Goal: Task Accomplishment & Management: Manage account settings

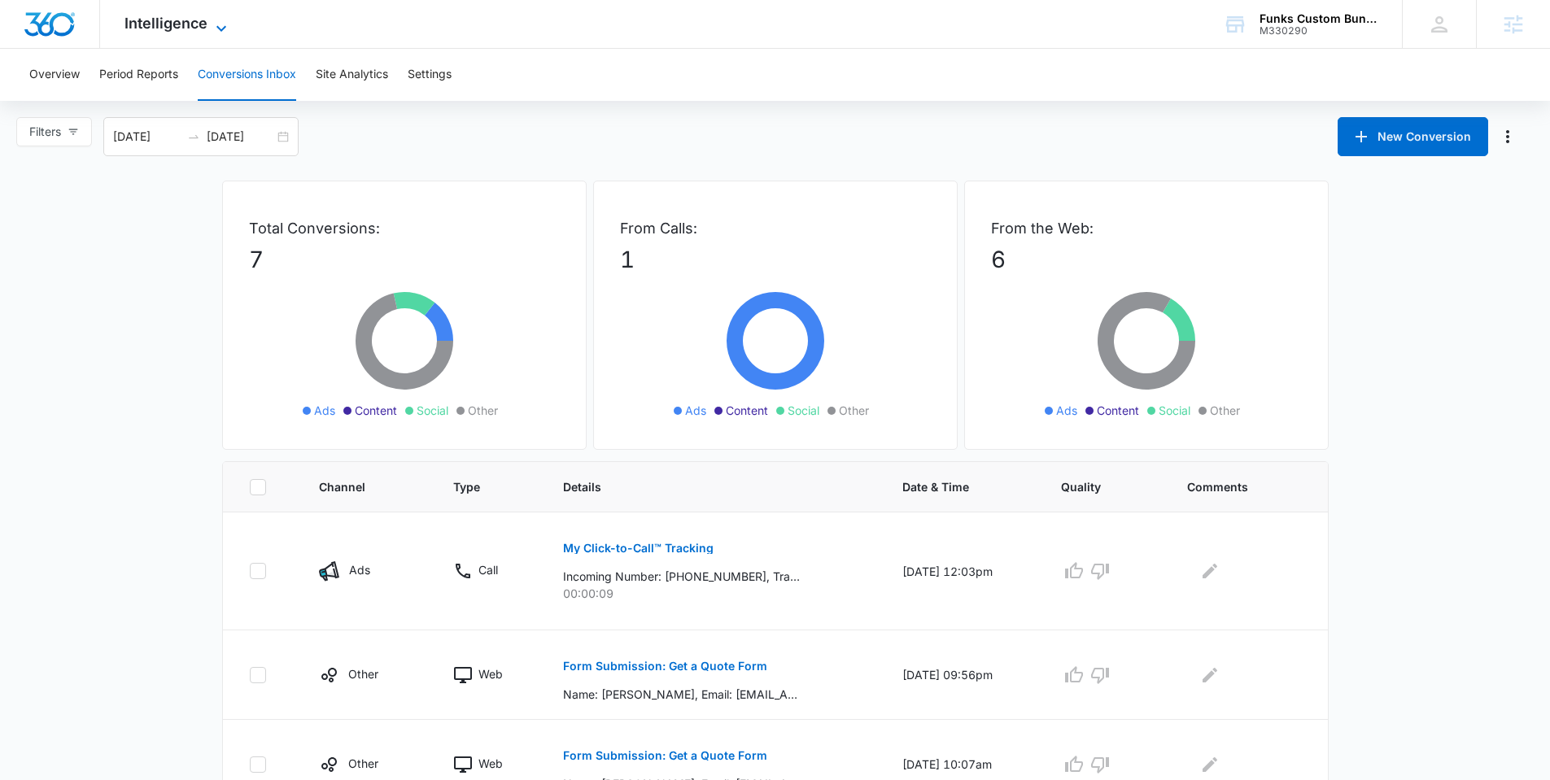
click at [140, 21] on span "Intelligence" at bounding box center [165, 23] width 83 height 17
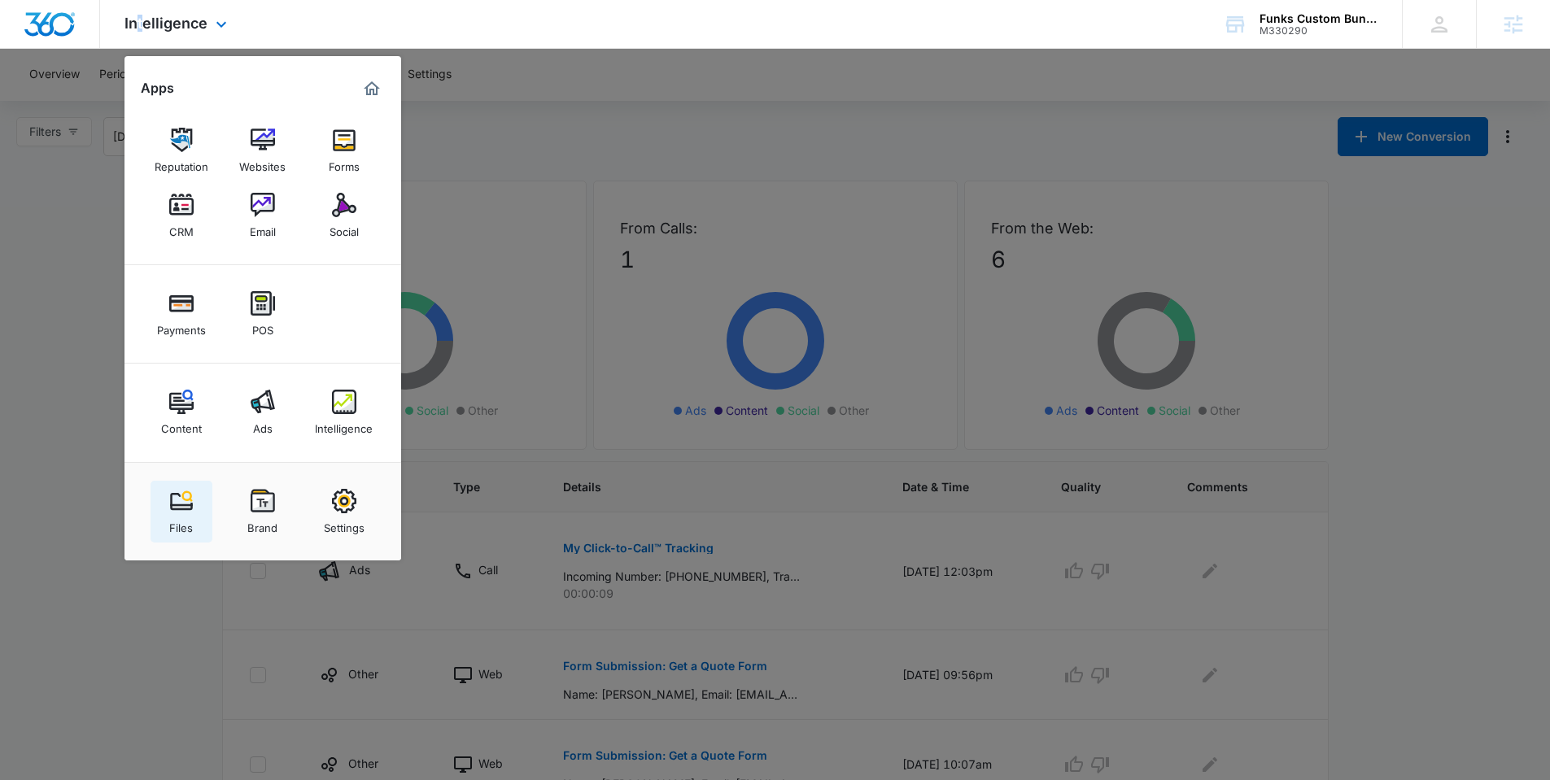
click at [173, 506] on img at bounding box center [181, 501] width 24 height 24
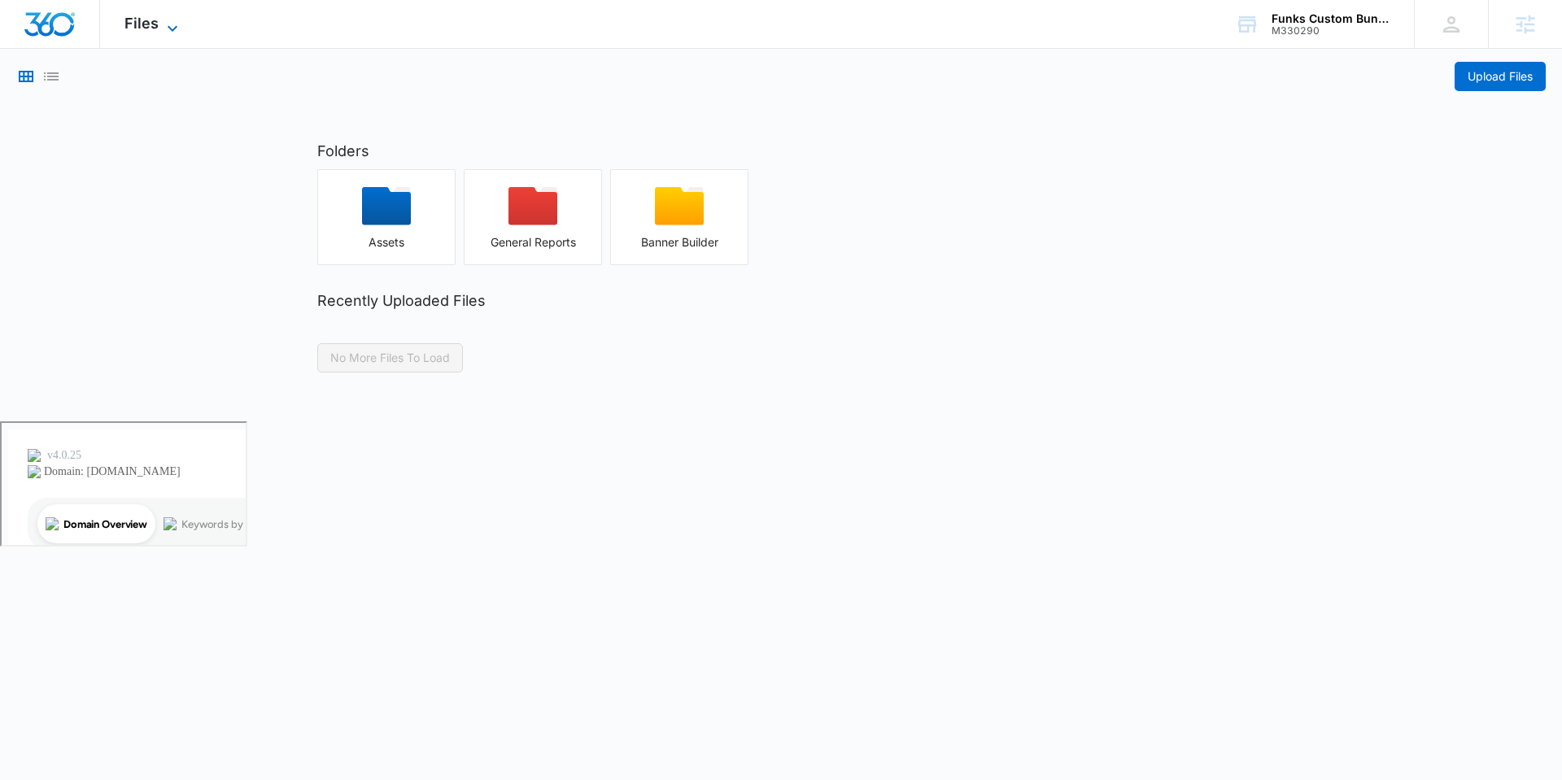
click at [138, 27] on span "Files" at bounding box center [141, 23] width 34 height 17
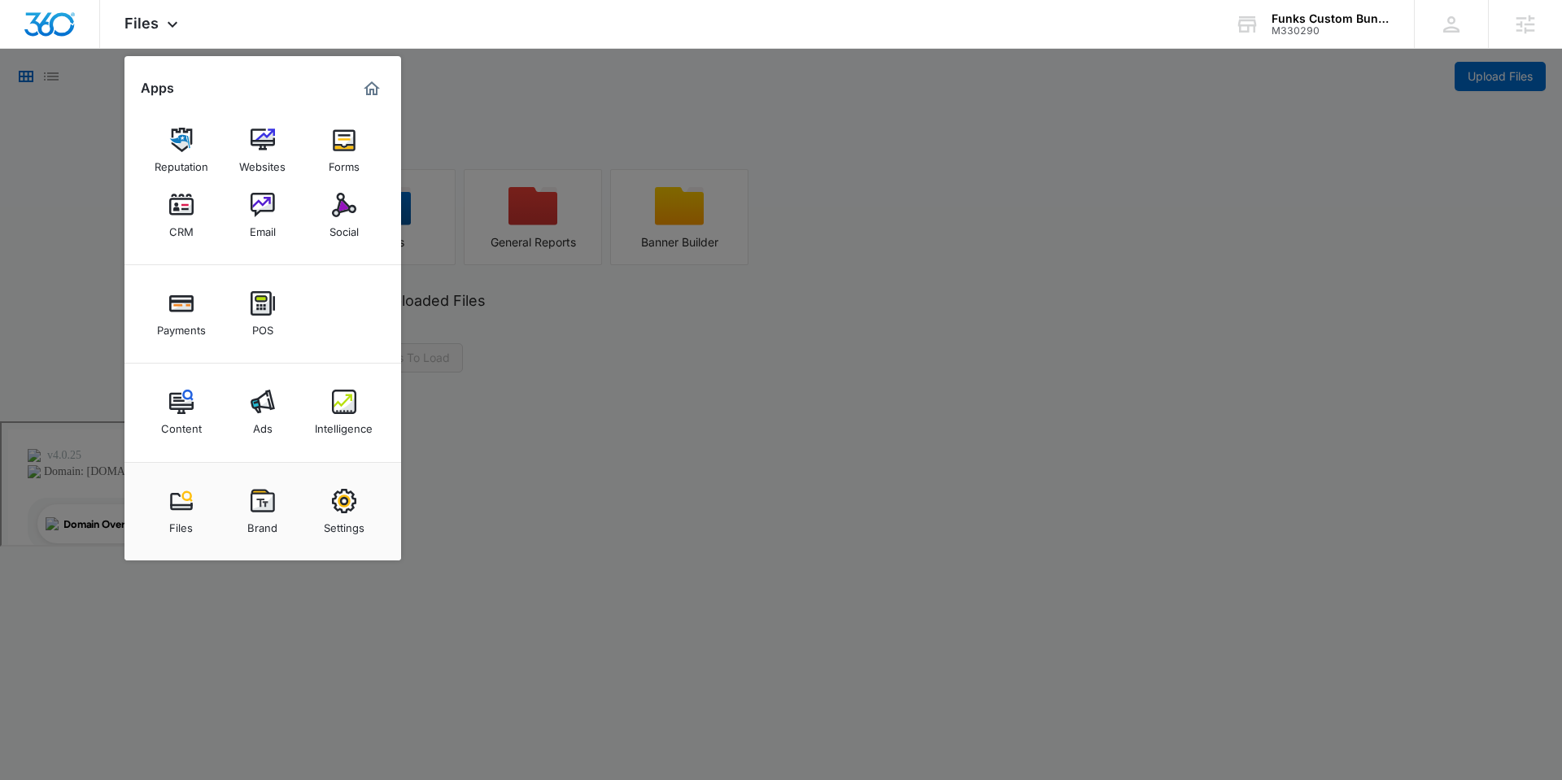
click at [644, 372] on div at bounding box center [781, 390] width 1562 height 780
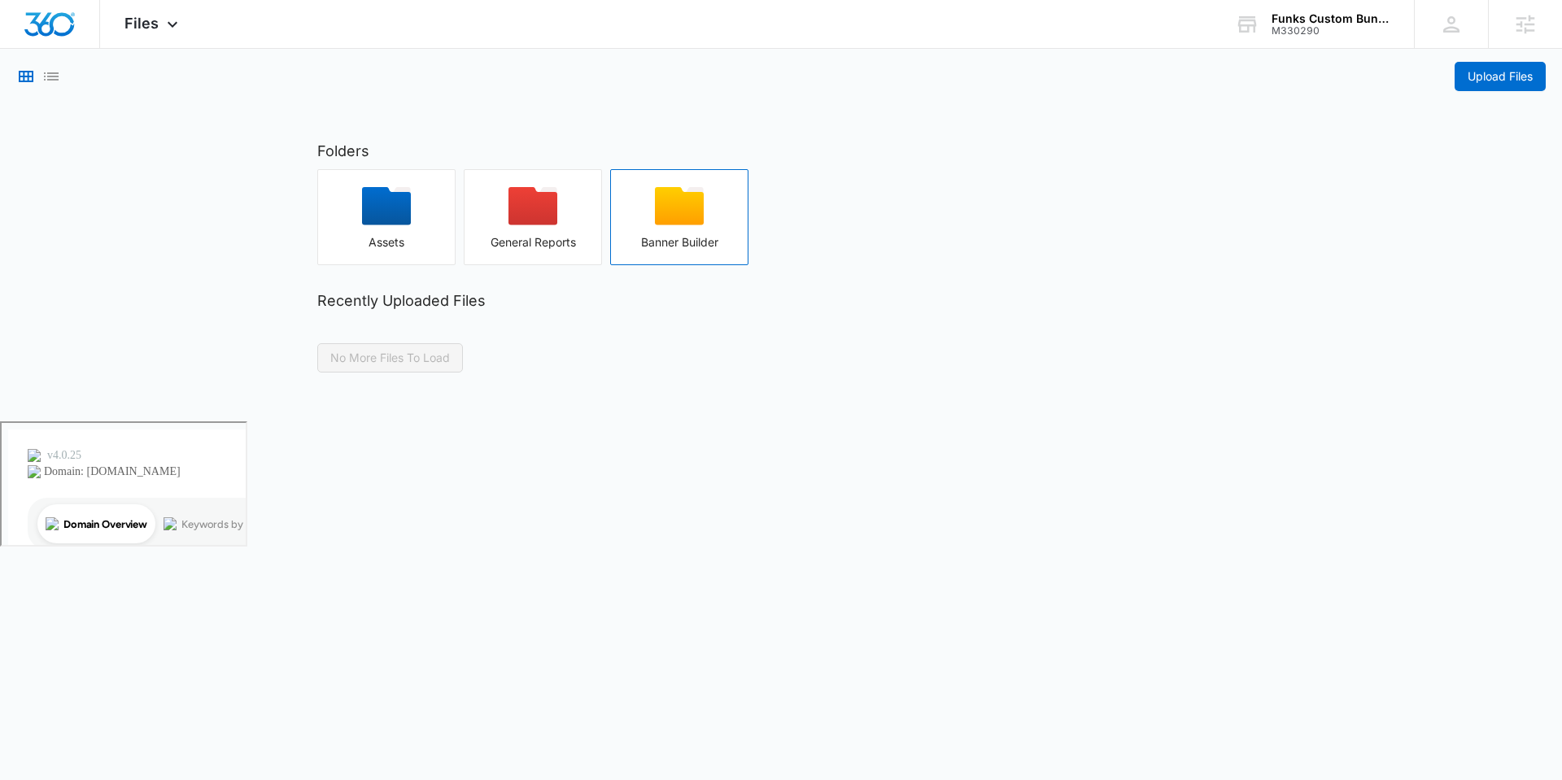
click at [646, 219] on div "button" at bounding box center [679, 211] width 137 height 49
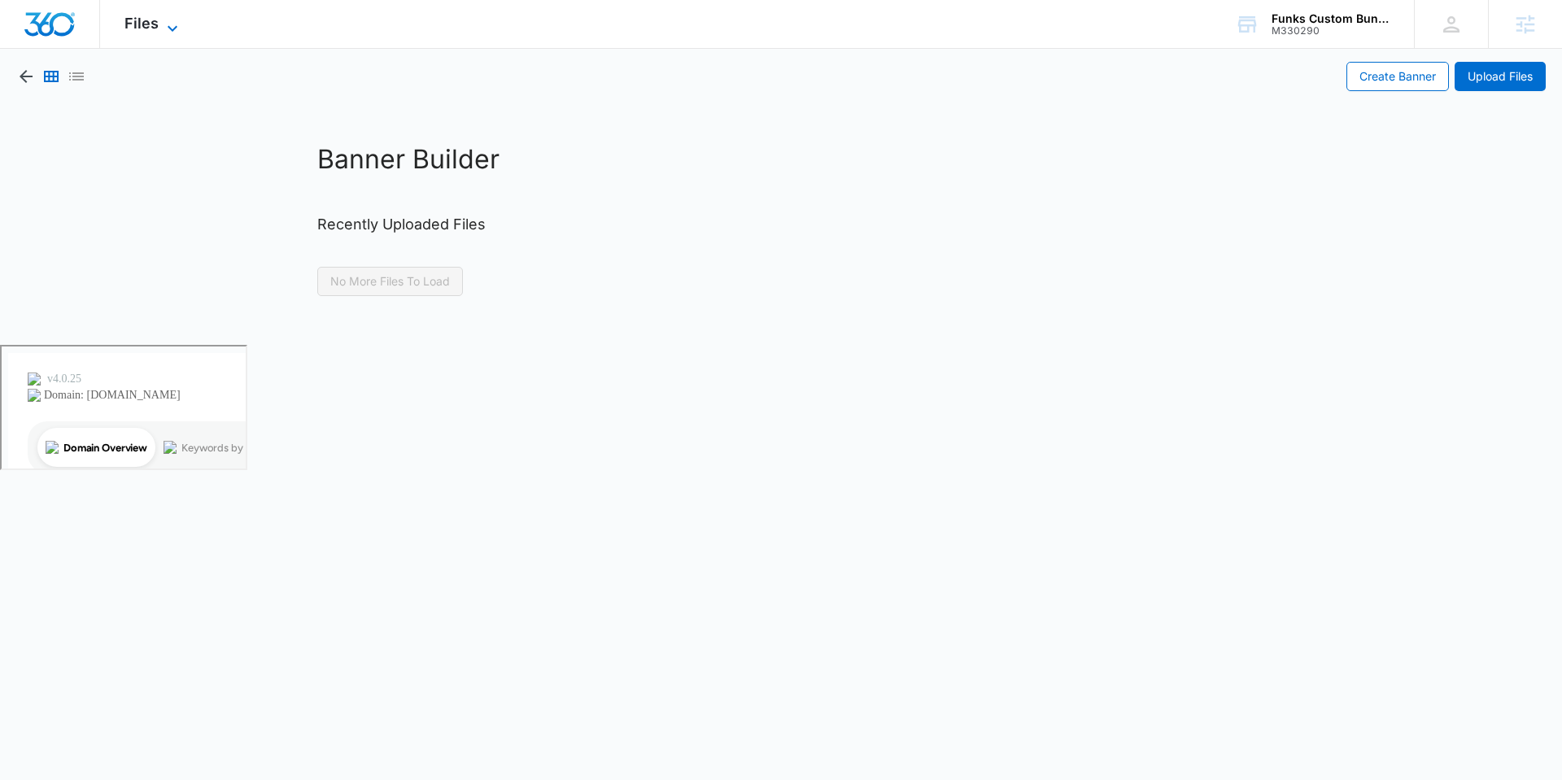
click at [155, 29] on span "Files" at bounding box center [141, 23] width 34 height 17
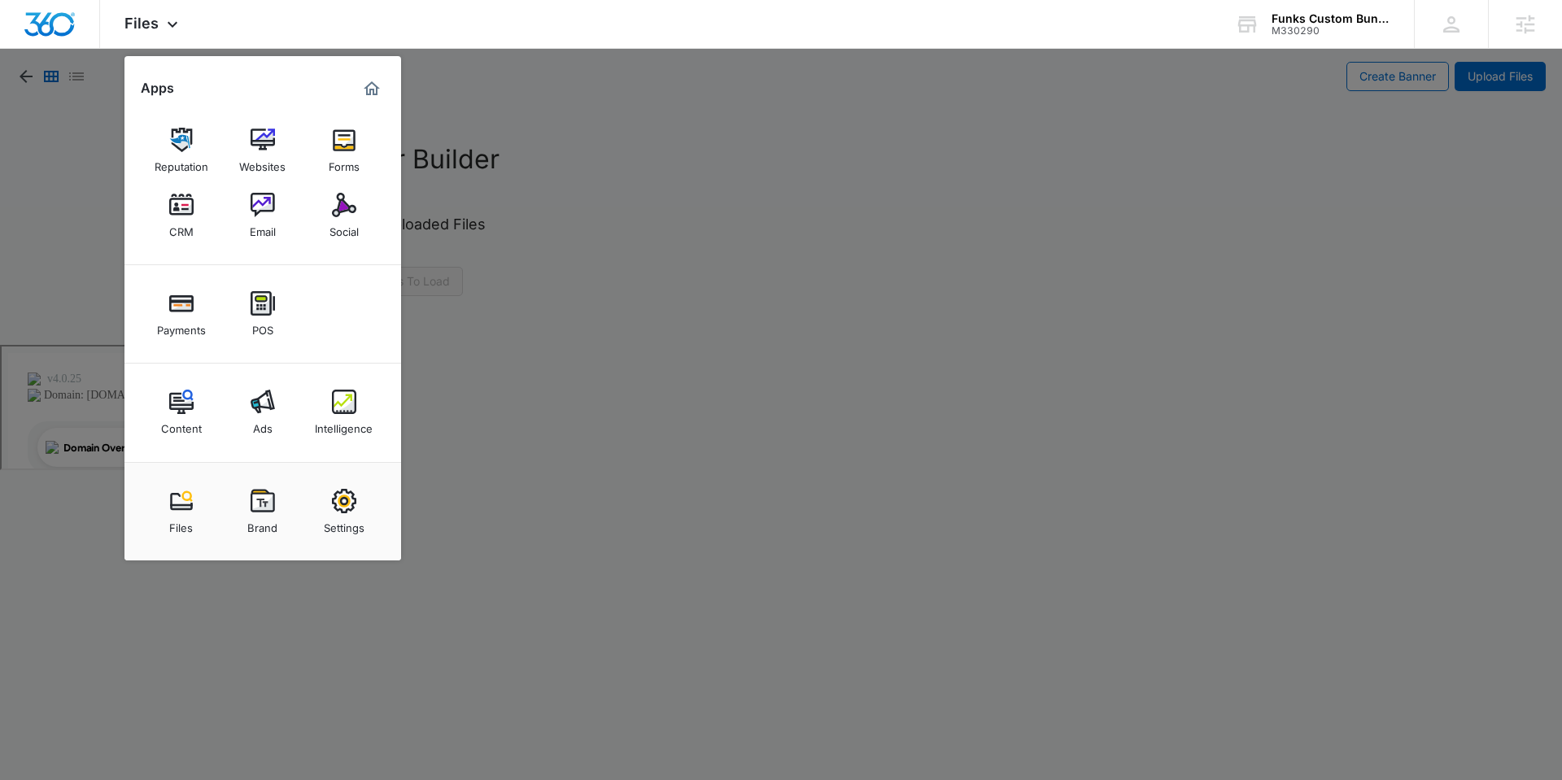
click at [98, 121] on div at bounding box center [781, 390] width 1562 height 780
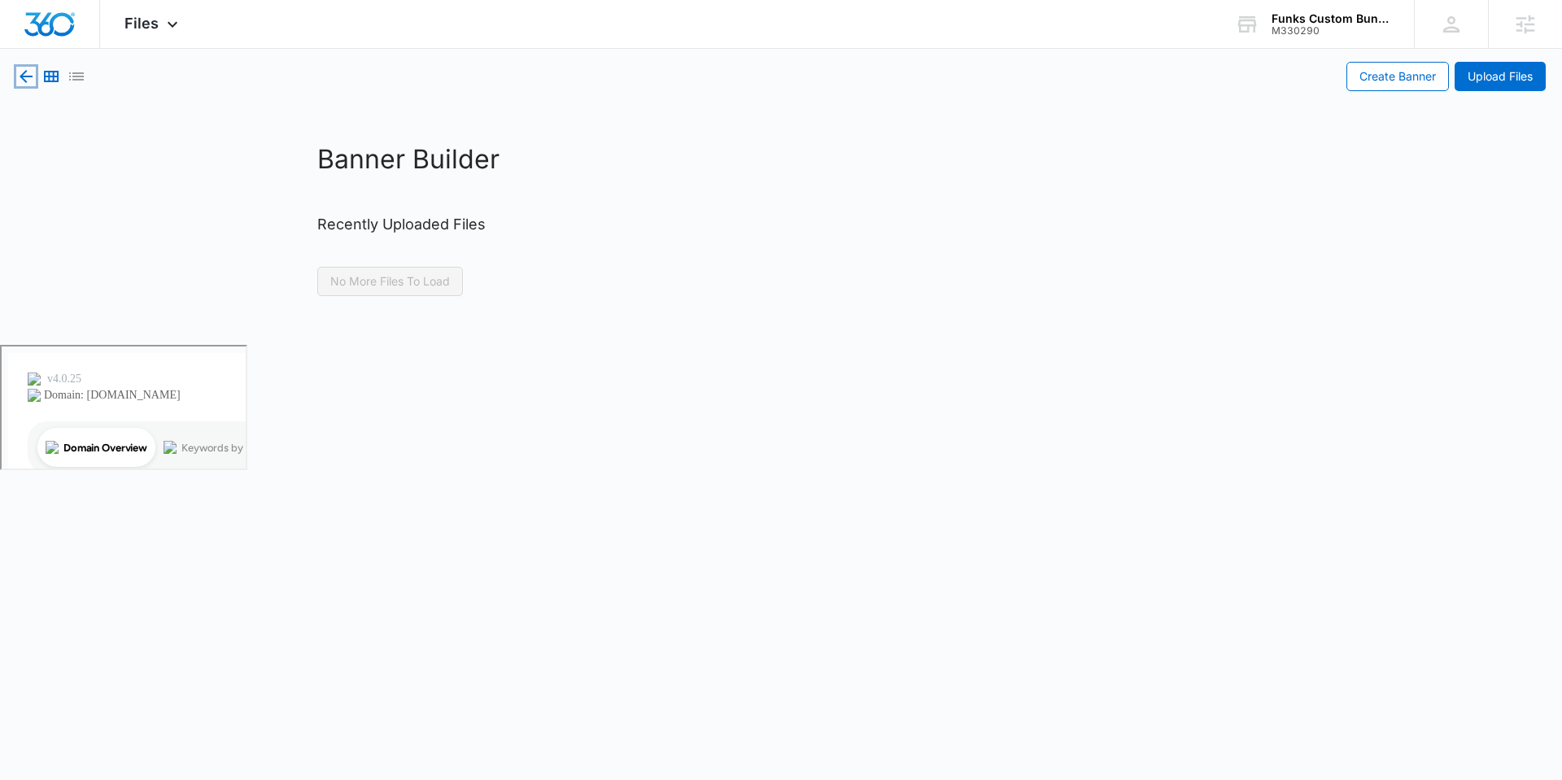
click at [24, 74] on icon "button" at bounding box center [26, 76] width 13 height 13
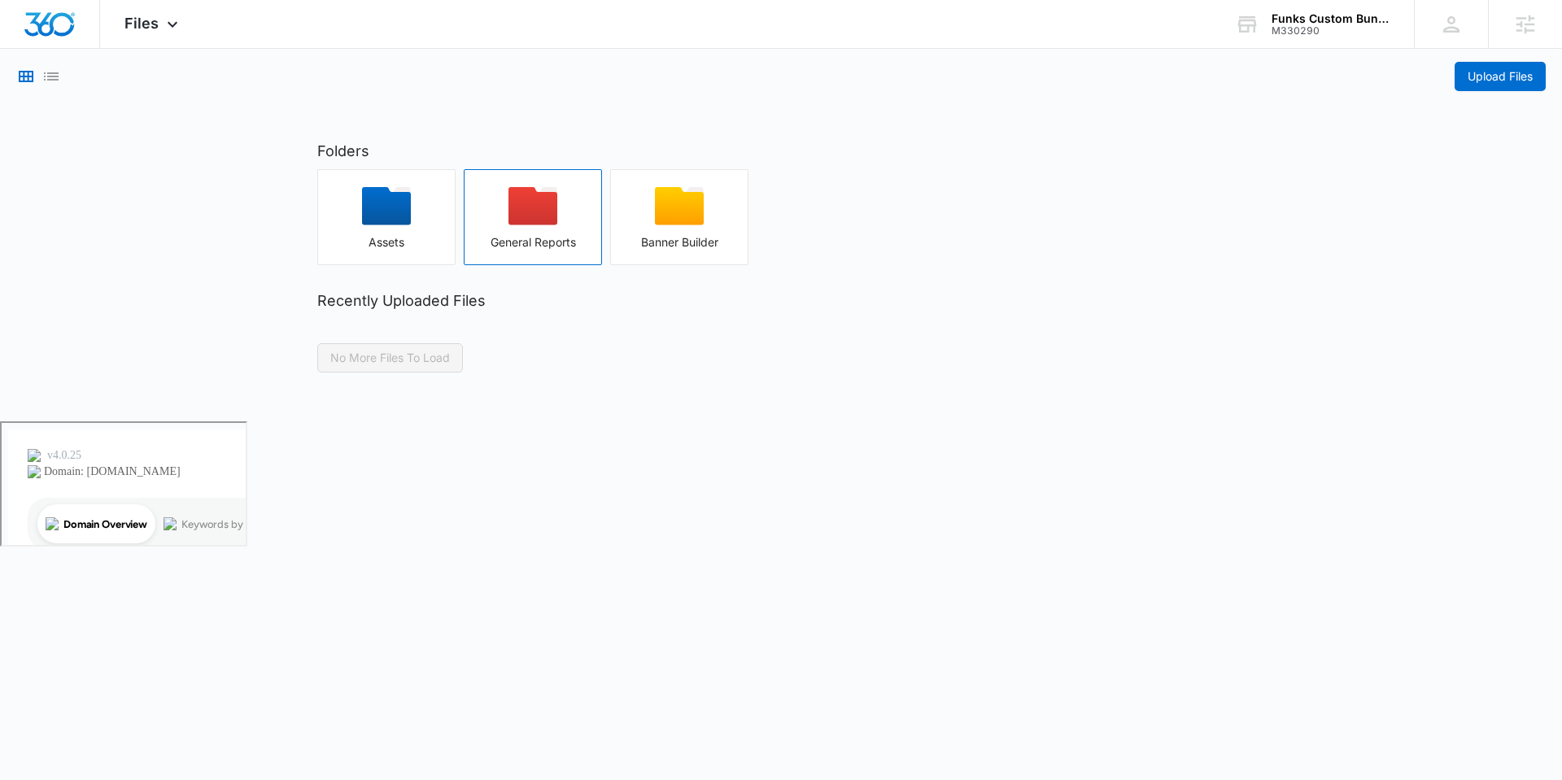
click at [542, 203] on icon "button" at bounding box center [533, 206] width 49 height 38
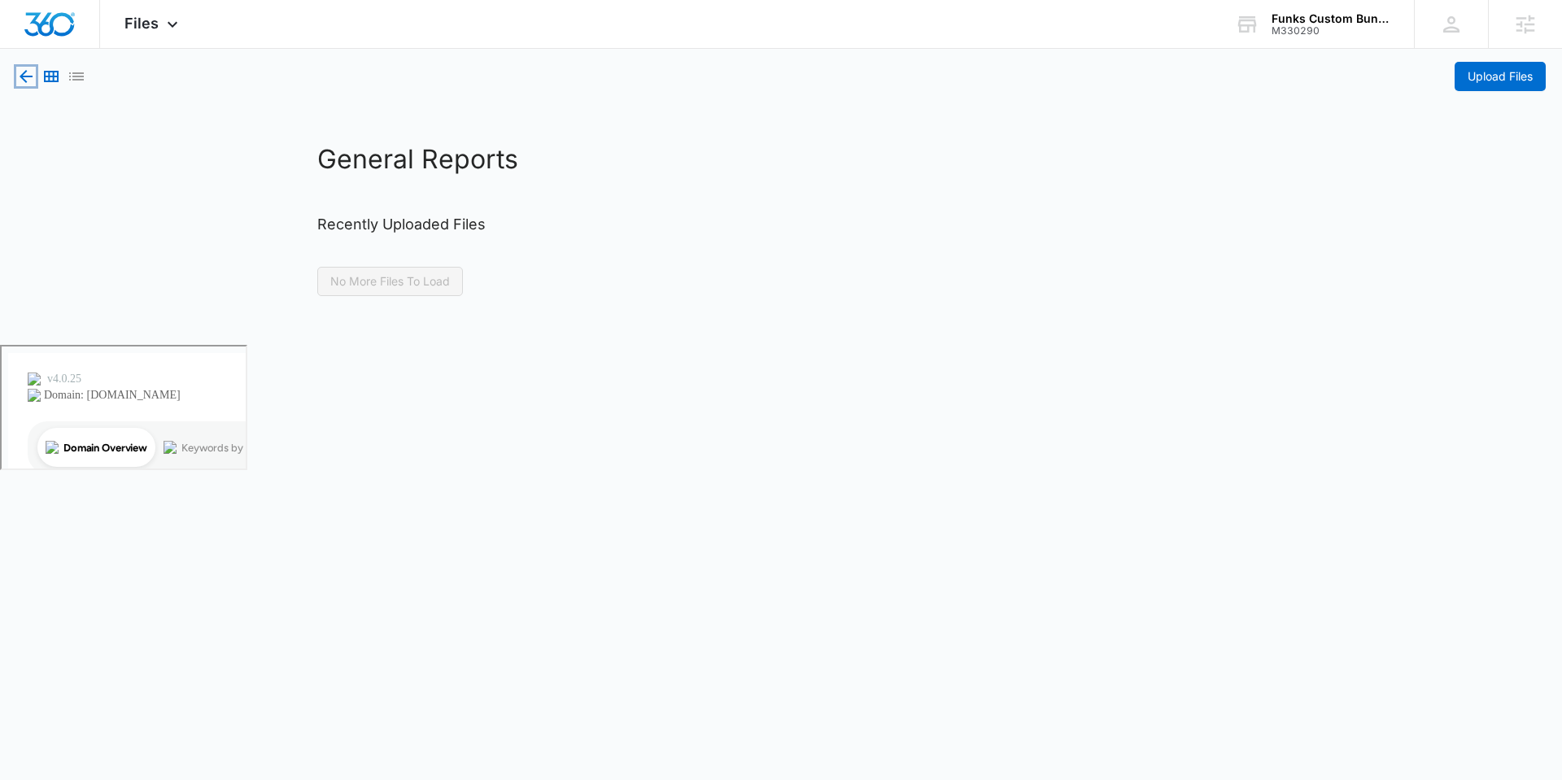
click at [27, 75] on icon "button" at bounding box center [26, 77] width 20 height 20
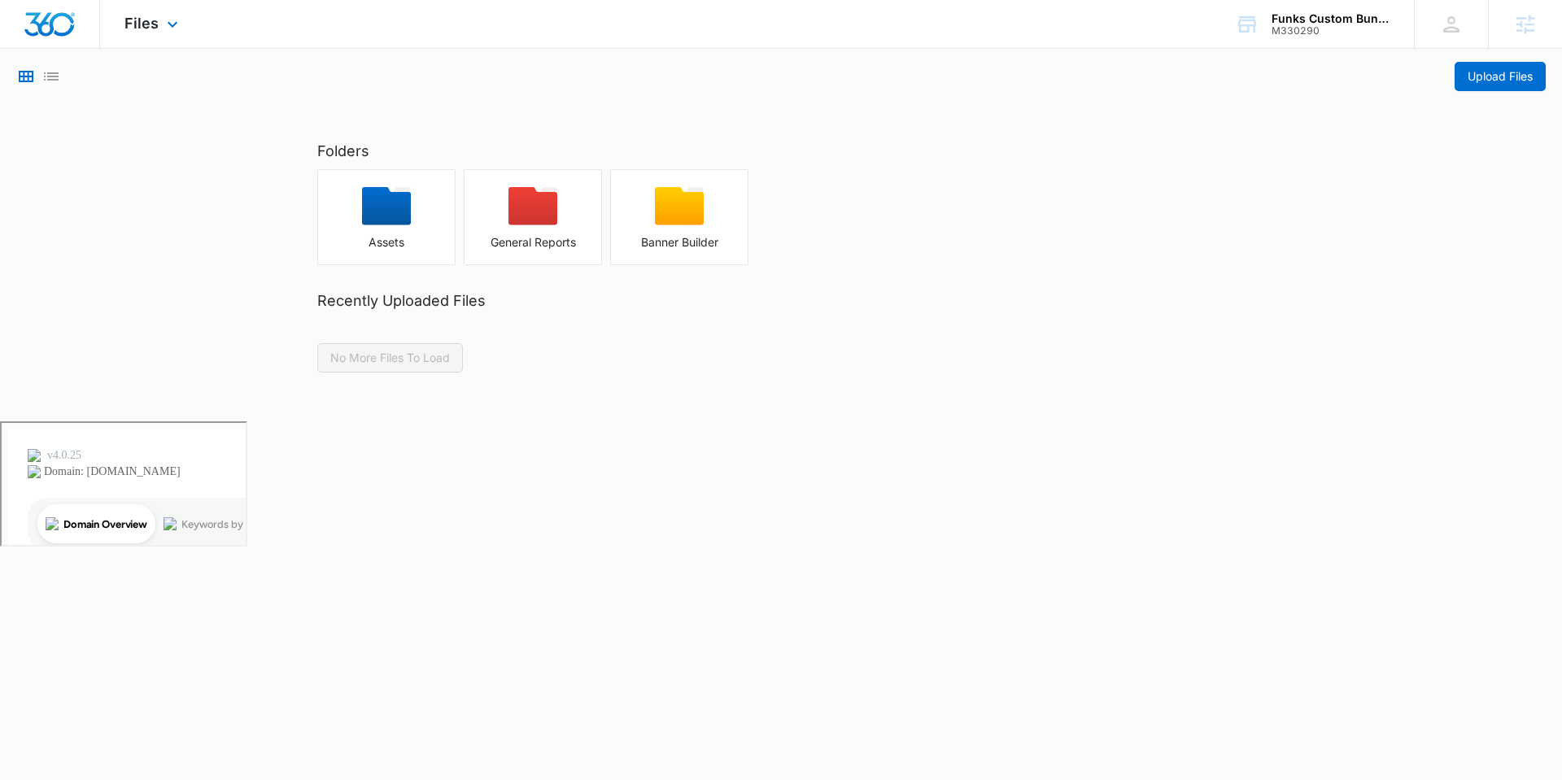
click at [147, 37] on div "Files Apps Reputation Websites Forms CRM Email Social Payments POS Content Ads …" at bounding box center [153, 24] width 107 height 48
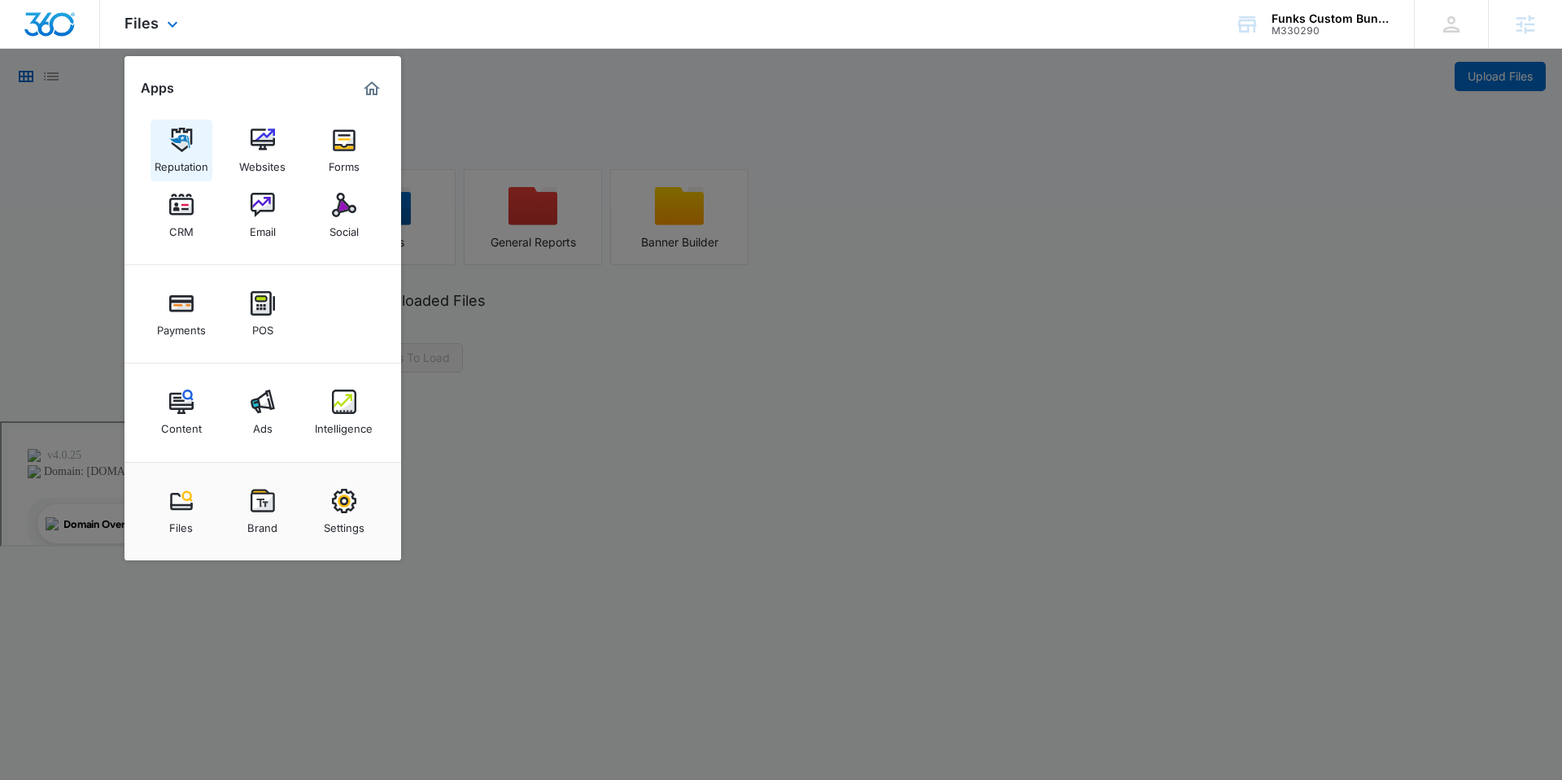
click at [178, 143] on img at bounding box center [181, 140] width 24 height 24
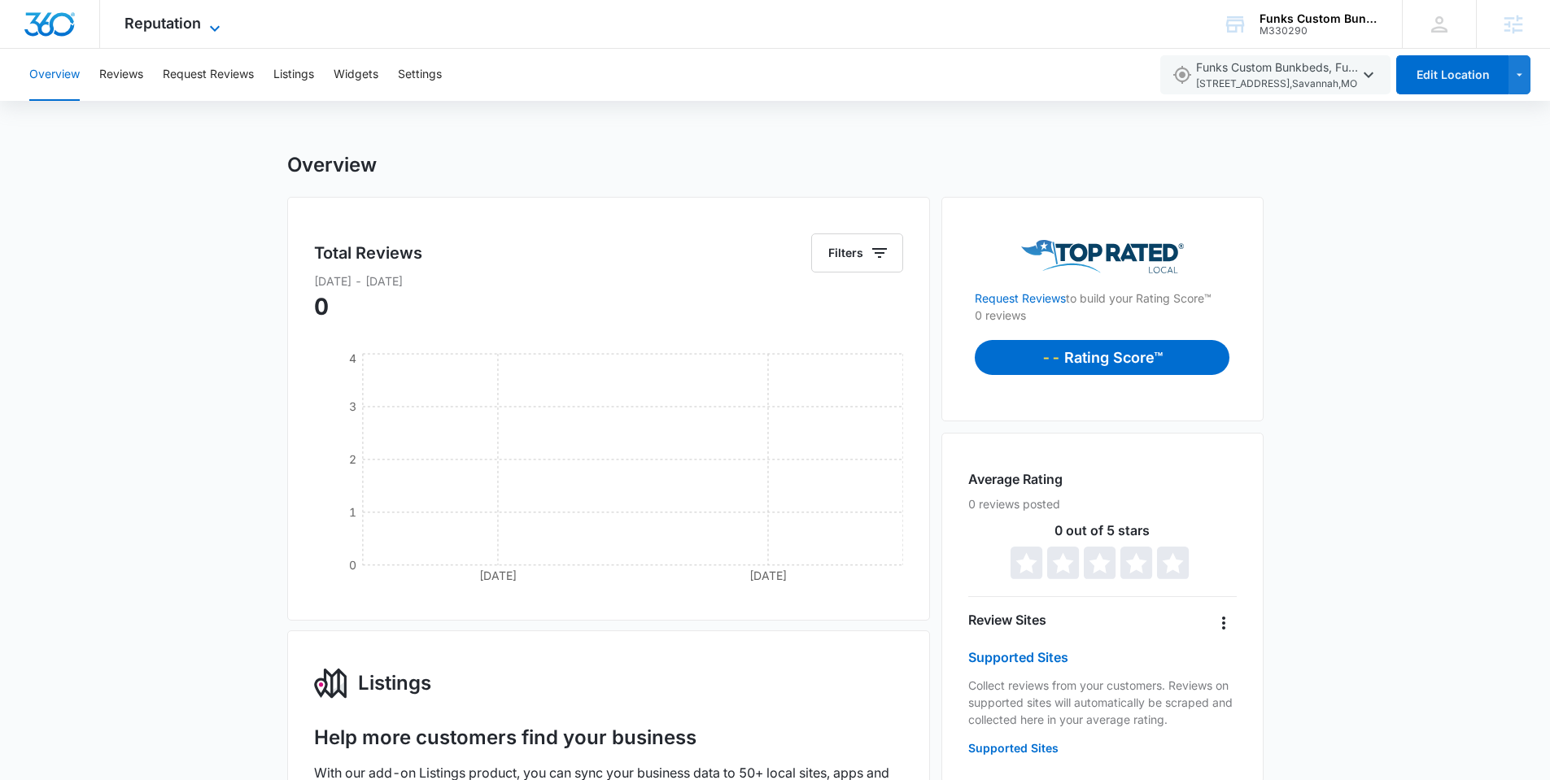
click at [190, 25] on span "Reputation" at bounding box center [162, 23] width 76 height 17
click at [1260, 31] on div "M330290" at bounding box center [1318, 30] width 119 height 11
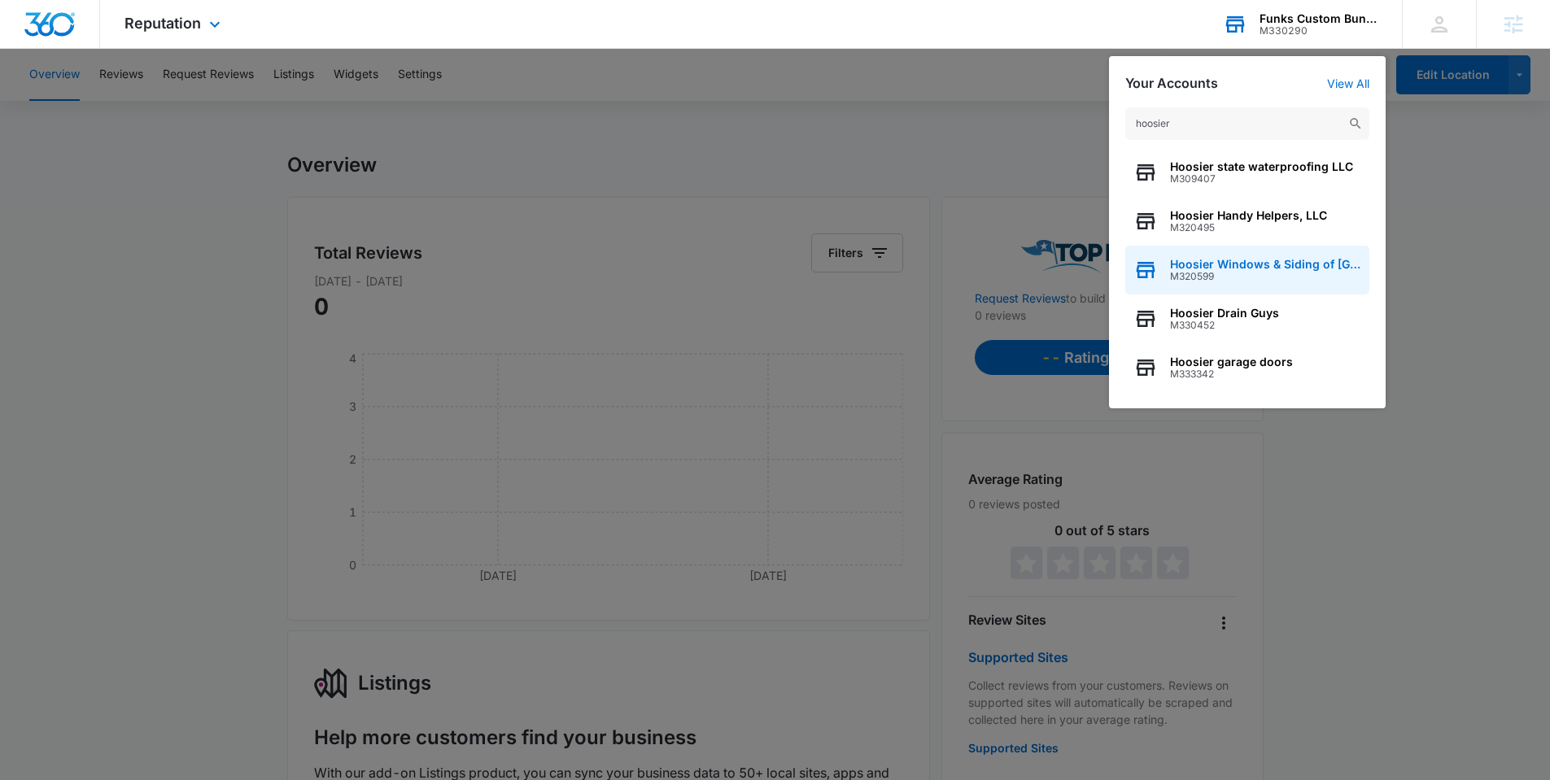
type input "hoosier"
click at [1224, 265] on span "Hoosier Windows & Siding of Indianapolis" at bounding box center [1265, 264] width 191 height 13
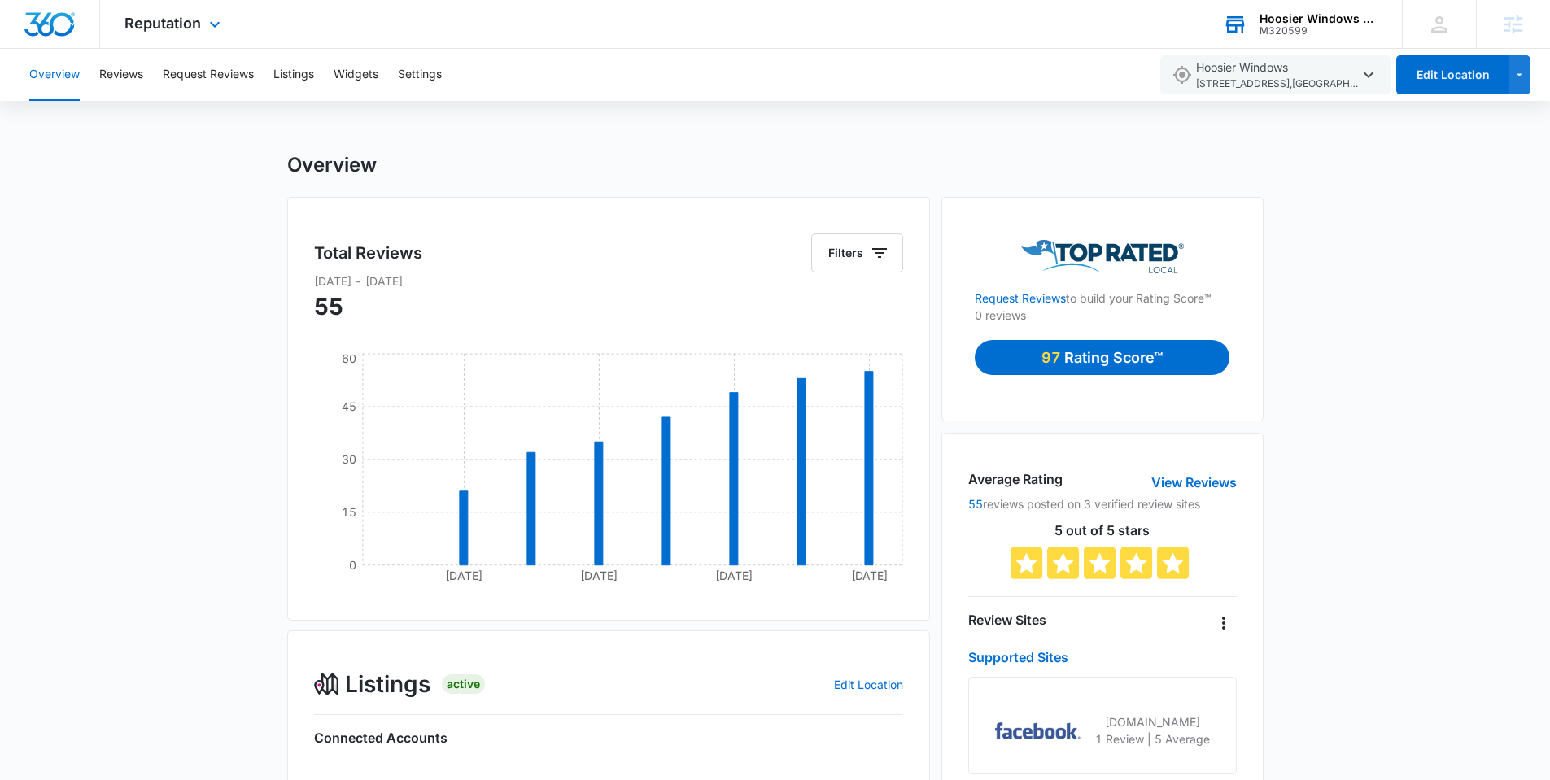
scroll to position [3, 0]
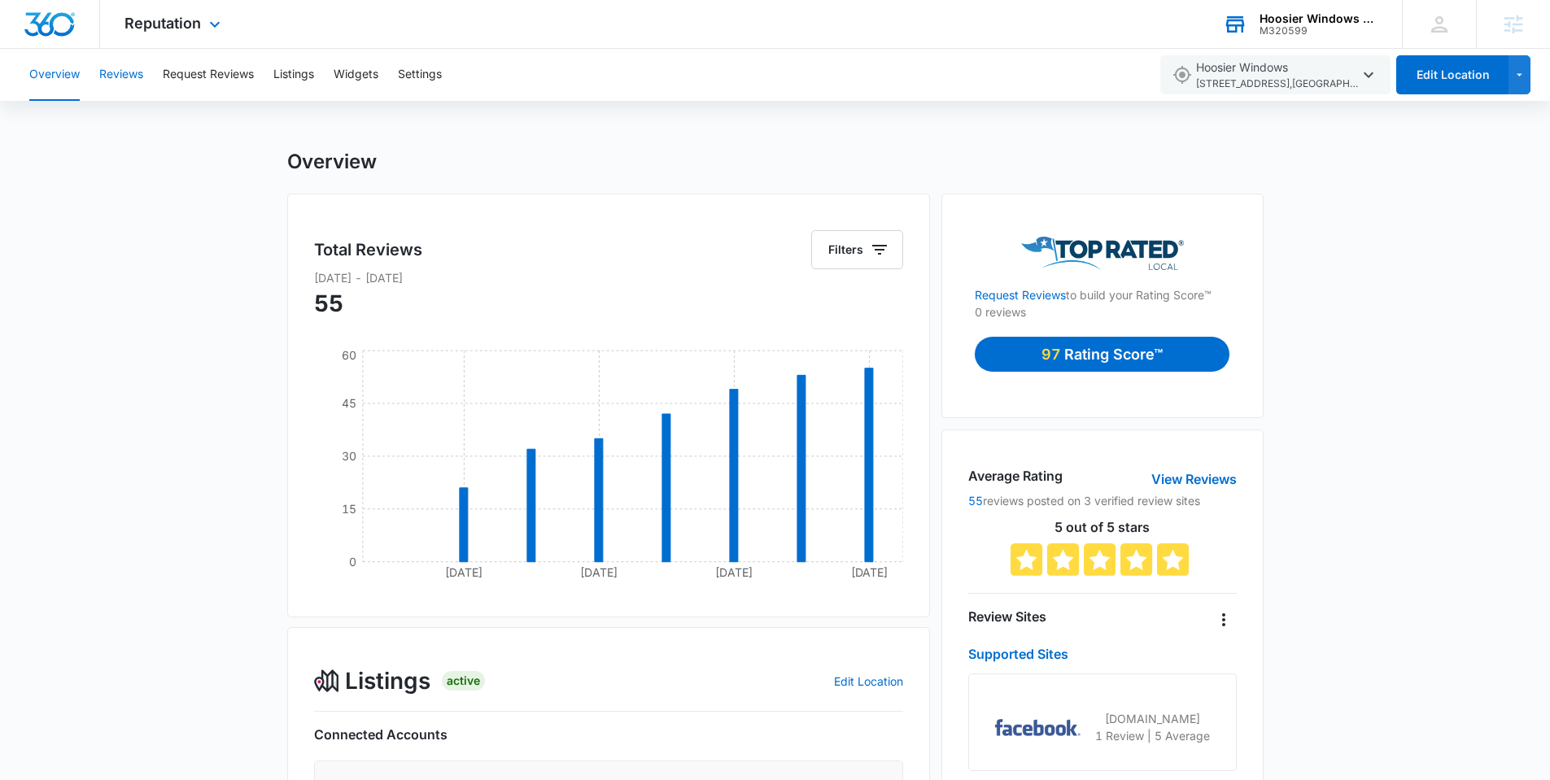
click at [127, 76] on button "Reviews" at bounding box center [121, 75] width 44 height 52
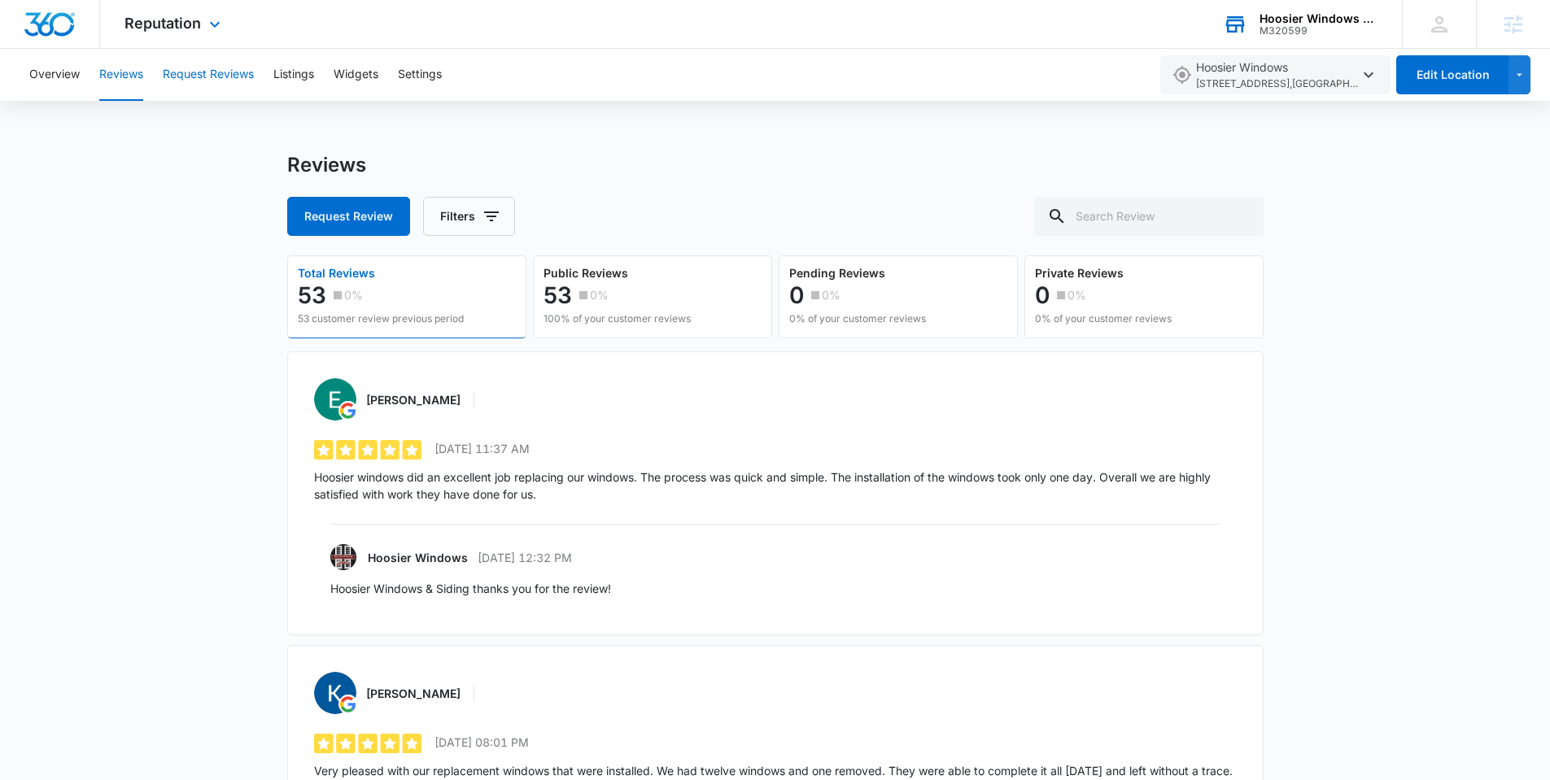
click at [199, 82] on button "Request Reviews" at bounding box center [208, 75] width 91 height 52
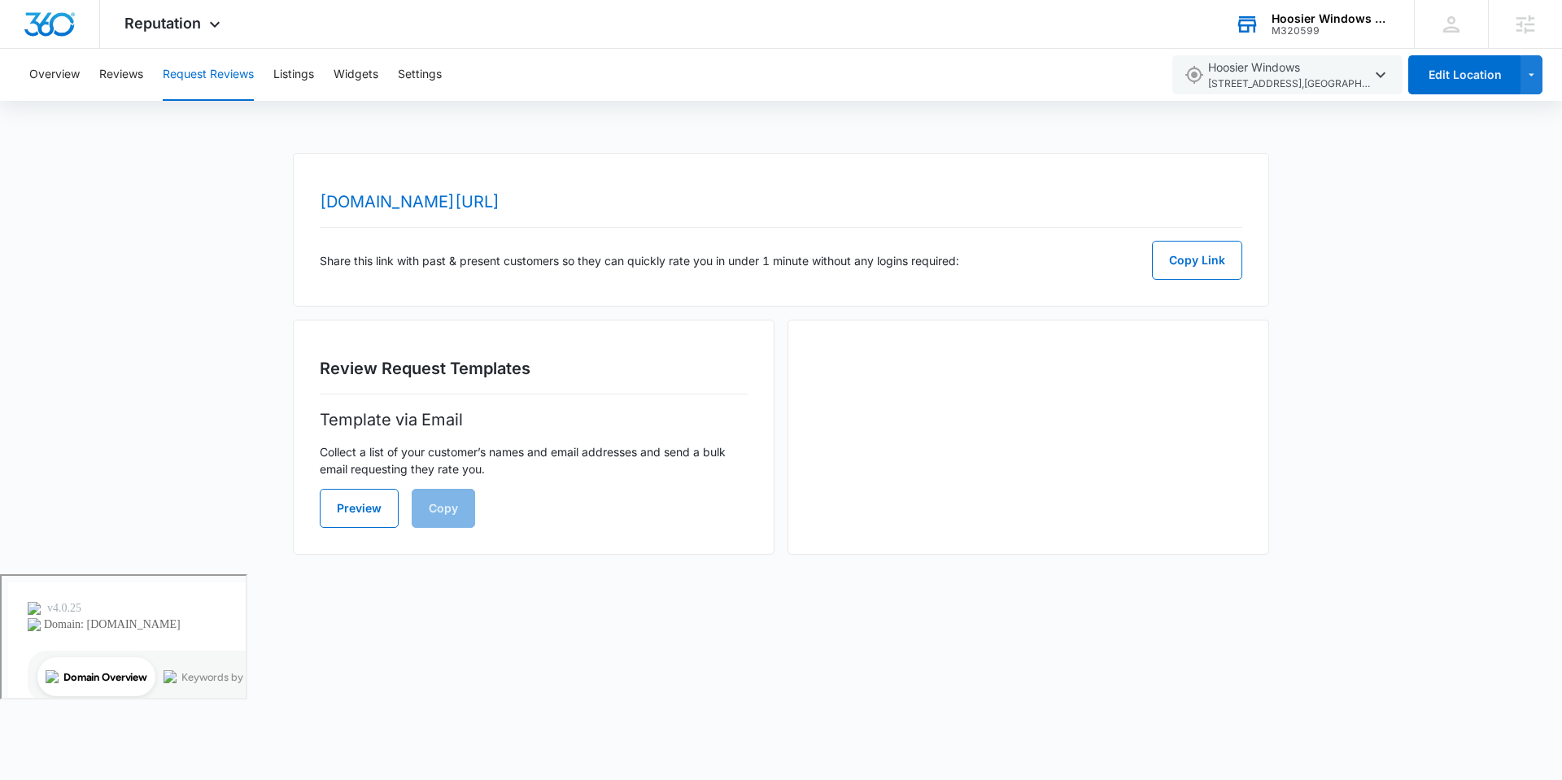
click at [511, 277] on div "Share this link with past & present customers so they can quickly rate you in u…" at bounding box center [781, 260] width 923 height 39
click at [299, 79] on button "Listings" at bounding box center [293, 75] width 41 height 52
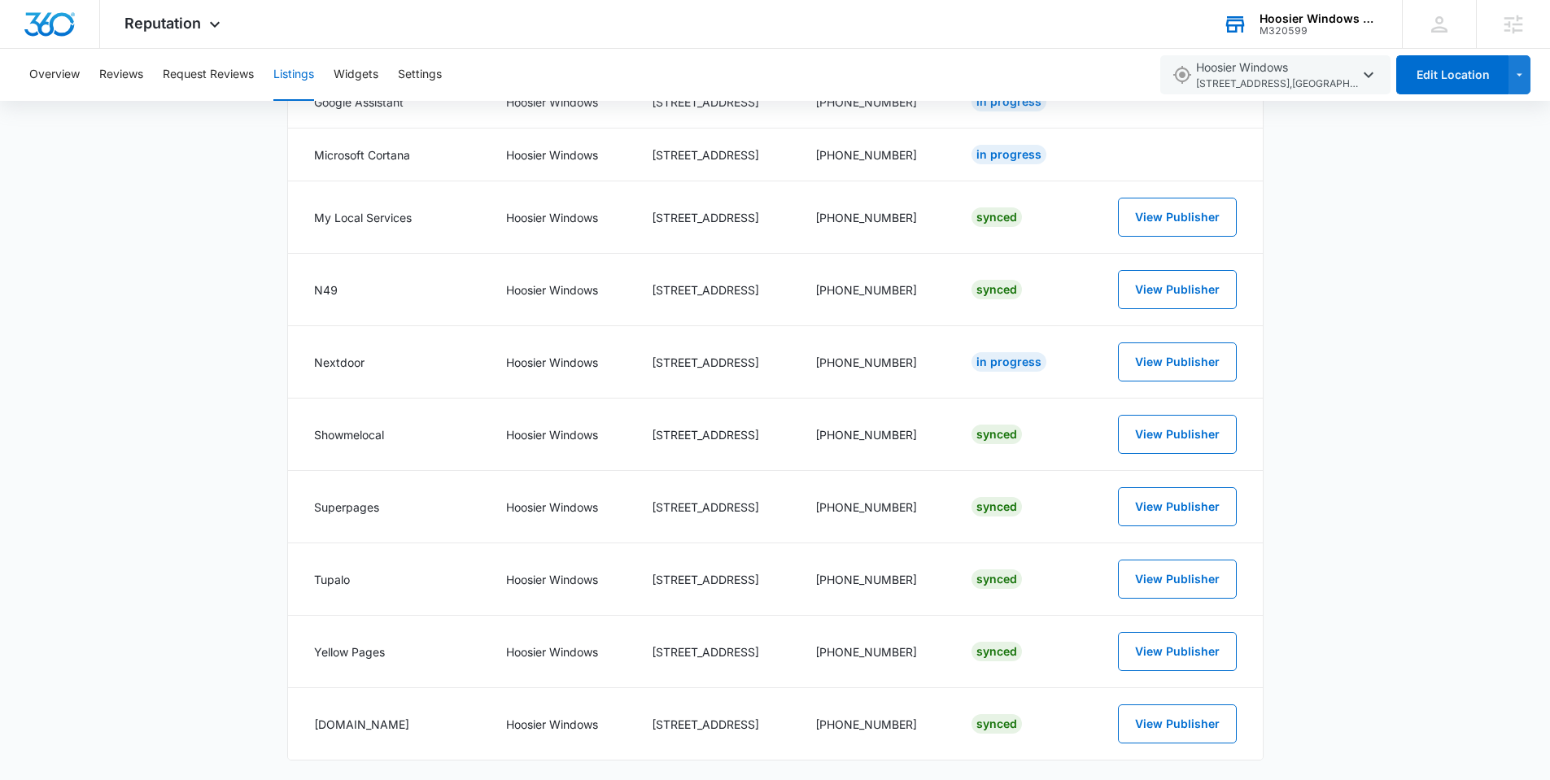
scroll to position [1641, 0]
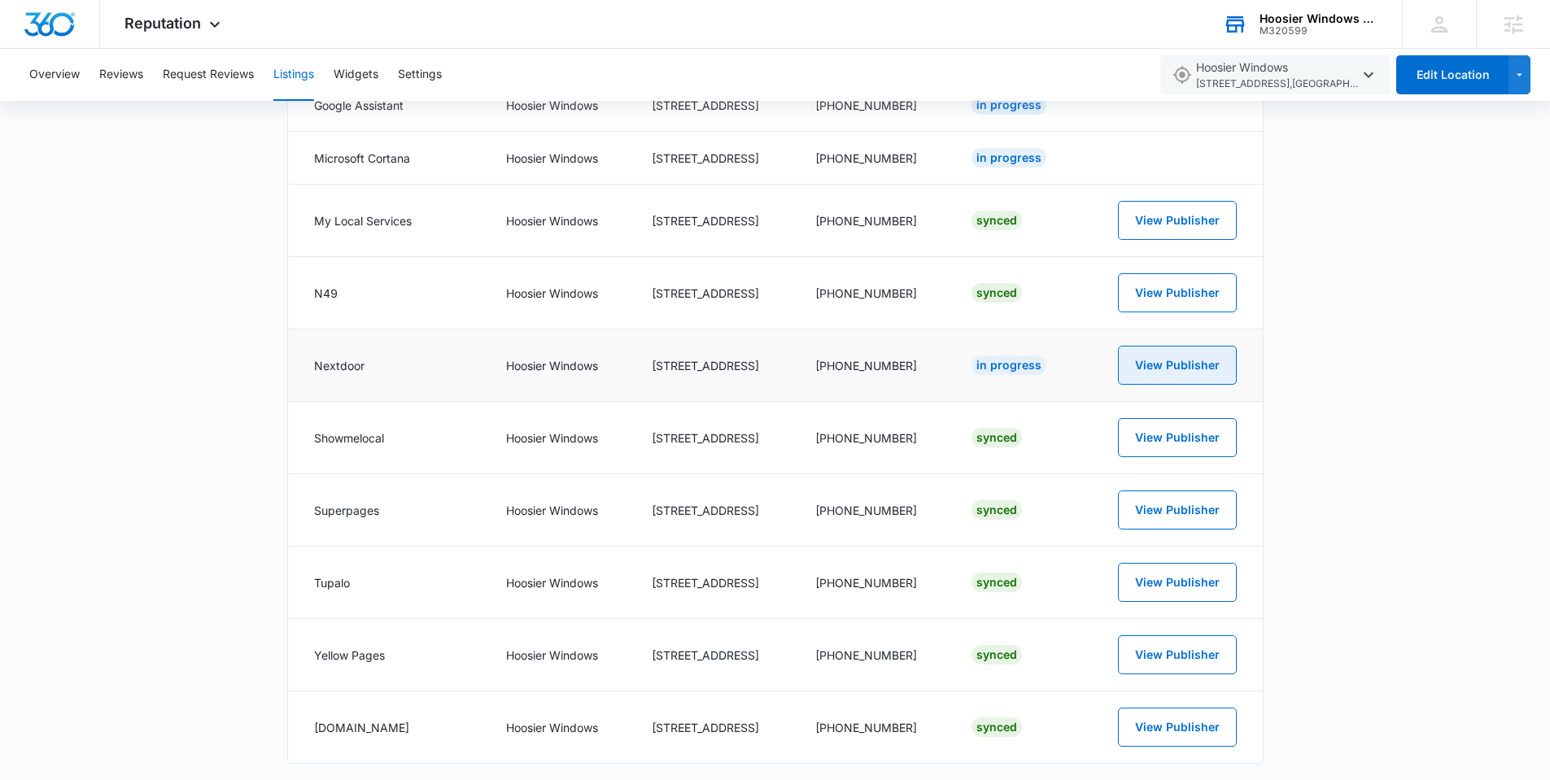
click at [1154, 366] on button "View Publisher" at bounding box center [1177, 365] width 119 height 39
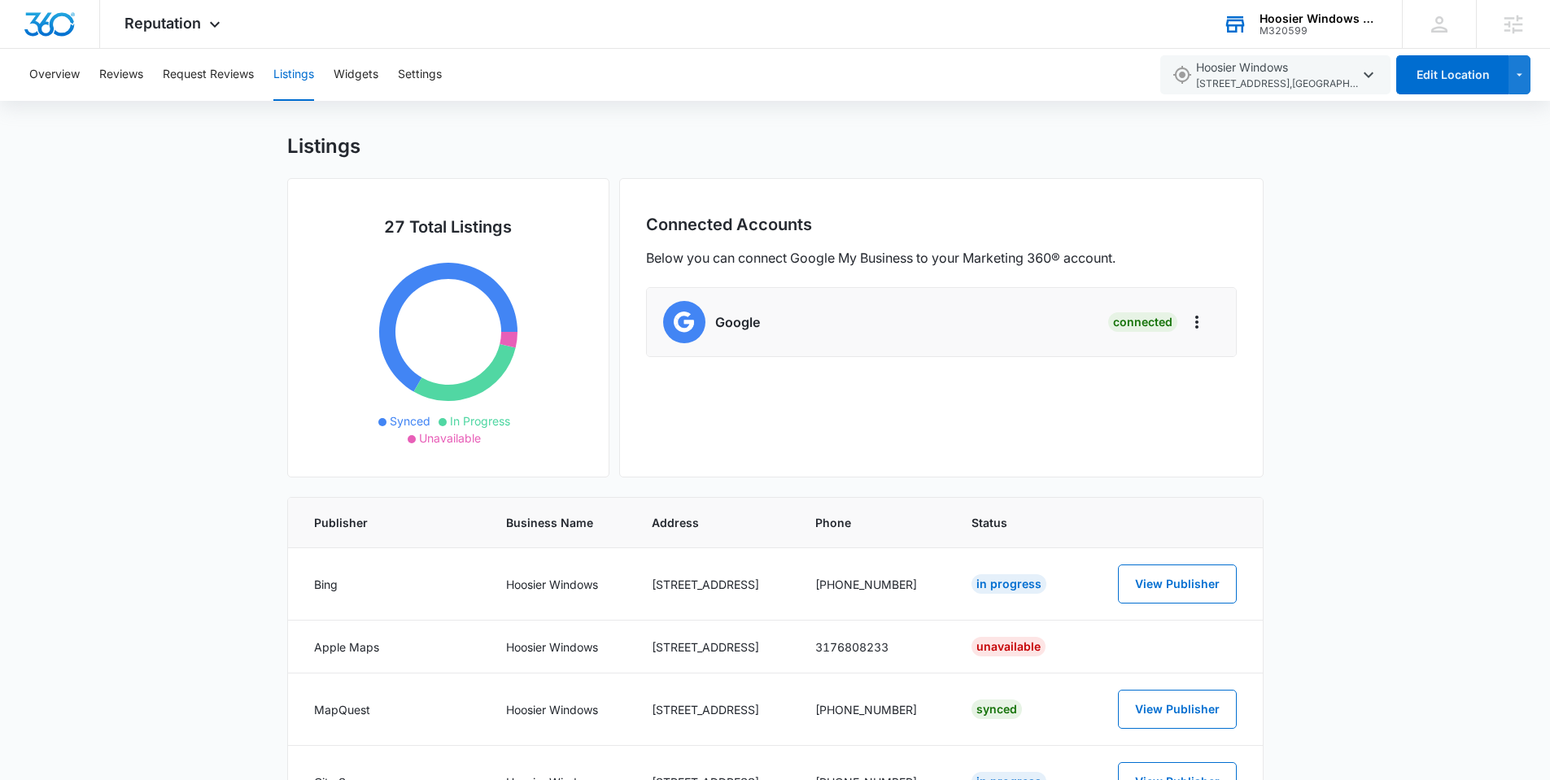
scroll to position [0, 0]
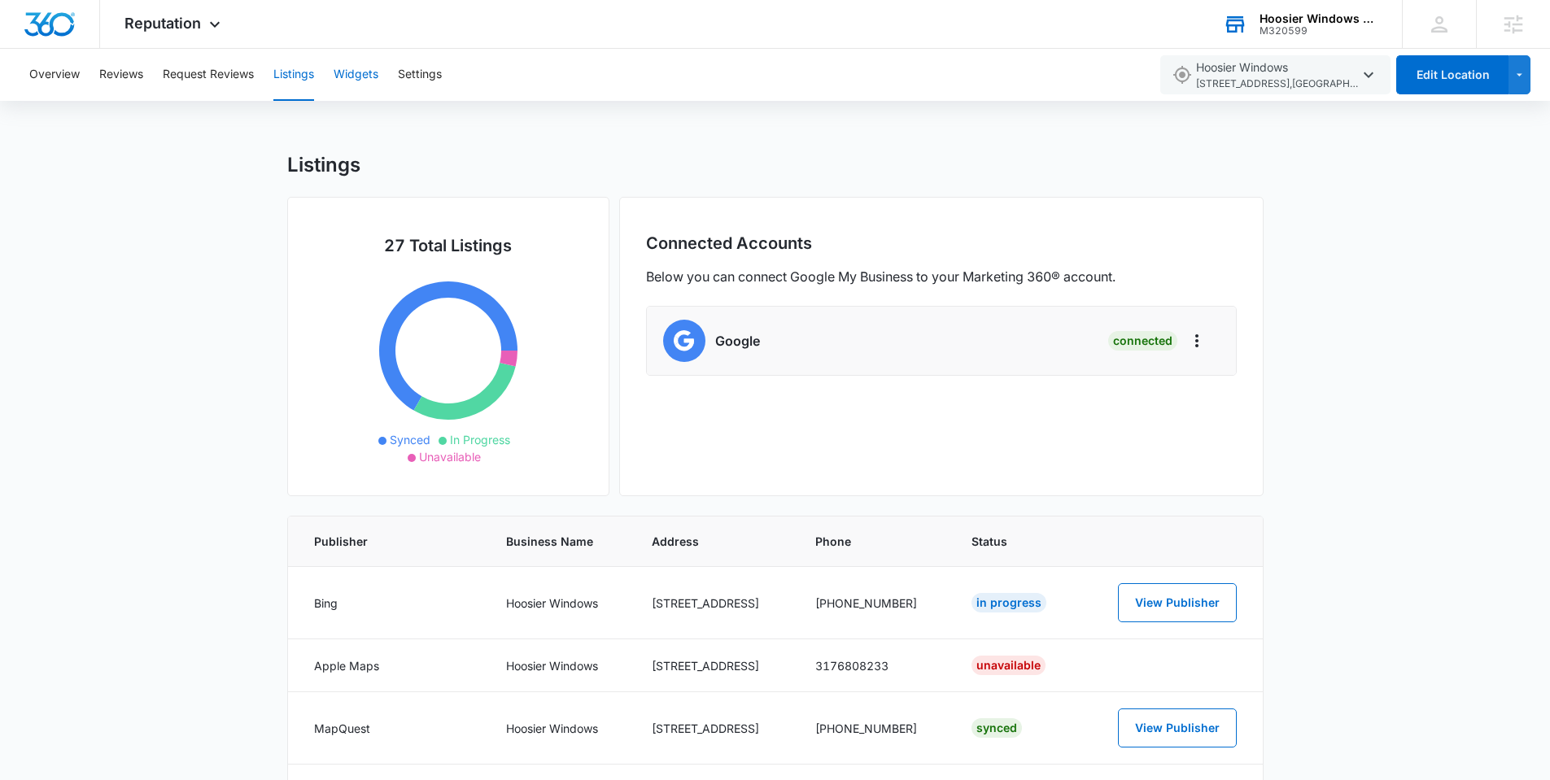
click at [341, 89] on button "Widgets" at bounding box center [356, 75] width 45 height 52
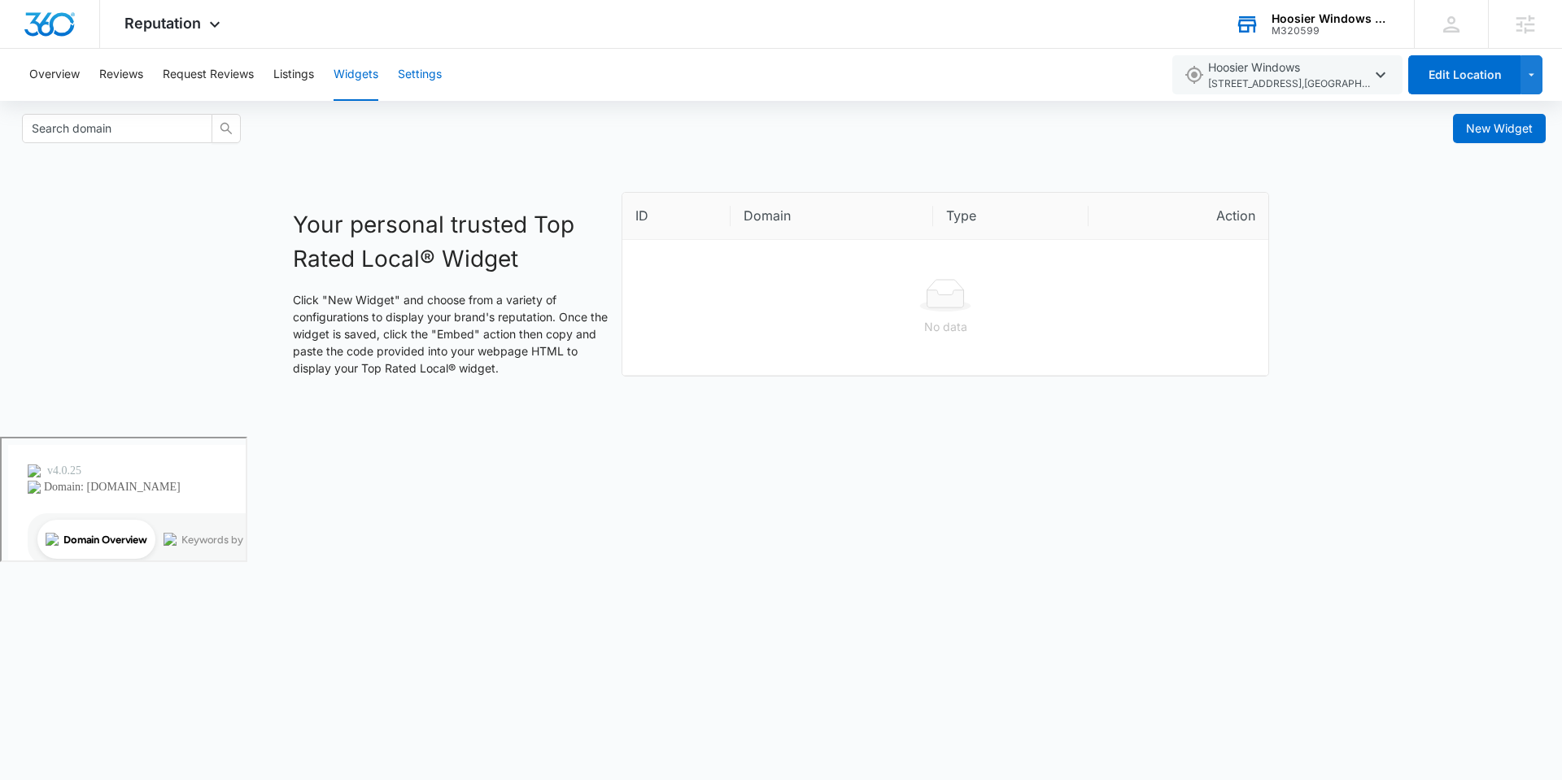
click at [418, 74] on button "Settings" at bounding box center [420, 75] width 44 height 52
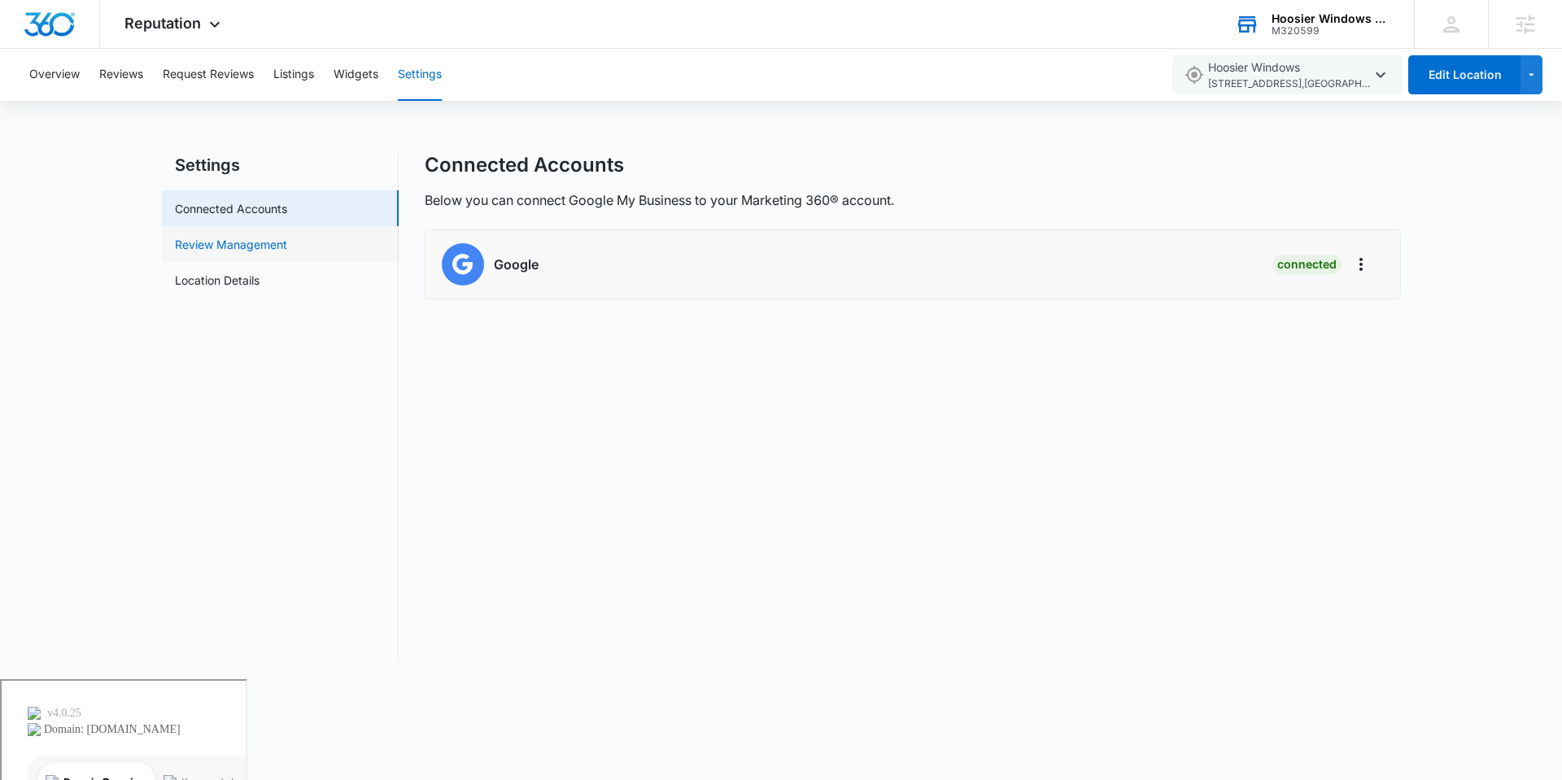
click at [234, 236] on link "Review Management" at bounding box center [231, 244] width 112 height 17
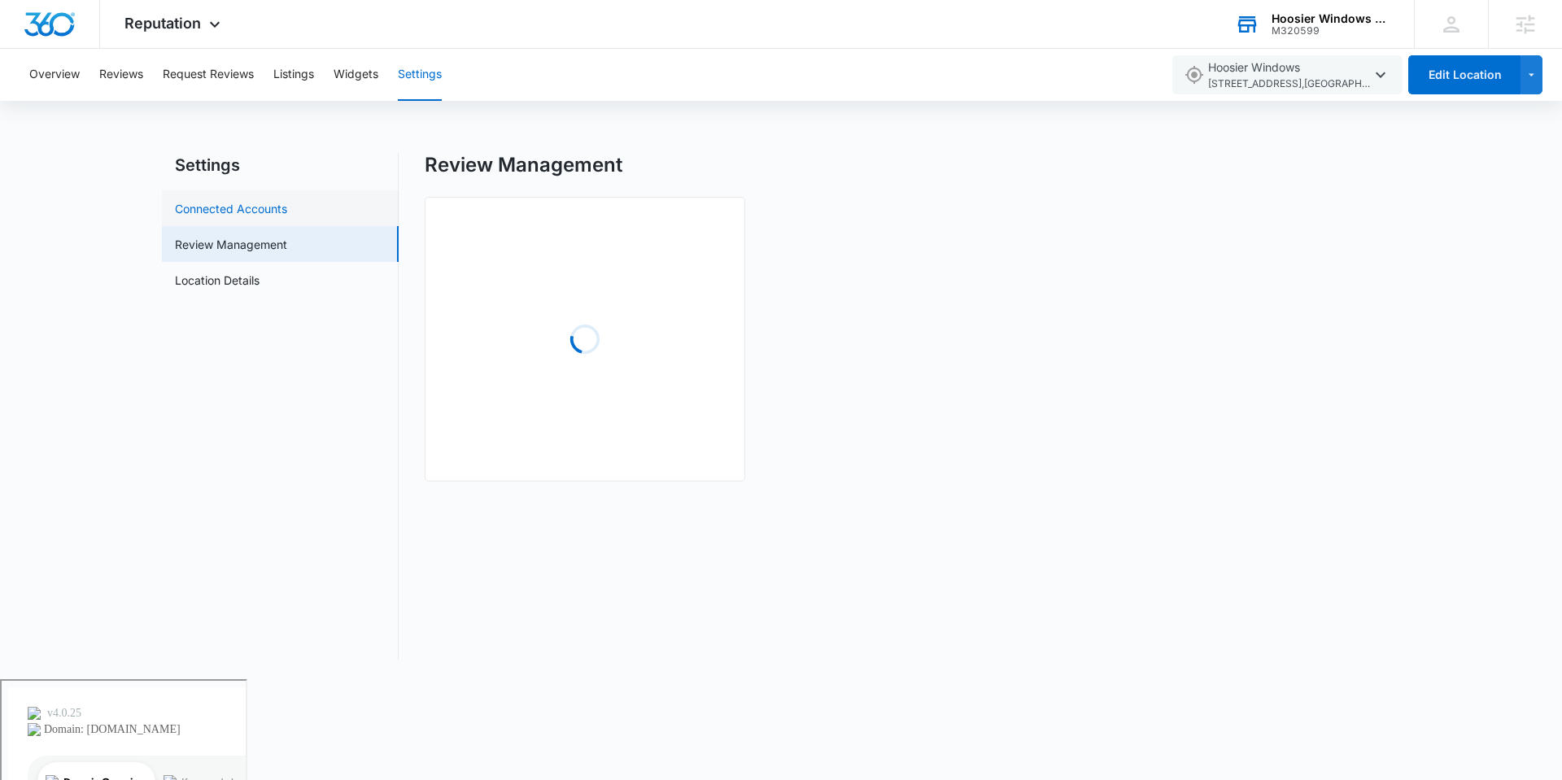
click at [237, 208] on link "Connected Accounts" at bounding box center [231, 208] width 112 height 17
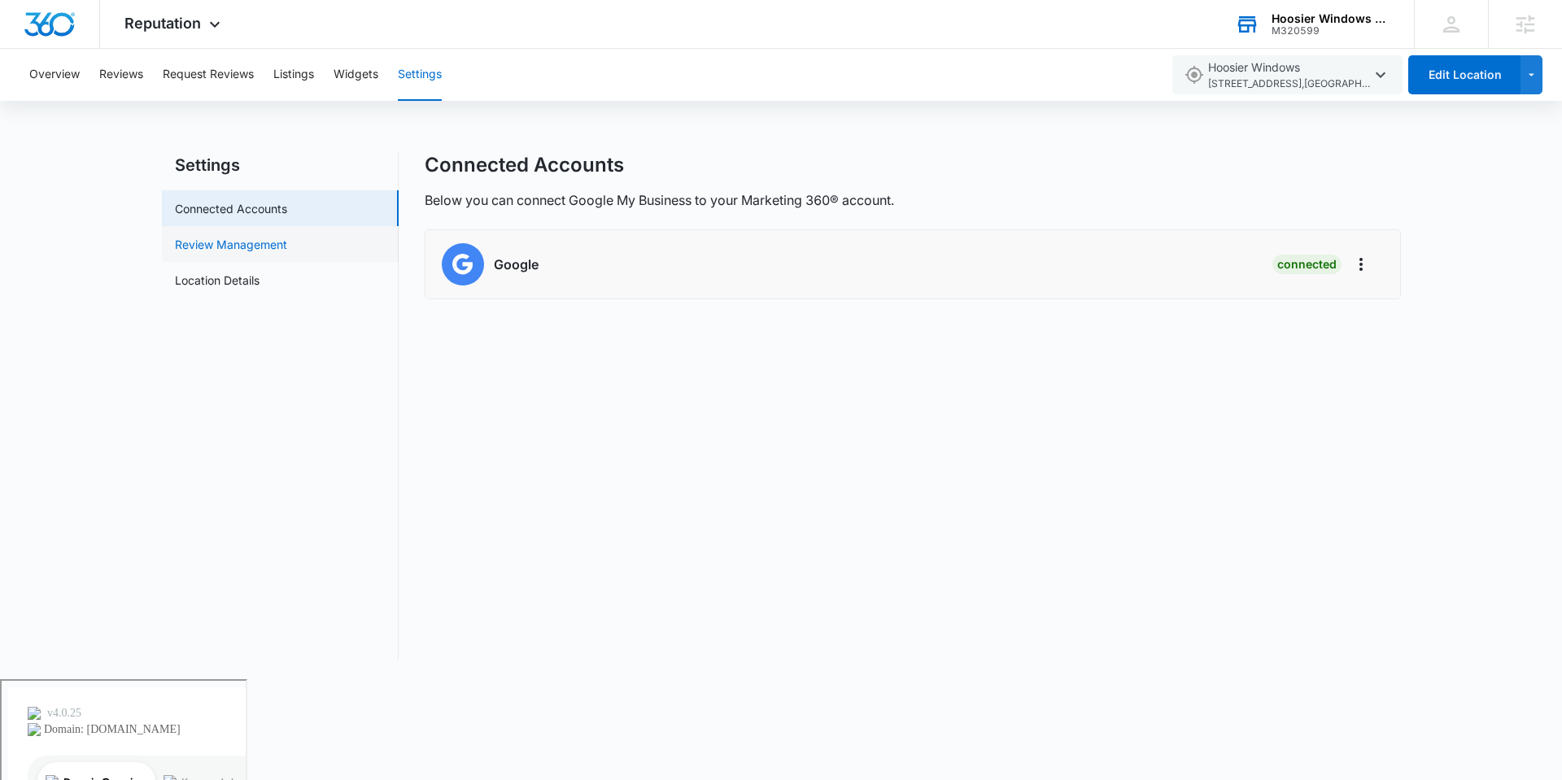
click at [220, 247] on link "Review Management" at bounding box center [231, 244] width 112 height 17
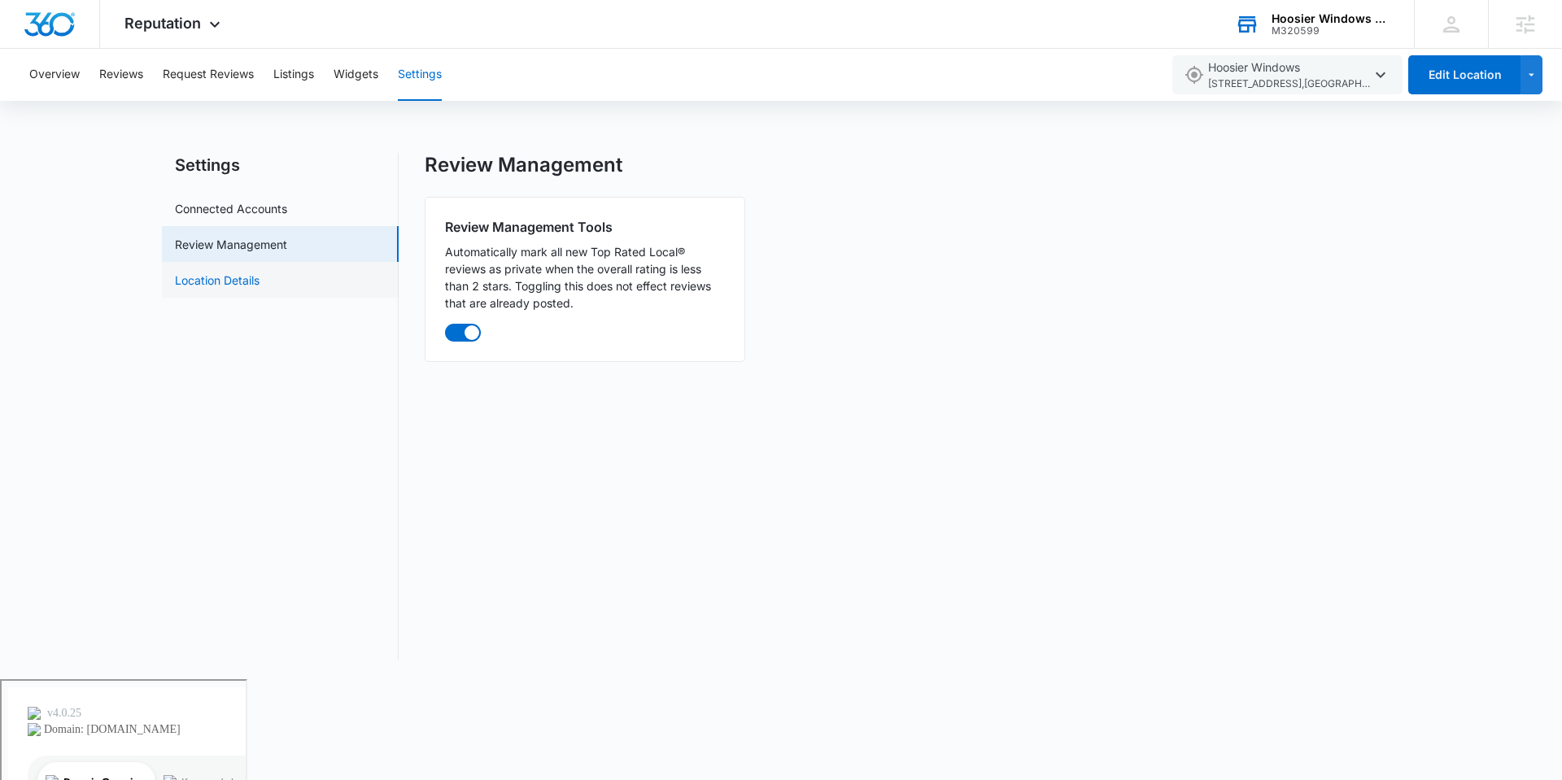
click at [216, 272] on link "Location Details" at bounding box center [217, 280] width 85 height 17
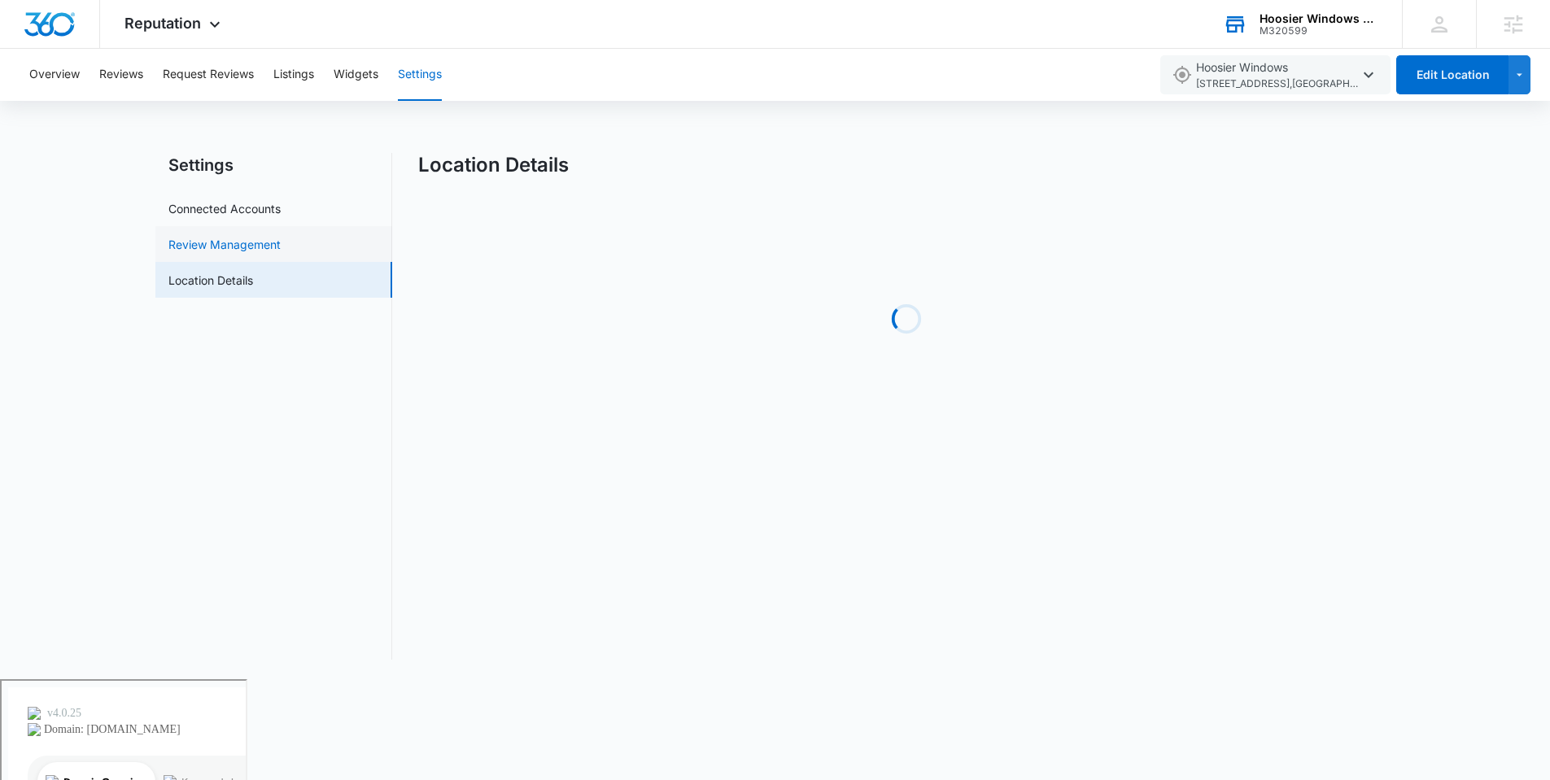
select select "Indiana"
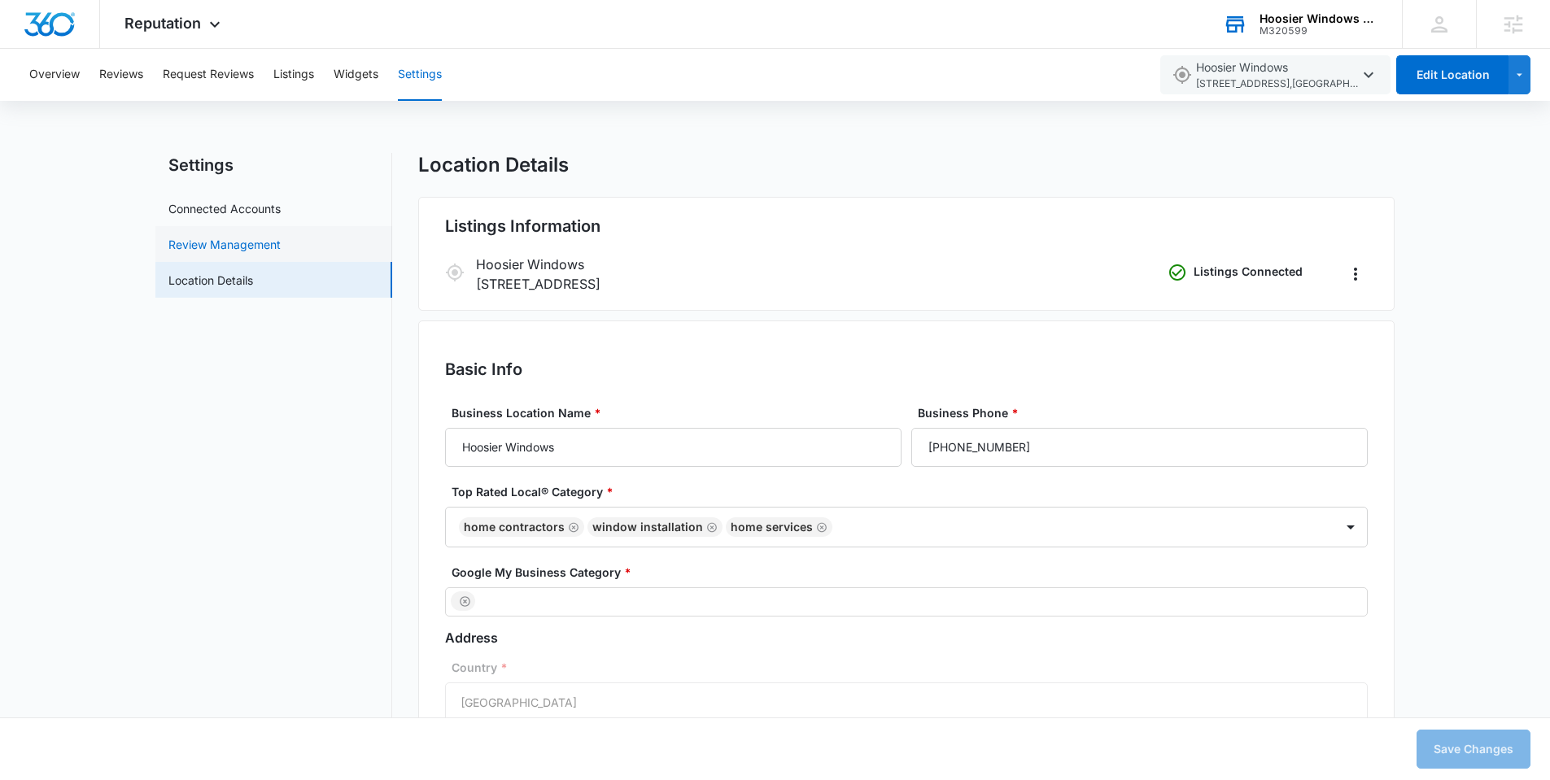
click at [219, 242] on link "Review Management" at bounding box center [224, 244] width 112 height 17
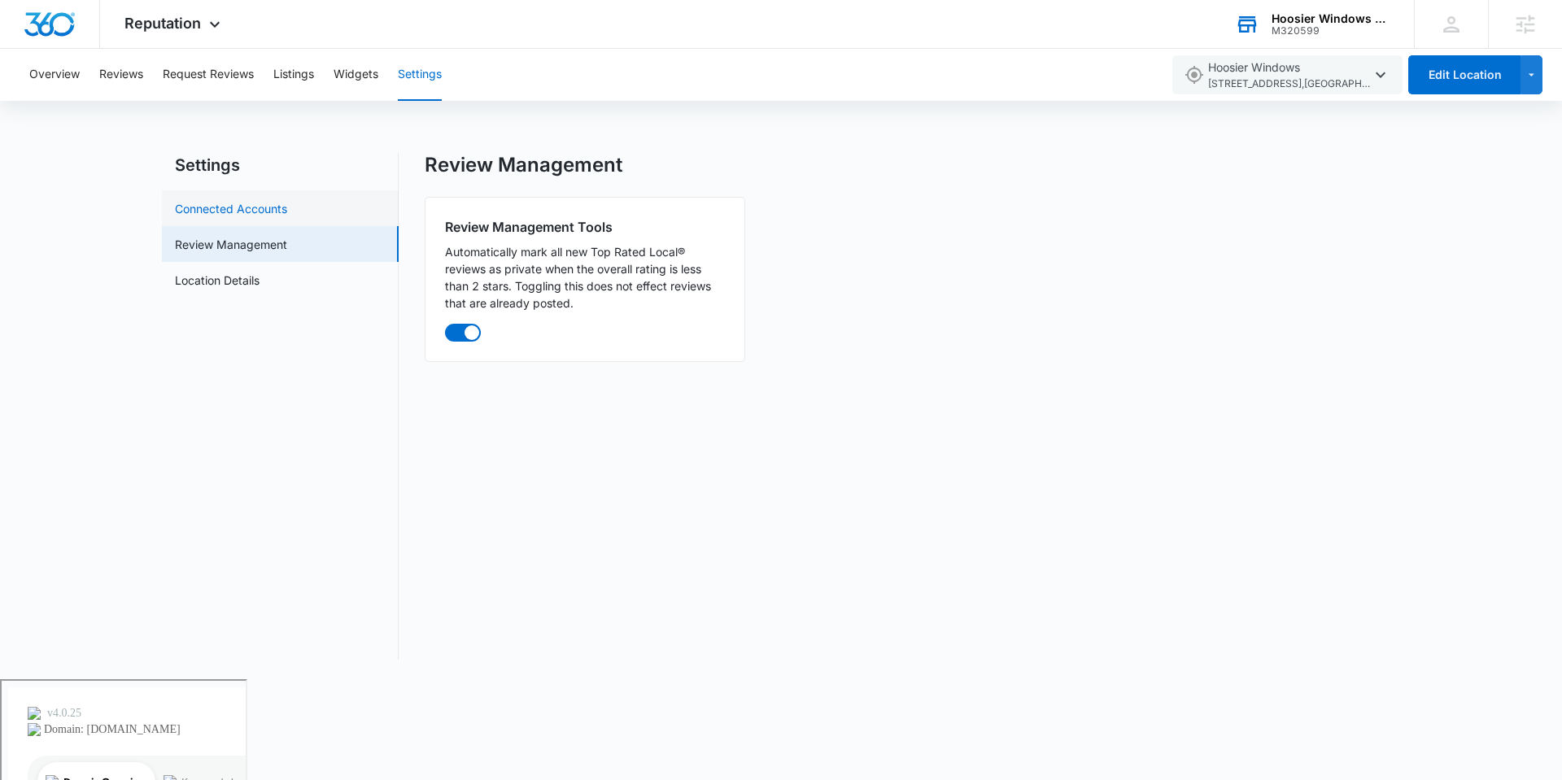
click at [217, 212] on link "Connected Accounts" at bounding box center [231, 208] width 112 height 17
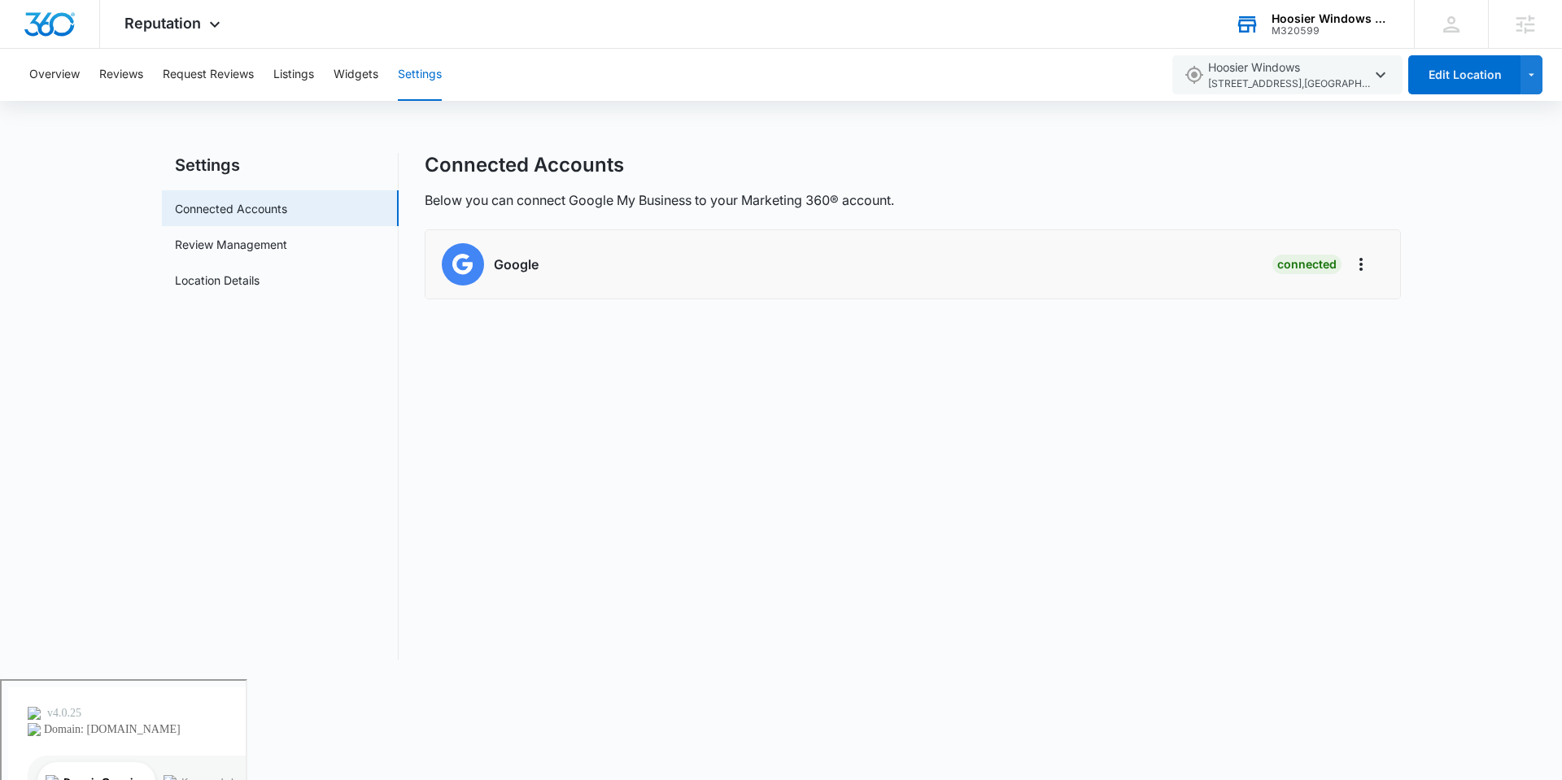
click at [1325, 16] on div "Hoosier Windows & Siding of Indianapolis" at bounding box center [1331, 18] width 119 height 13
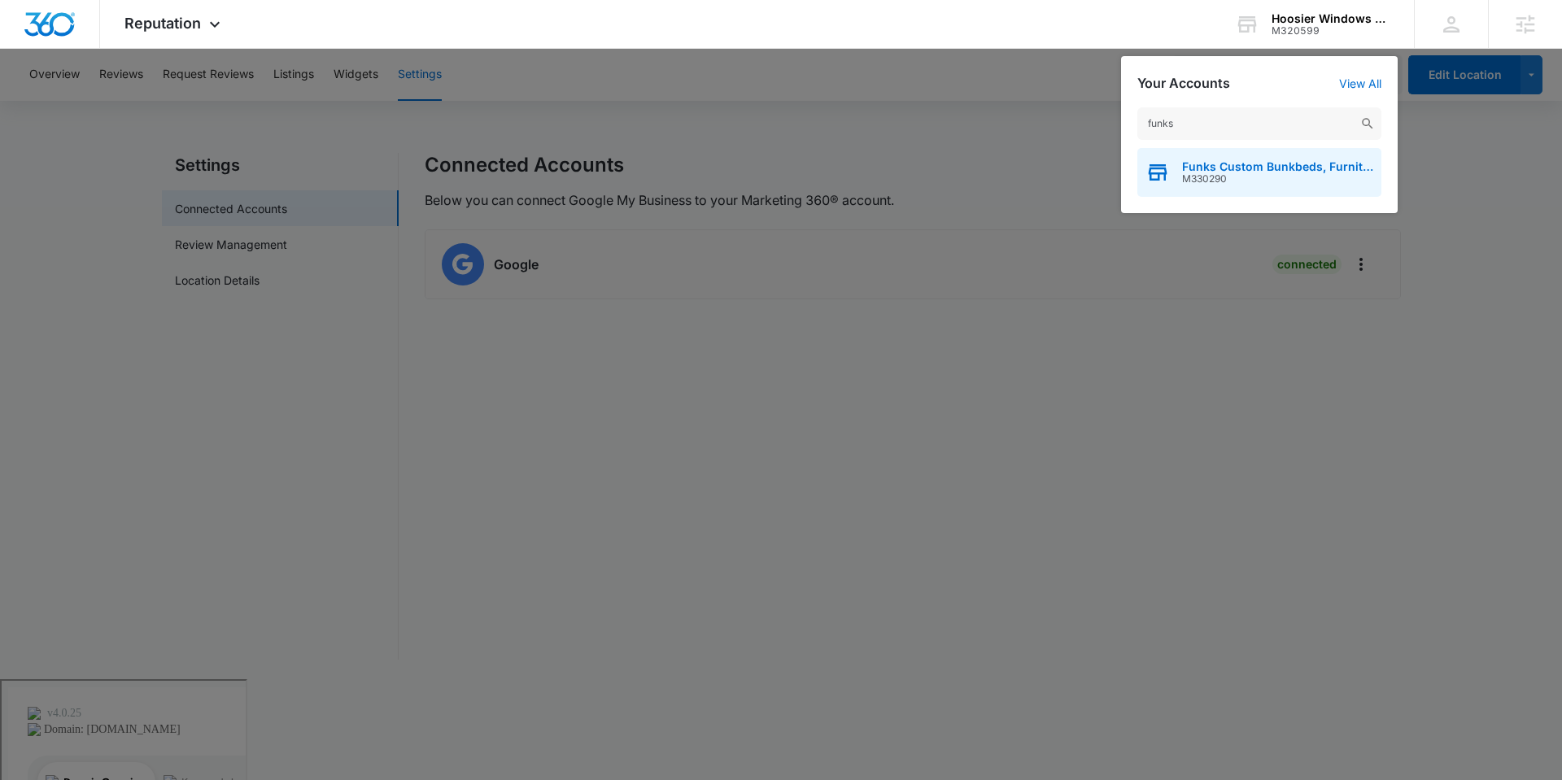
type input "funks"
click at [1275, 165] on span "Funks Custom Bunkbeds, Furniture & Sawmill" at bounding box center [1277, 166] width 191 height 13
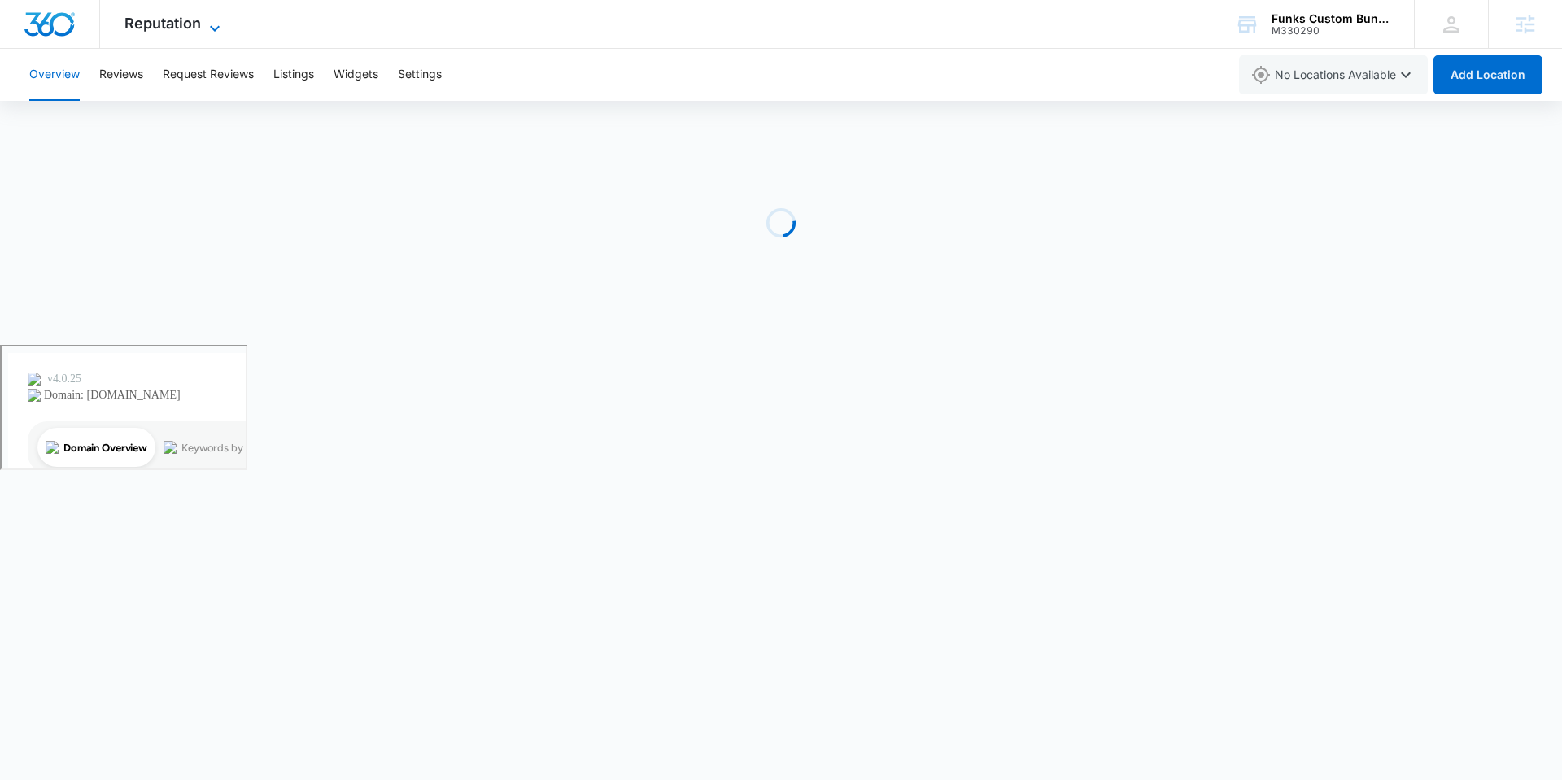
click at [181, 24] on span "Reputation" at bounding box center [162, 23] width 76 height 17
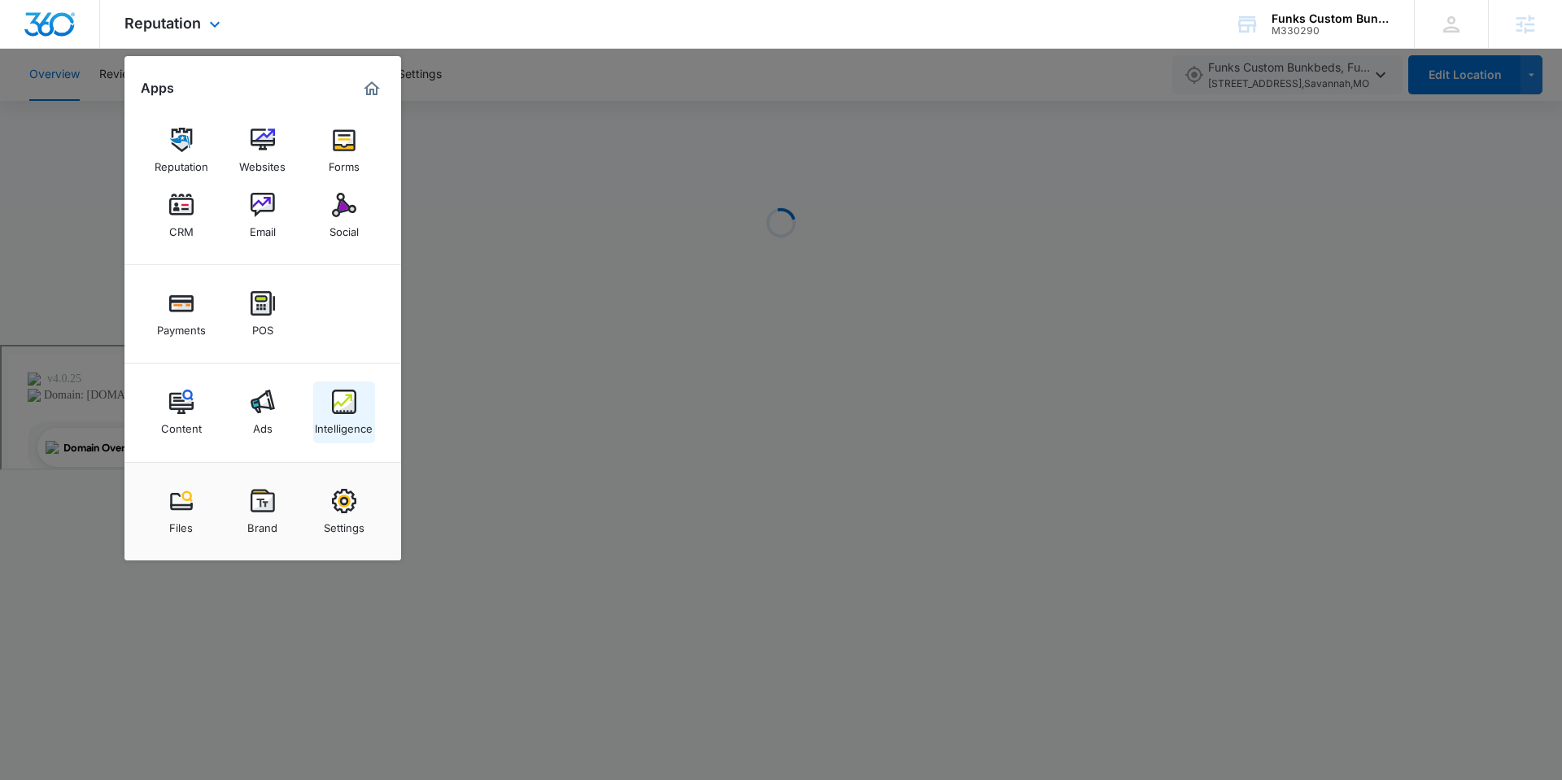
click at [343, 408] on img at bounding box center [344, 402] width 24 height 24
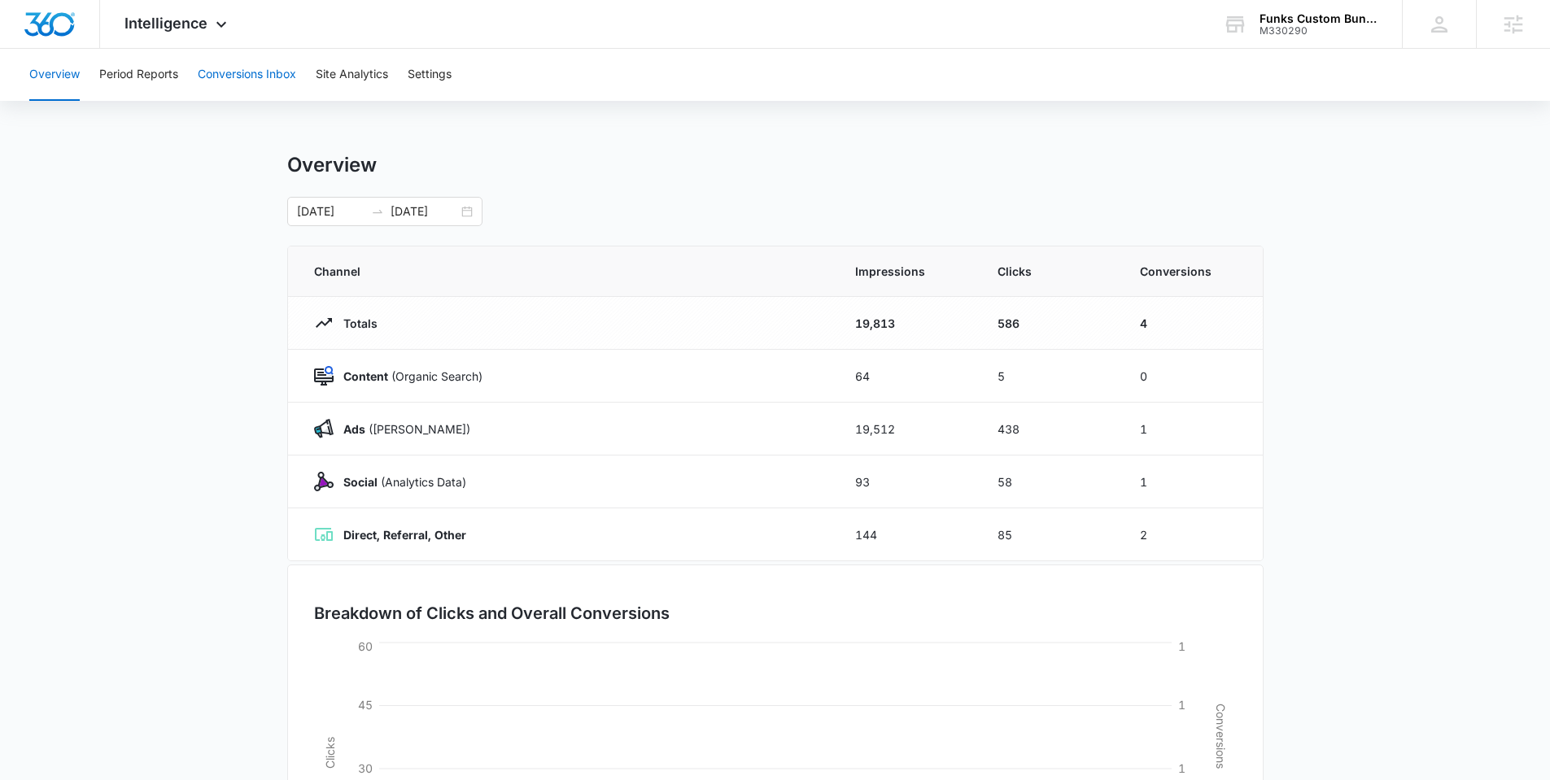
click at [242, 54] on button "Conversions Inbox" at bounding box center [247, 75] width 98 height 52
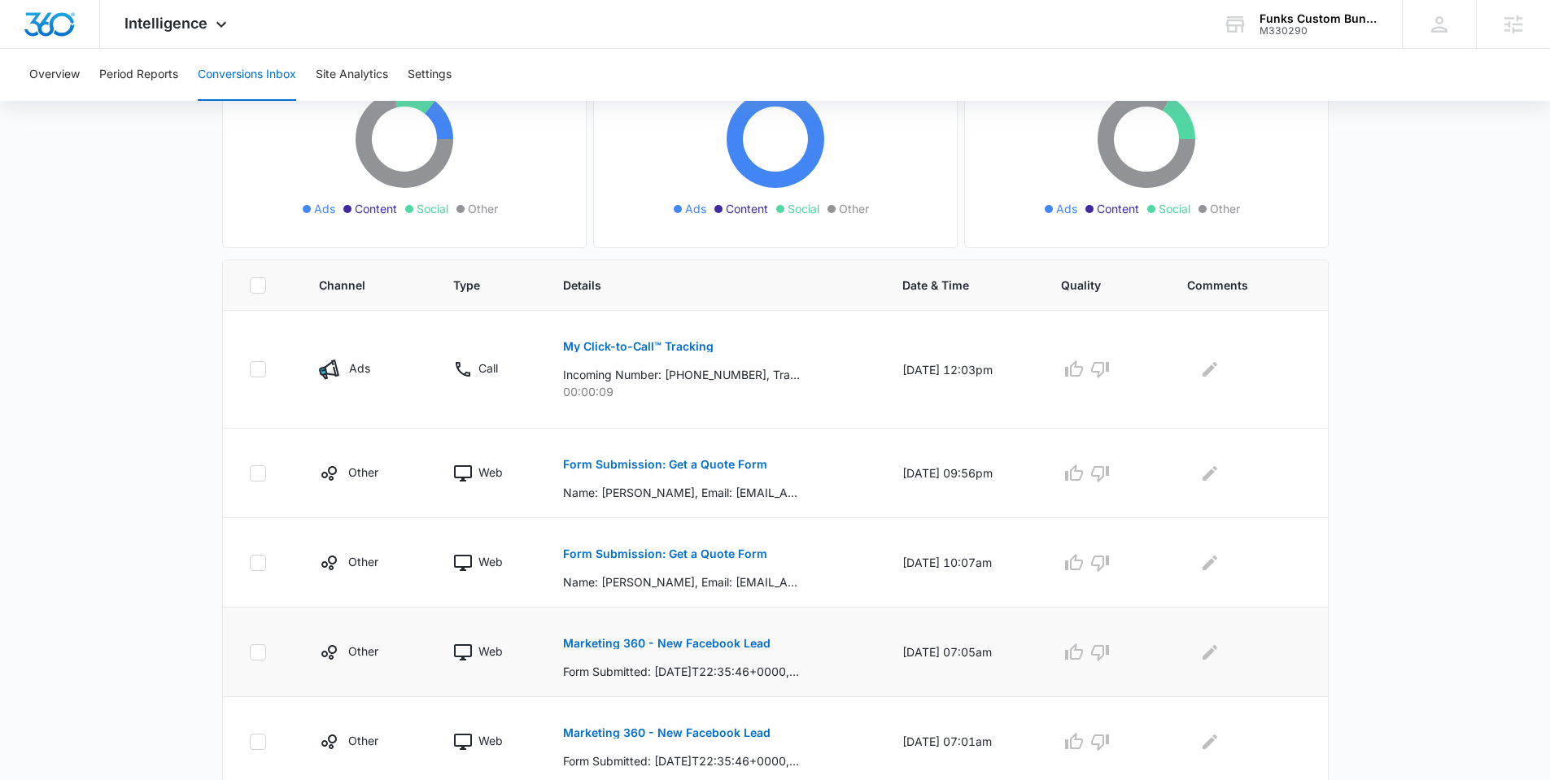
scroll to position [201, 0]
click at [718, 370] on p "Incoming Number: +16605370030, Tracking Number: +16602361598, Ring To: +1660483…" at bounding box center [681, 375] width 237 height 17
drag, startPoint x: 774, startPoint y: 376, endPoint x: 727, endPoint y: 364, distance: 48.5
click at [774, 376] on p "Incoming Number: +16605370030, Tracking Number: +16602361598, Ring To: +1660483…" at bounding box center [681, 375] width 237 height 17
click at [662, 351] on p "My Click-to-Call™ Tracking" at bounding box center [638, 347] width 151 height 11
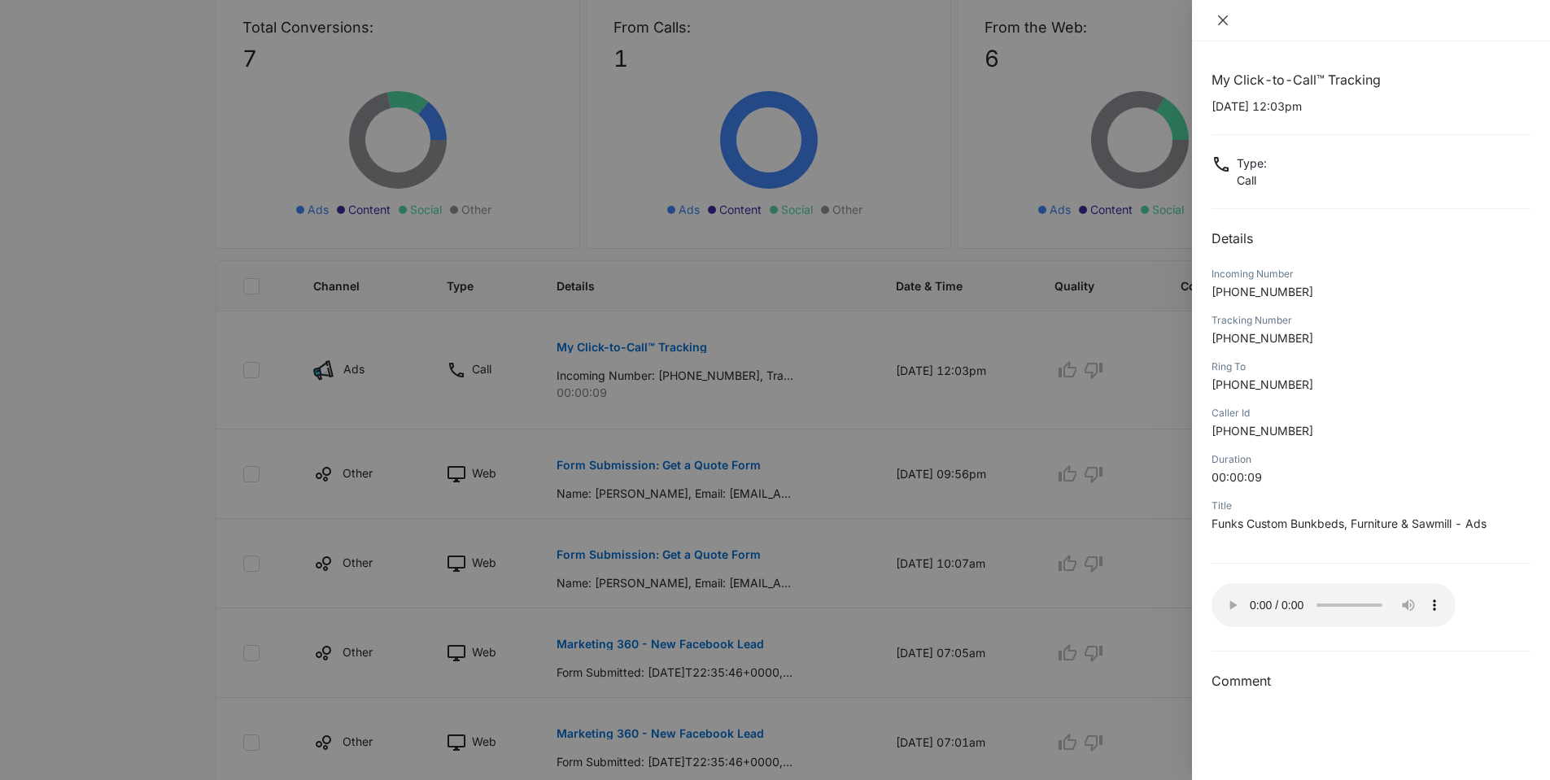
click at [1219, 27] on button "Close" at bounding box center [1222, 20] width 23 height 15
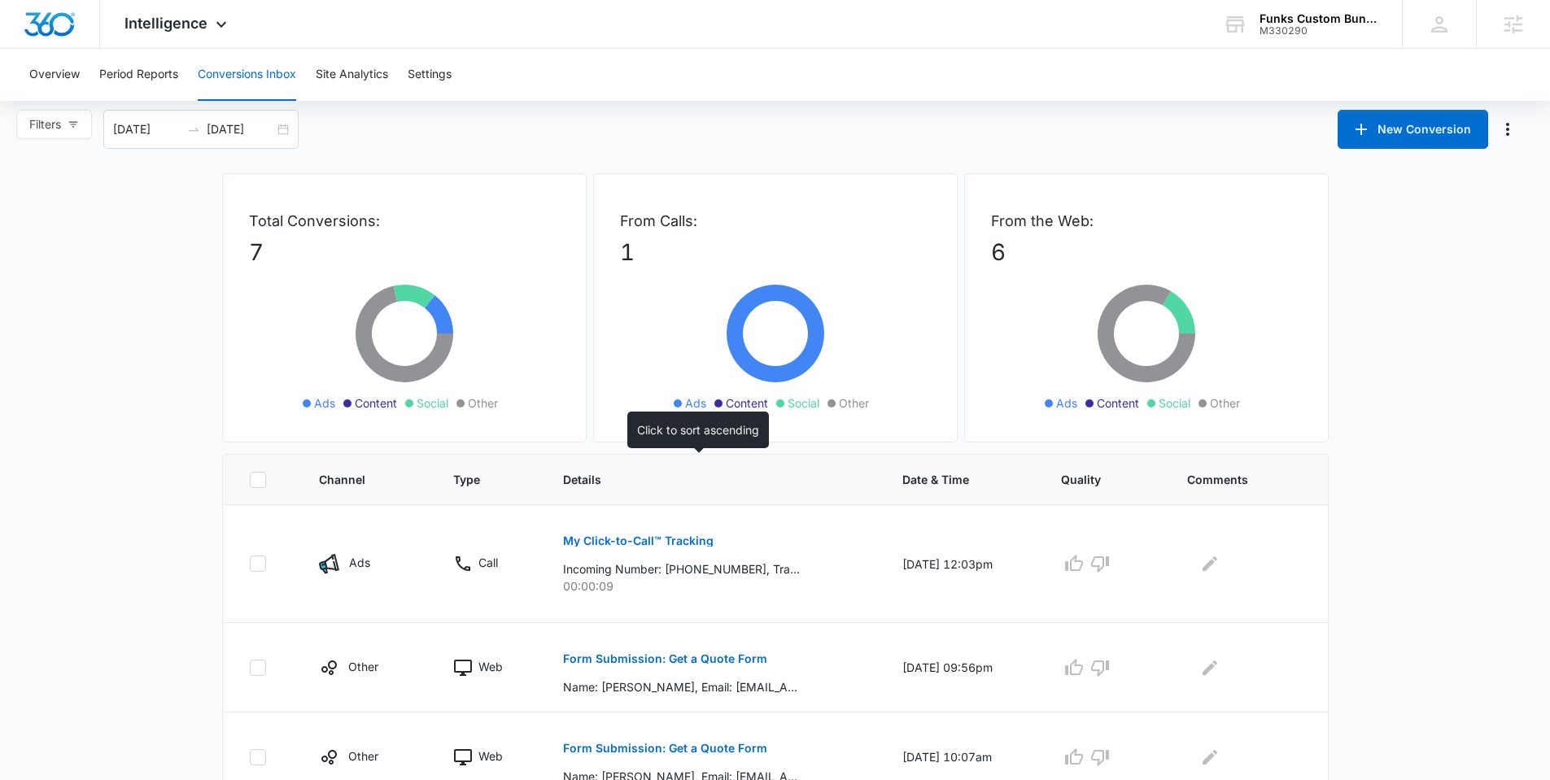
scroll to position [0, 0]
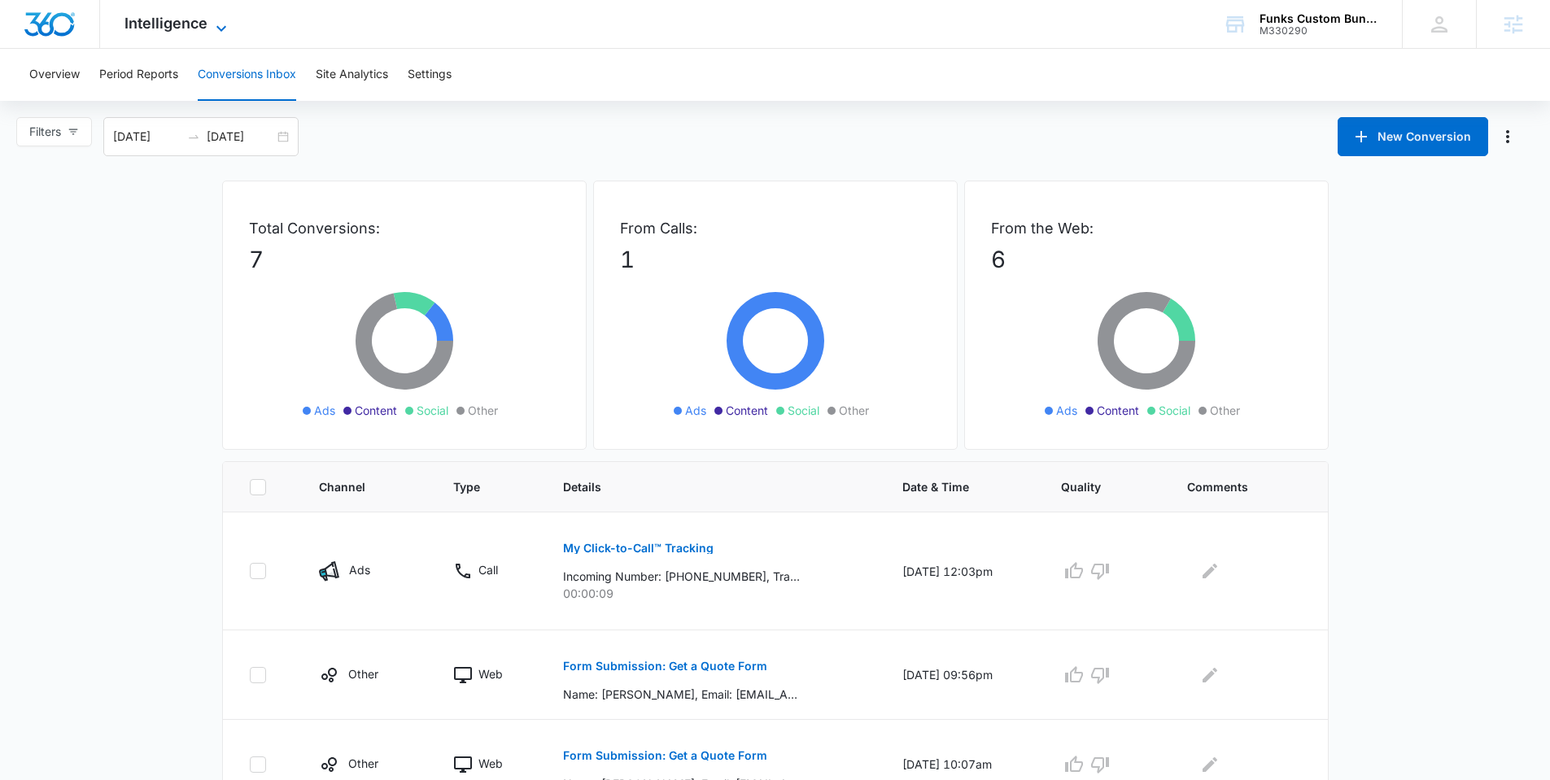
click at [129, 26] on span "Intelligence" at bounding box center [165, 23] width 83 height 17
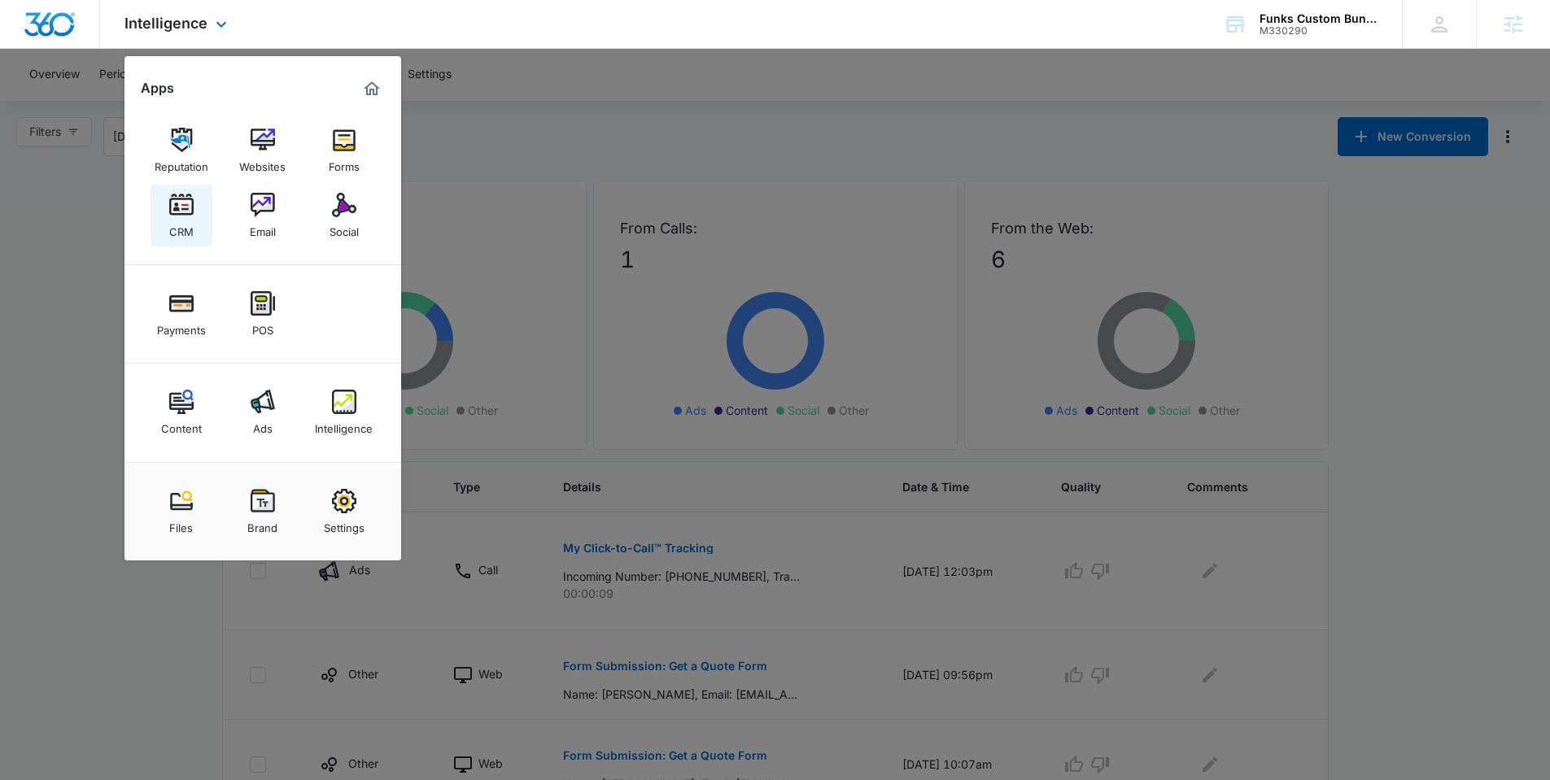
click at [180, 214] on img at bounding box center [181, 205] width 24 height 24
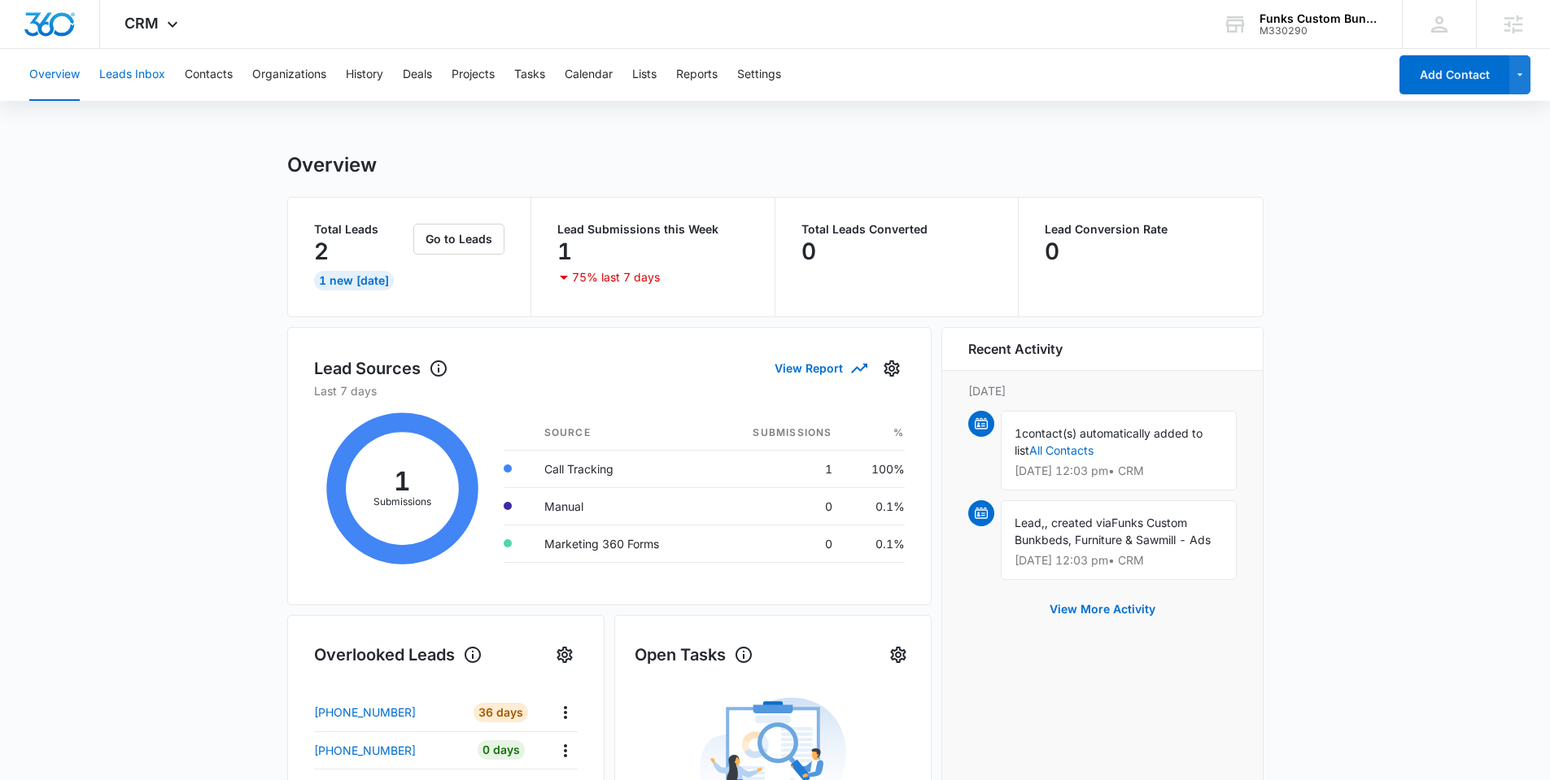
click at [133, 73] on button "Leads Inbox" at bounding box center [132, 75] width 66 height 52
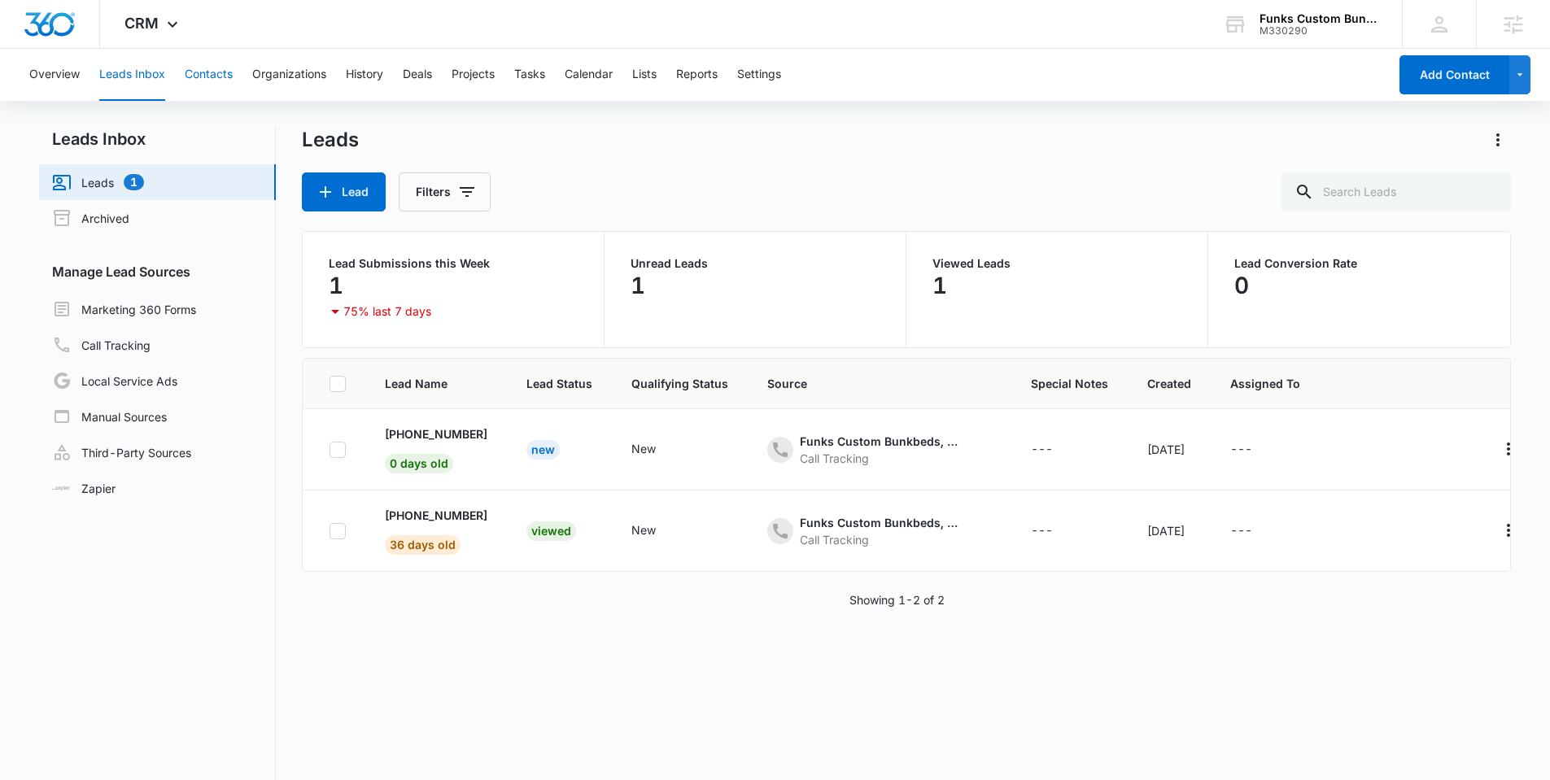
click at [187, 76] on button "Contacts" at bounding box center [209, 75] width 48 height 52
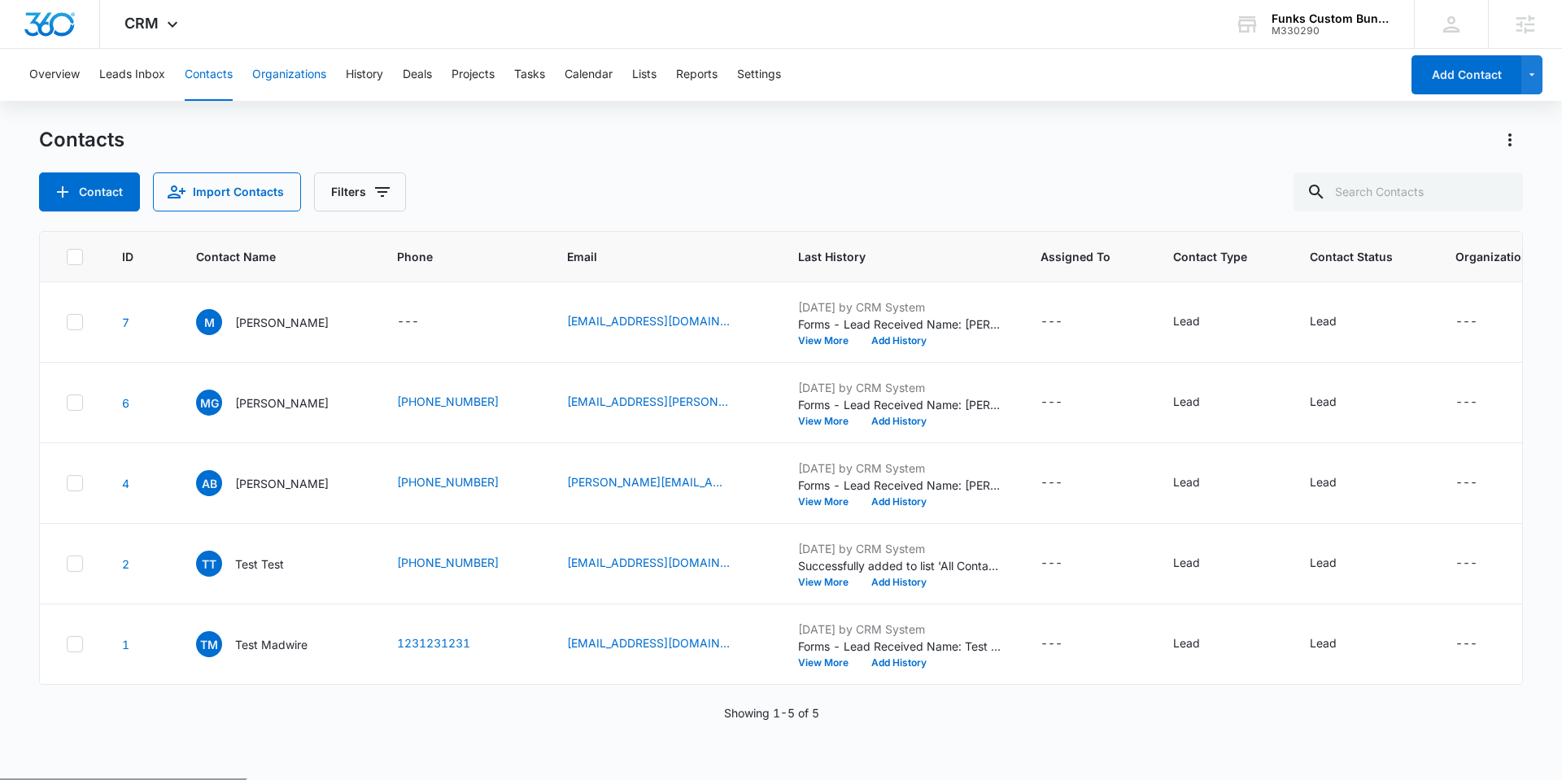
click at [310, 76] on button "Organizations" at bounding box center [289, 75] width 74 height 52
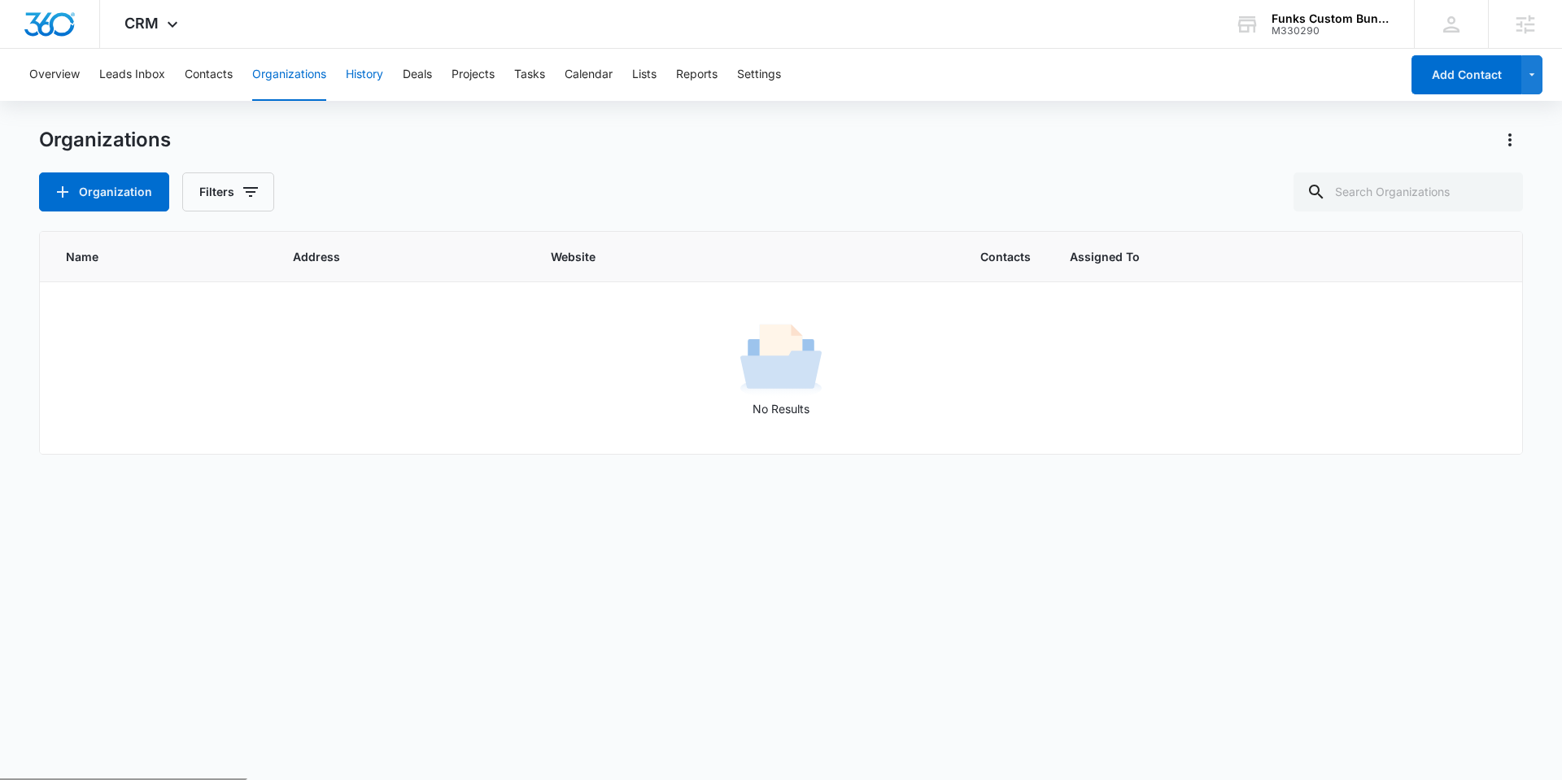
click at [350, 77] on button "History" at bounding box center [364, 75] width 37 height 52
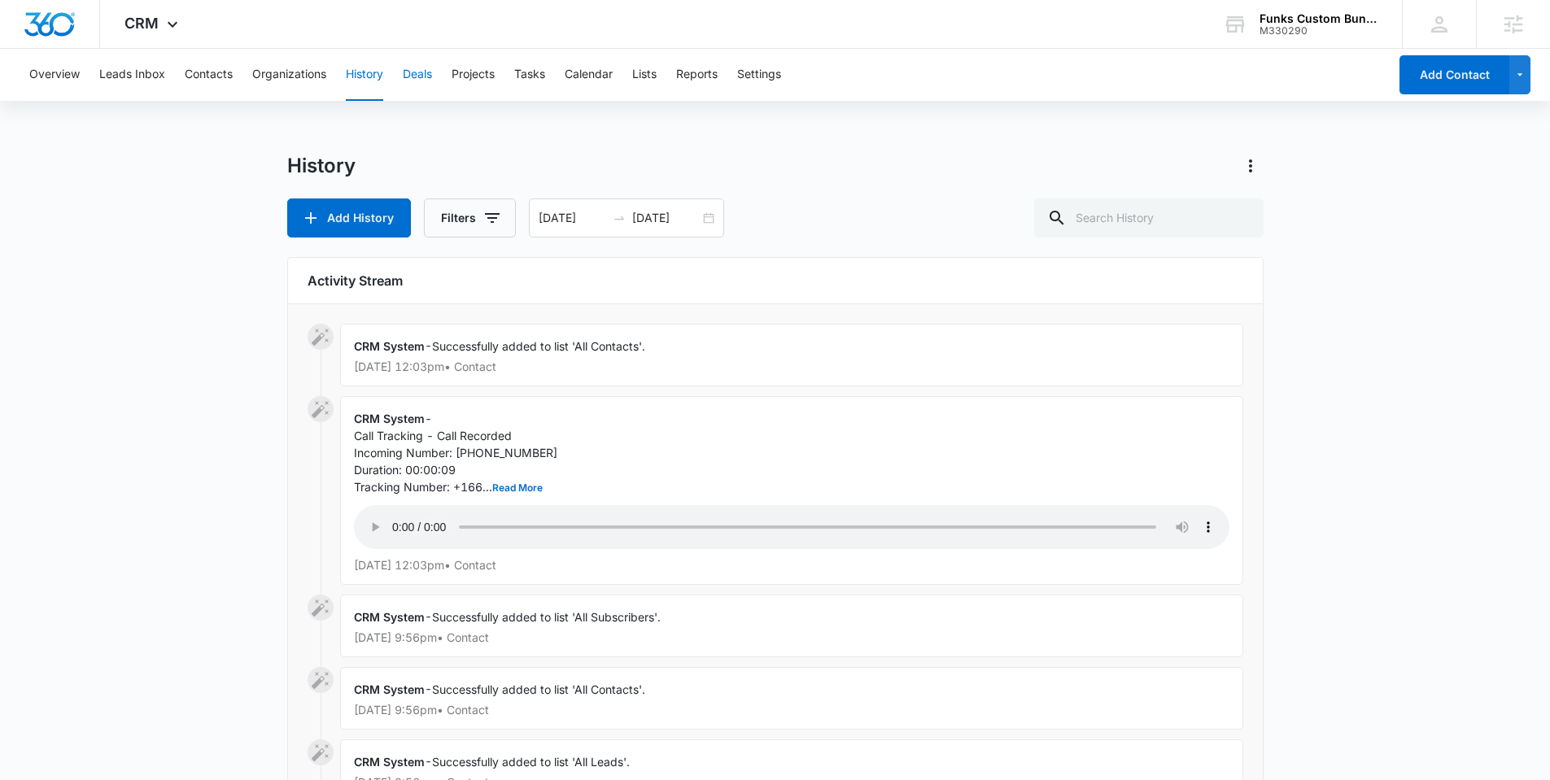
click at [420, 77] on button "Deals" at bounding box center [417, 75] width 29 height 52
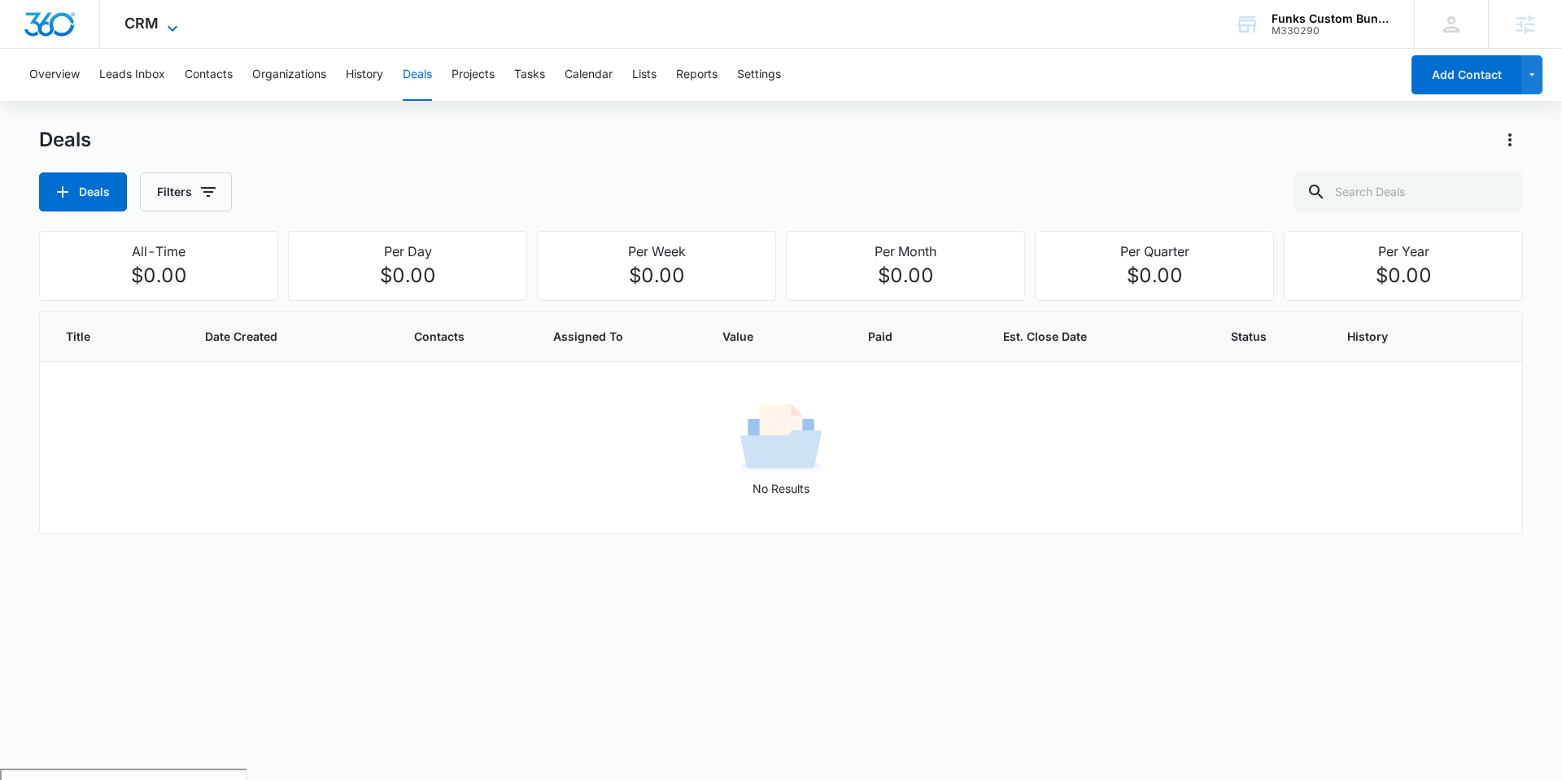
click at [142, 21] on span "CRM" at bounding box center [141, 23] width 34 height 17
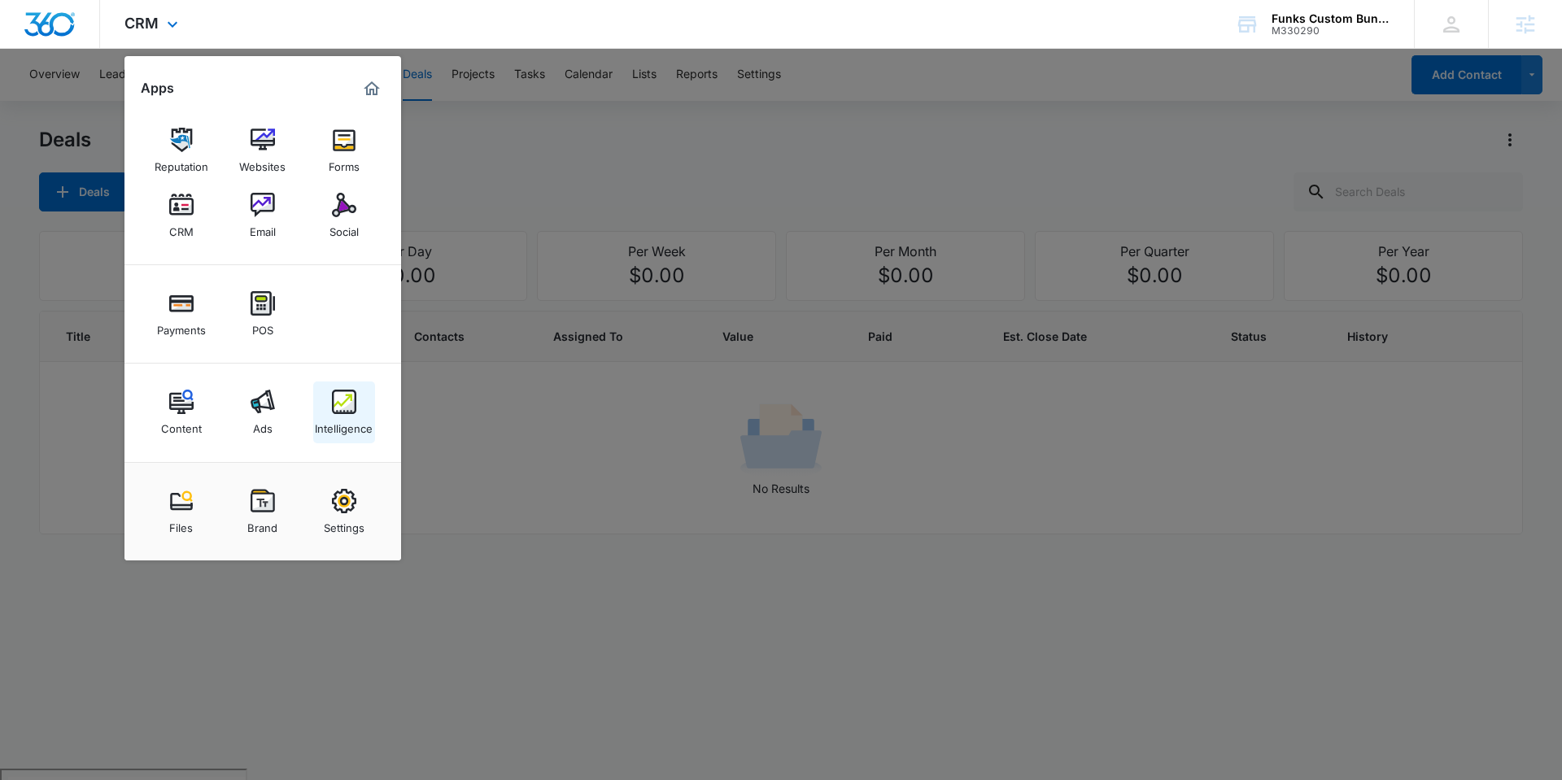
click at [334, 407] on img at bounding box center [344, 402] width 24 height 24
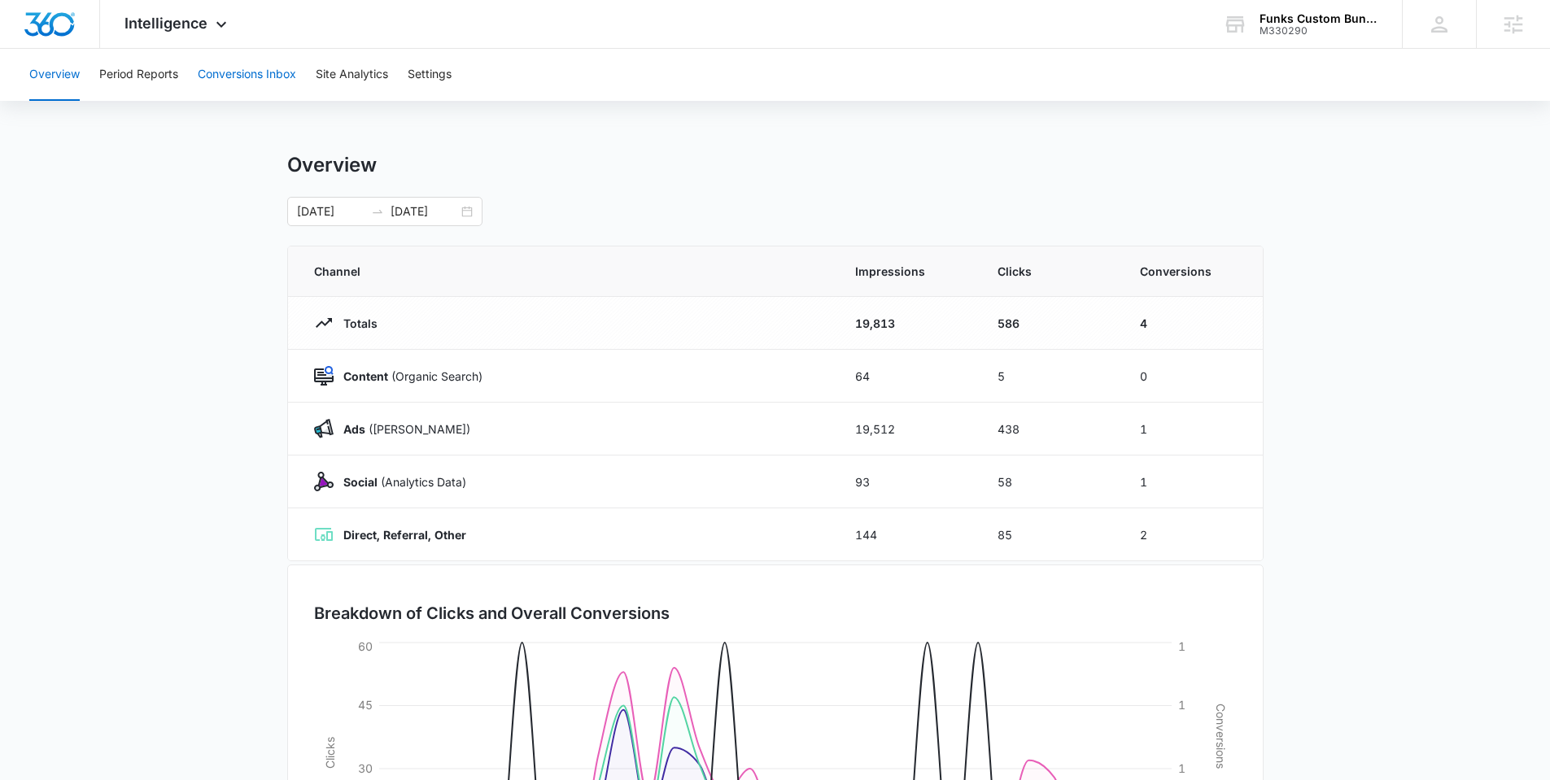
click at [251, 69] on button "Conversions Inbox" at bounding box center [247, 75] width 98 height 52
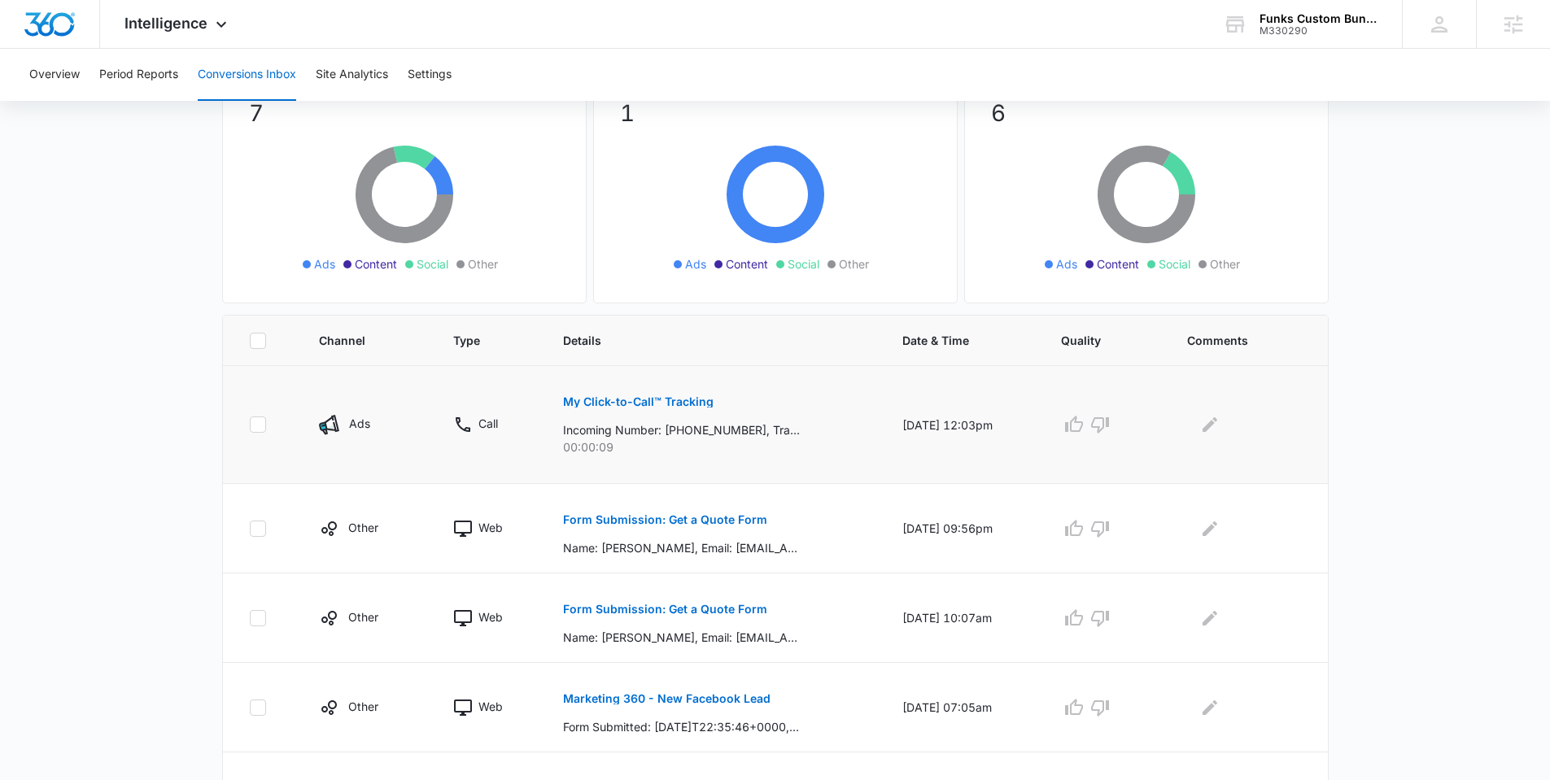
scroll to position [174, 0]
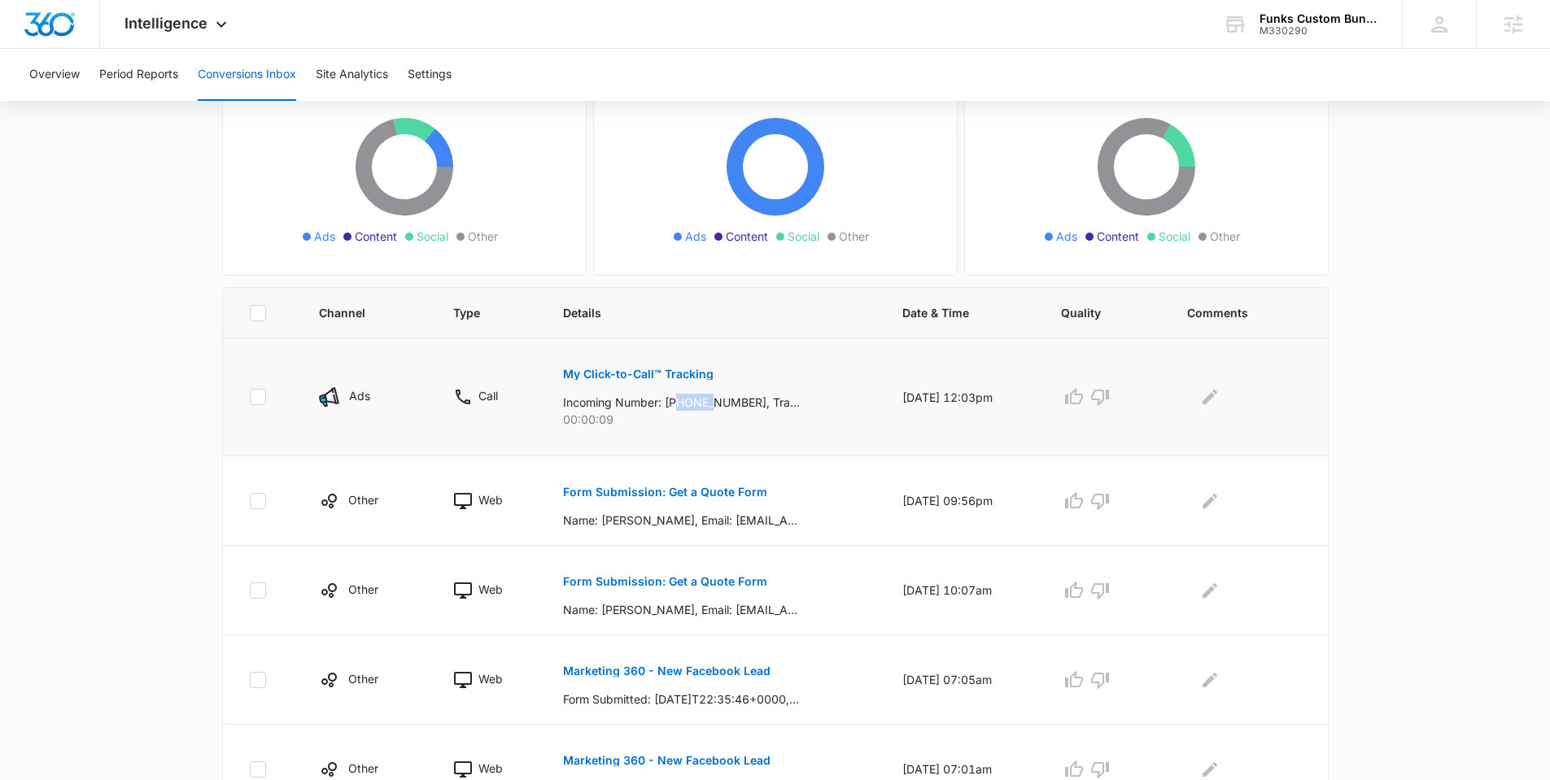
drag, startPoint x: 670, startPoint y: 405, endPoint x: 709, endPoint y: 405, distance: 39.9
click at [709, 405] on p "Incoming Number: +16605370030, Tracking Number: +16602361598, Ring To: +1660483…" at bounding box center [681, 402] width 237 height 17
drag, startPoint x: 583, startPoint y: 422, endPoint x: 626, endPoint y: 426, distance: 43.2
click at [626, 426] on p "00:00:09" at bounding box center [713, 419] width 300 height 17
click at [610, 381] on button "My Click-to-Call™ Tracking" at bounding box center [638, 374] width 151 height 39
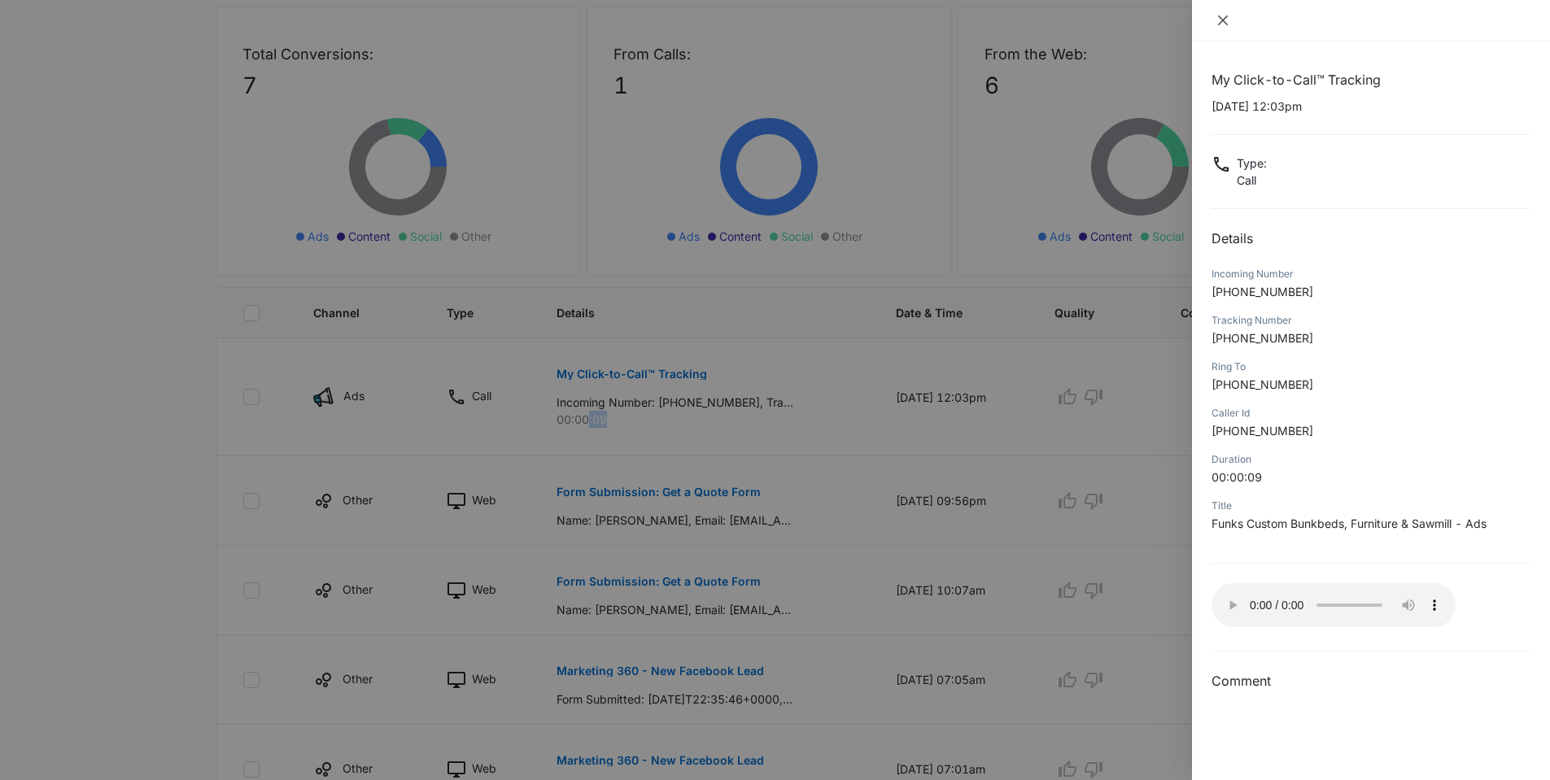
click at [1220, 18] on icon "close" at bounding box center [1223, 20] width 10 height 10
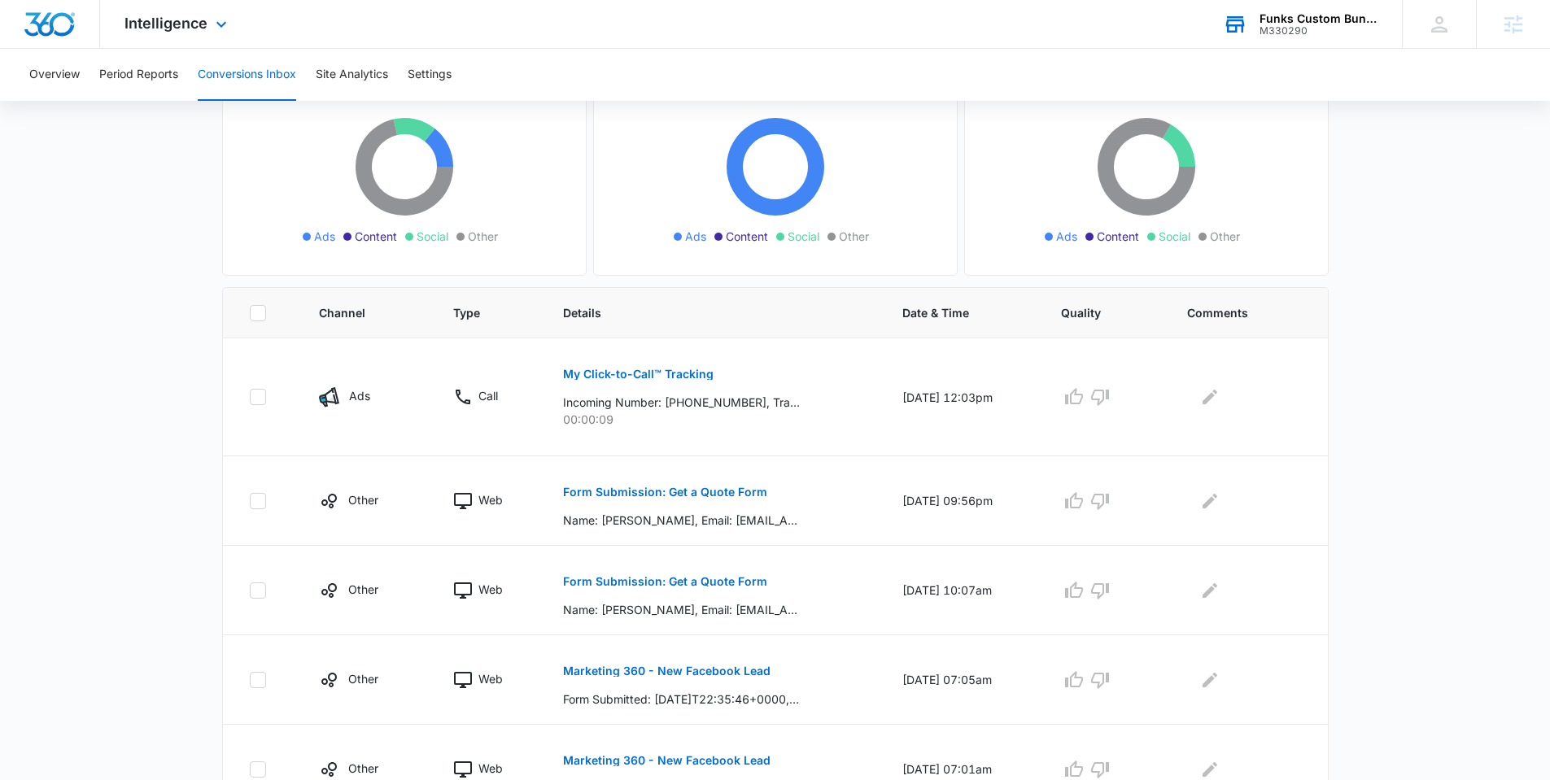
click at [1275, 19] on div "Funks Custom Bunkbeds, Furniture & Sawmill" at bounding box center [1318, 18] width 119 height 13
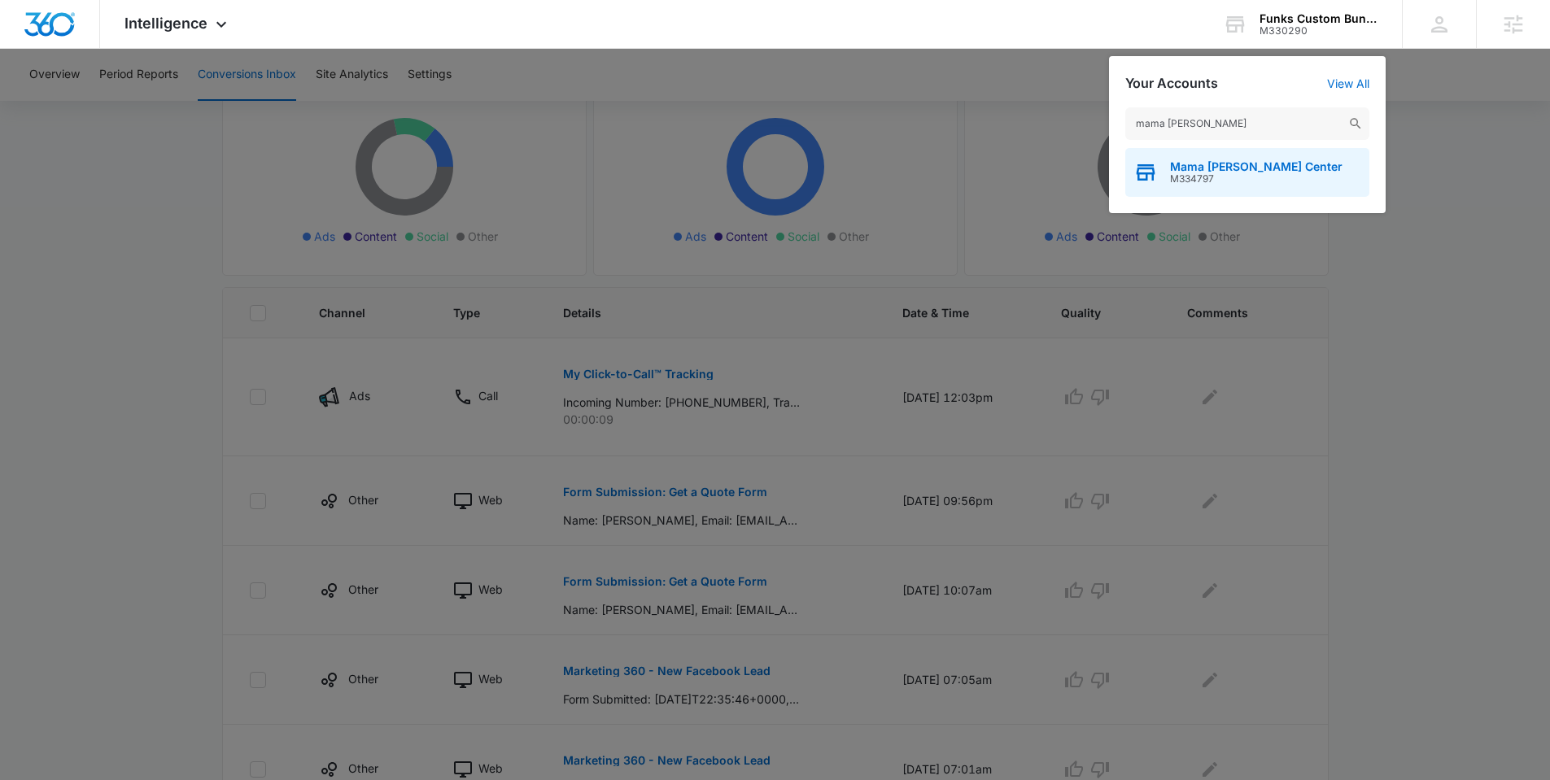
type input "mama mel"
click at [1207, 173] on span "M334797" at bounding box center [1256, 178] width 172 height 11
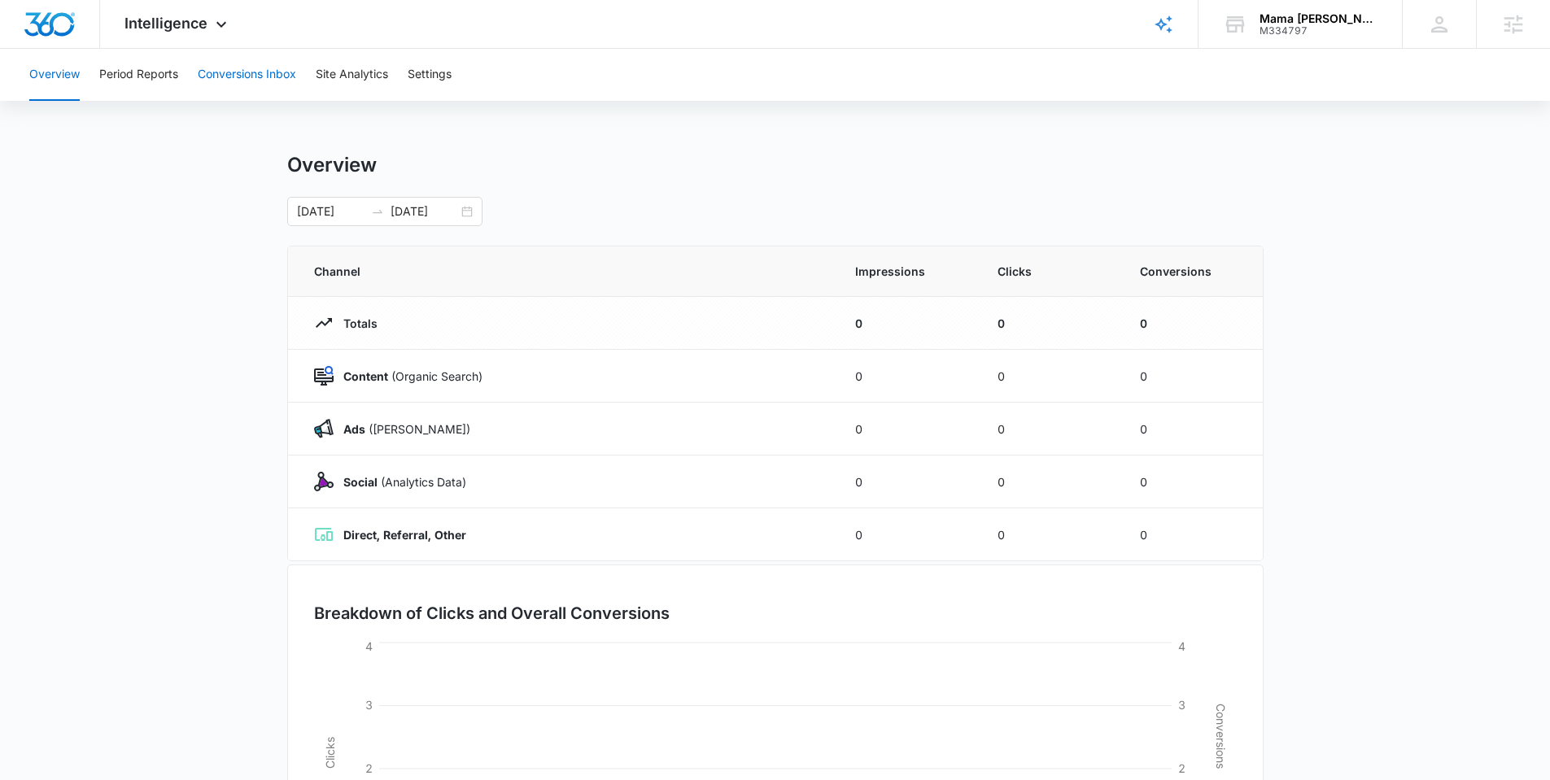
click at [265, 68] on button "Conversions Inbox" at bounding box center [247, 75] width 98 height 52
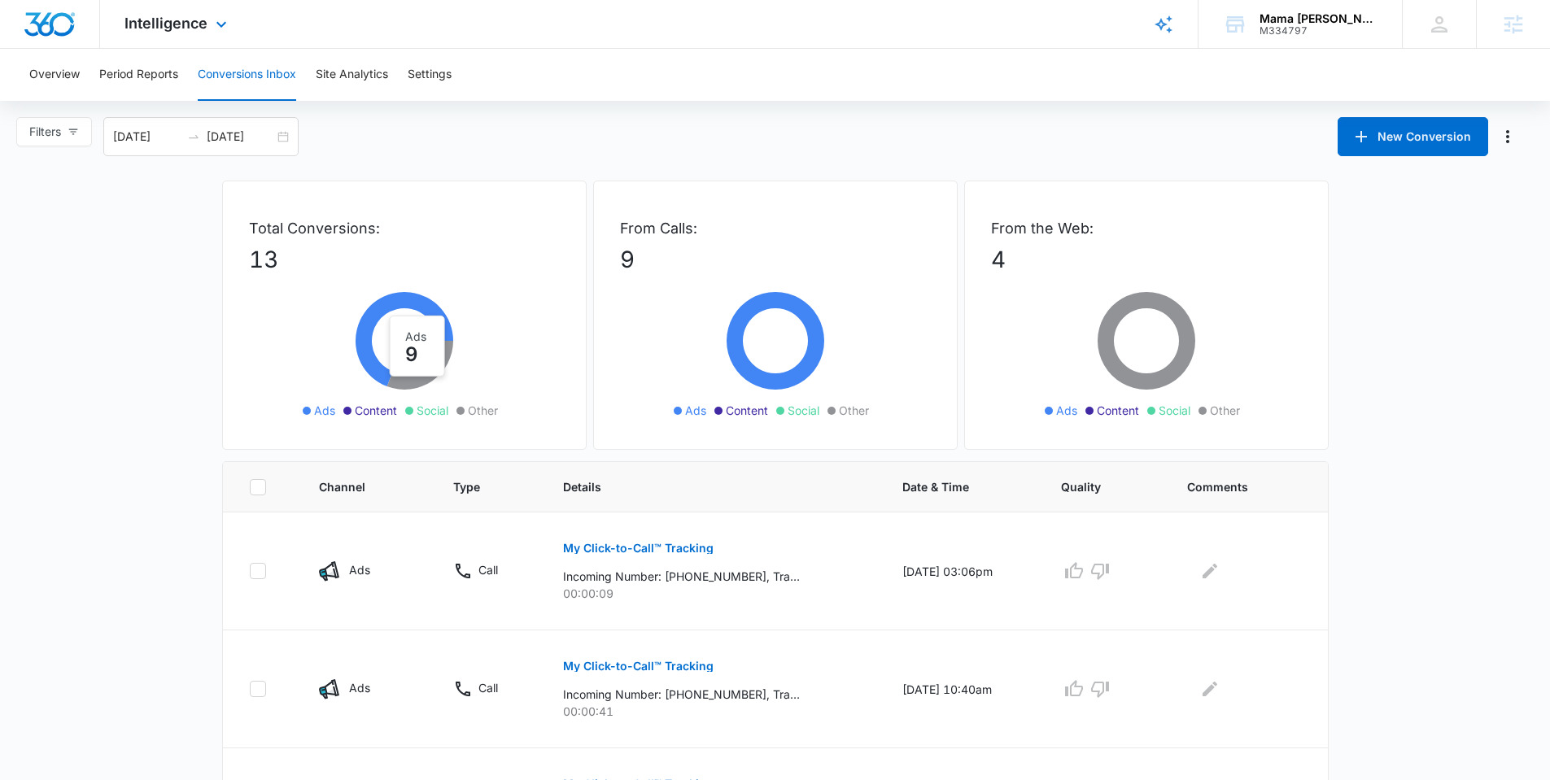
click at [176, 41] on div "Intelligence Apps Reputation Websites Forms CRM Email Social POS Content Ads In…" at bounding box center [177, 24] width 155 height 48
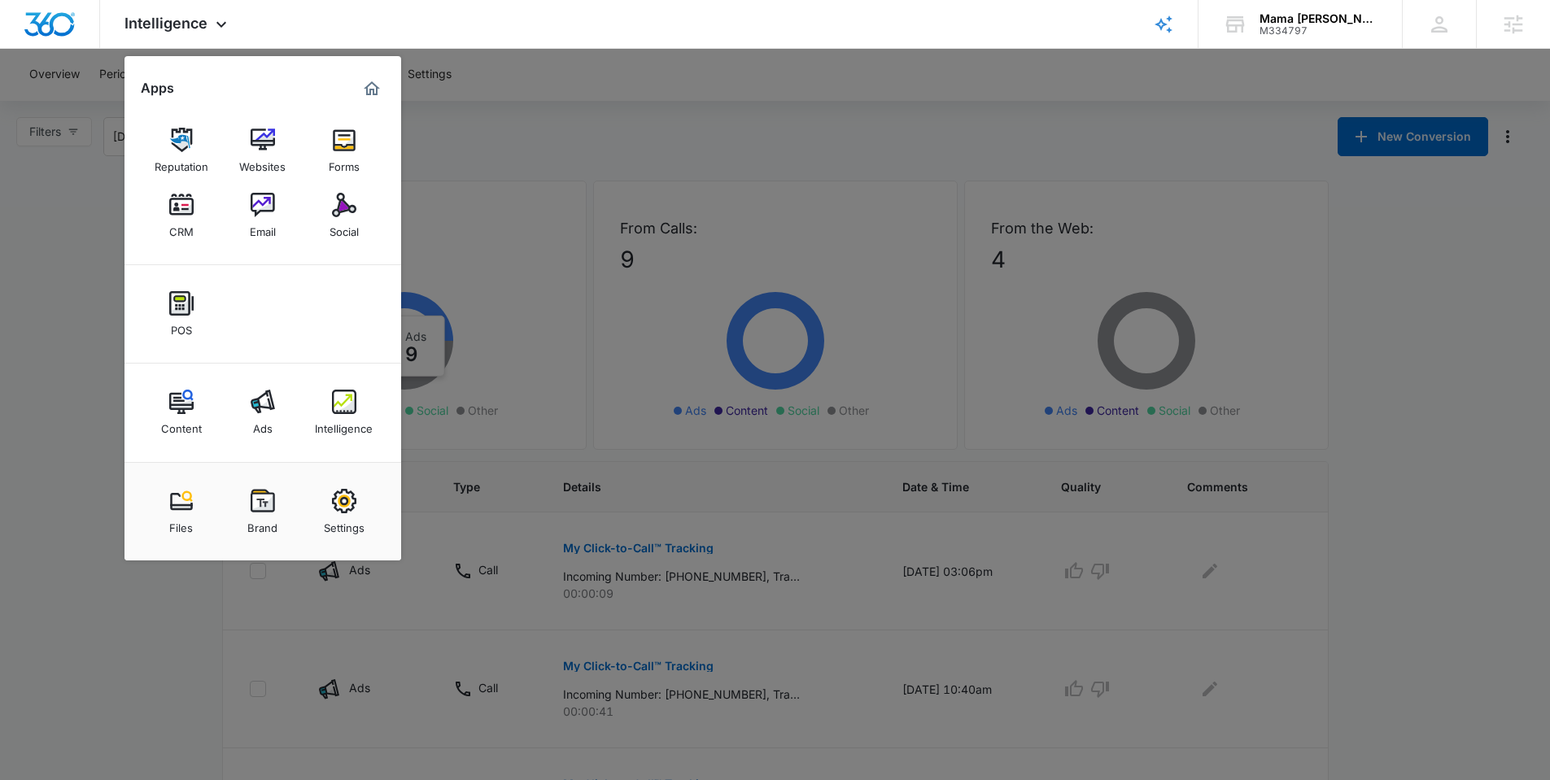
click at [268, 414] on div "Ads" at bounding box center [263, 424] width 20 height 21
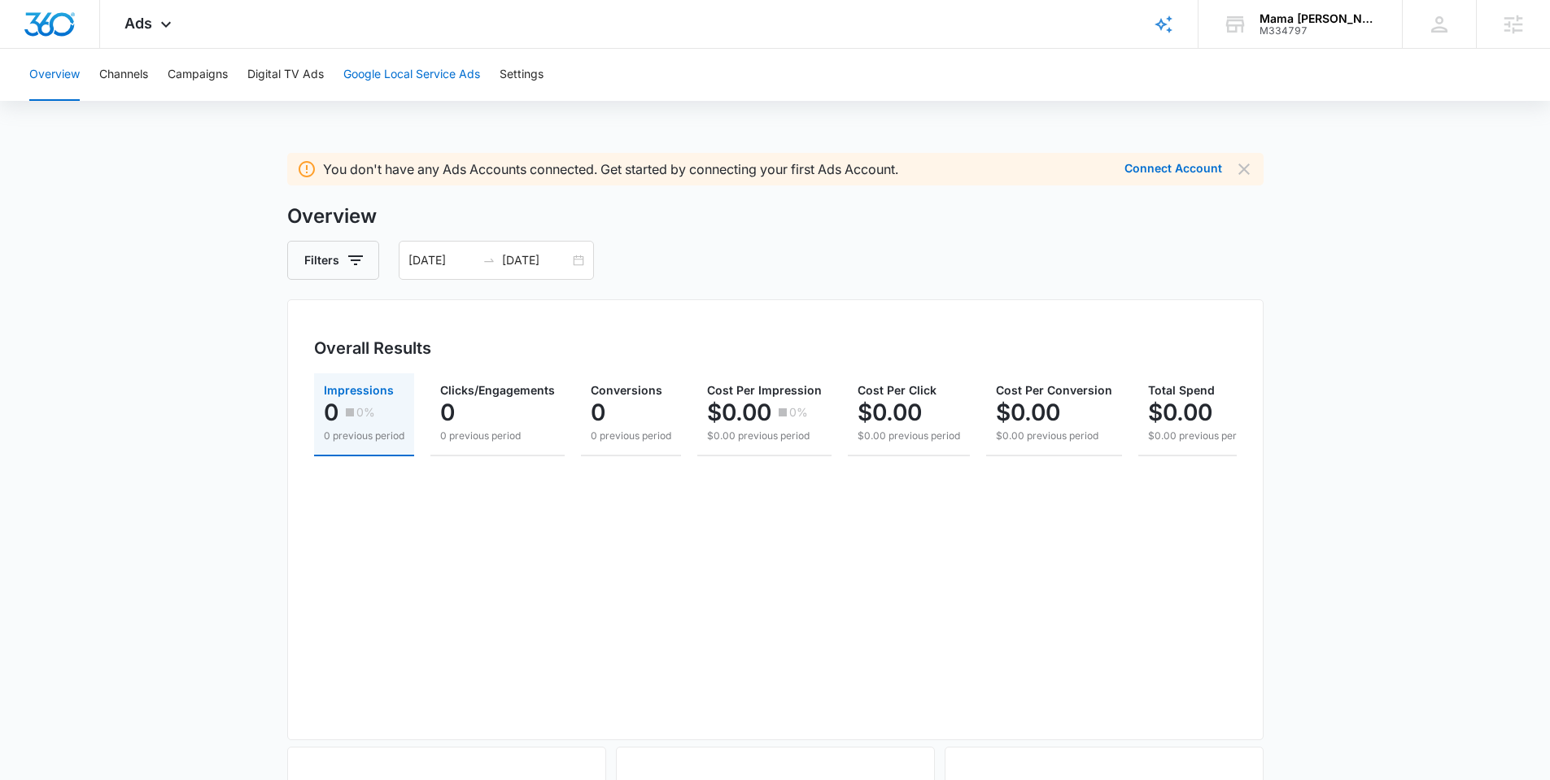
click at [385, 77] on button "Google Local Service Ads" at bounding box center [411, 75] width 137 height 52
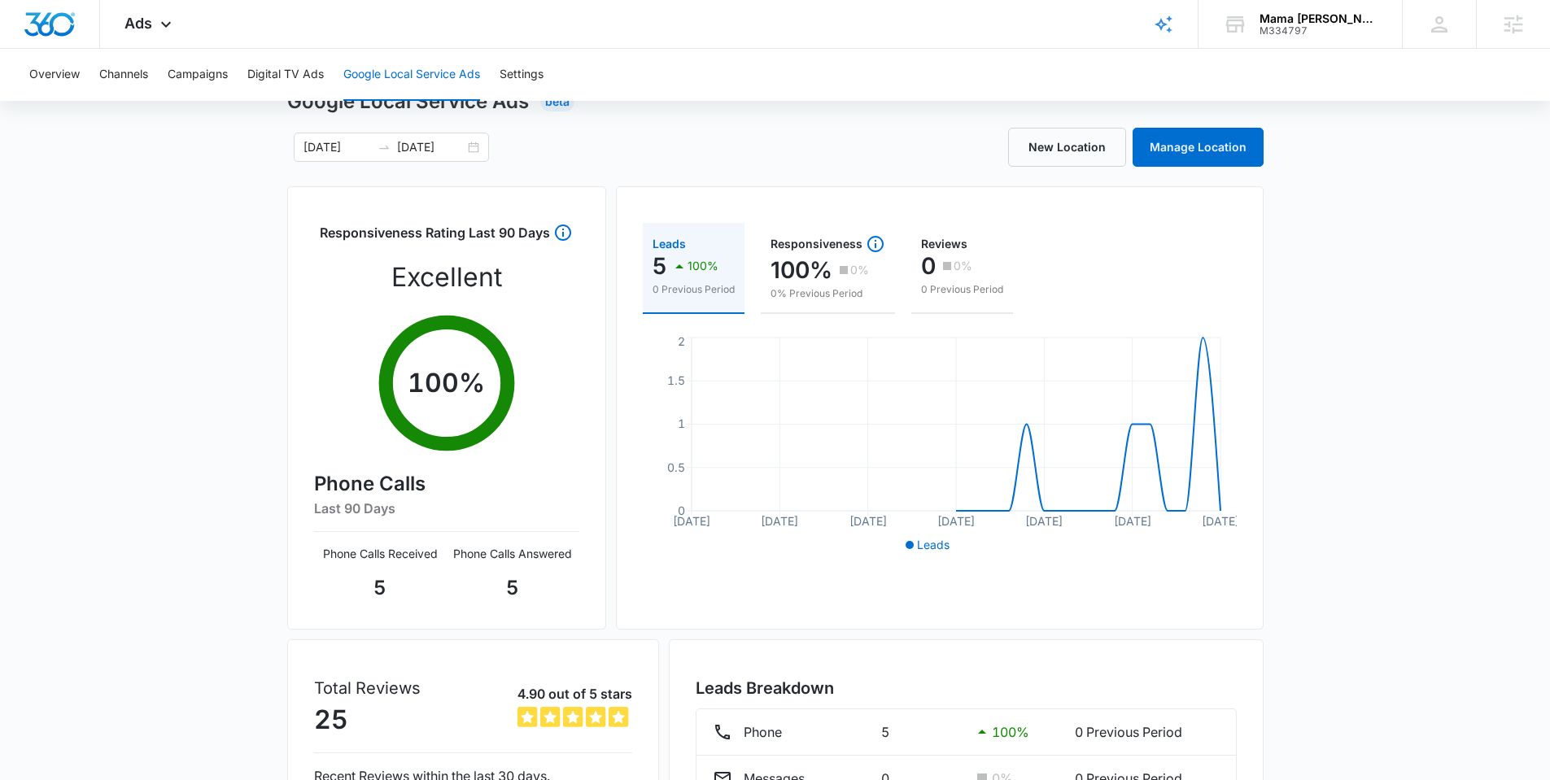
scroll to position [220, 0]
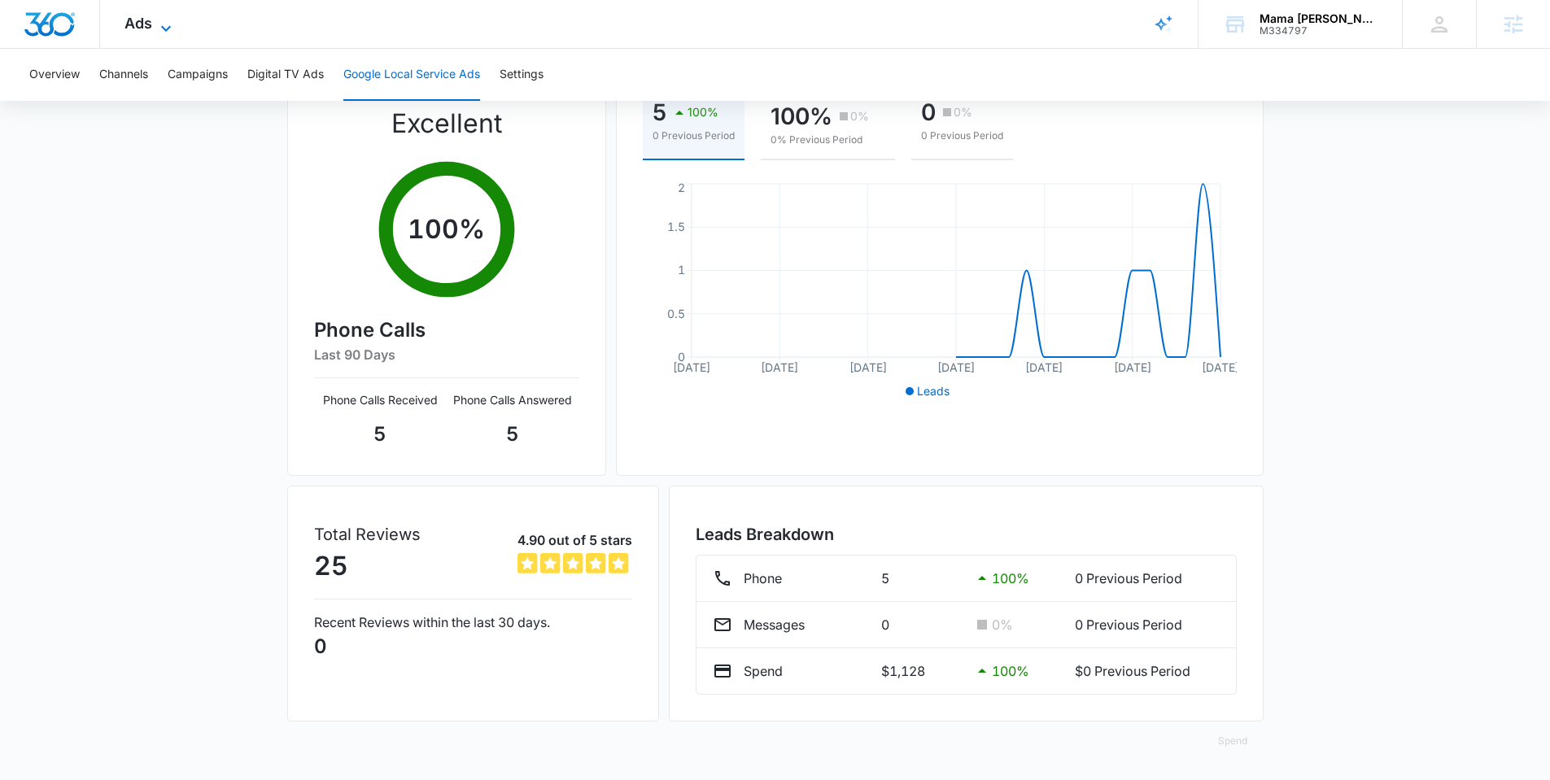
click at [172, 23] on icon at bounding box center [166, 29] width 20 height 20
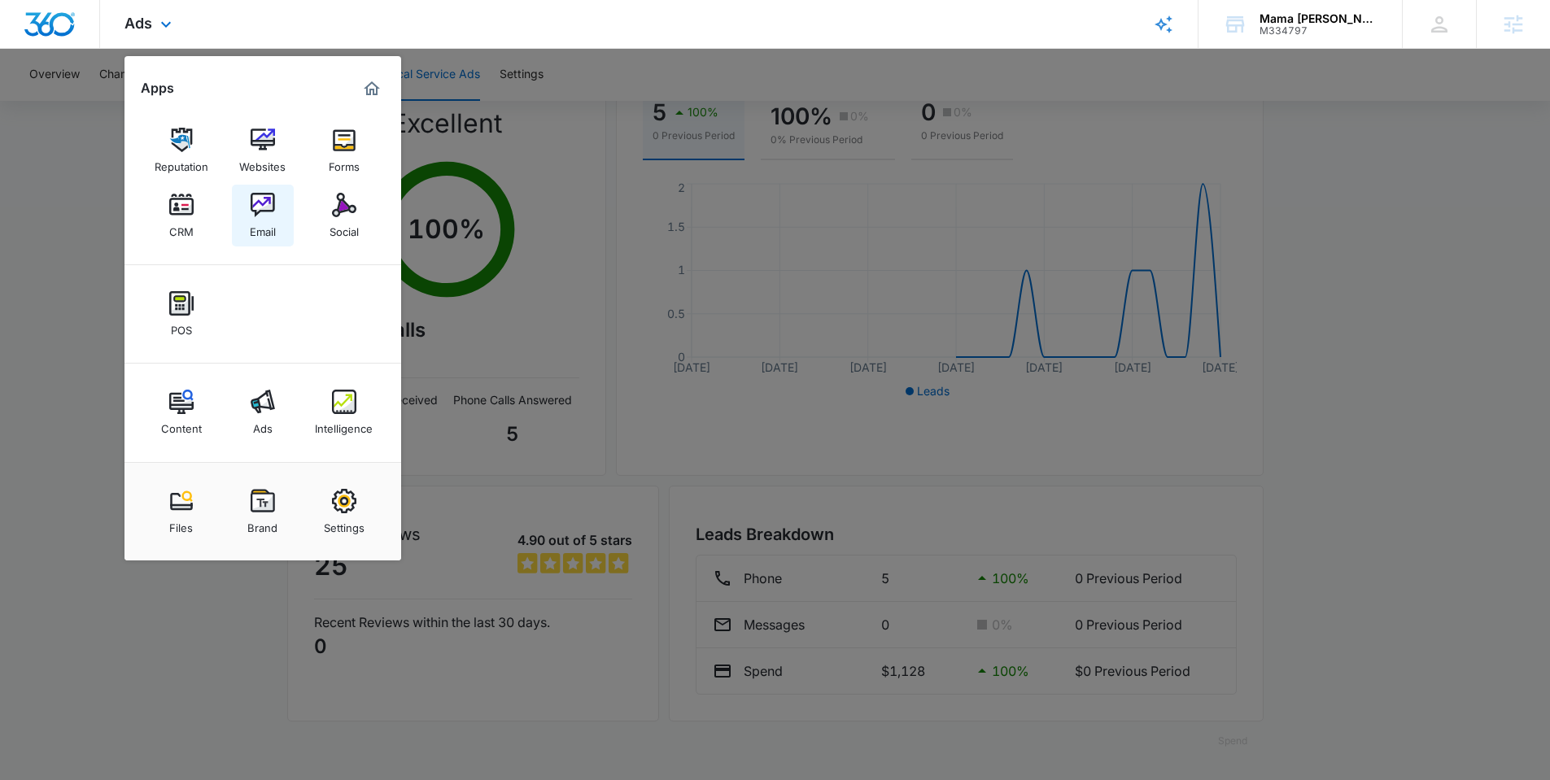
click at [260, 199] on img at bounding box center [263, 205] width 24 height 24
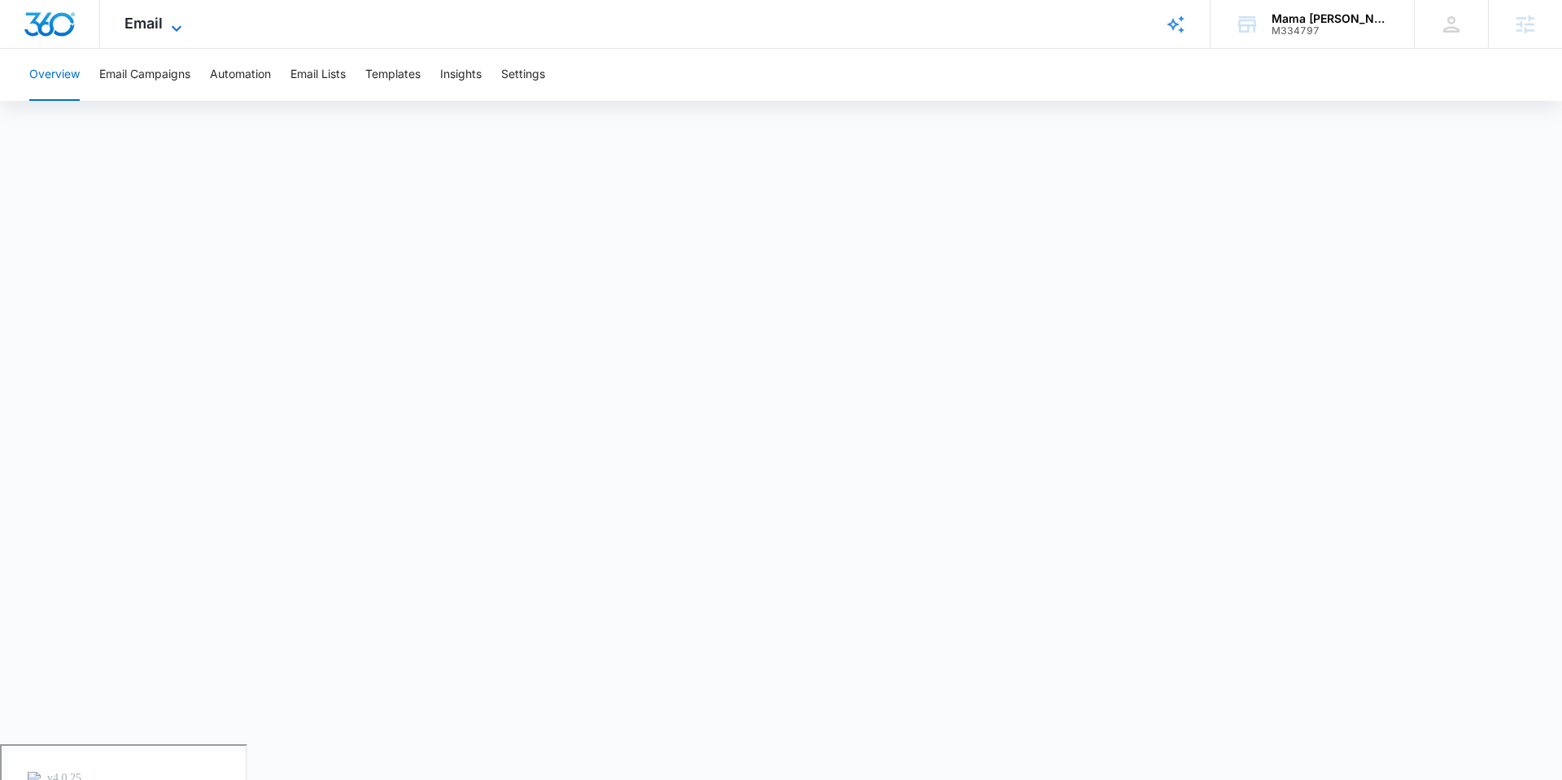
click at [149, 23] on span "Email" at bounding box center [143, 23] width 38 height 17
click at [157, 39] on div "Email Apps Reputation Websites Forms CRM Email Social POS Content Ads Intellige…" at bounding box center [155, 24] width 111 height 48
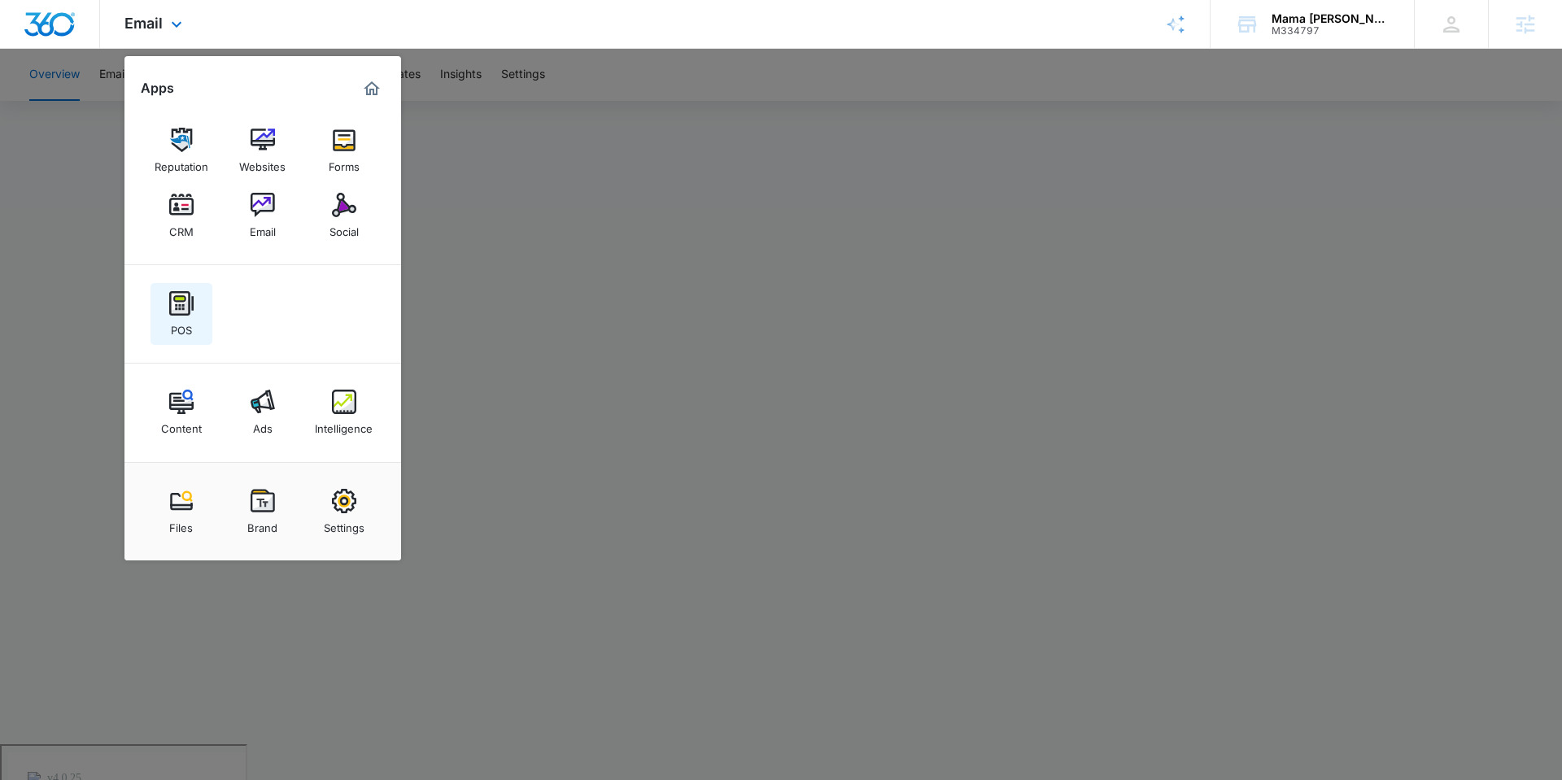
click at [183, 303] on img at bounding box center [181, 303] width 24 height 24
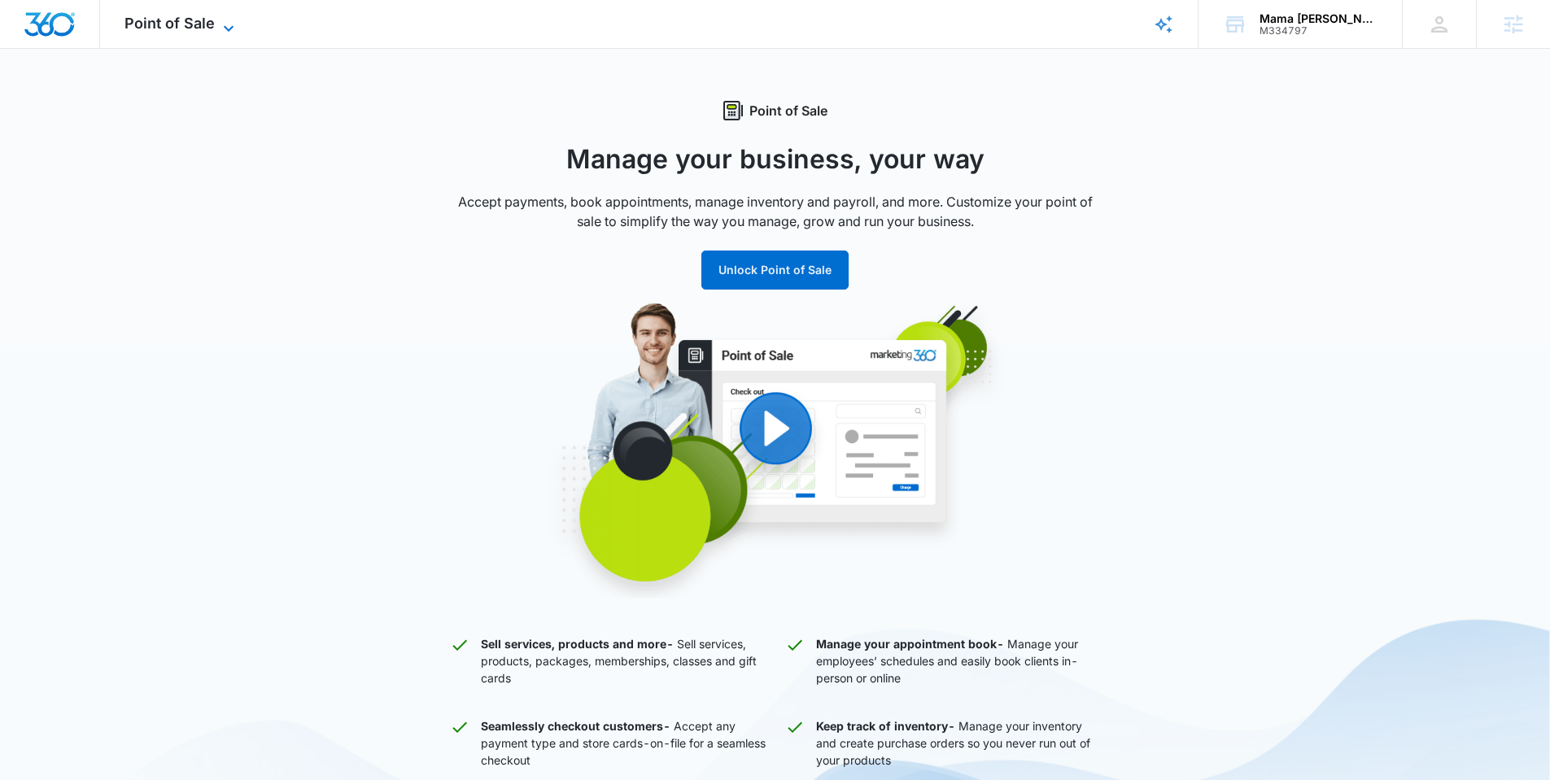
click at [163, 28] on span "Point of Sale" at bounding box center [169, 23] width 90 height 17
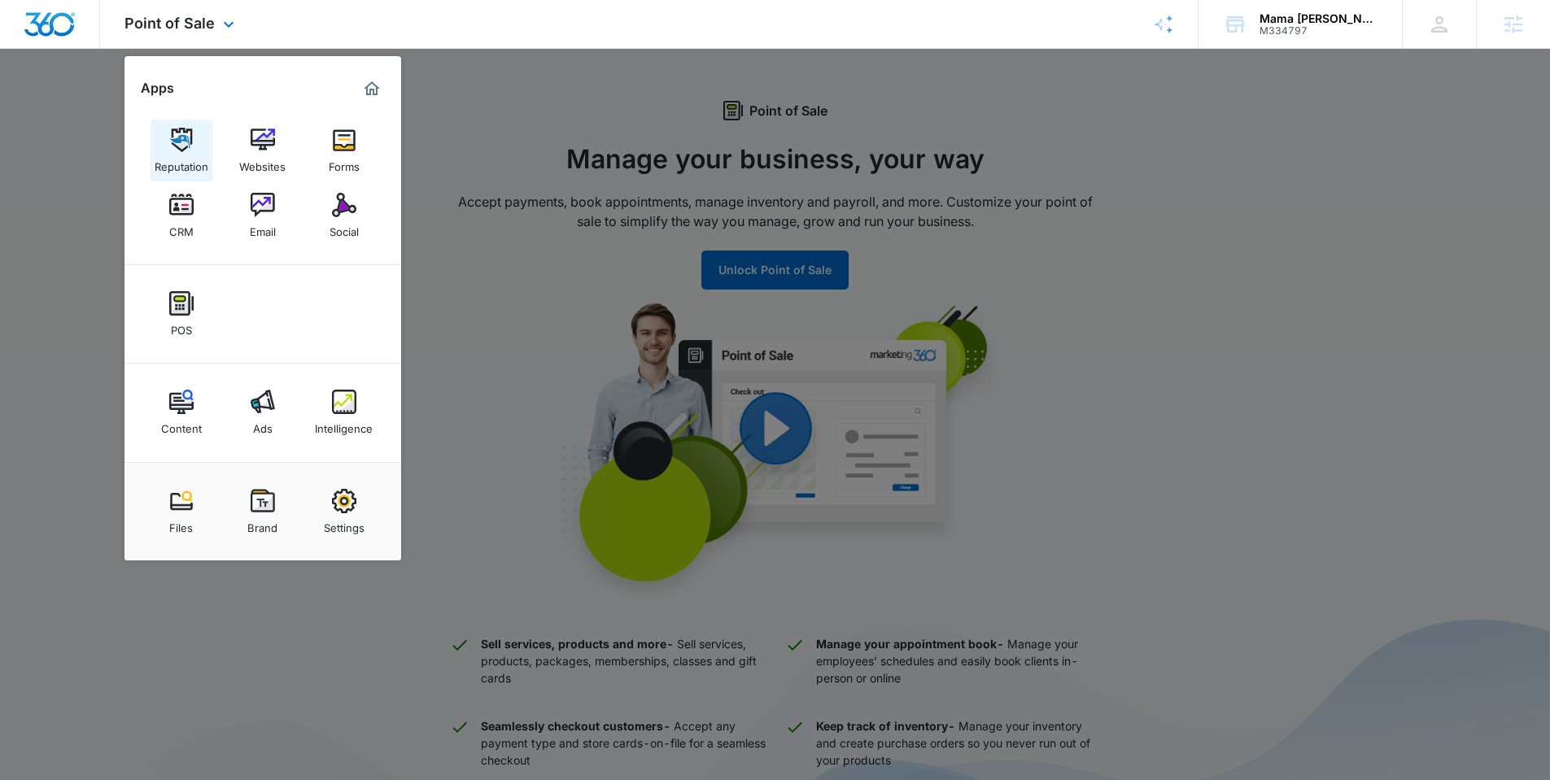
click at [186, 142] on img at bounding box center [181, 140] width 24 height 24
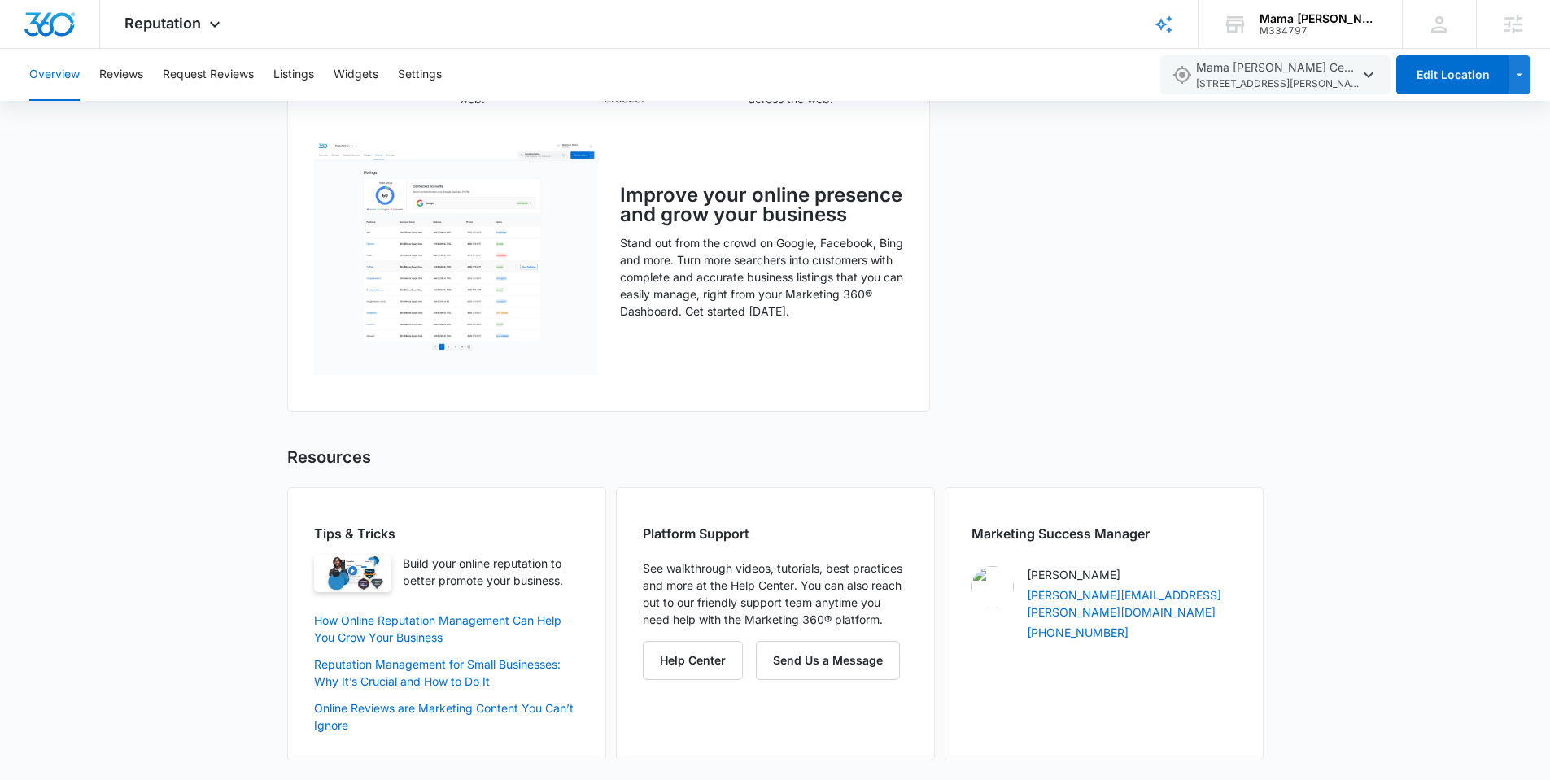
scroll to position [200, 0]
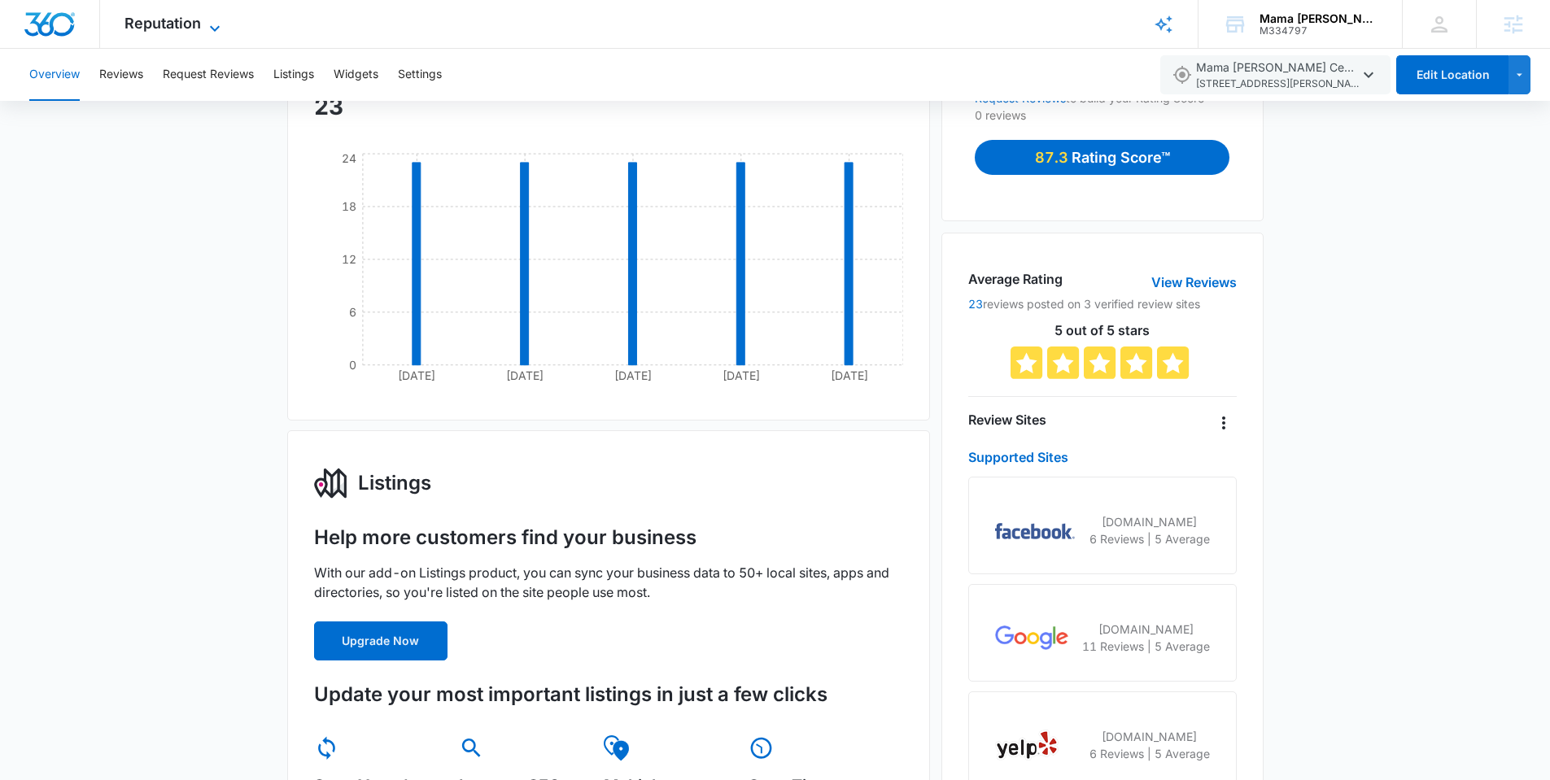
click at [167, 22] on span "Reputation" at bounding box center [162, 23] width 76 height 17
click at [168, 23] on span "Reputation" at bounding box center [162, 23] width 76 height 17
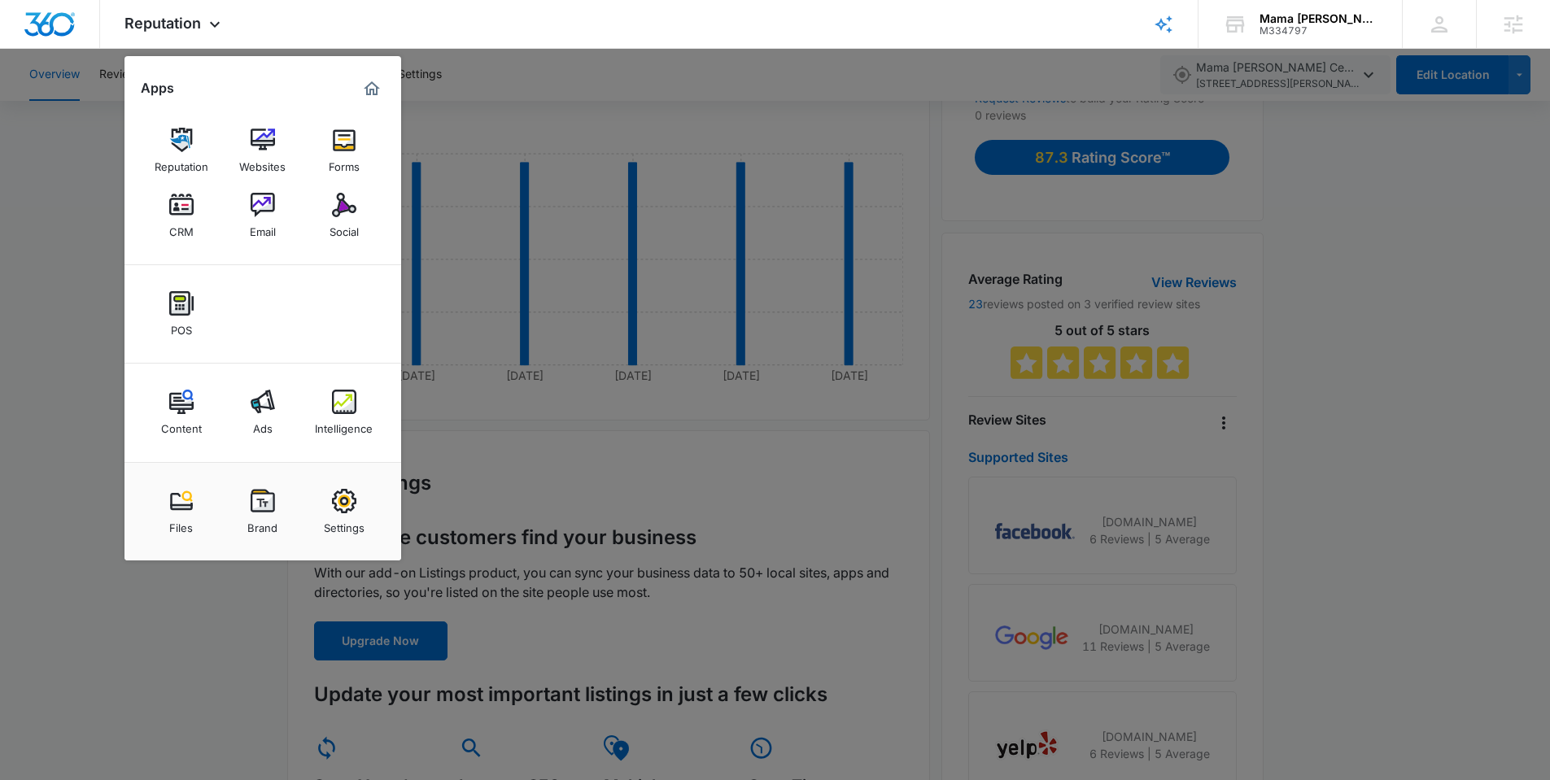
click at [495, 85] on div at bounding box center [775, 390] width 1550 height 780
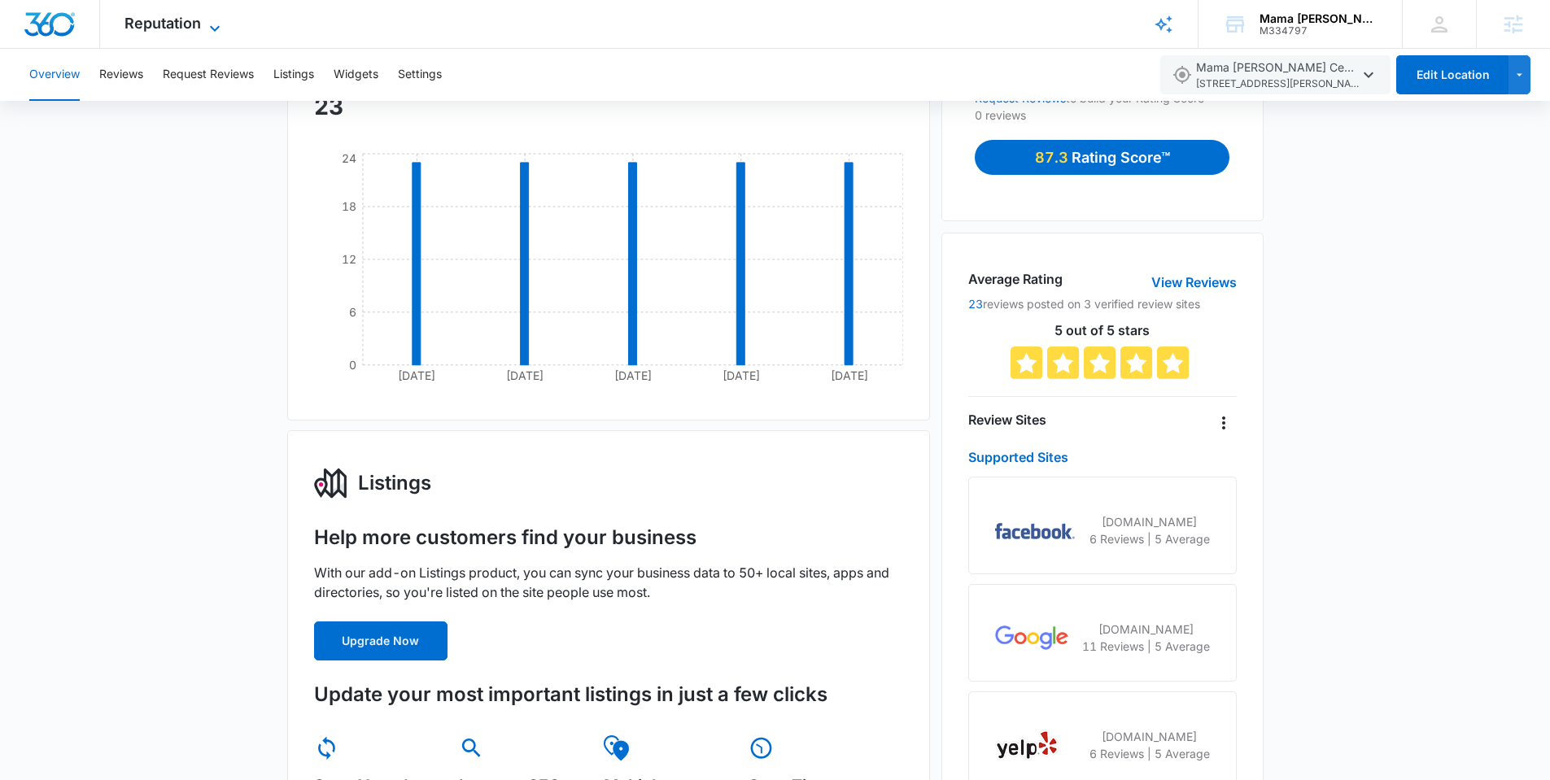
click at [172, 26] on span "Reputation" at bounding box center [162, 23] width 76 height 17
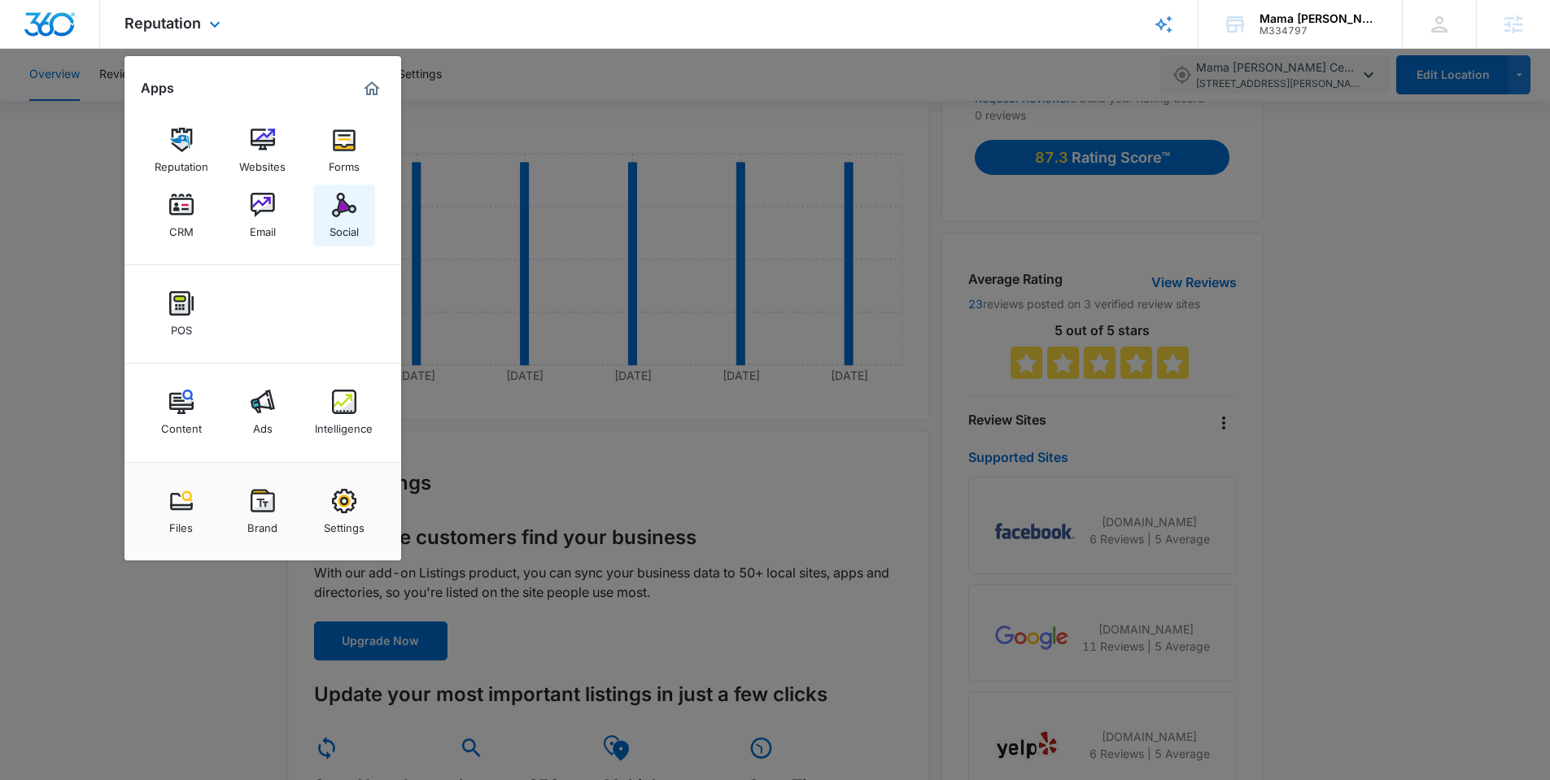
click at [343, 212] on img at bounding box center [344, 205] width 24 height 24
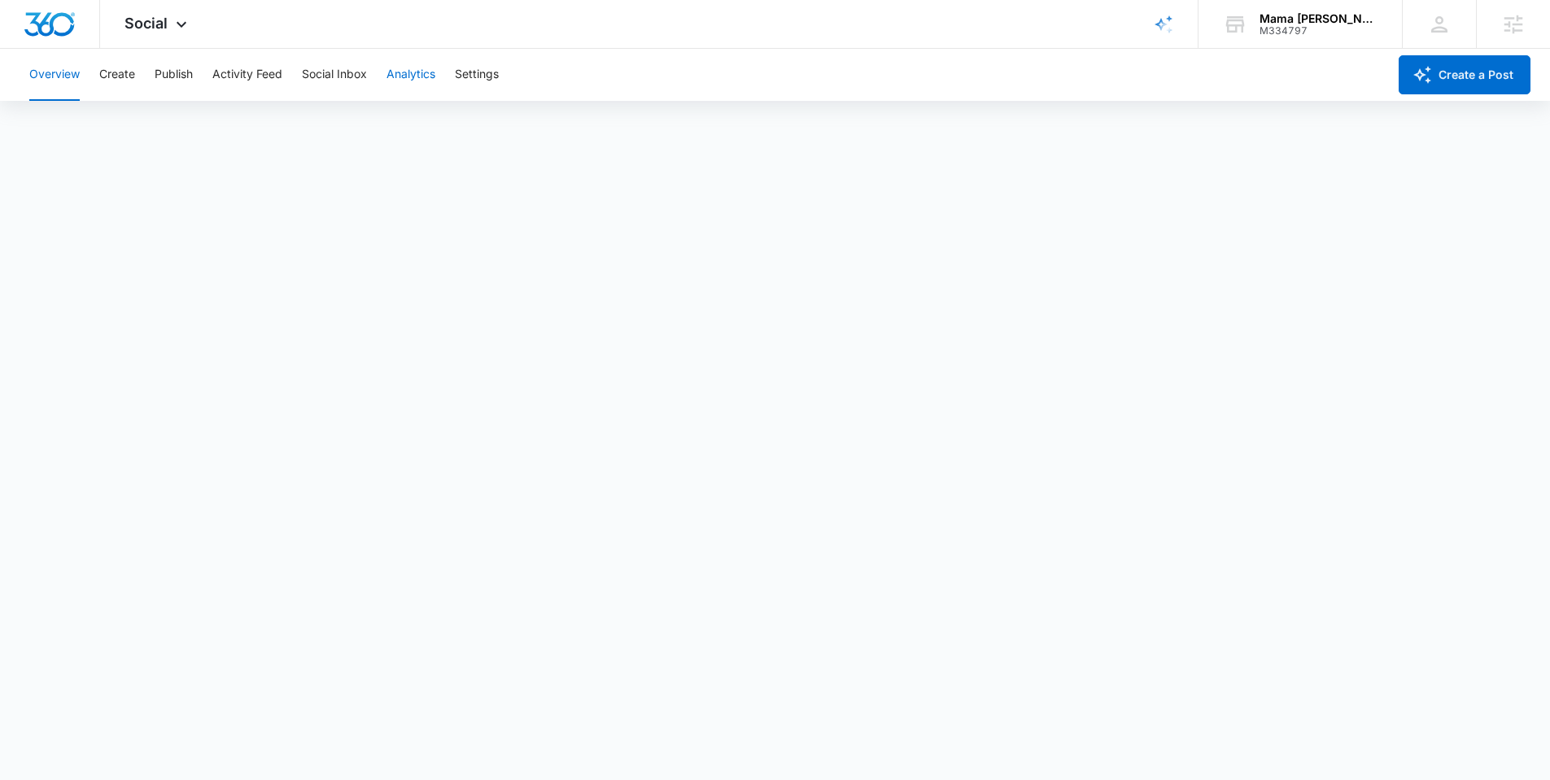
click at [405, 71] on button "Analytics" at bounding box center [410, 75] width 49 height 52
click at [268, 126] on div "Account Post Insights Community Hashtag Content Tag Ad Analytics Reports" at bounding box center [775, 125] width 1511 height 46
click at [291, 125] on button "Hashtag" at bounding box center [299, 125] width 45 height 46
click at [229, 122] on button "Community" at bounding box center [228, 125] width 60 height 46
click at [162, 117] on button "Insights" at bounding box center [157, 125] width 41 height 46
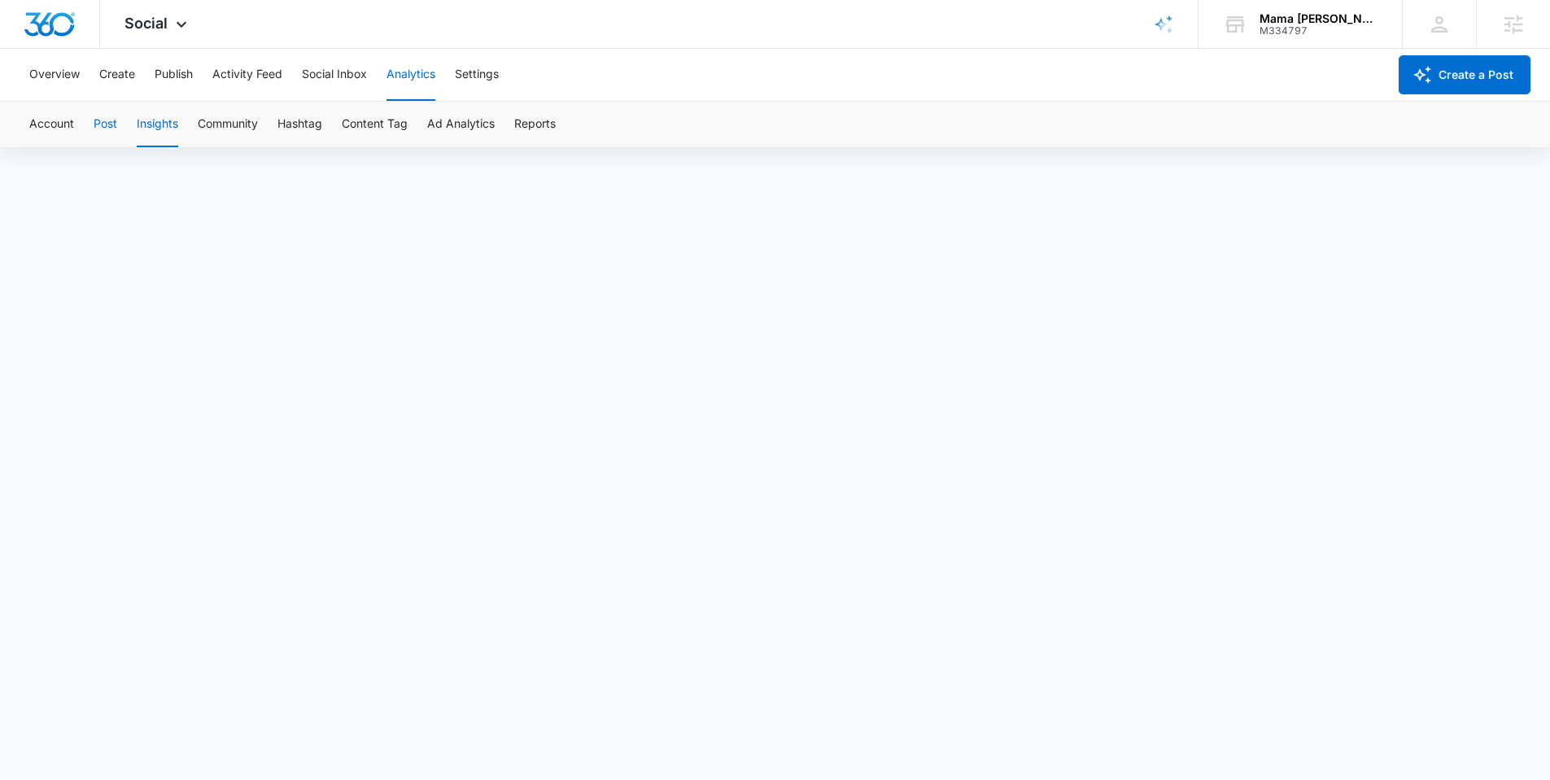
click at [103, 117] on button "Post" at bounding box center [106, 125] width 24 height 46
click at [51, 120] on button "Account" at bounding box center [51, 125] width 45 height 46
click at [332, 72] on button "Social Inbox" at bounding box center [334, 75] width 65 height 52
click at [272, 71] on button "Activity Feed" at bounding box center [247, 75] width 70 height 52
click at [169, 76] on button "Publish" at bounding box center [174, 75] width 38 height 52
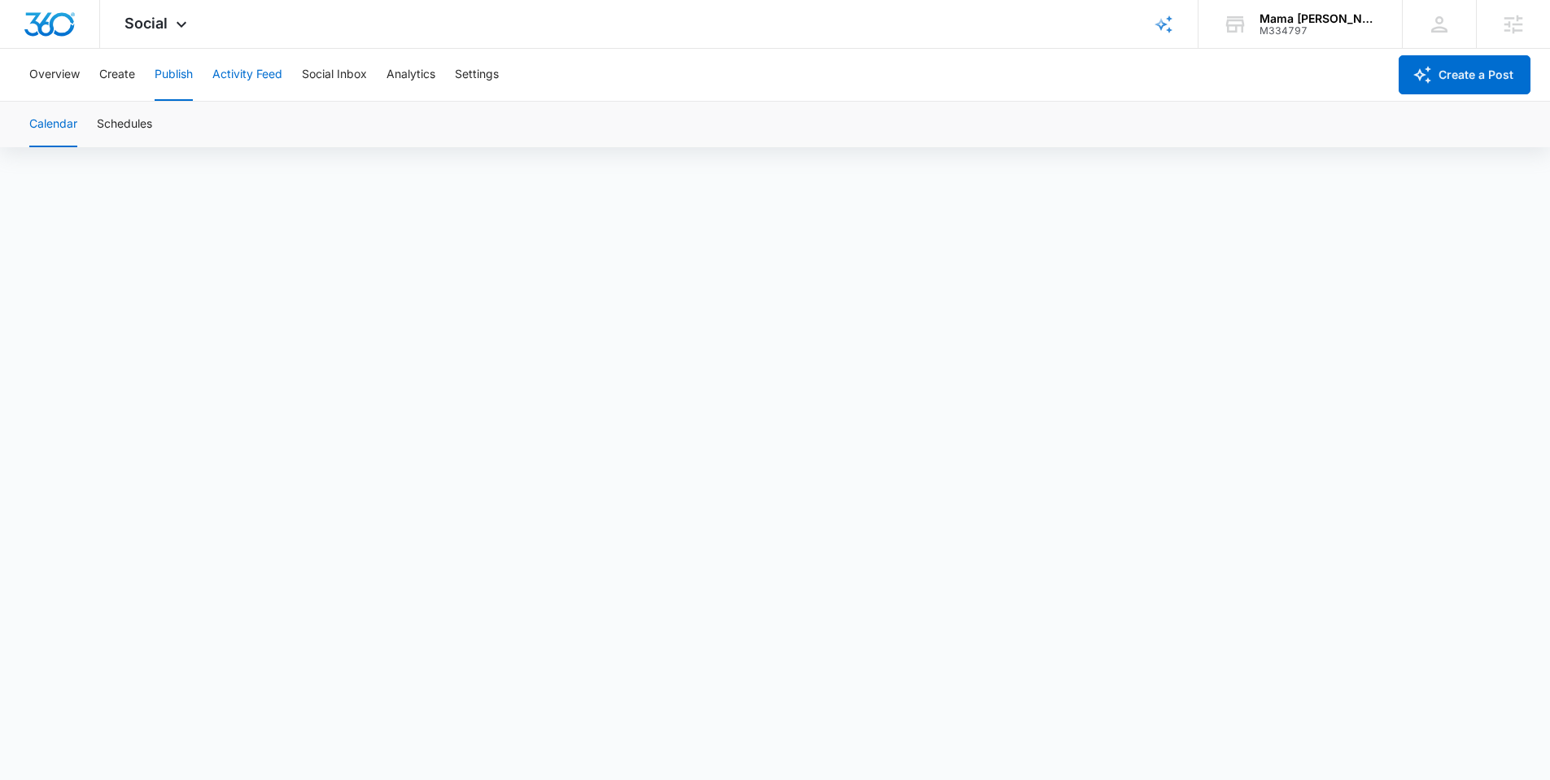
click at [234, 79] on button "Activity Feed" at bounding box center [247, 75] width 70 height 52
click at [163, 22] on span "Social" at bounding box center [145, 23] width 43 height 17
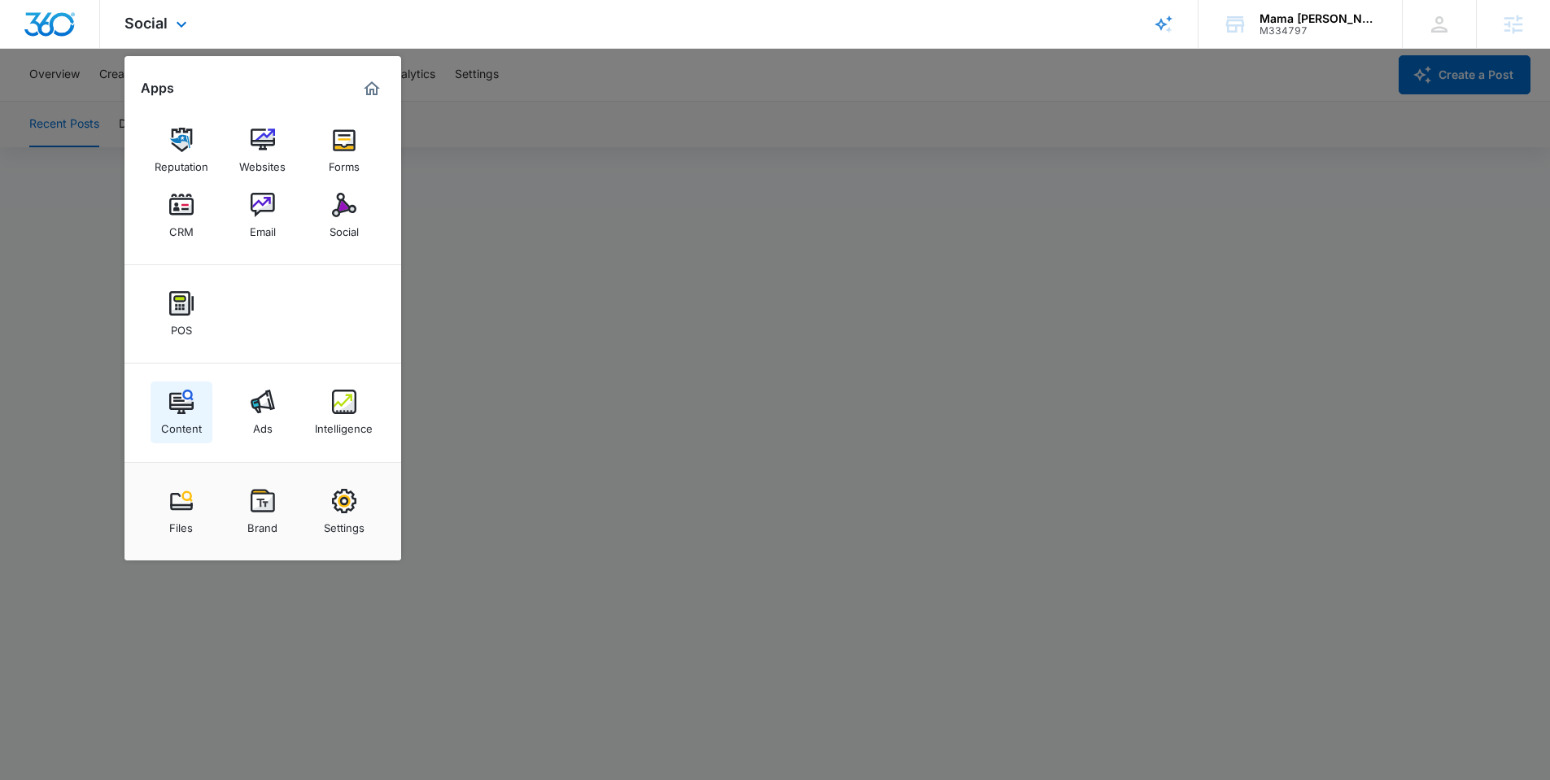
click at [190, 411] on img at bounding box center [181, 402] width 24 height 24
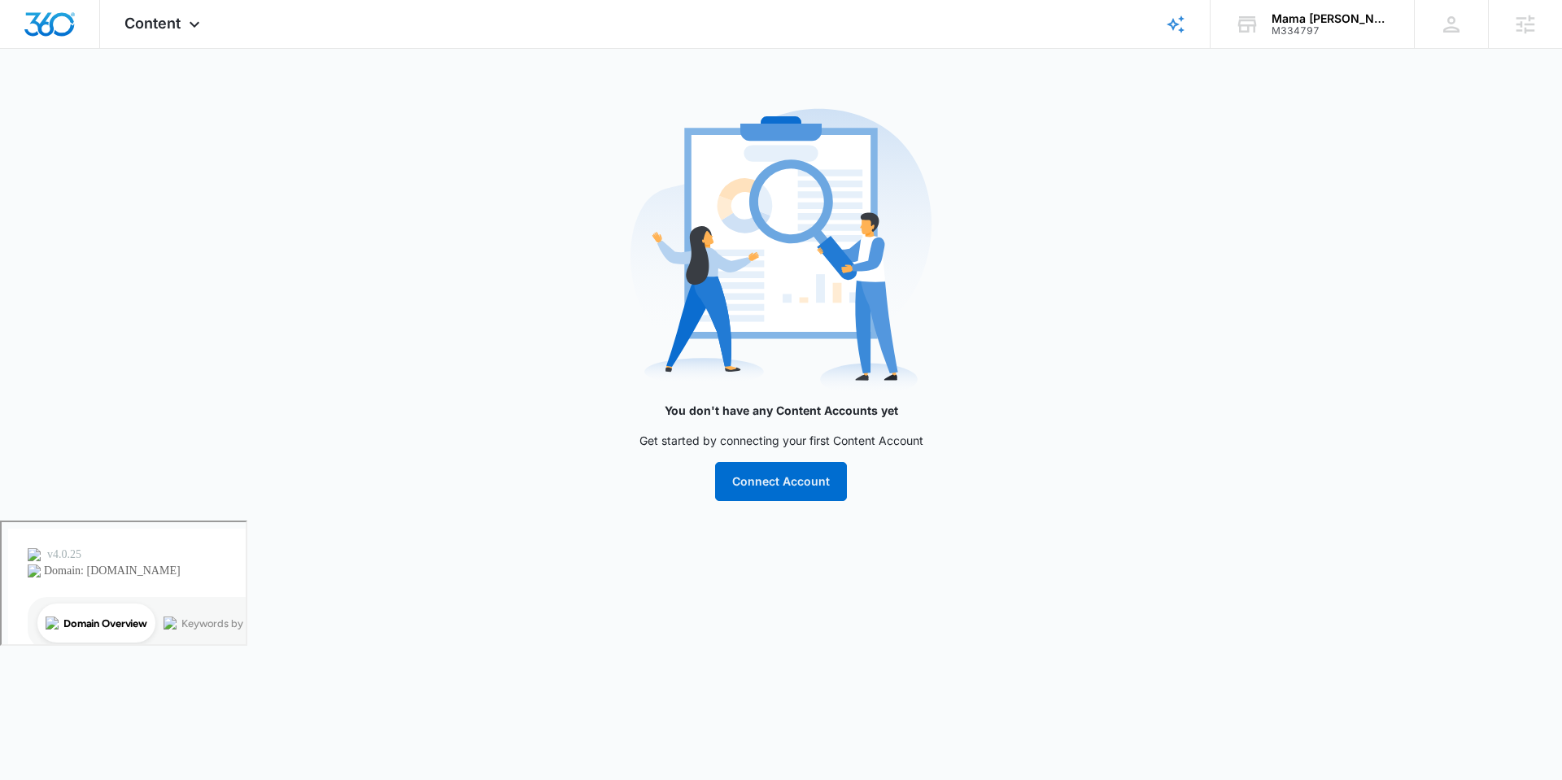
click at [426, 234] on main "You don't have any Content Accounts yet Get started by connecting your first Co…" at bounding box center [781, 311] width 1562 height 420
click at [1267, 15] on div "Mama Melli Childcare Center M334797 Your Accounts View All" at bounding box center [1312, 24] width 203 height 48
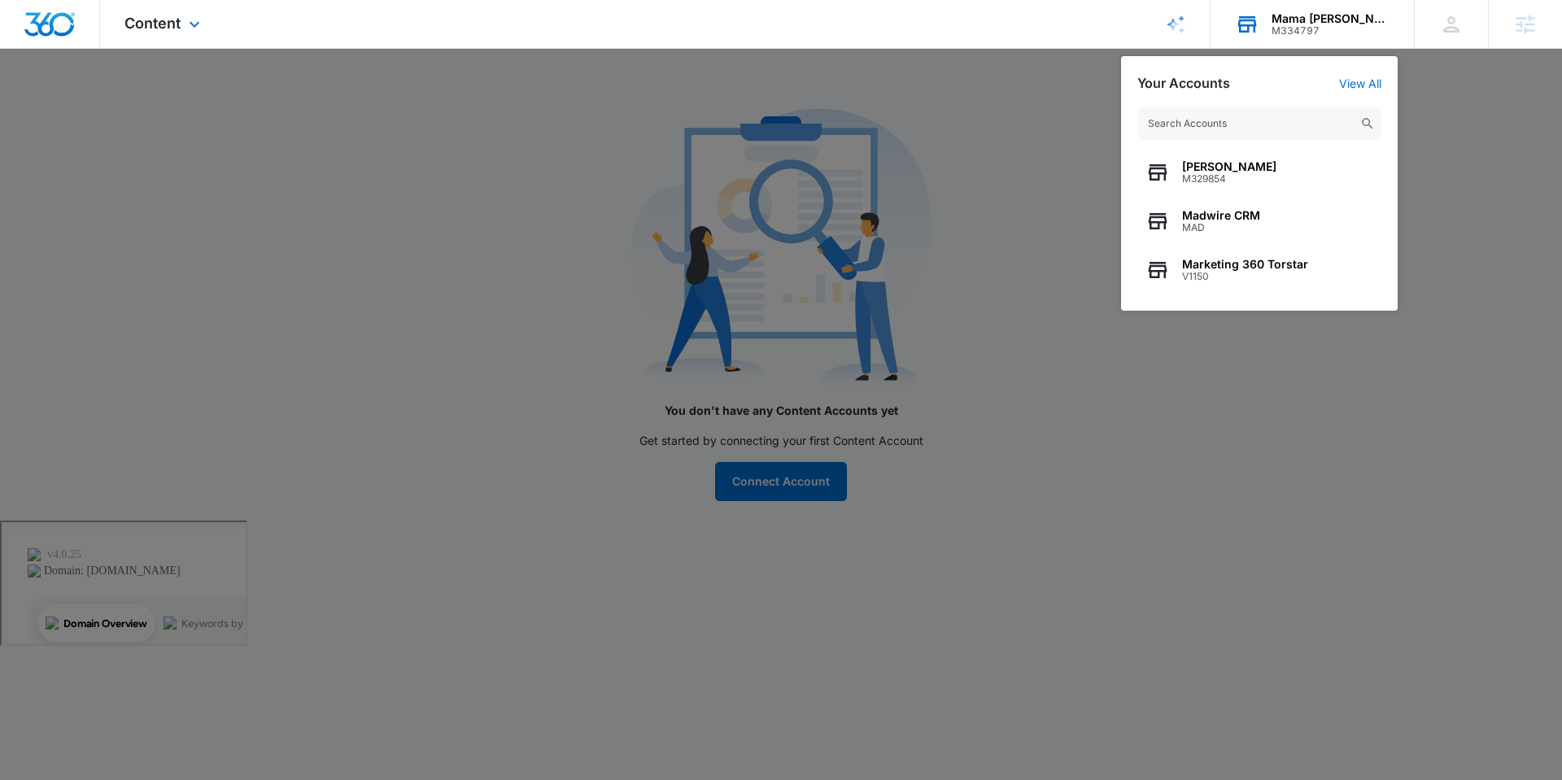
click at [1218, 129] on input "text" at bounding box center [1259, 123] width 244 height 33
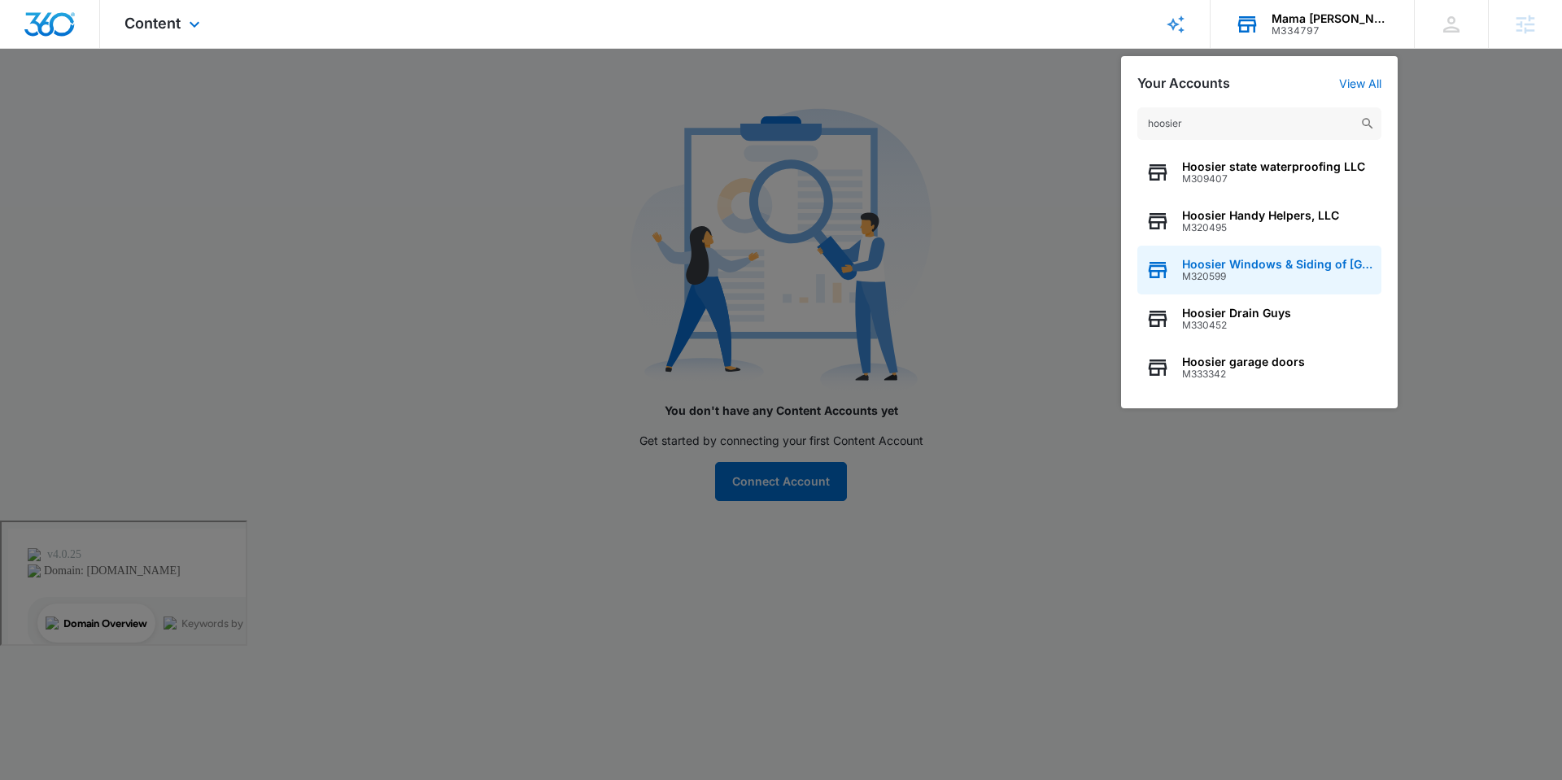
type input "hoosier"
click at [1267, 269] on span "Hoosier Windows & Siding of Indianapolis" at bounding box center [1277, 264] width 191 height 13
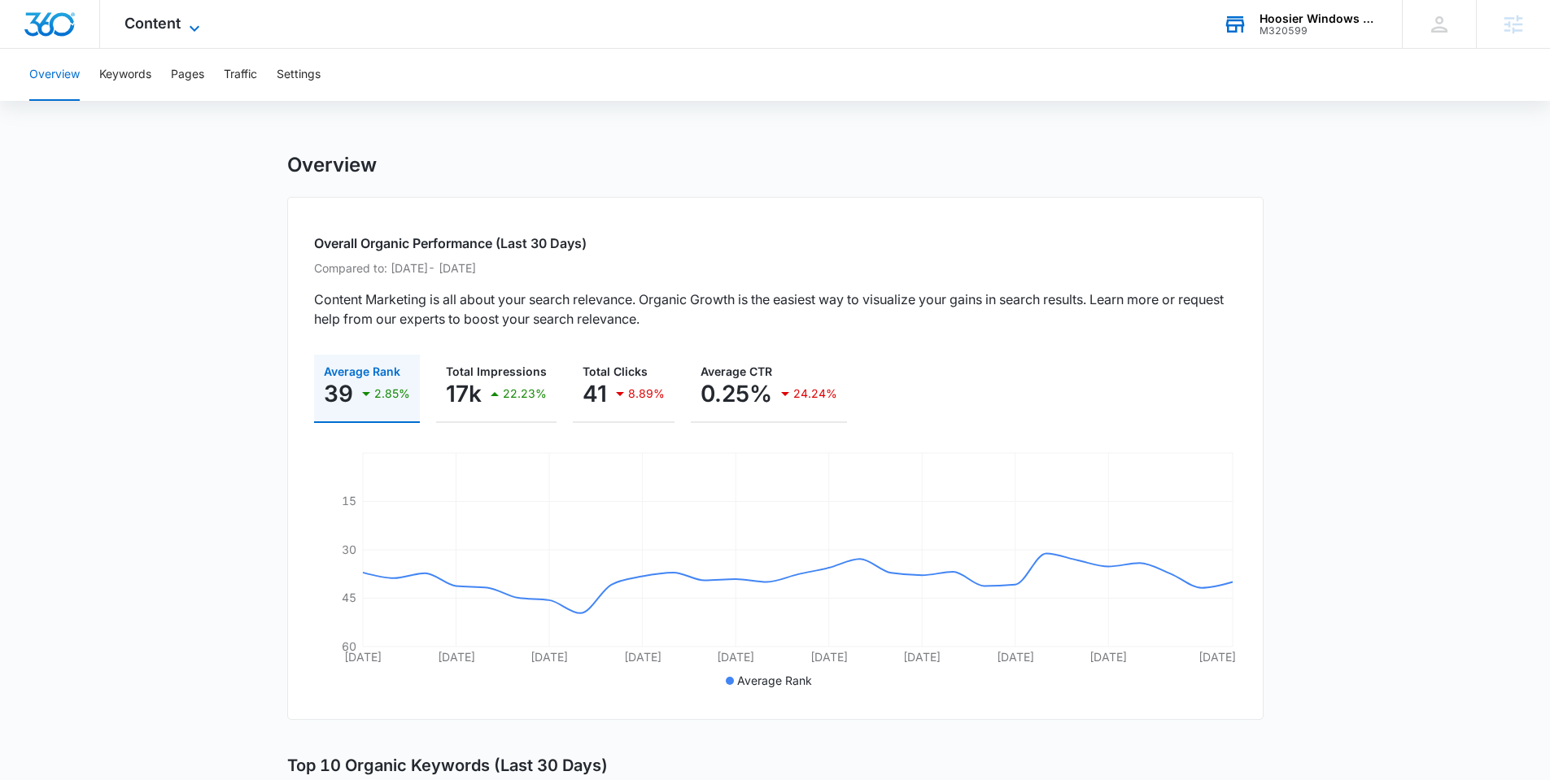
click at [160, 24] on span "Content" at bounding box center [152, 23] width 56 height 17
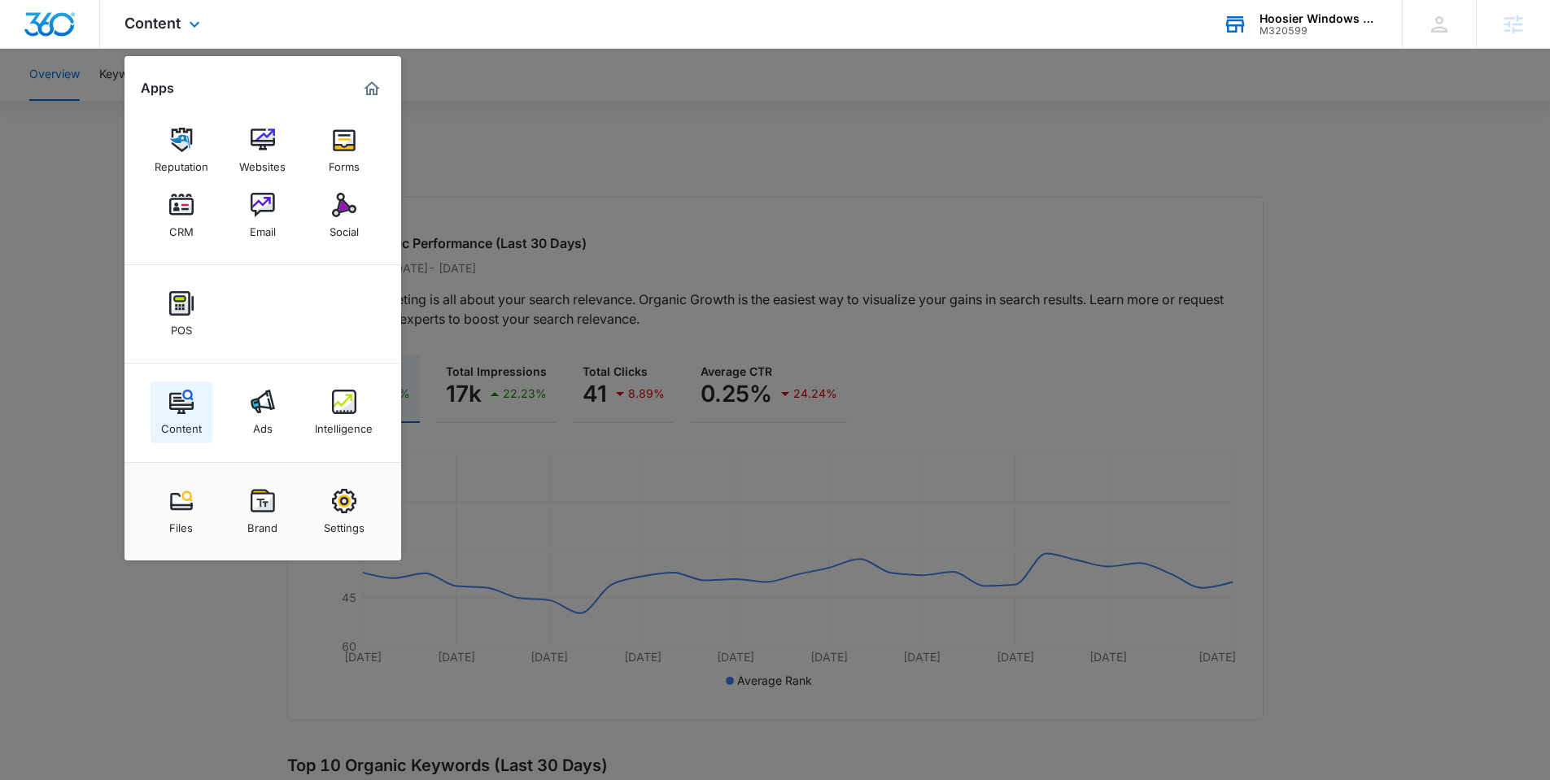
click at [186, 405] on img at bounding box center [181, 402] width 24 height 24
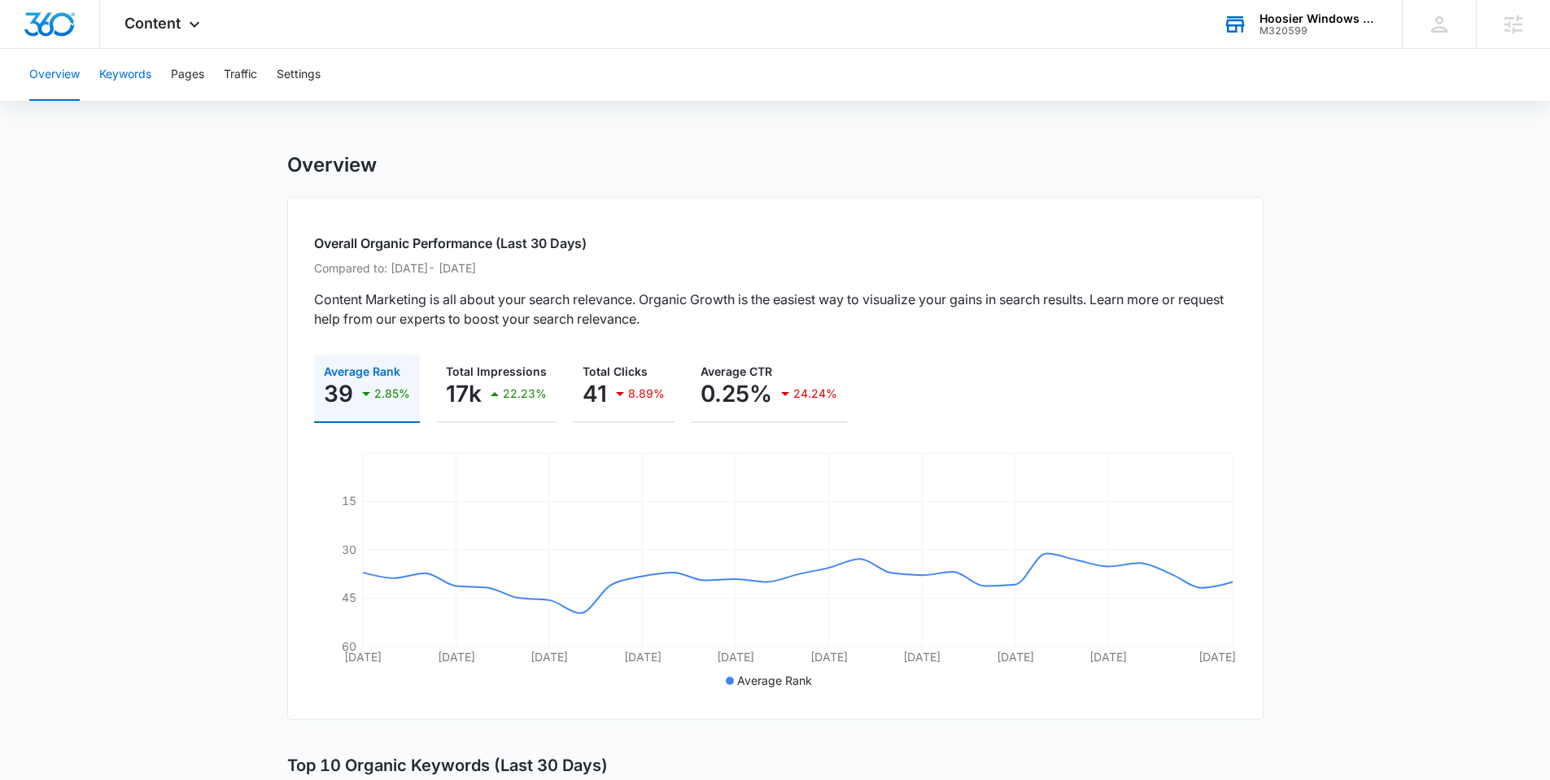
click at [141, 75] on button "Keywords" at bounding box center [125, 75] width 52 height 52
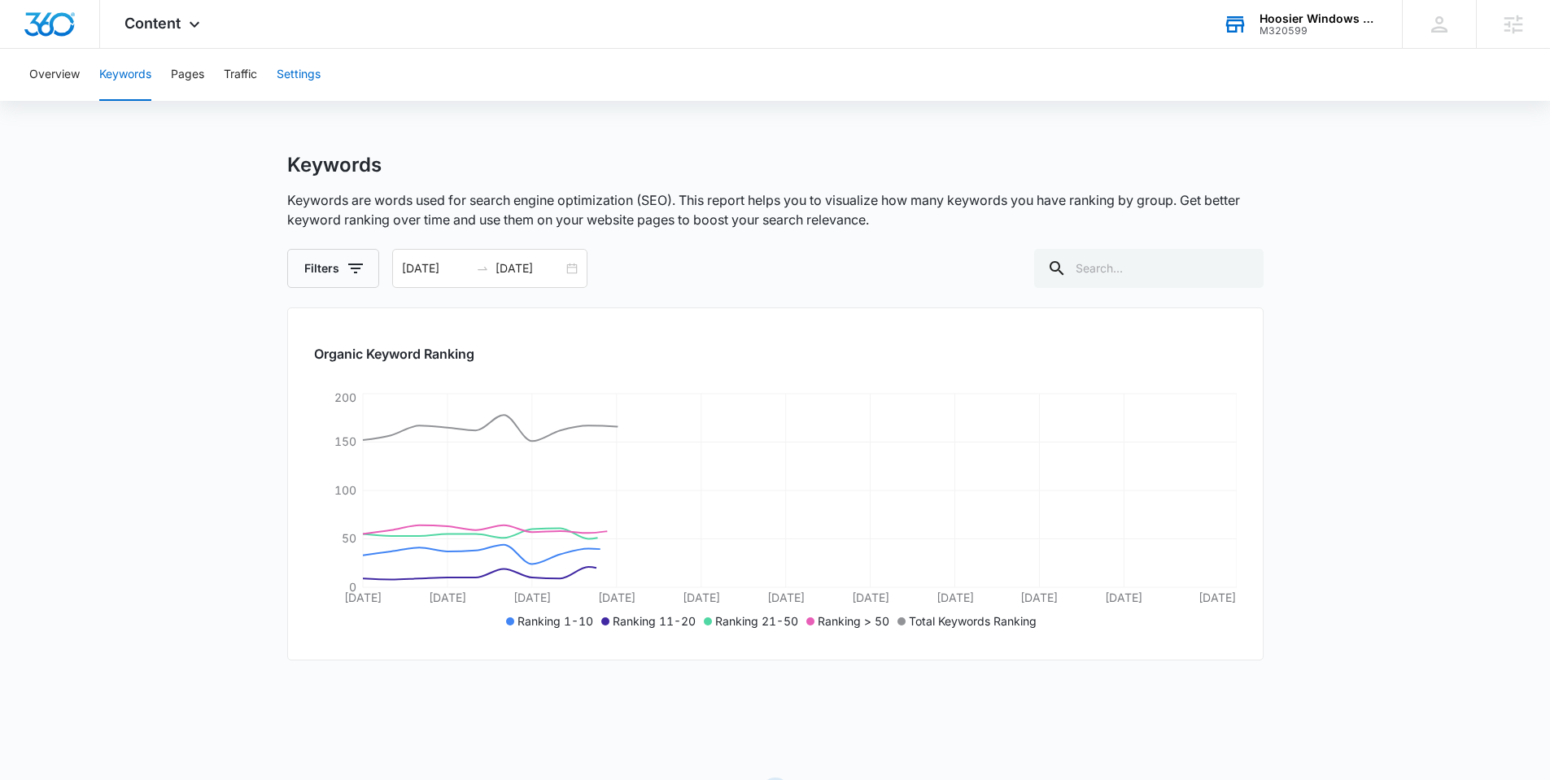
click at [312, 72] on button "Settings" at bounding box center [299, 75] width 44 height 52
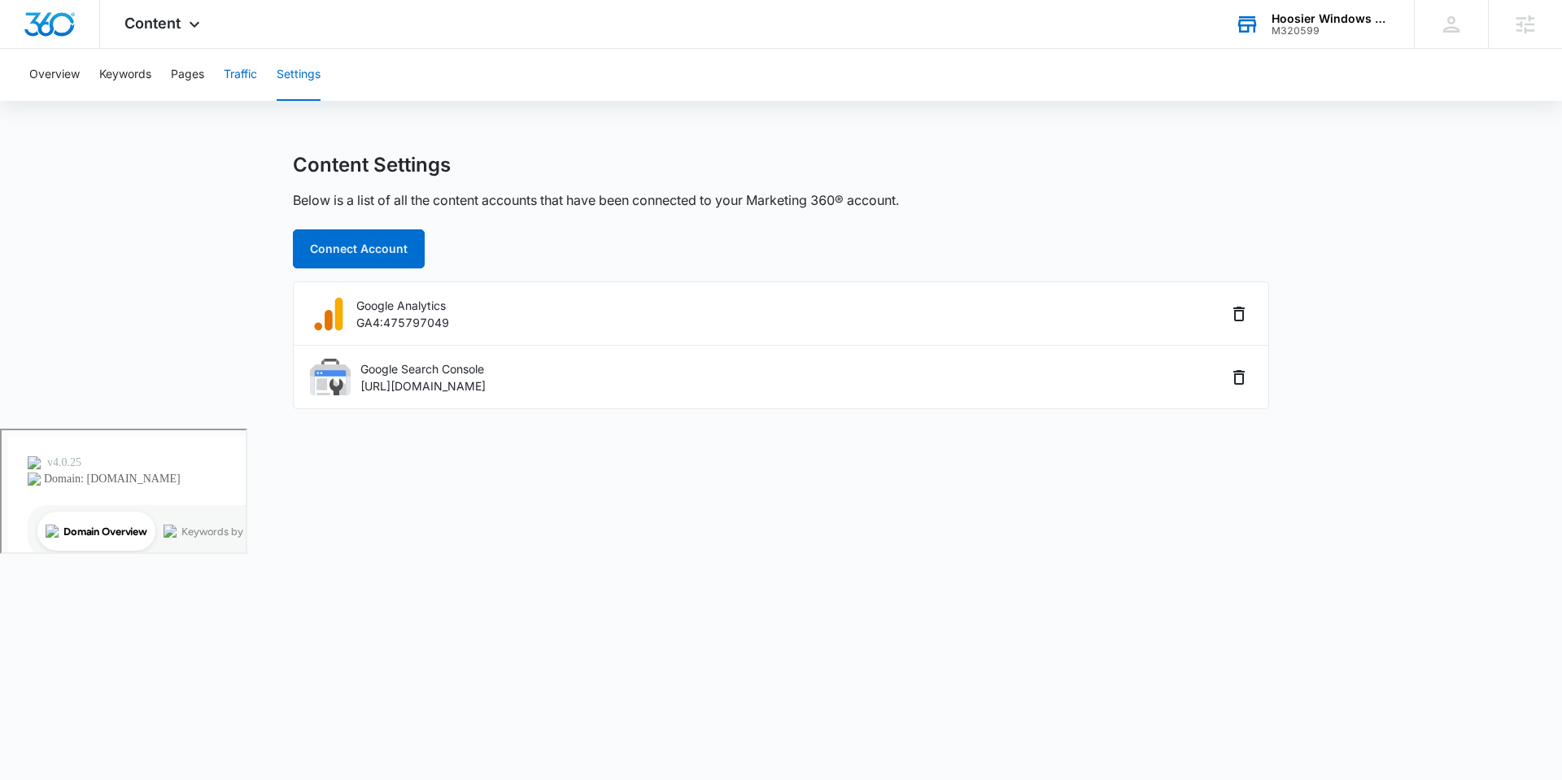
click at [241, 73] on button "Traffic" at bounding box center [240, 75] width 33 height 52
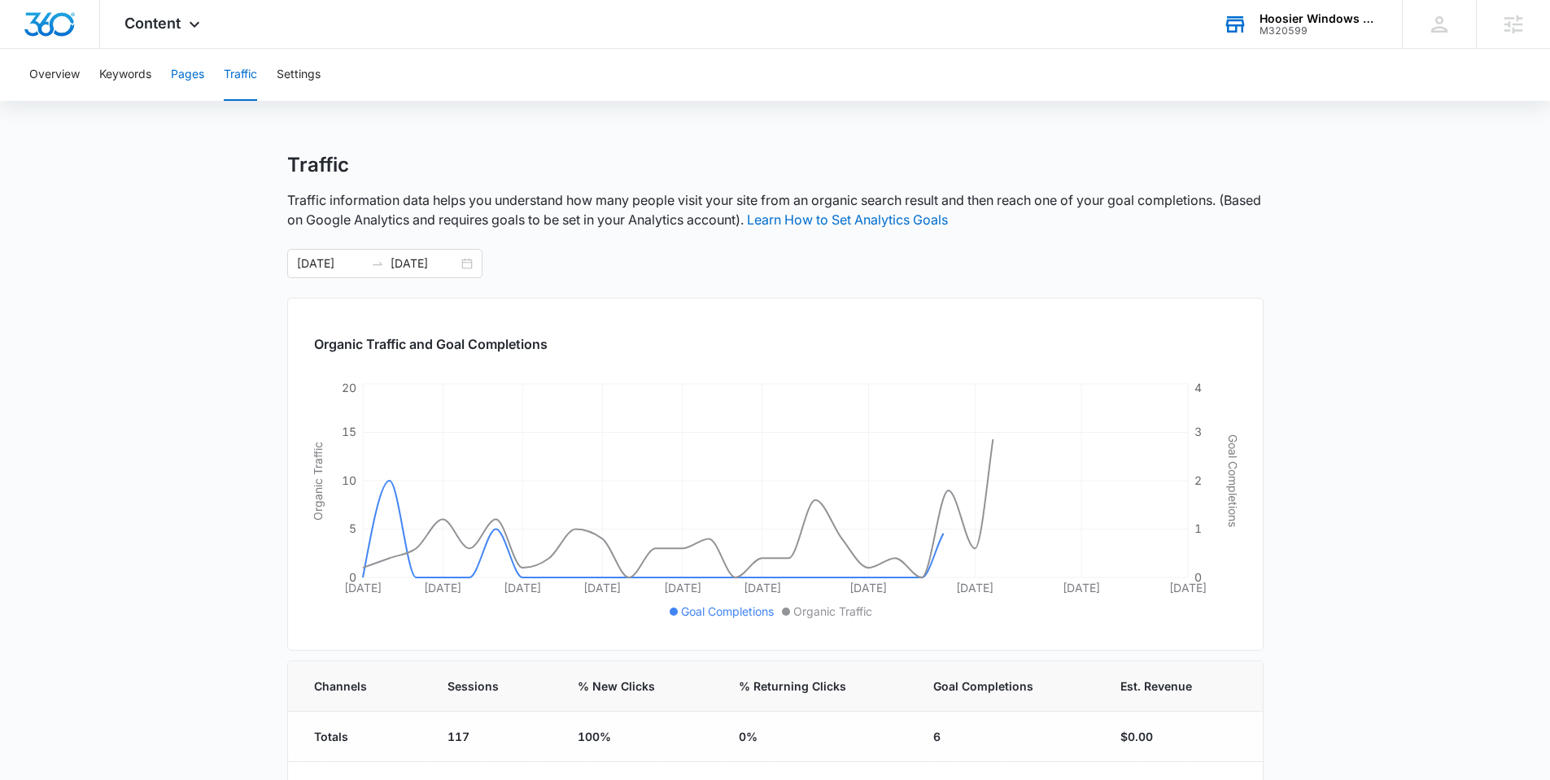
click at [185, 76] on button "Pages" at bounding box center [187, 75] width 33 height 52
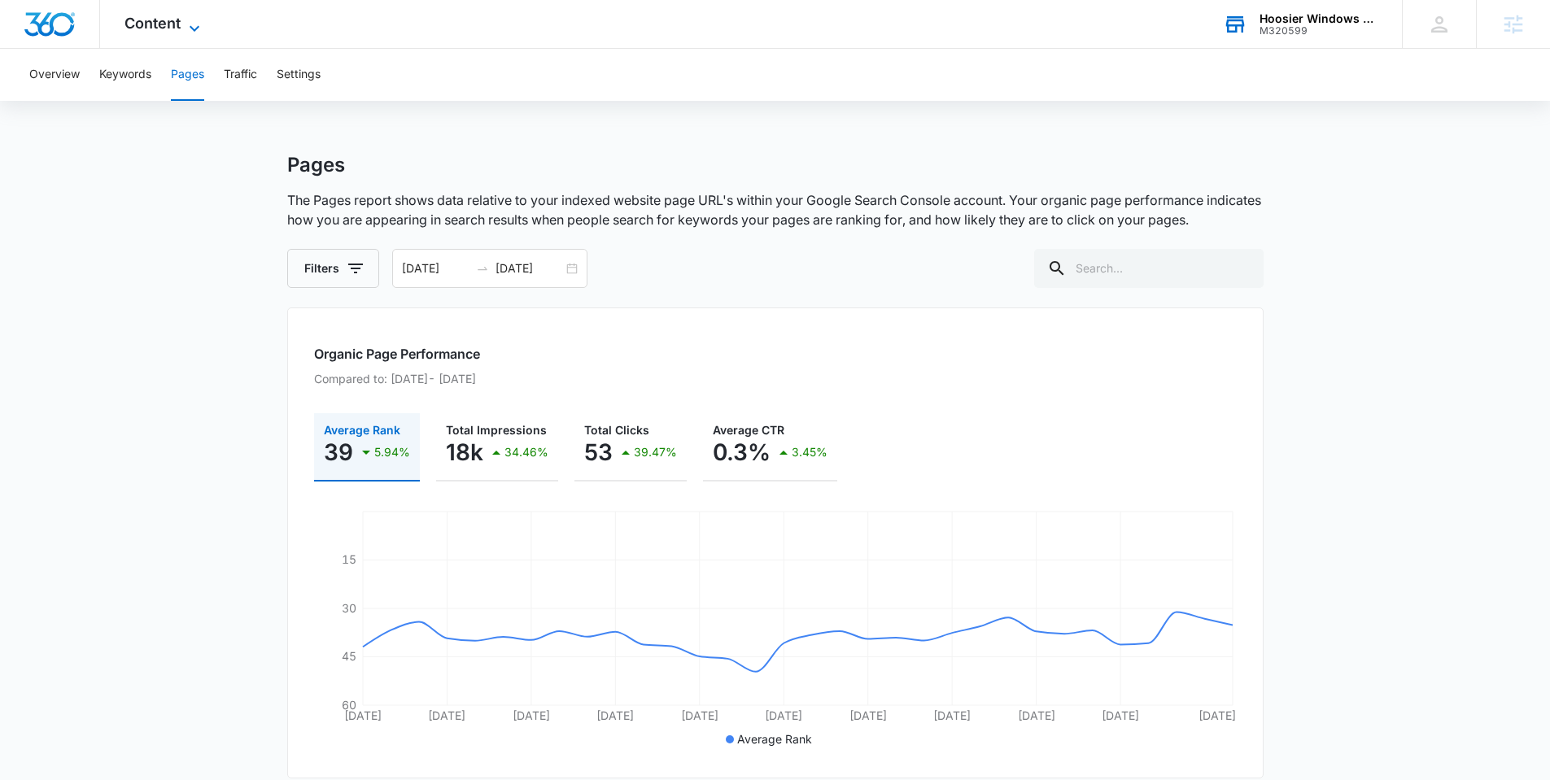
click at [171, 23] on span "Content" at bounding box center [152, 23] width 56 height 17
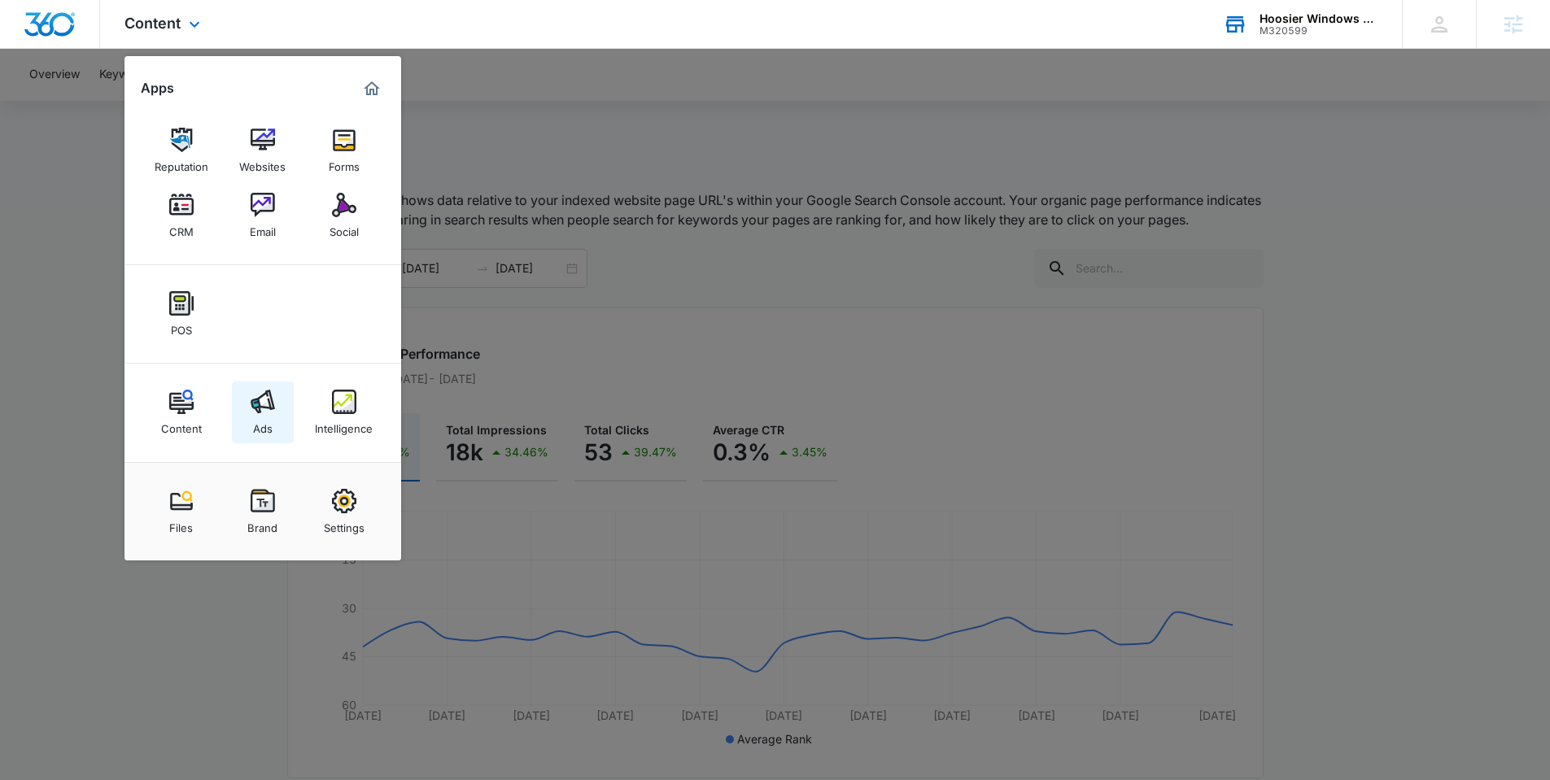
click at [271, 390] on img at bounding box center [263, 402] width 24 height 24
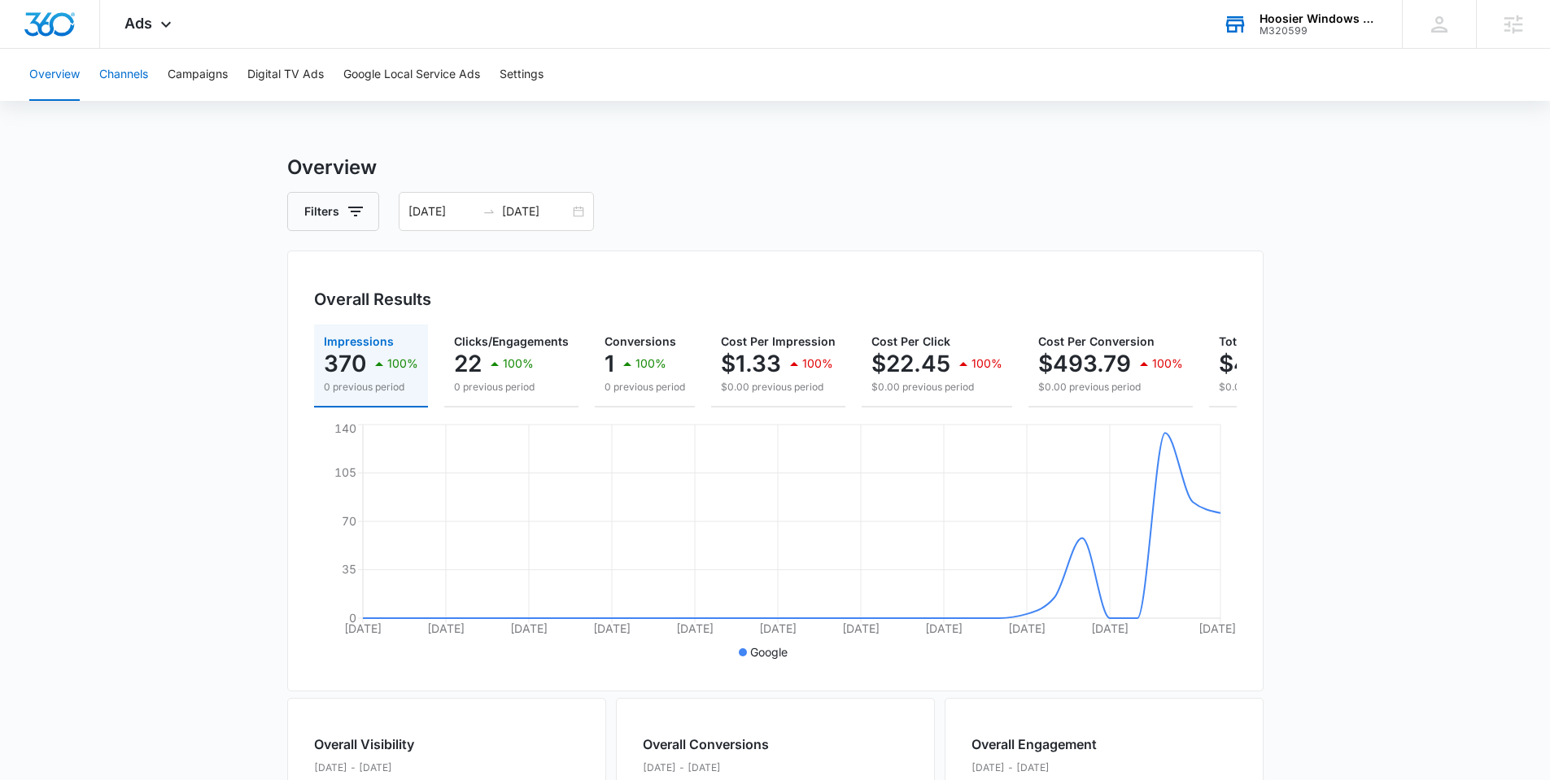
click at [130, 69] on button "Channels" at bounding box center [123, 75] width 49 height 52
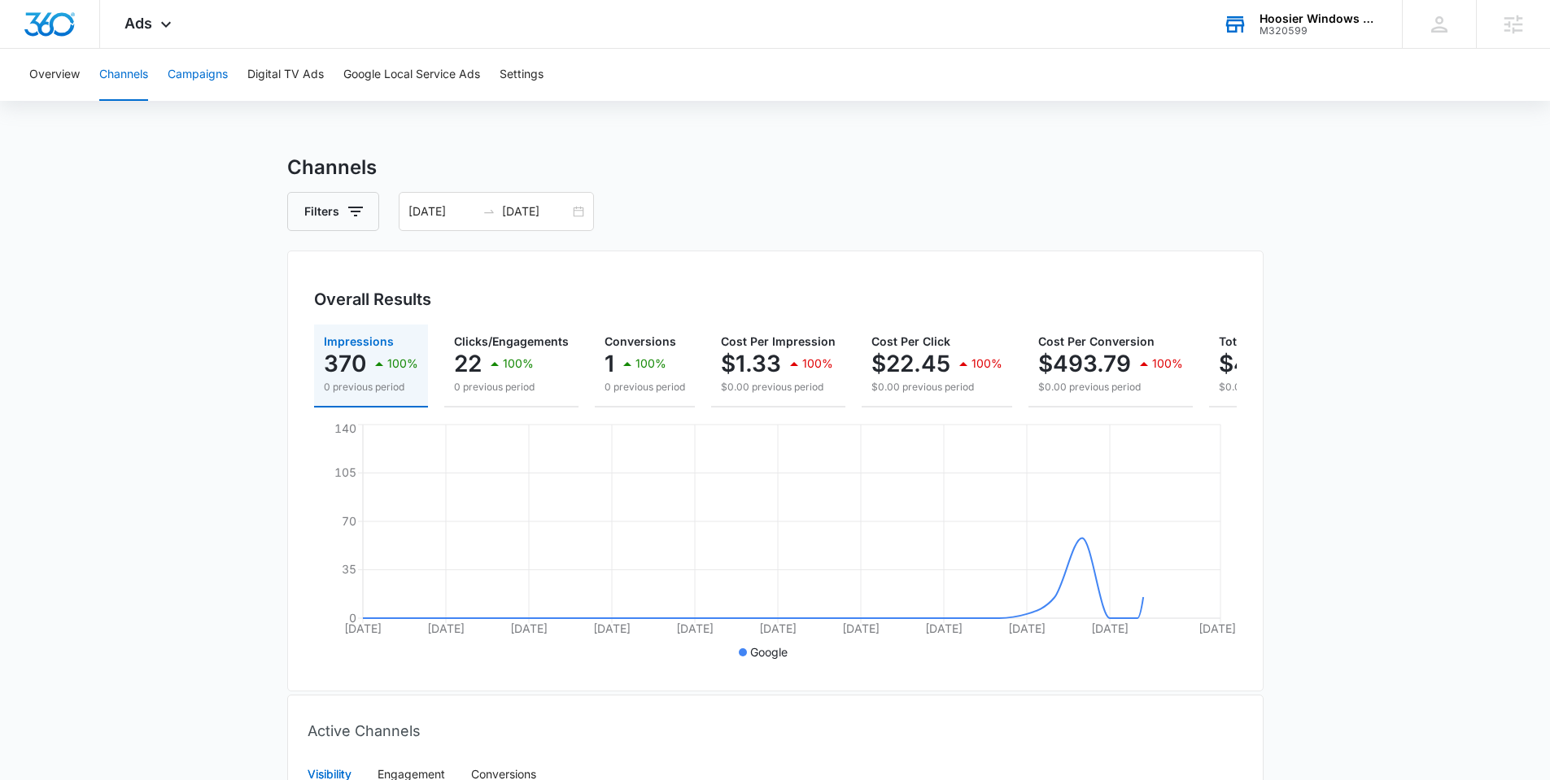
click at [203, 74] on button "Campaigns" at bounding box center [198, 75] width 60 height 52
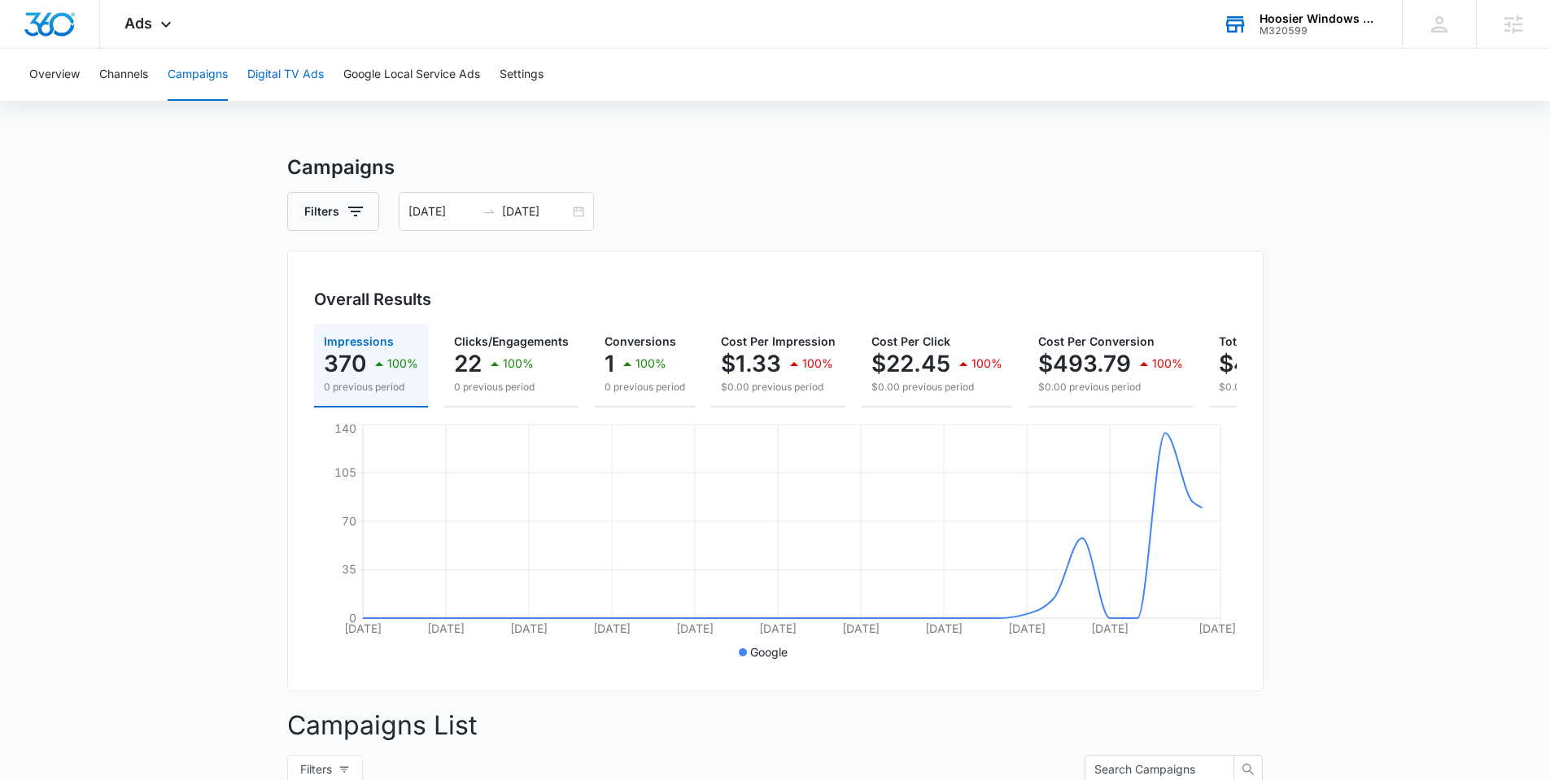
click at [271, 70] on button "Digital TV Ads" at bounding box center [285, 75] width 76 height 52
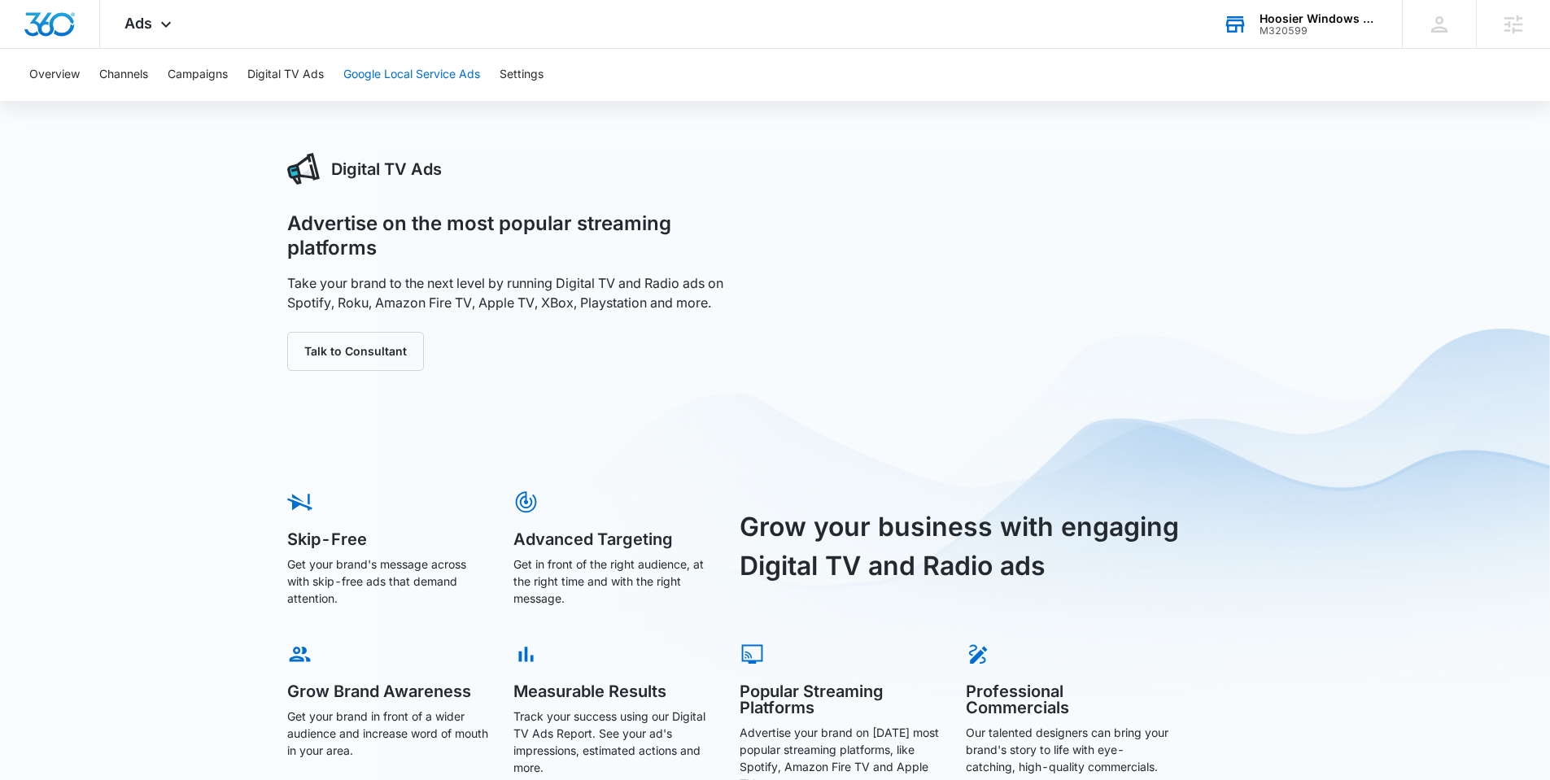
click at [468, 65] on button "Google Local Service Ads" at bounding box center [411, 75] width 137 height 52
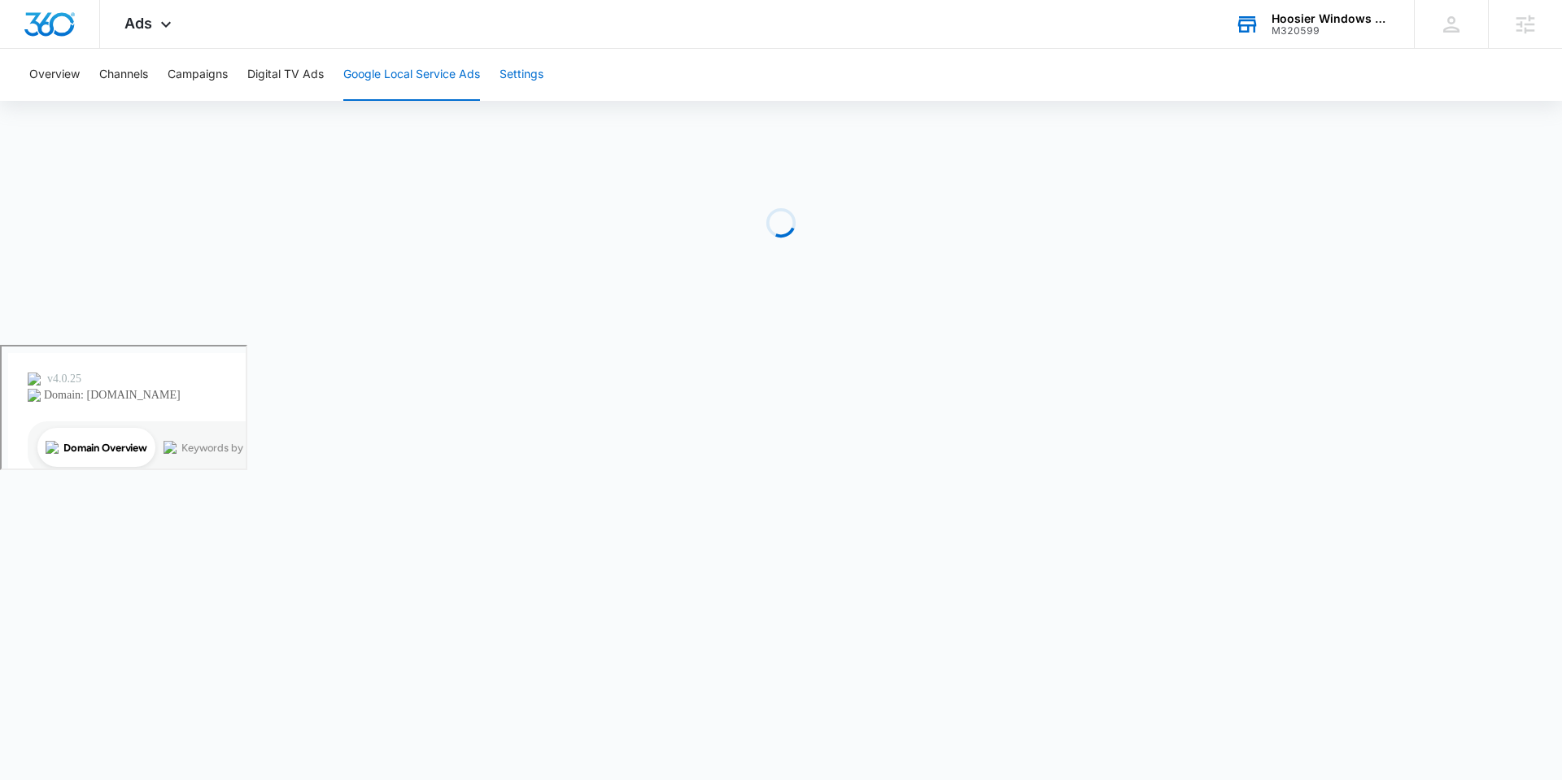
click at [518, 72] on button "Settings" at bounding box center [522, 75] width 44 height 52
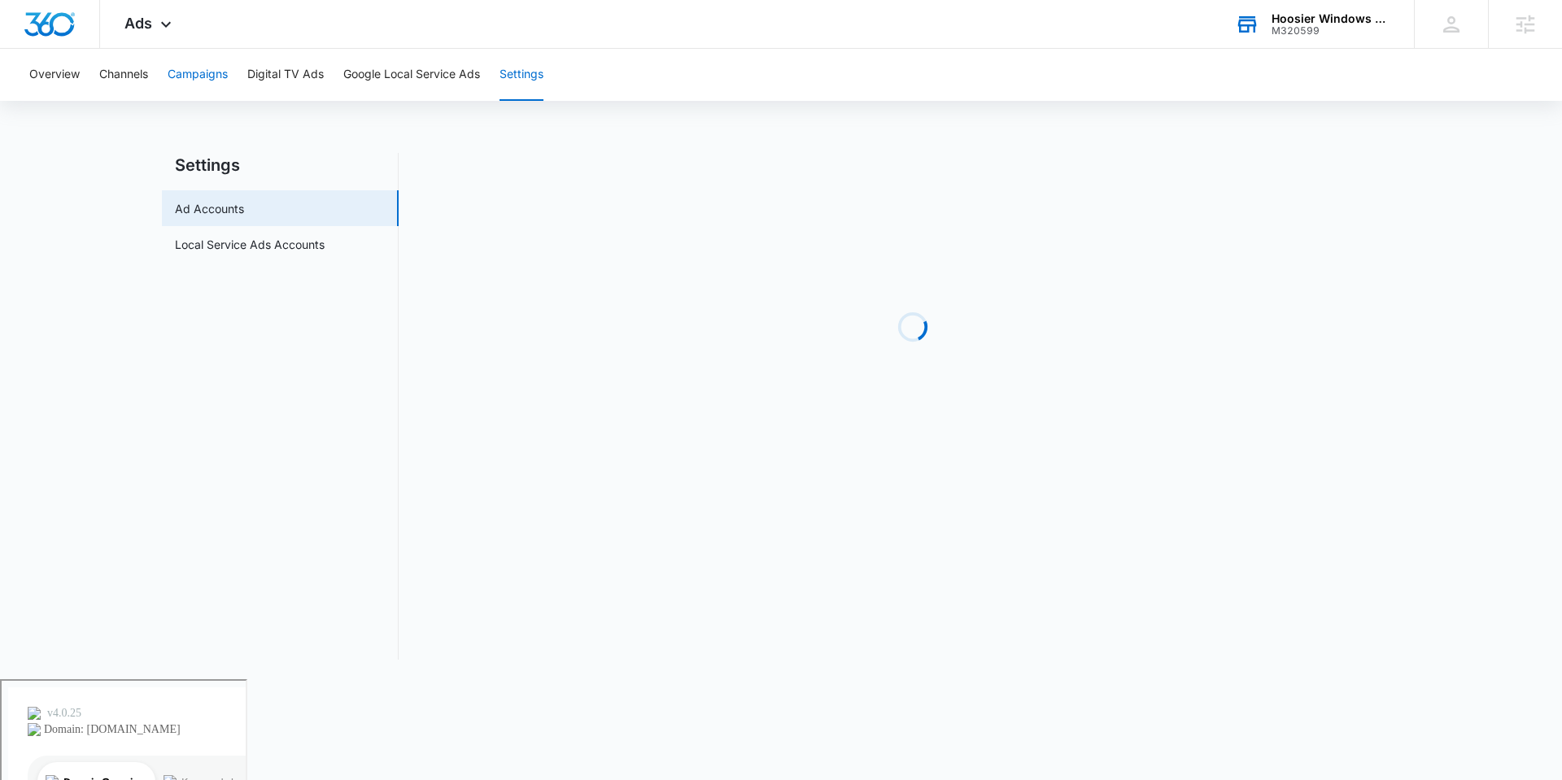
click at [178, 82] on button "Campaigns" at bounding box center [198, 75] width 60 height 52
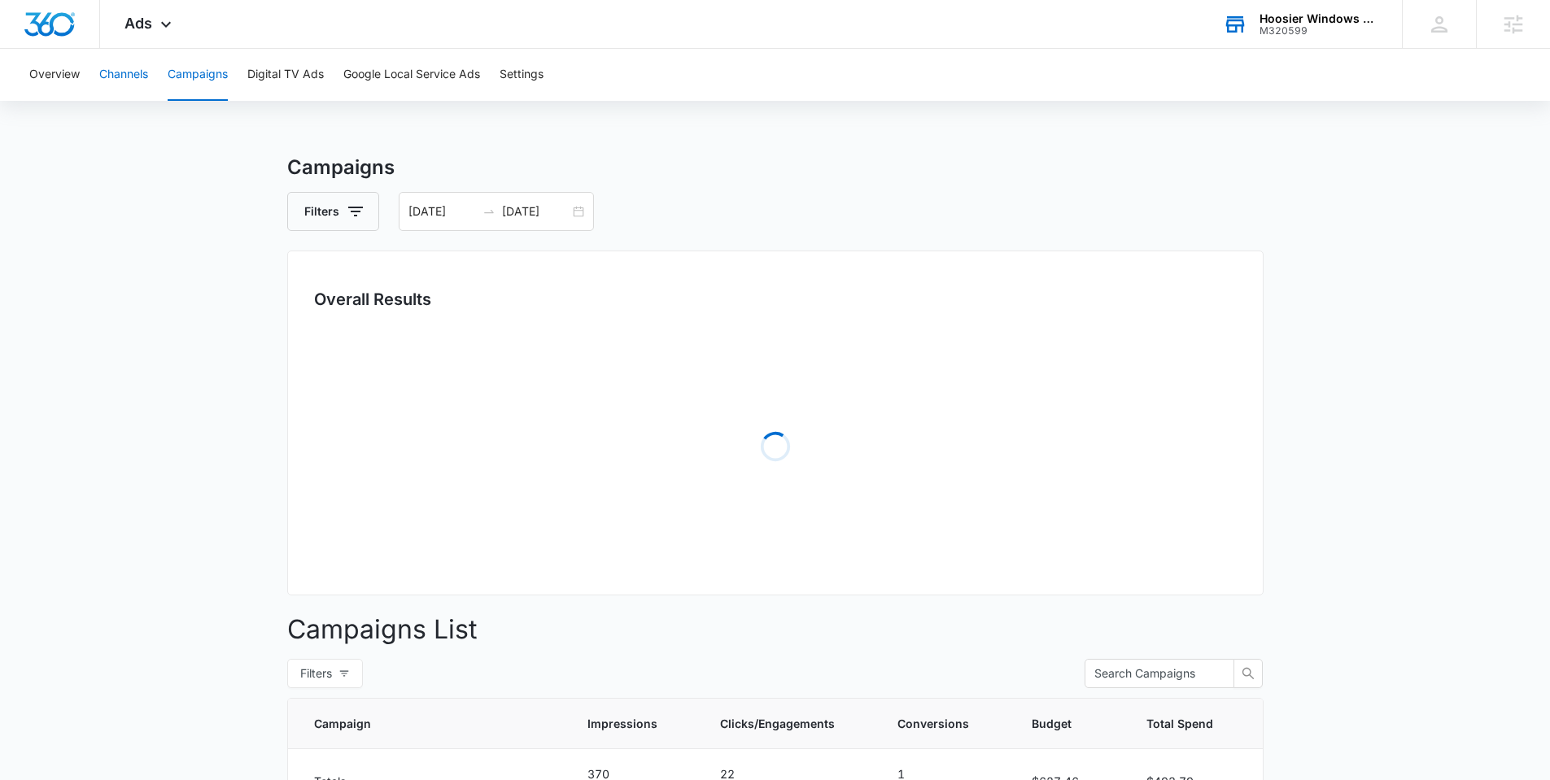
click at [129, 77] on button "Channels" at bounding box center [123, 75] width 49 height 52
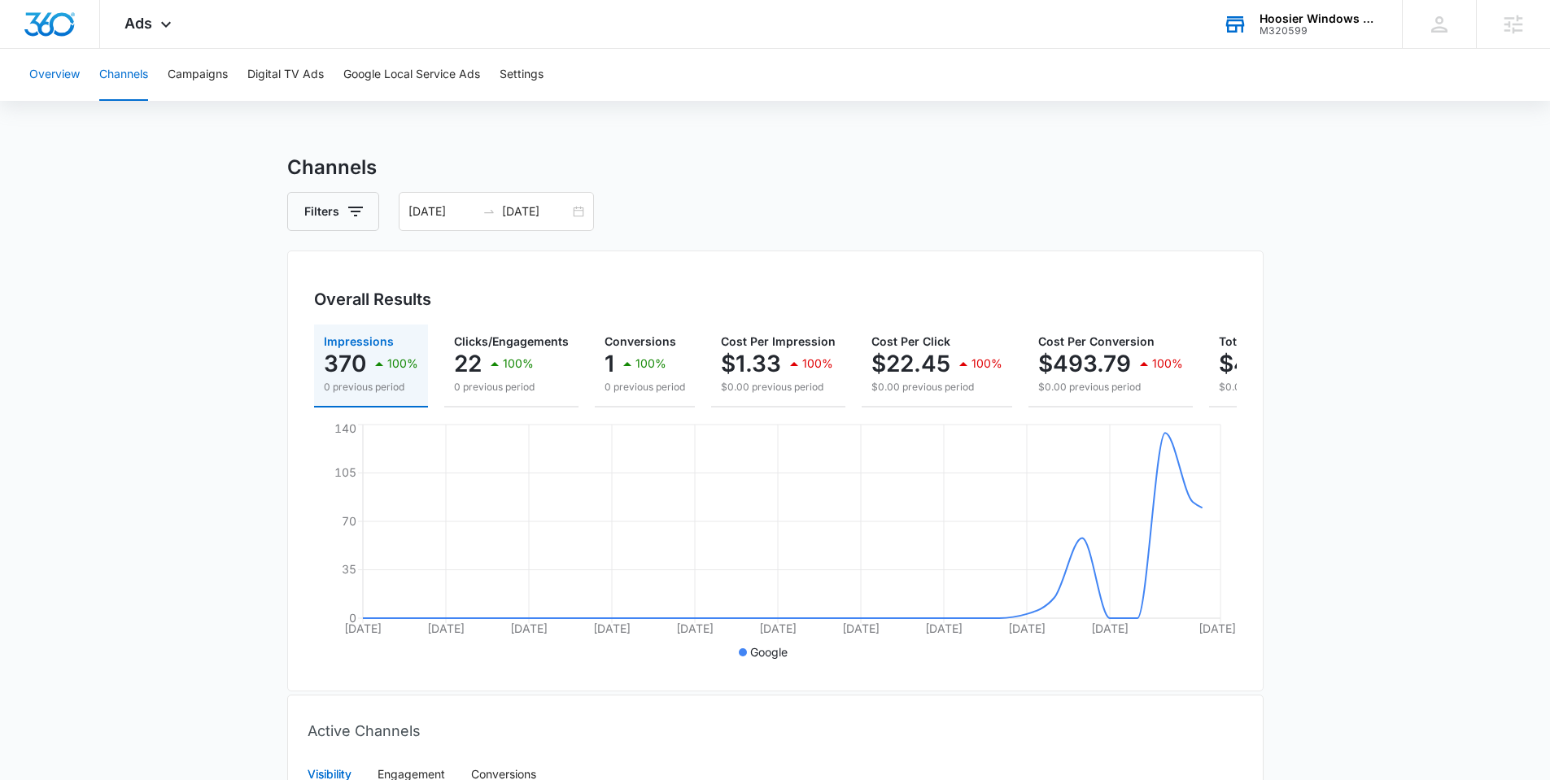
click at [67, 75] on button "Overview" at bounding box center [54, 75] width 50 height 52
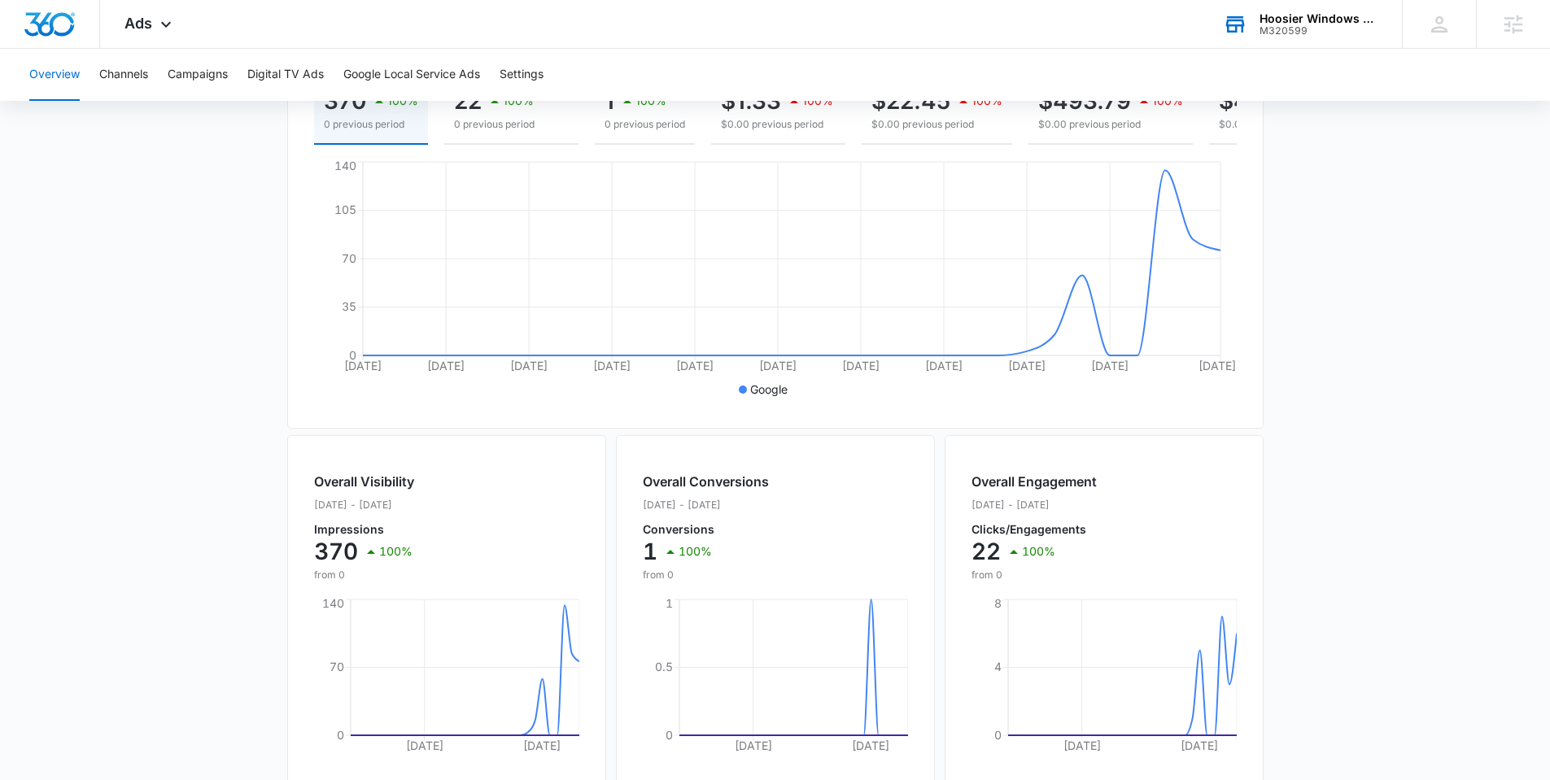
scroll to position [275, 0]
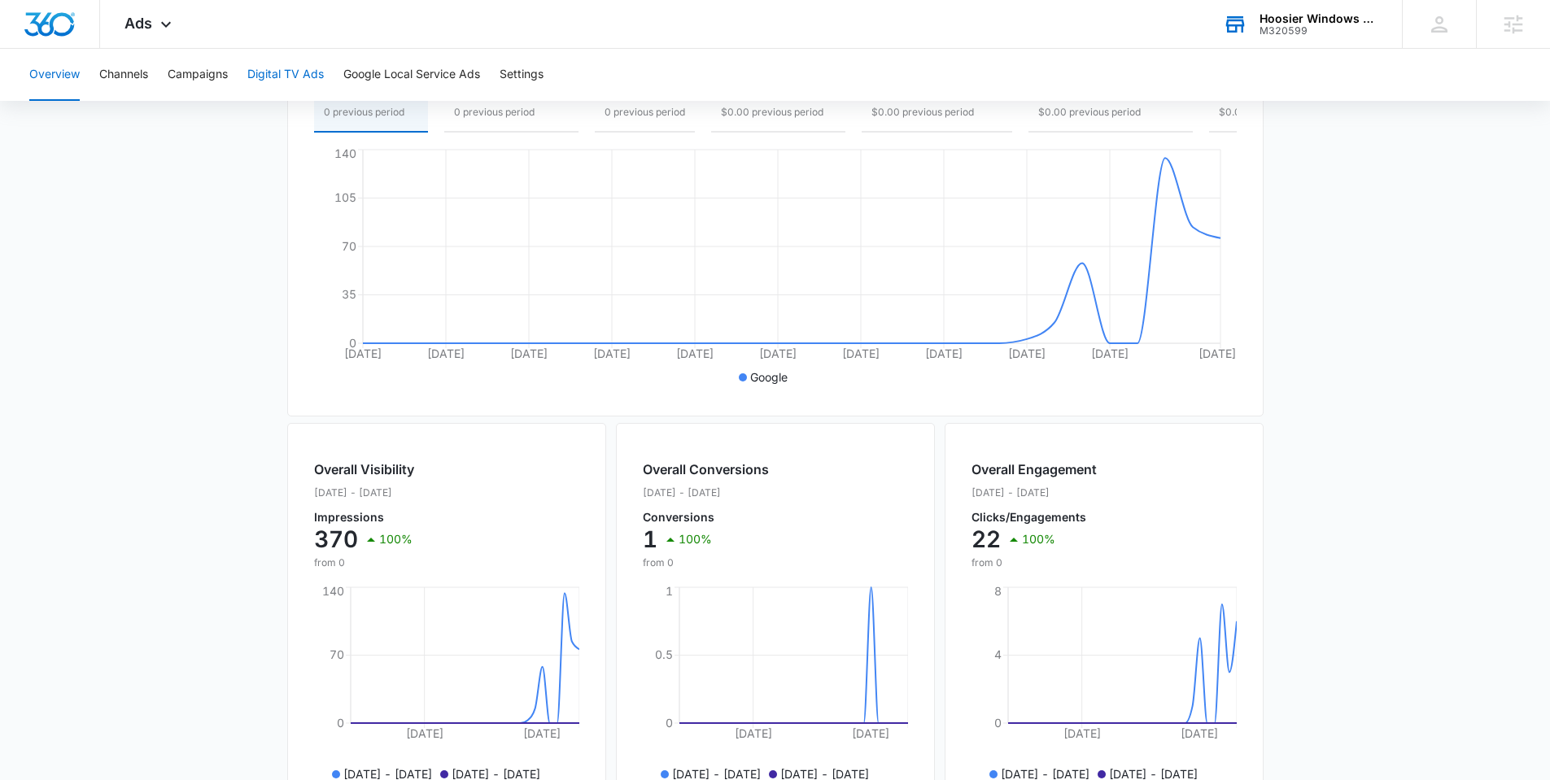
click at [292, 78] on button "Digital TV Ads" at bounding box center [285, 75] width 76 height 52
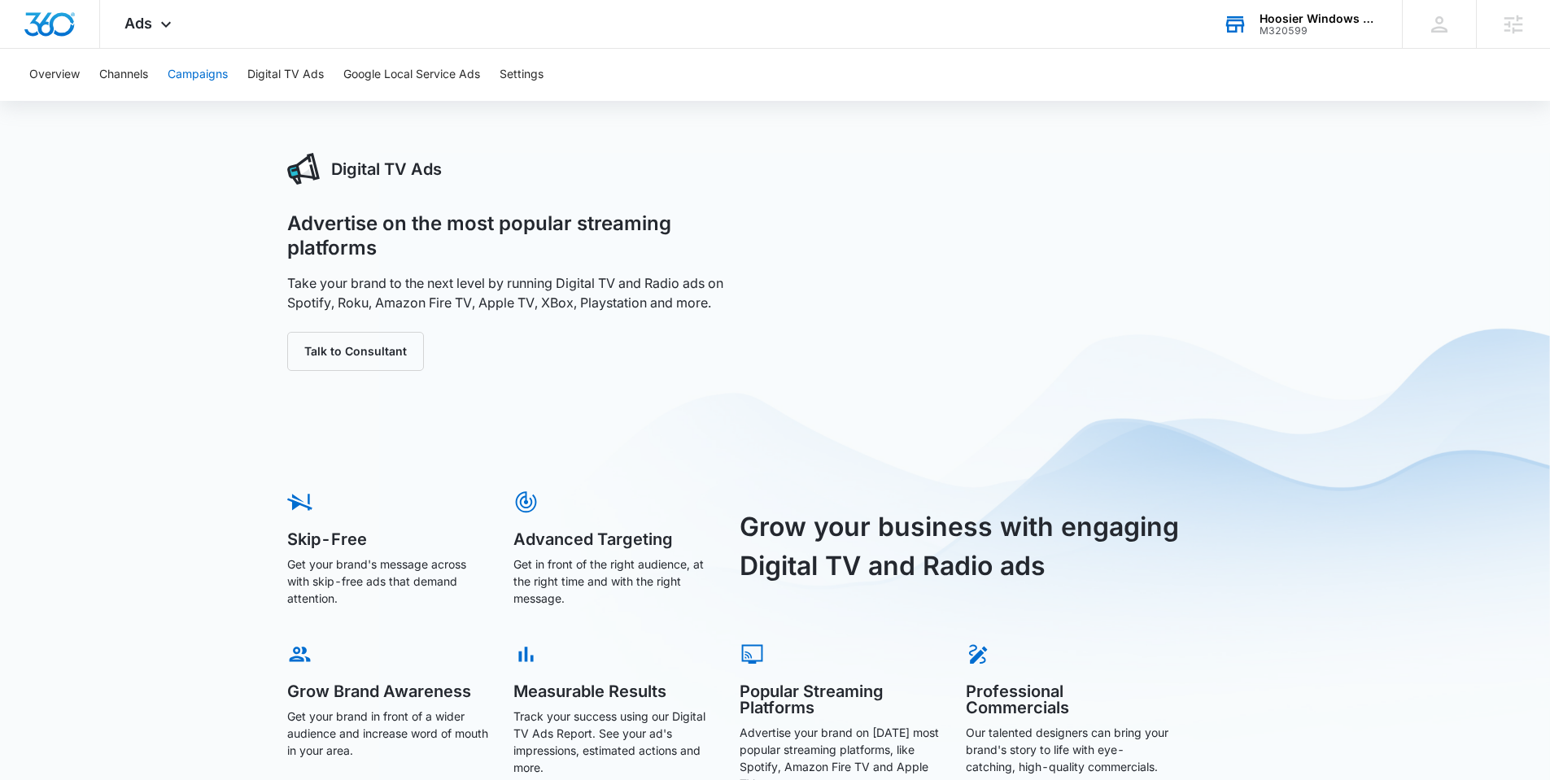
click at [192, 75] on button "Campaigns" at bounding box center [198, 75] width 60 height 52
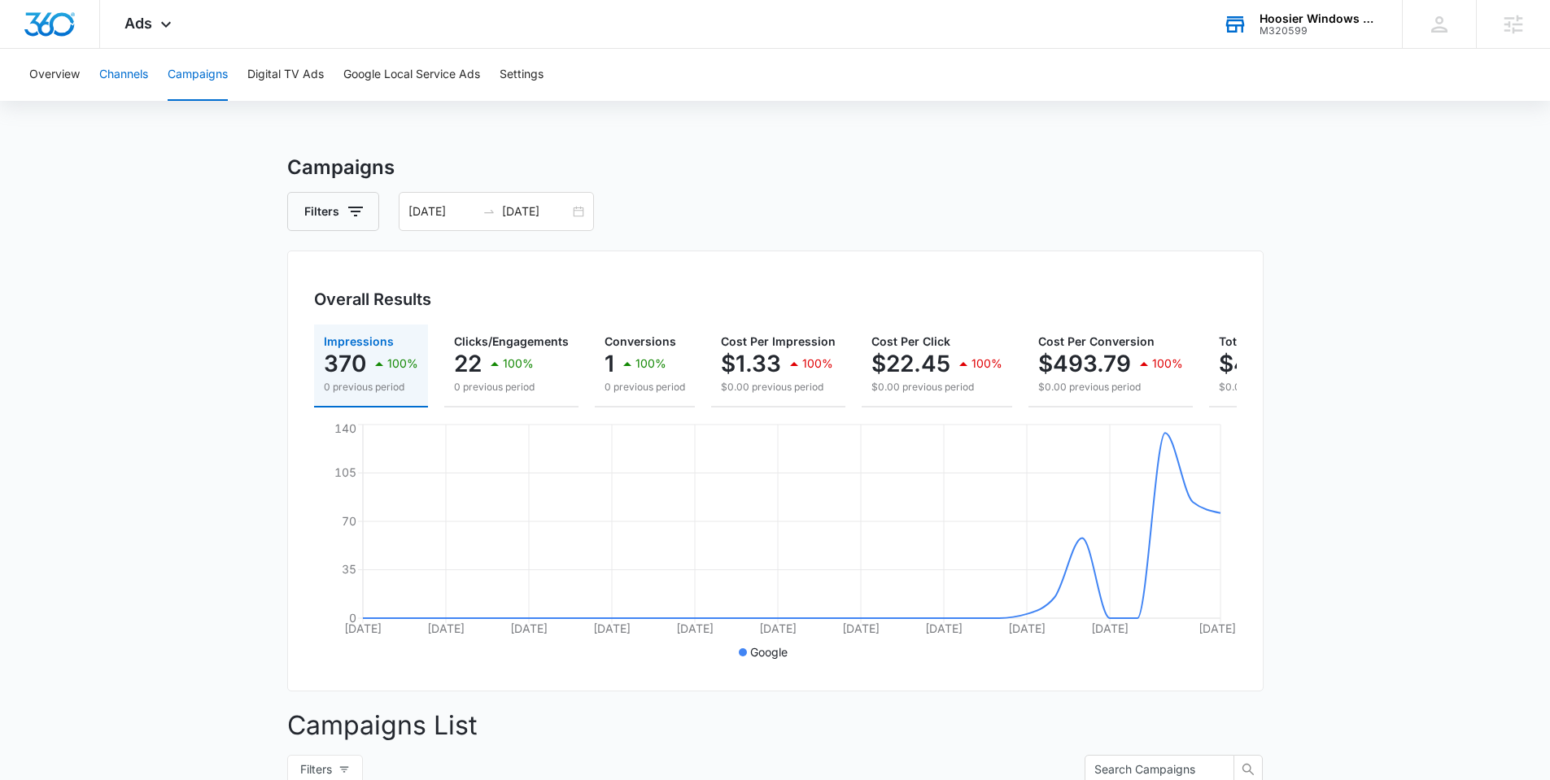
click at [129, 85] on button "Channels" at bounding box center [123, 75] width 49 height 52
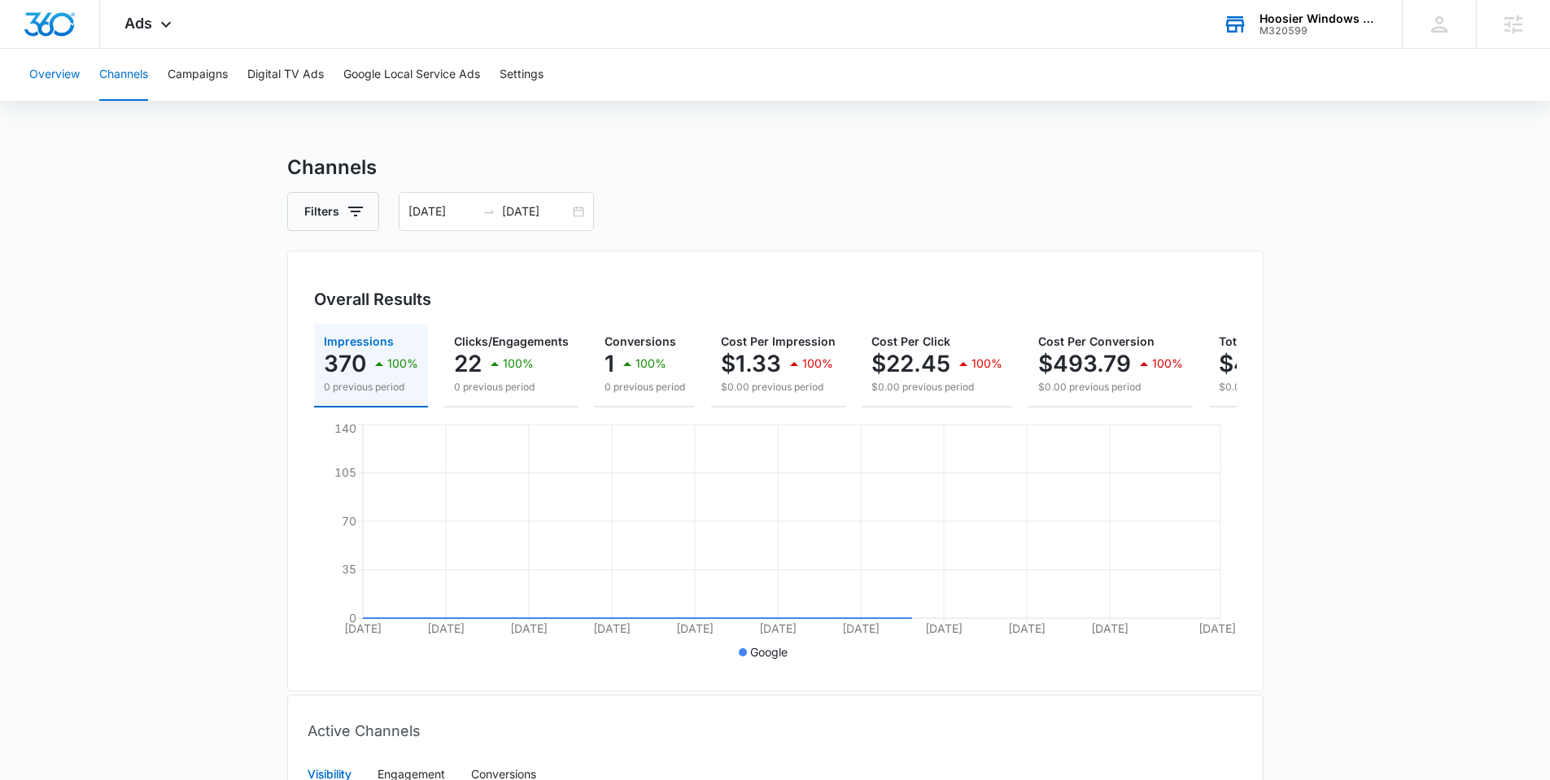
click at [46, 80] on button "Overview" at bounding box center [54, 75] width 50 height 52
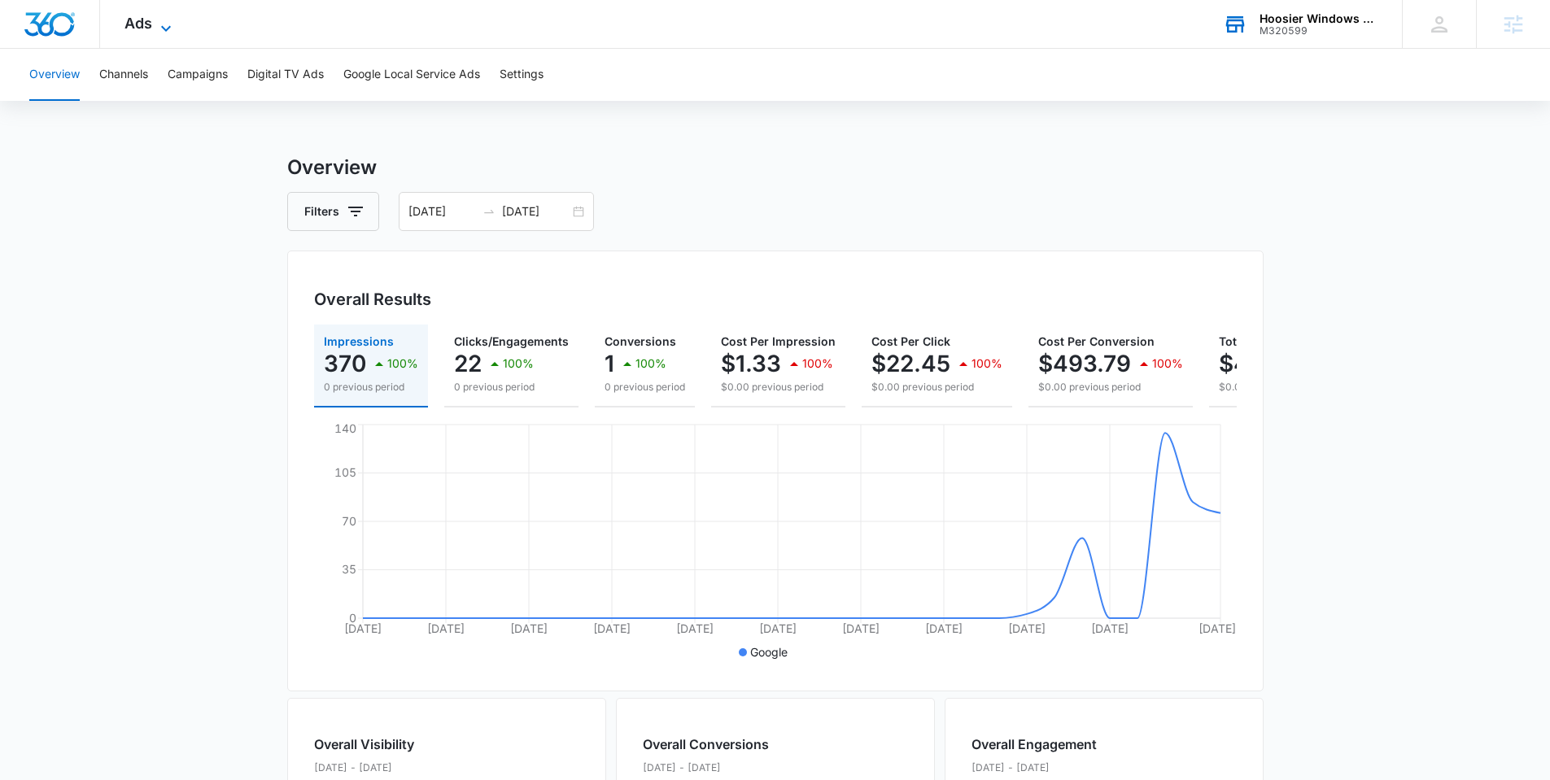
click at [149, 24] on span "Ads" at bounding box center [138, 23] width 28 height 17
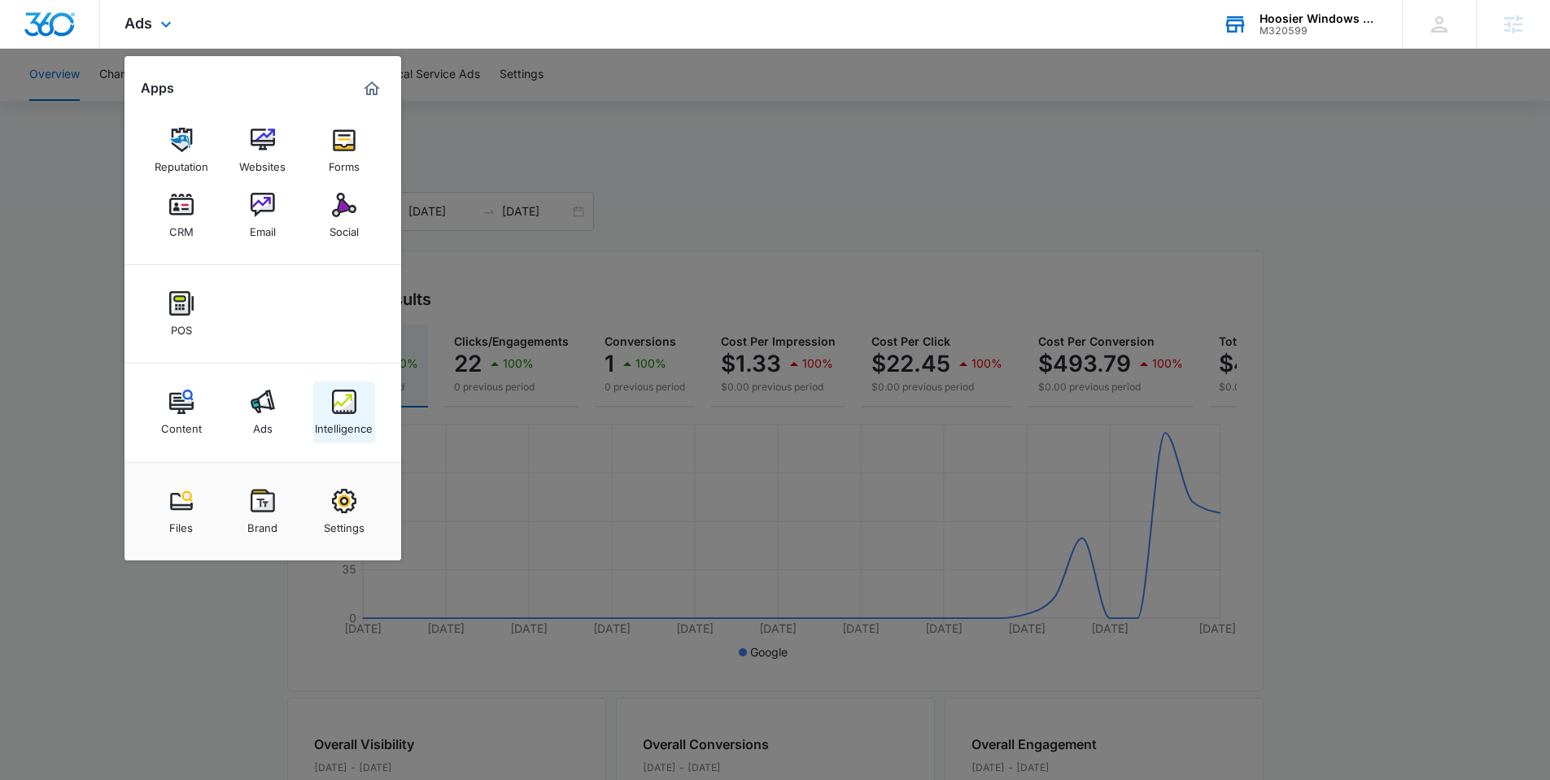
click at [351, 413] on img at bounding box center [344, 402] width 24 height 24
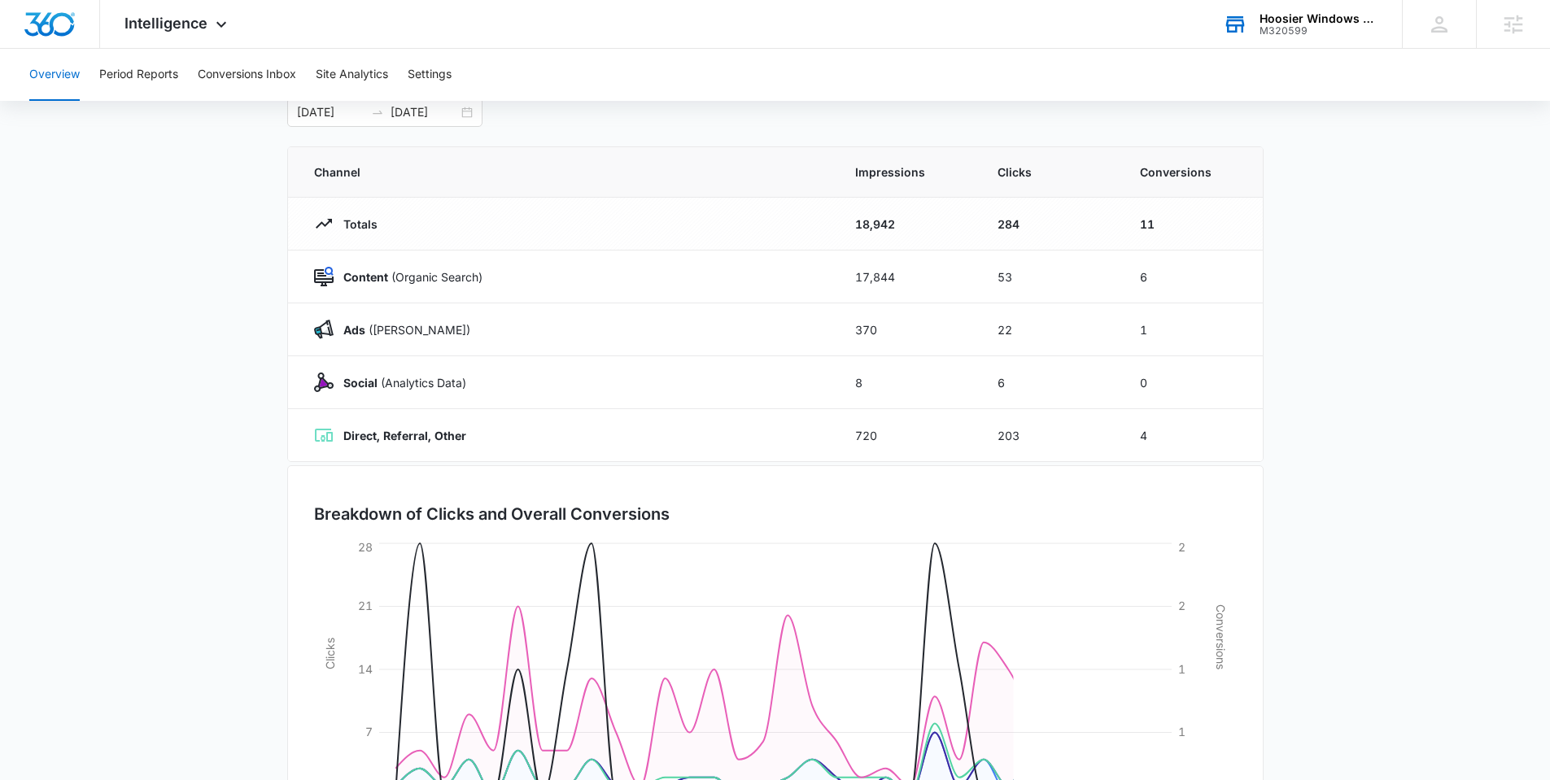
scroll to position [116, 0]
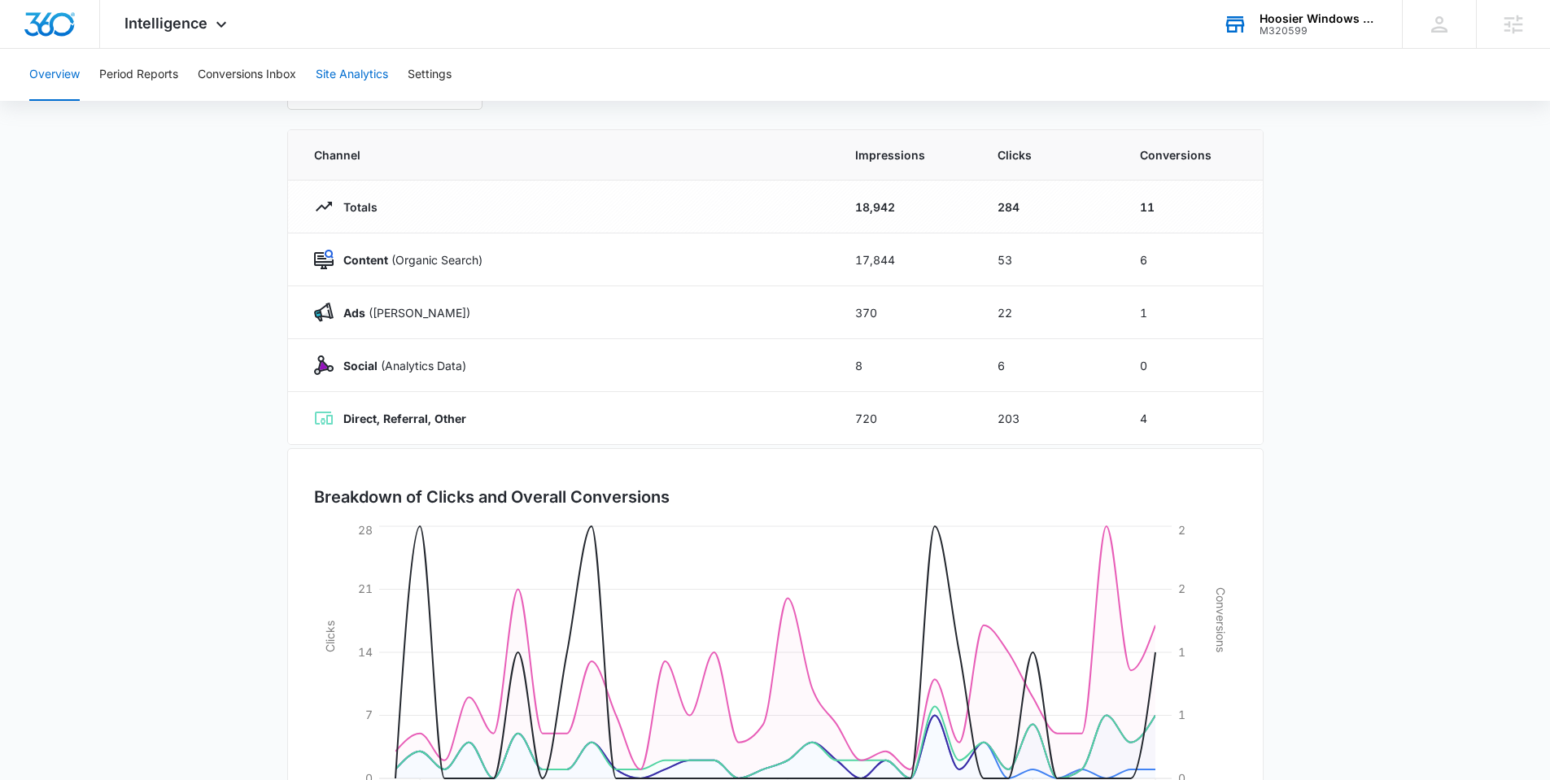
click at [330, 81] on button "Site Analytics" at bounding box center [352, 75] width 72 height 52
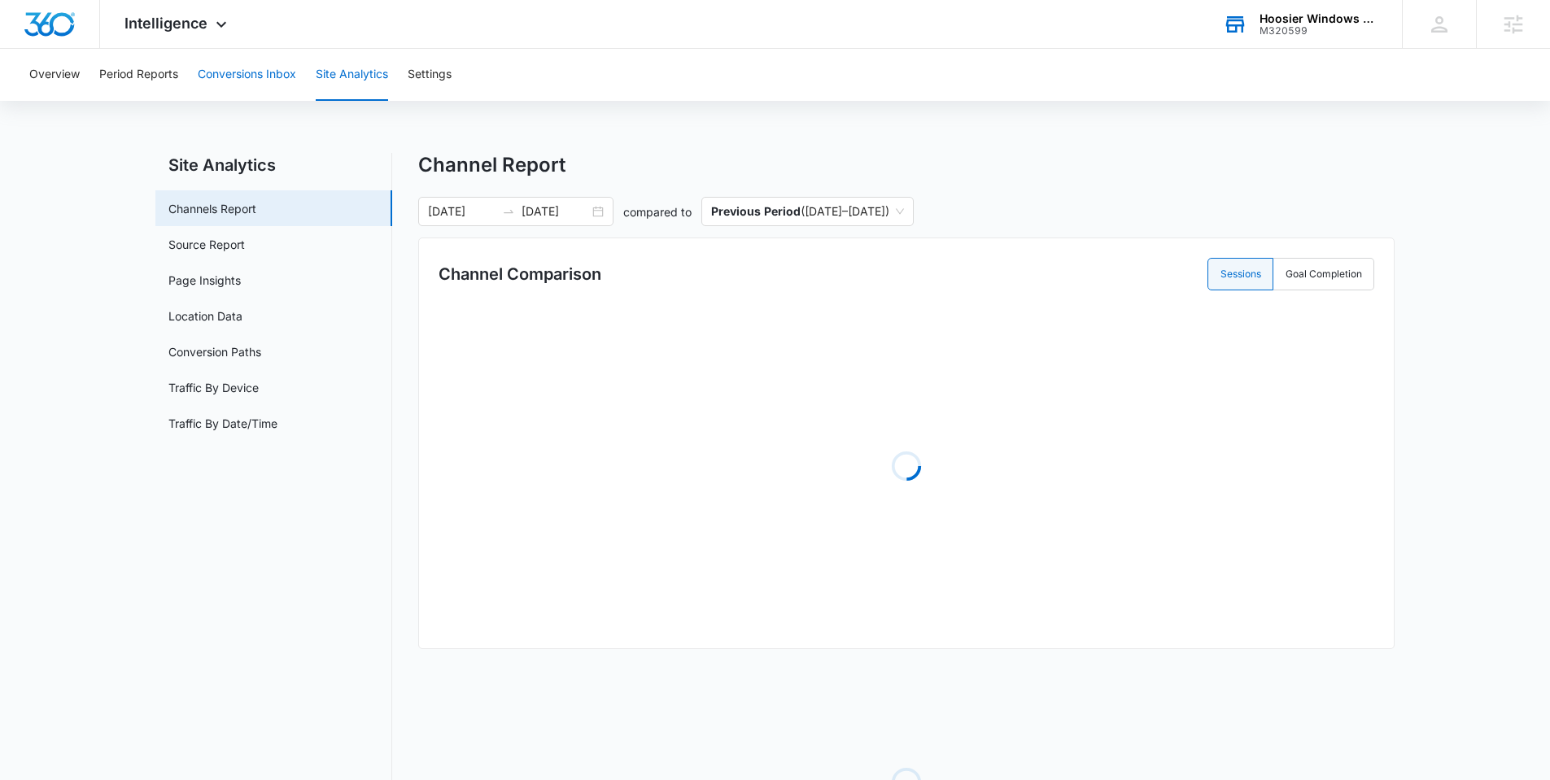
click at [253, 75] on button "Conversions Inbox" at bounding box center [247, 75] width 98 height 52
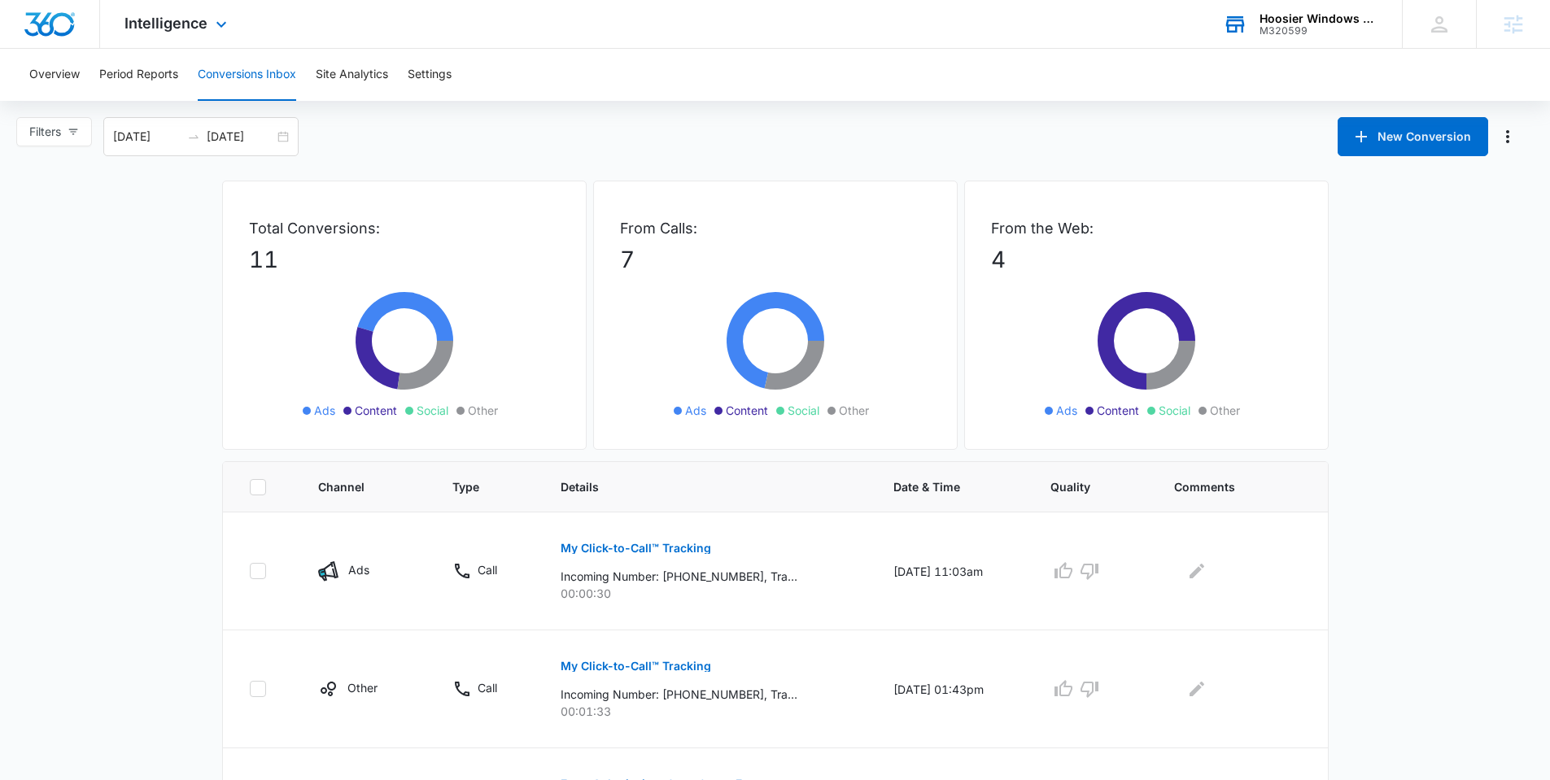
click at [208, 24] on div "Intelligence Apps Reputation Websites Forms CRM Email Social POS Content Ads In…" at bounding box center [177, 24] width 155 height 48
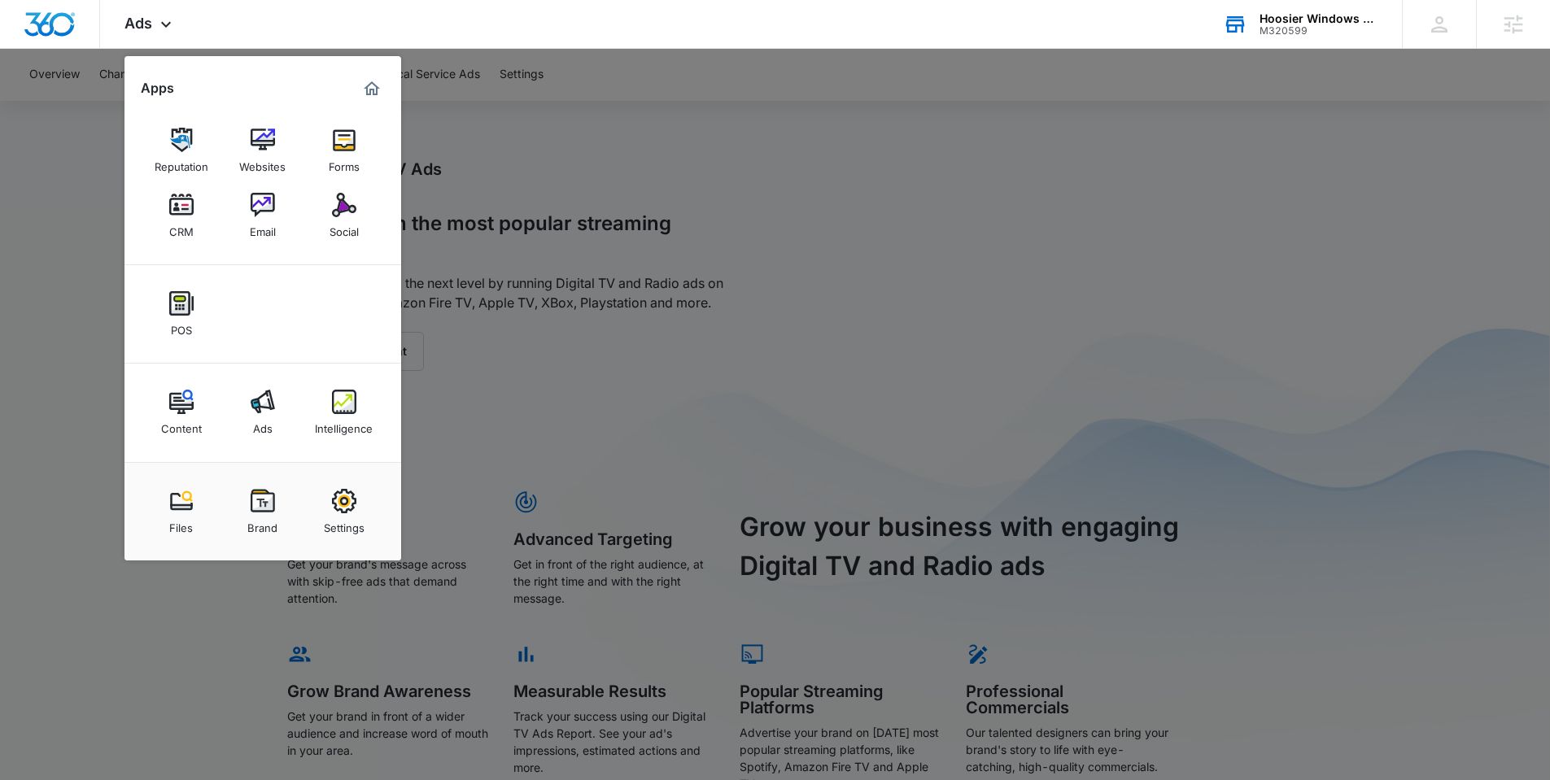
click at [1308, 31] on div "M320599" at bounding box center [1318, 30] width 119 height 11
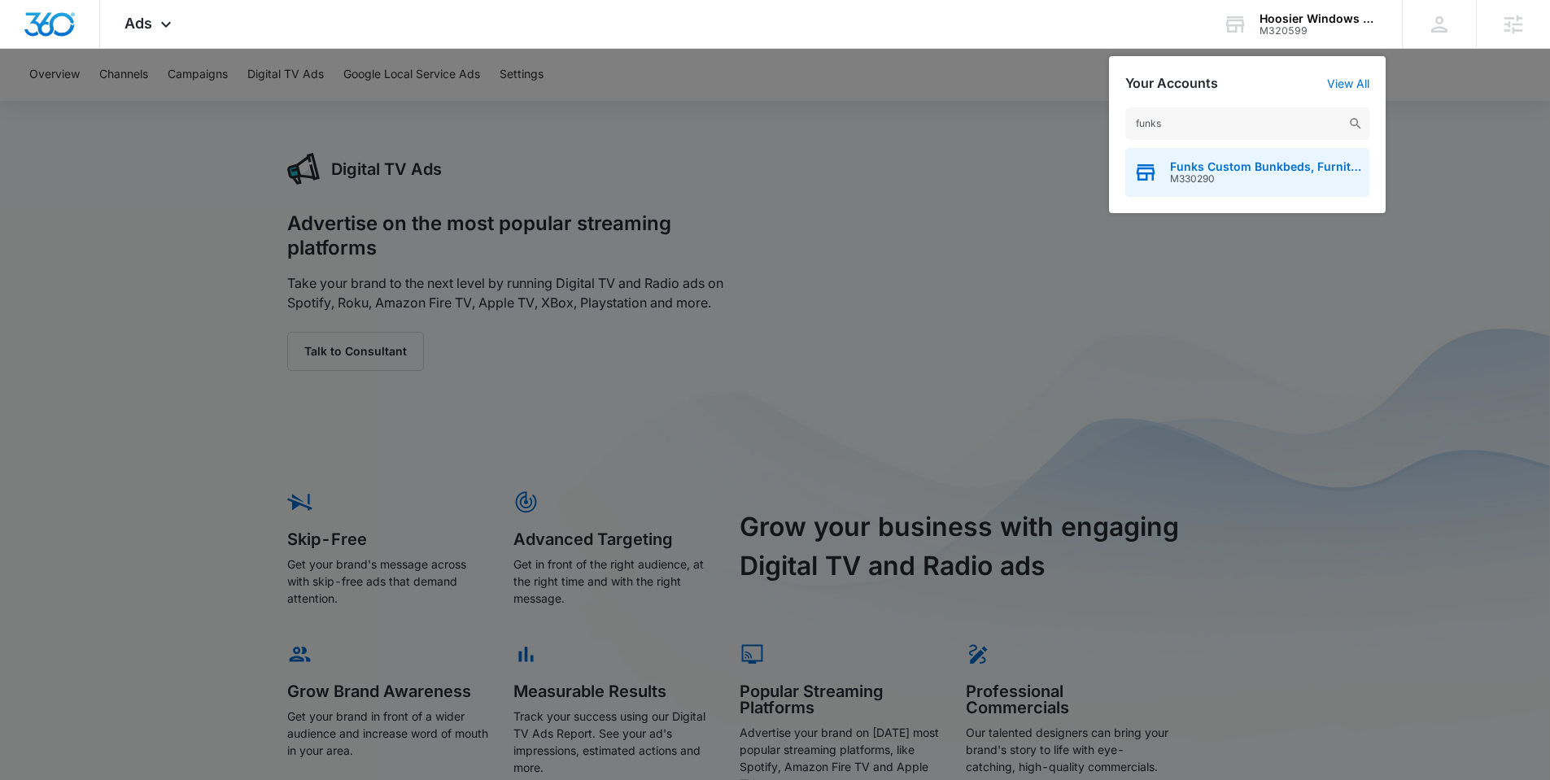
type input "funks"
click at [1178, 166] on span "Funks Custom Bunkbeds, Furniture & Sawmill" at bounding box center [1265, 166] width 191 height 13
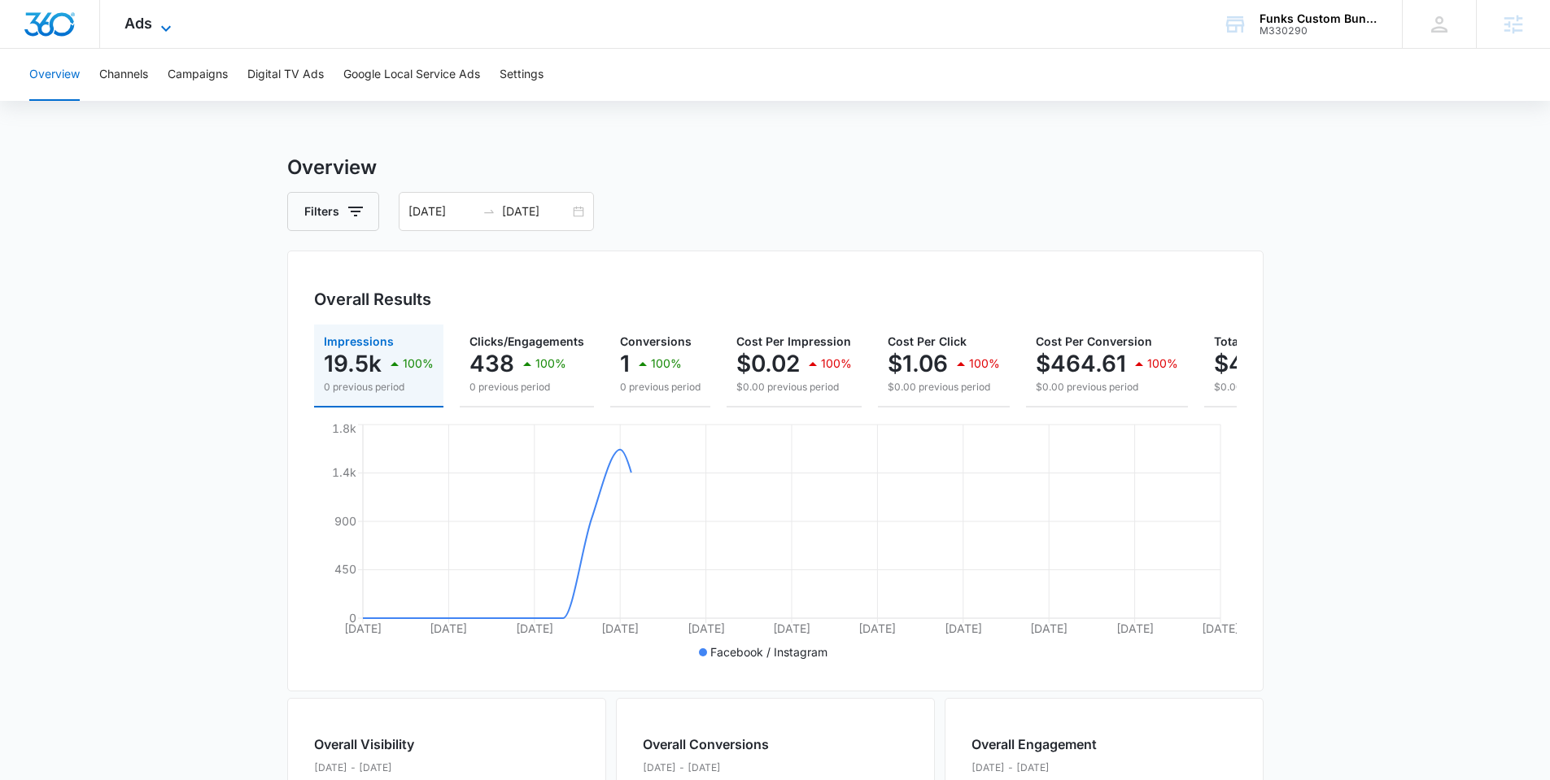
click at [137, 30] on span "Ads" at bounding box center [138, 23] width 28 height 17
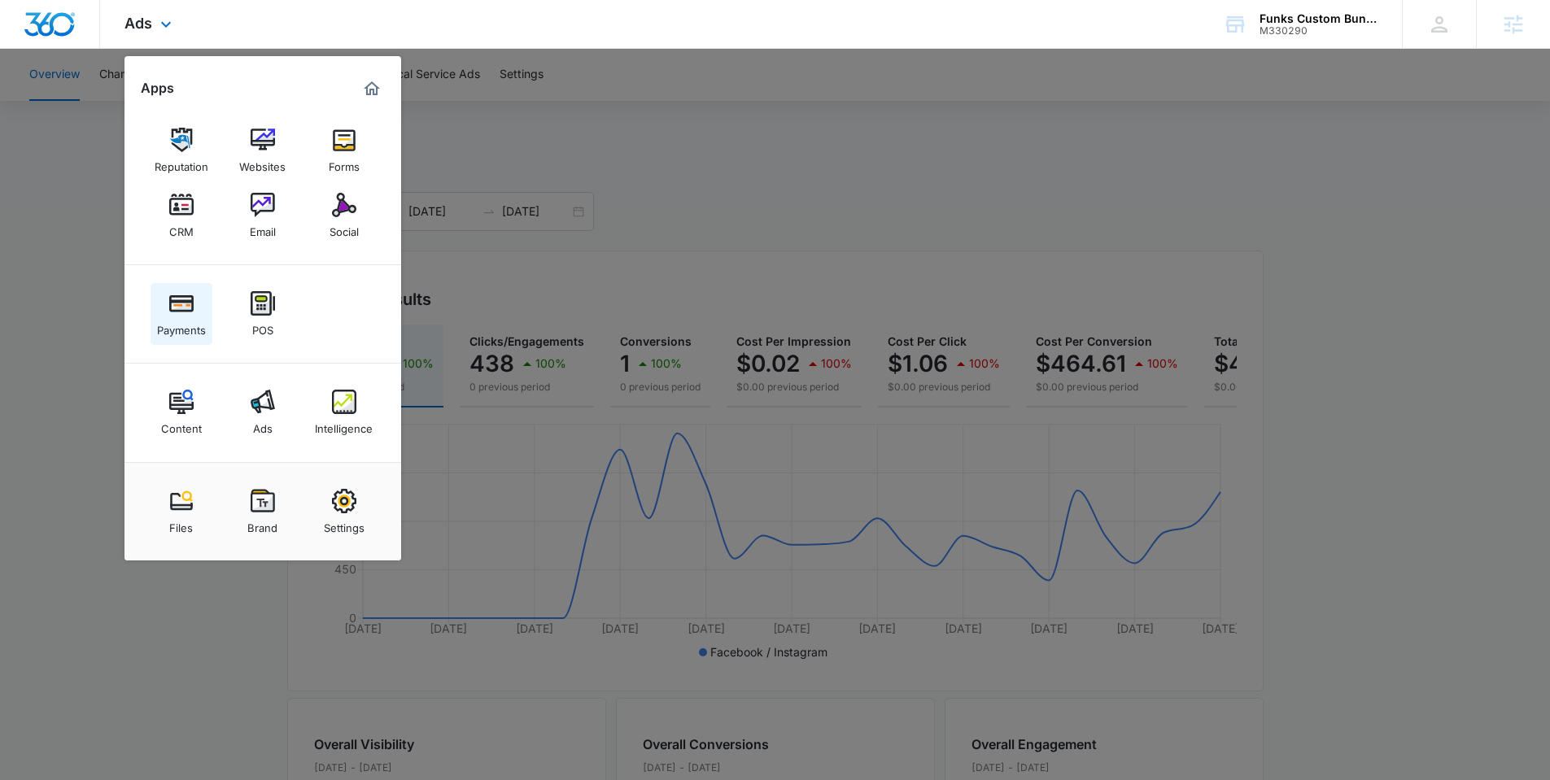
click at [185, 304] on img at bounding box center [181, 303] width 24 height 24
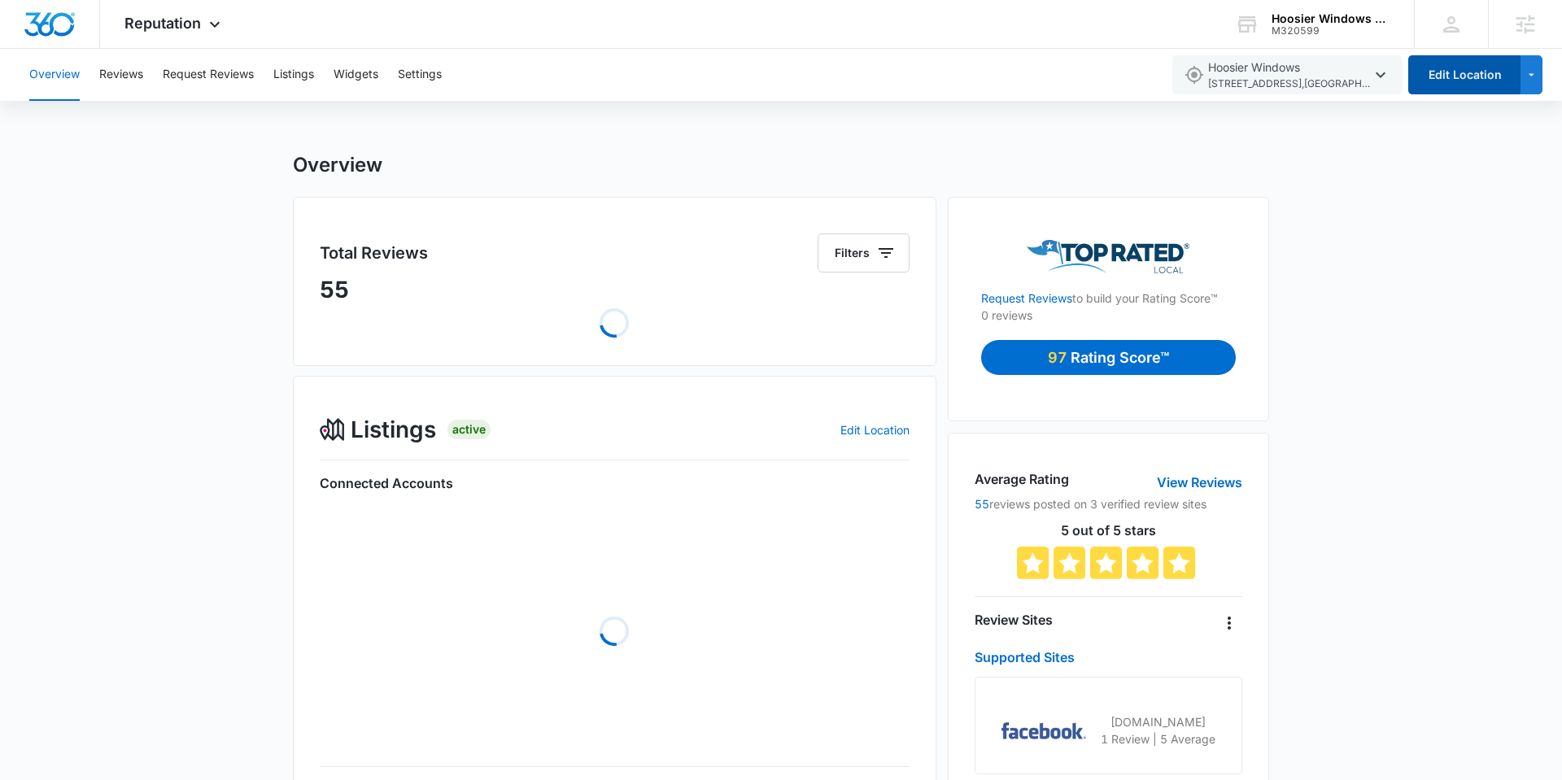
click at [1504, 77] on button "Edit Location" at bounding box center [1464, 74] width 112 height 39
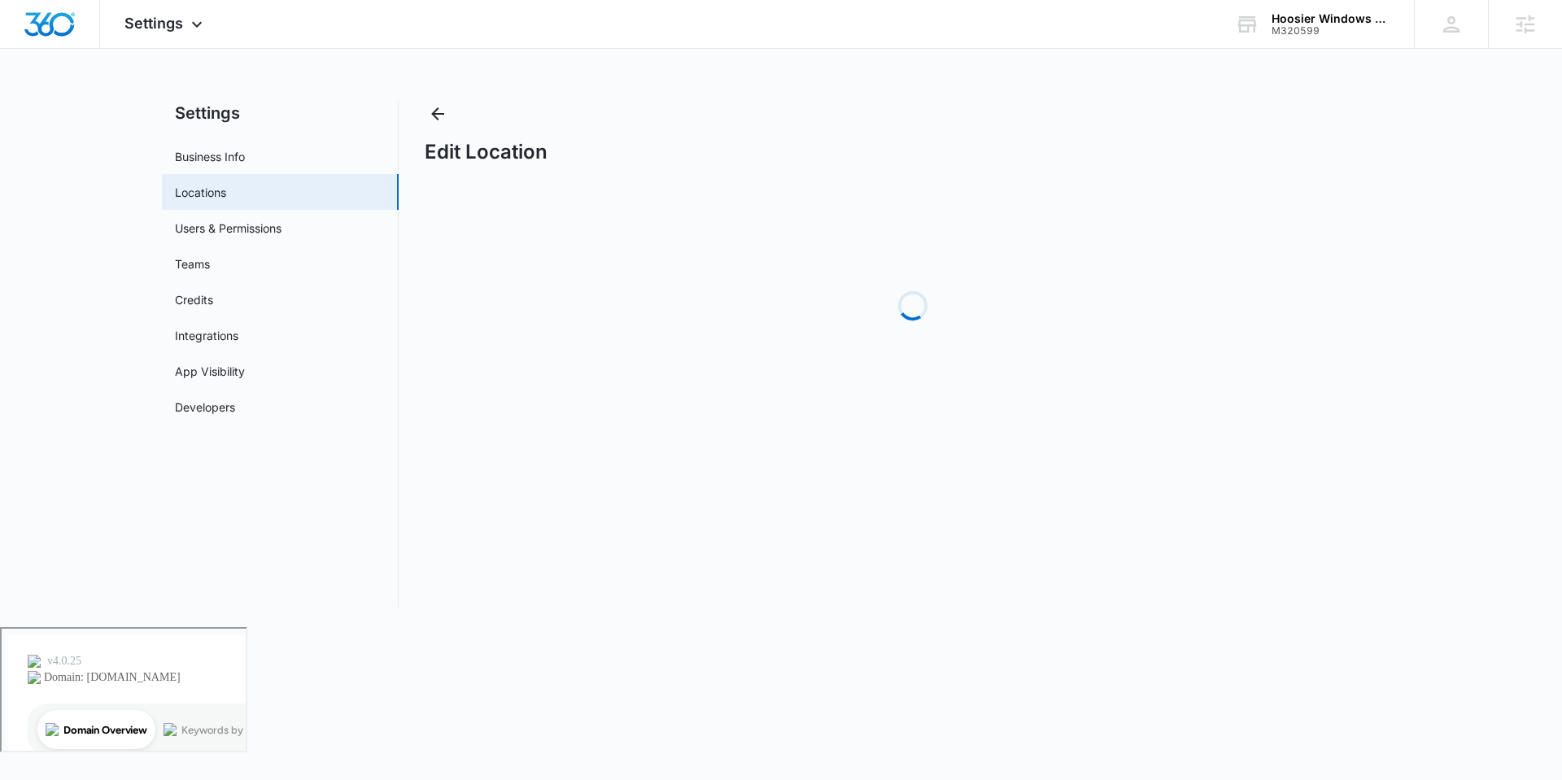
select select "[US_STATE]"
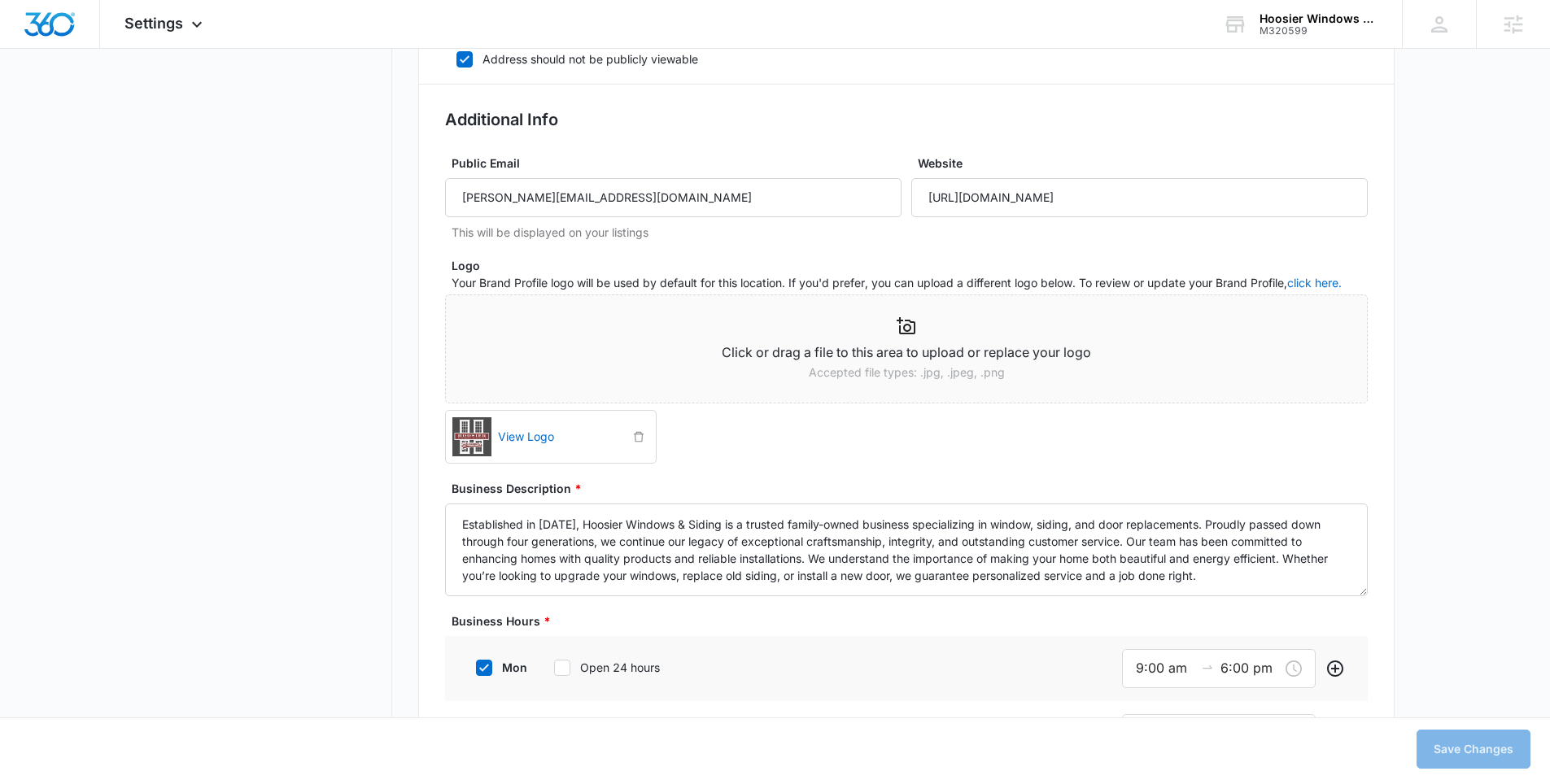
scroll to position [496, 0]
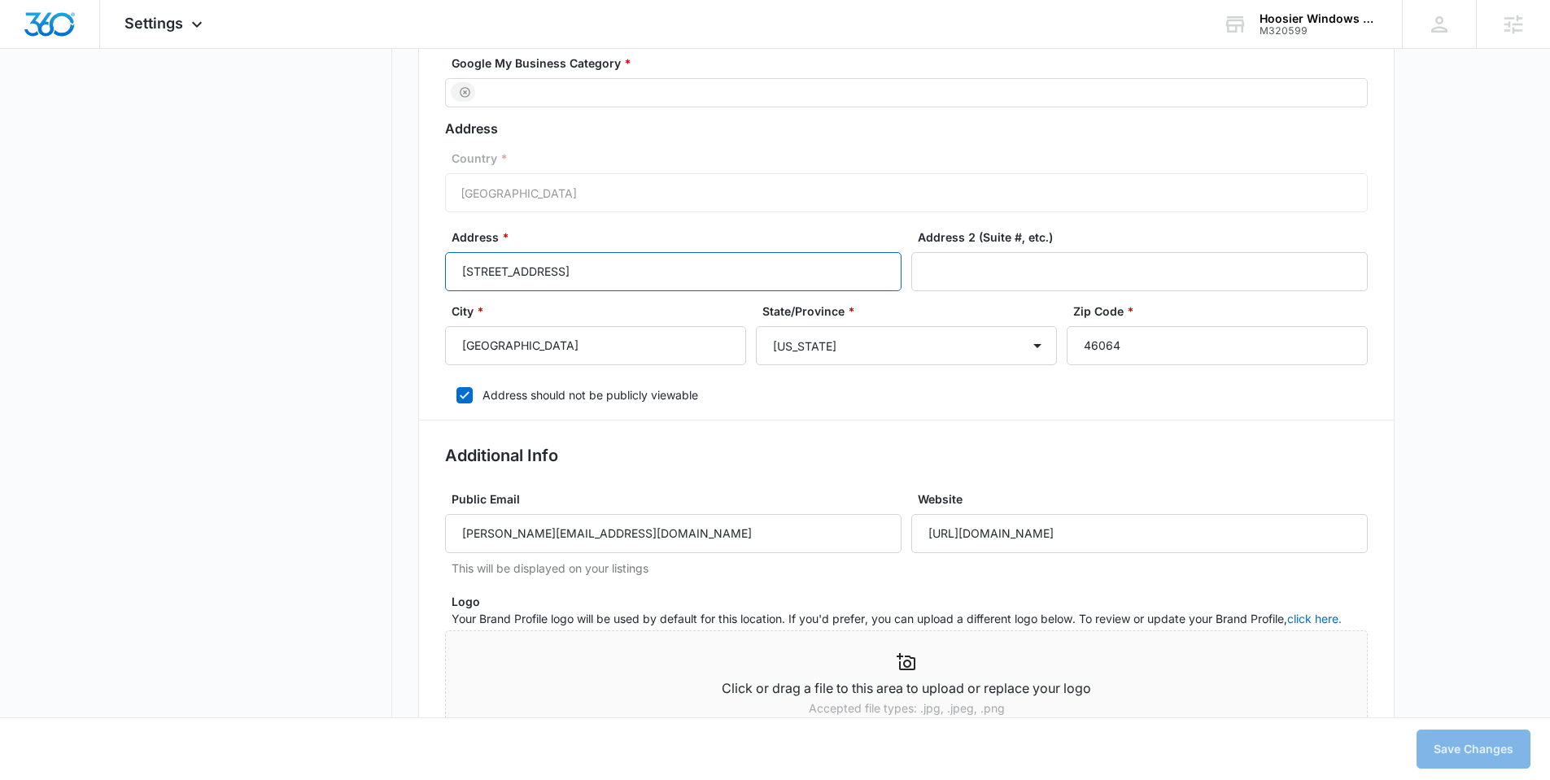
drag, startPoint x: 581, startPoint y: 268, endPoint x: 421, endPoint y: 269, distance: 159.5
paste input "8202 Clearvista Pkwy Ste 6B, Indianapolis, IN 46256"
drag, startPoint x: 584, startPoint y: 269, endPoint x: 617, endPoint y: 270, distance: 32.6
click at [617, 270] on input "8202 Clearvista Pkwy Ste 6B, Indianapolis, IN 46256" at bounding box center [673, 271] width 456 height 39
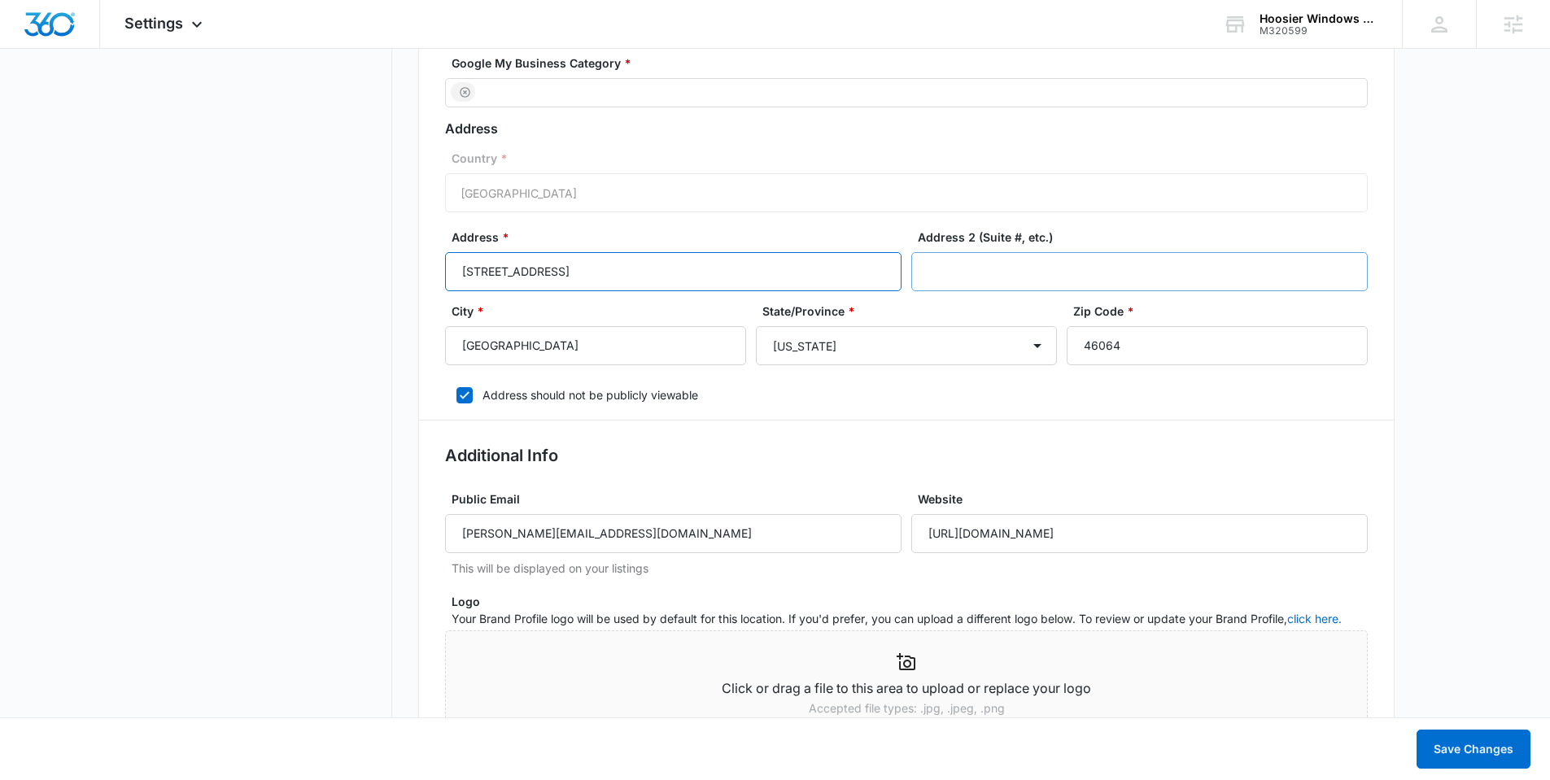
type input "8202 Clearvista Pkwy , Indianapolis, IN 46256"
click at [1037, 262] on input "Address 2 (Suite #, etc.)" at bounding box center [1139, 271] width 456 height 39
paste input "Ste 6B"
type input "Ste 6B"
drag, startPoint x: 716, startPoint y: 271, endPoint x: 677, endPoint y: 272, distance: 39.1
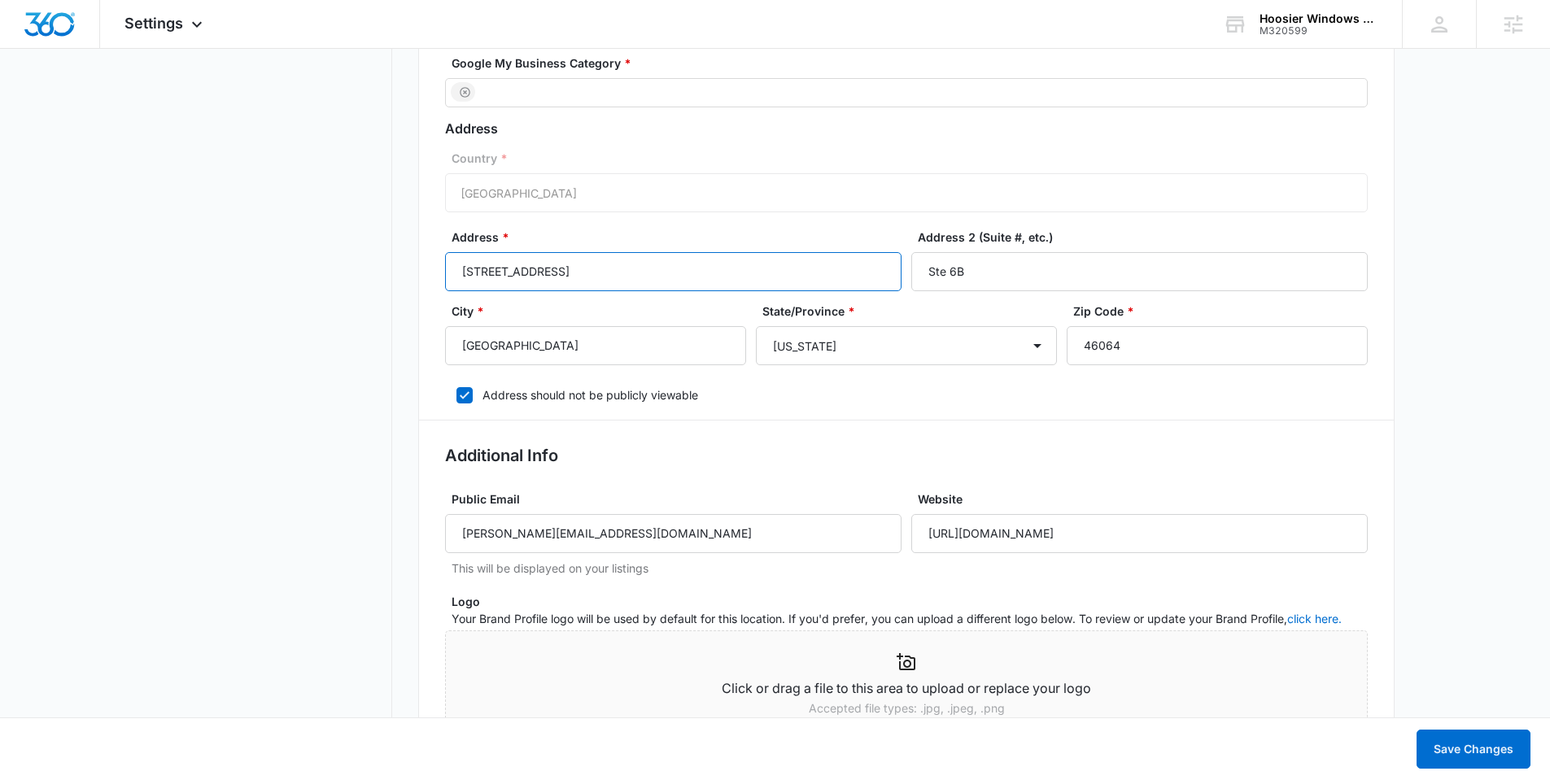
click at [677, 272] on input "8202 Clearvista Pkwy , Indianapolis, IN 46256" at bounding box center [673, 271] width 456 height 39
type input "8202 Clearvista Pkwy , Indianapolis, IN"
drag, startPoint x: 1178, startPoint y: 344, endPoint x: 1080, endPoint y: 341, distance: 97.7
click at [1080, 341] on input "46064" at bounding box center [1217, 345] width 301 height 39
paste input "256"
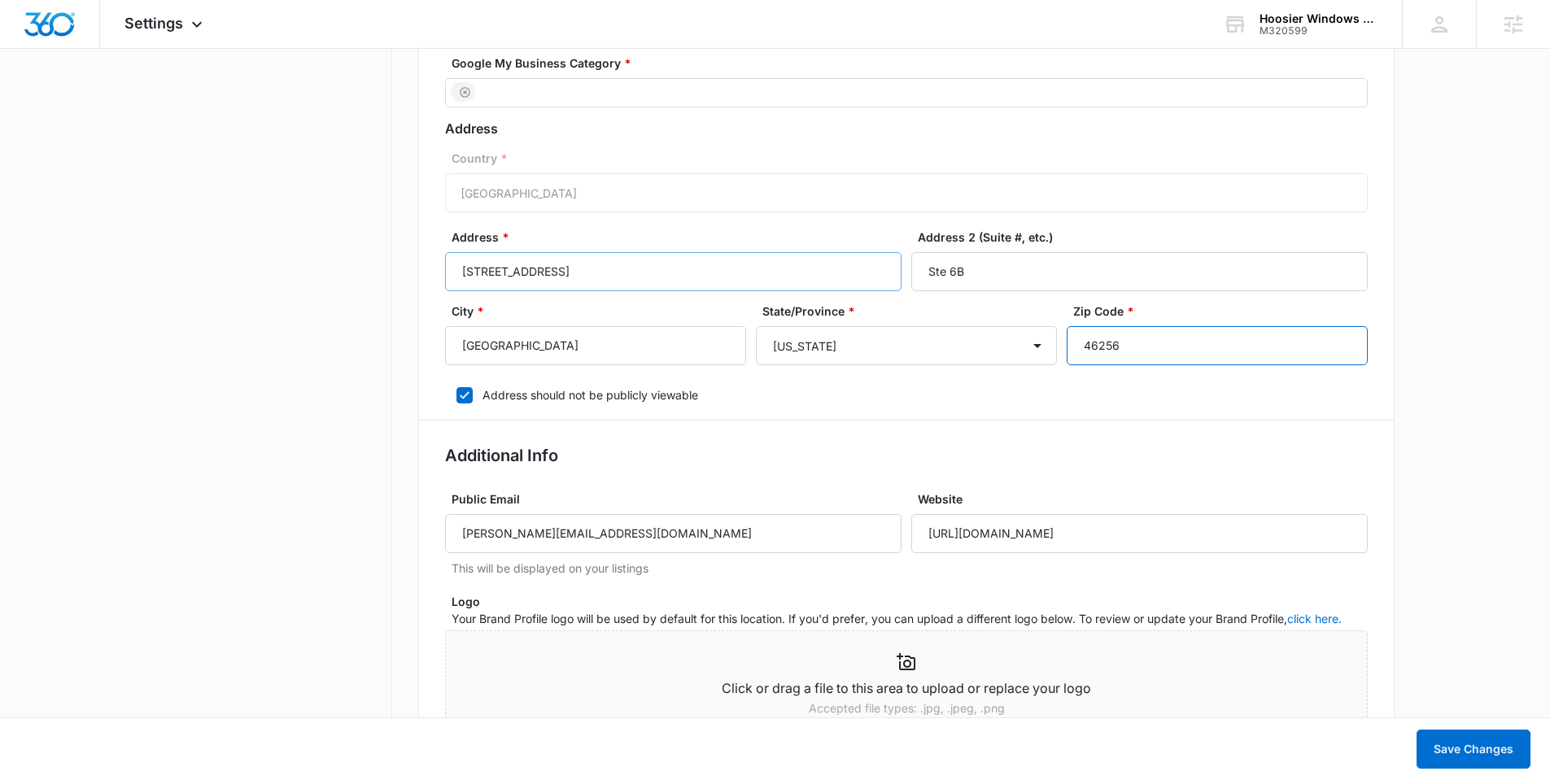
type input "46256"
drag, startPoint x: 688, startPoint y: 273, endPoint x: 580, endPoint y: 277, distance: 107.4
click at [580, 277] on input "8202 Clearvista Pkwy , Indianapolis, IN" at bounding box center [673, 271] width 456 height 39
type input "8202 Clearvista Pkwy"
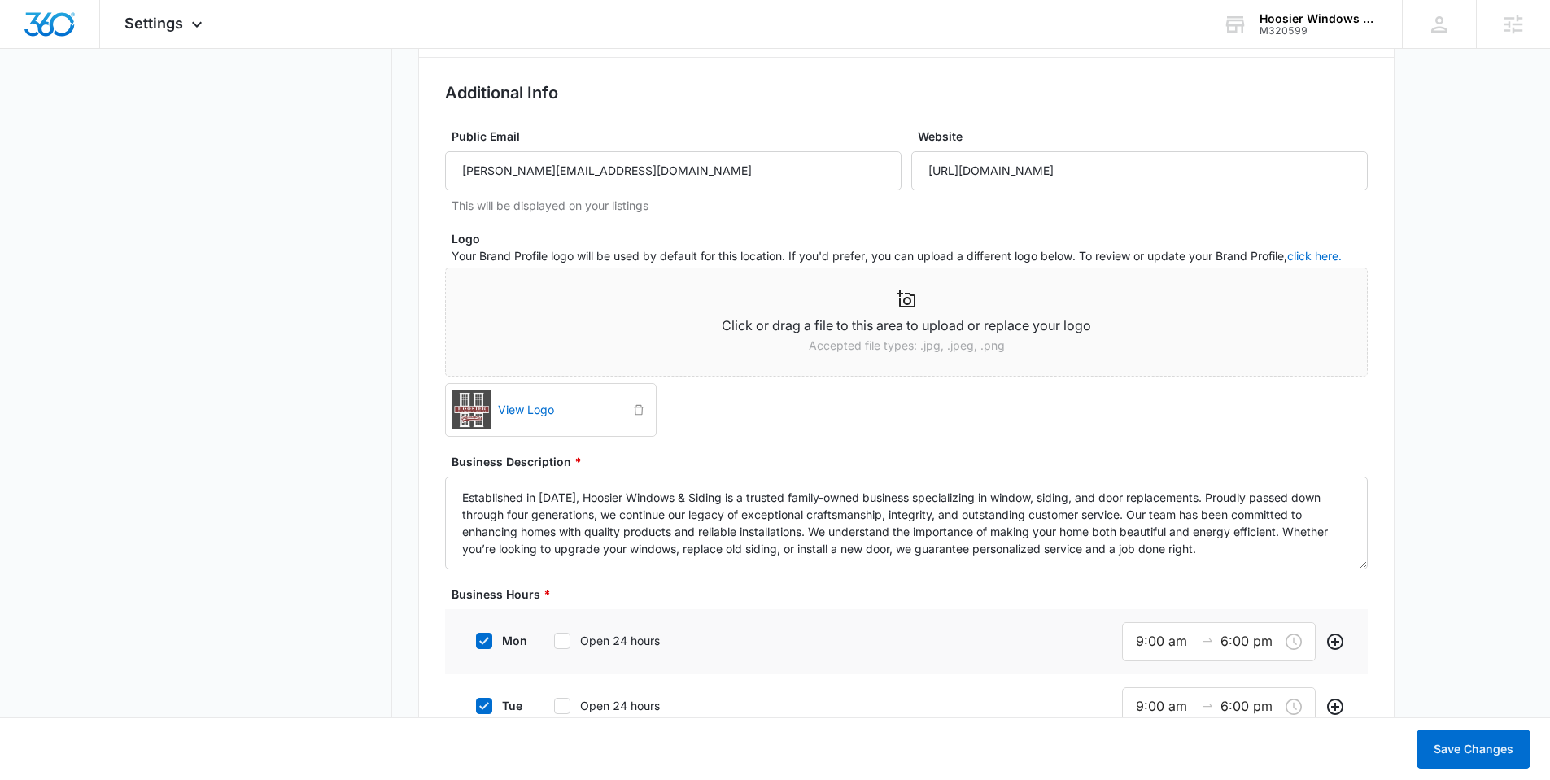
scroll to position [867, 0]
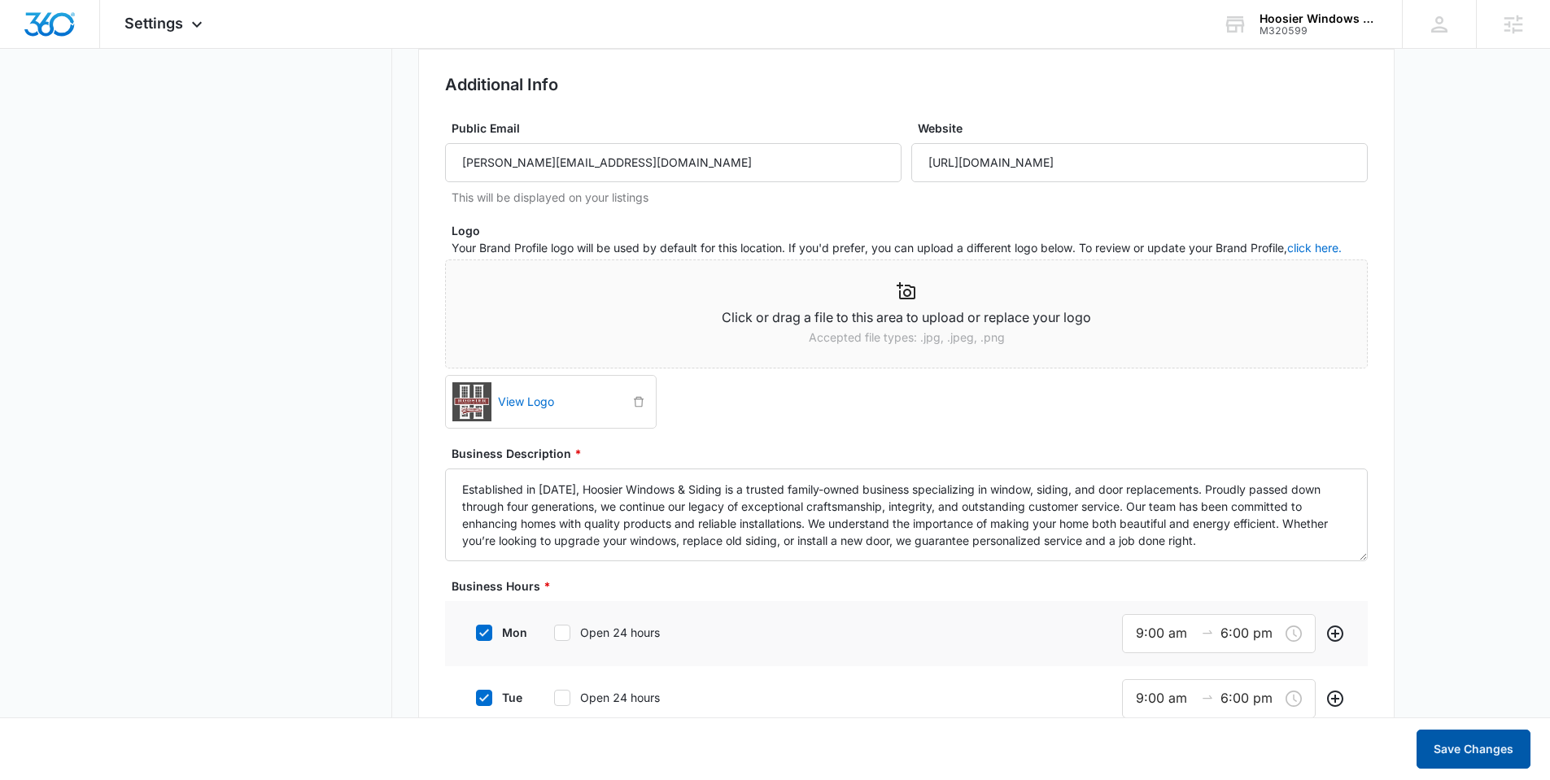
click at [1484, 749] on button "Save Changes" at bounding box center [1474, 749] width 114 height 39
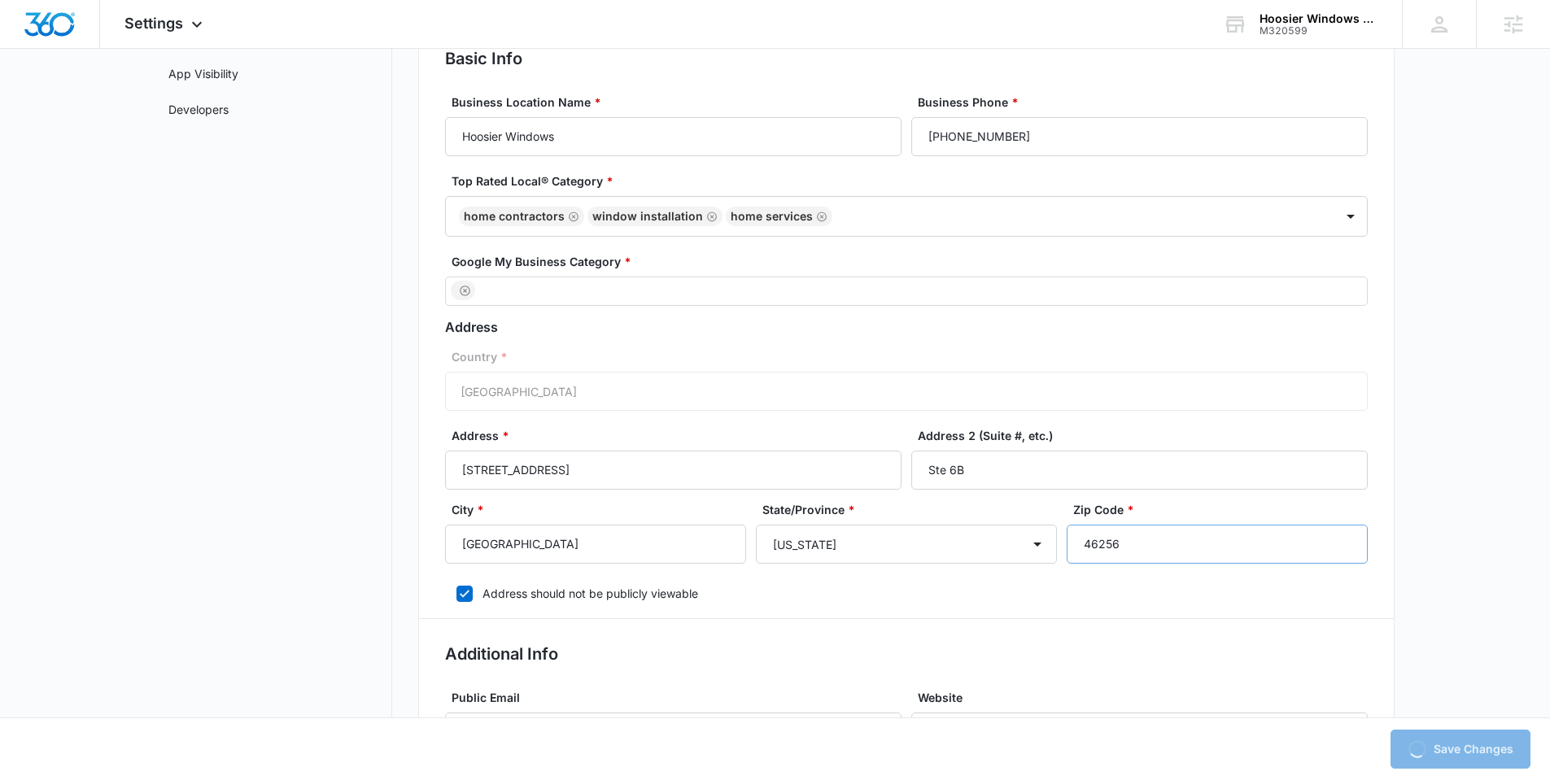
scroll to position [96, 0]
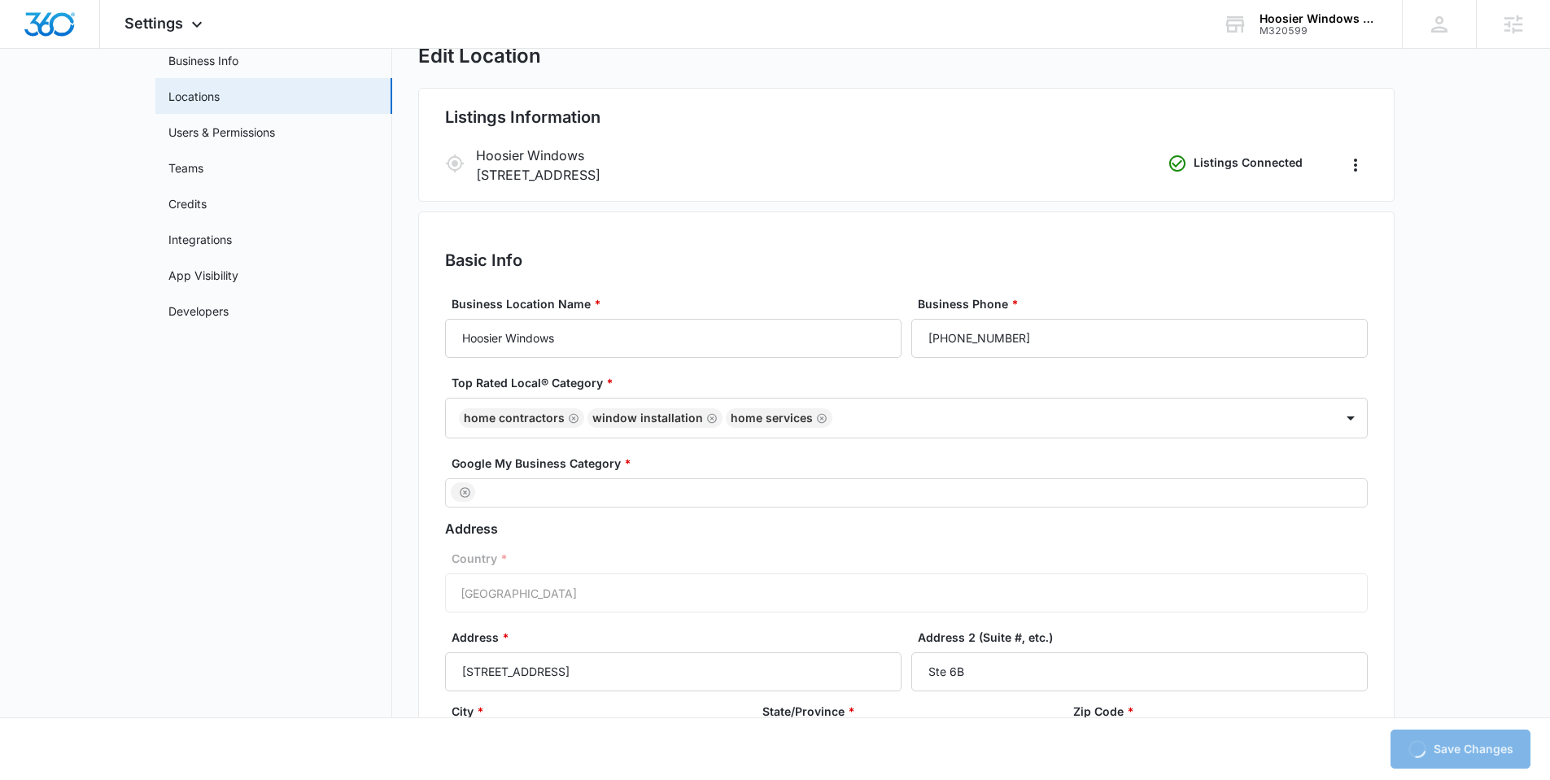
drag, startPoint x: 753, startPoint y: 176, endPoint x: 473, endPoint y: 173, distance: 280.7
click at [473, 173] on div "Hoosier Windows 5576 South 100 W, Indianapolis, IN 46064 Listings Connected" at bounding box center [906, 165] width 923 height 39
copy p "5576 South 100 W, Indianapolis, IN 46064"
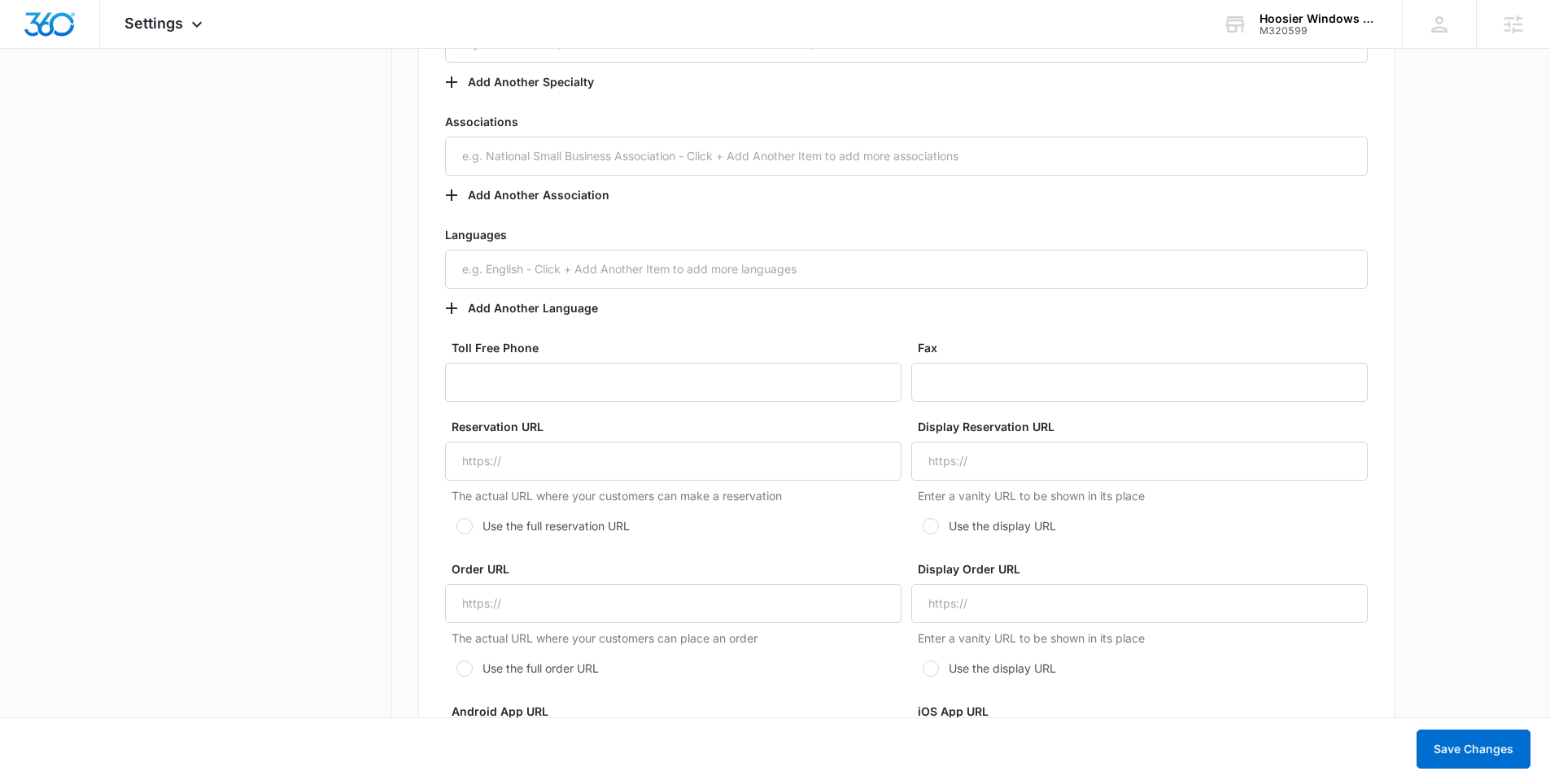
scroll to position [1600, 0]
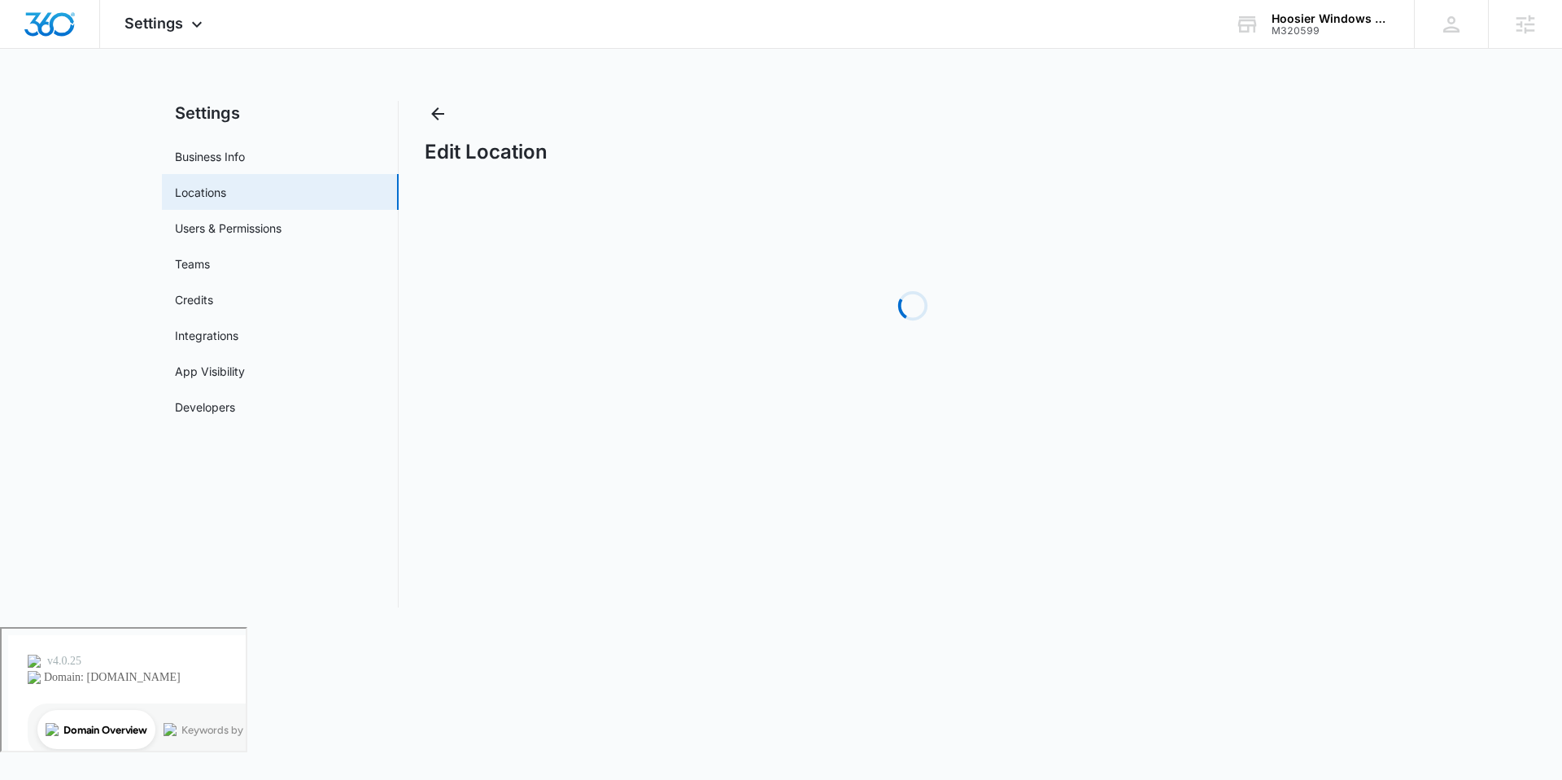
select select "[US_STATE]"
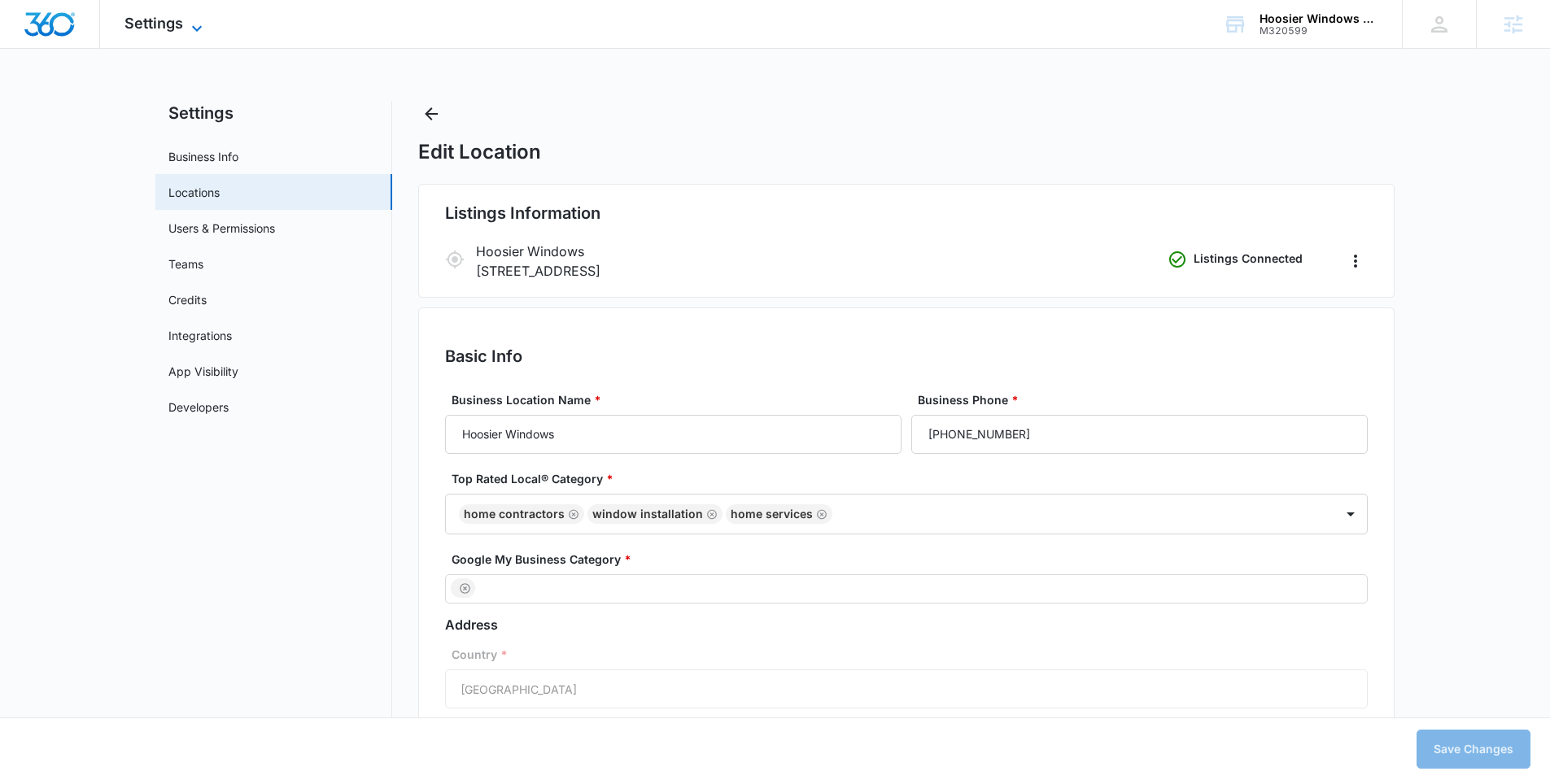
click at [150, 18] on span "Settings" at bounding box center [153, 23] width 59 height 17
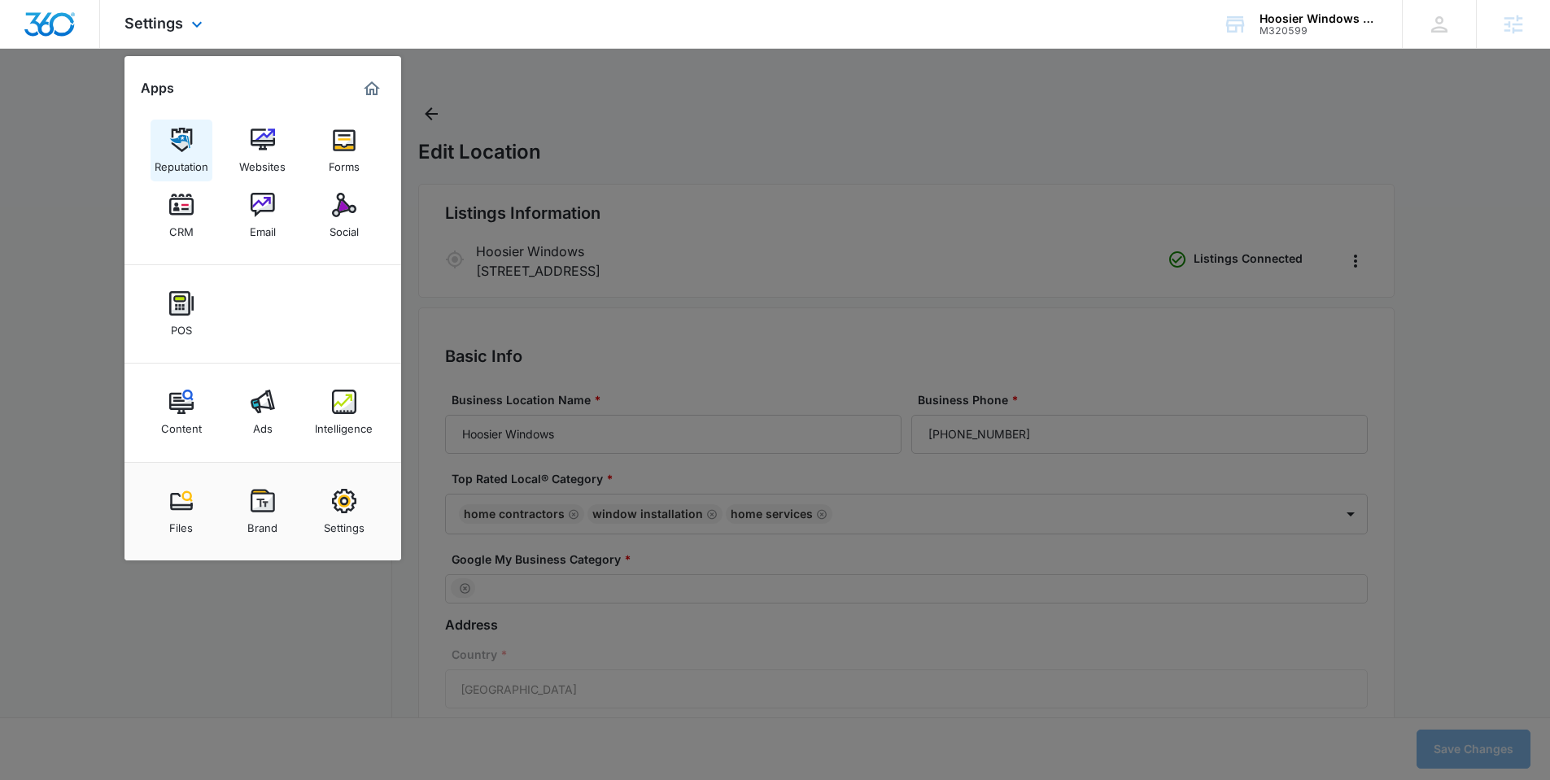
click at [185, 137] on img at bounding box center [181, 140] width 24 height 24
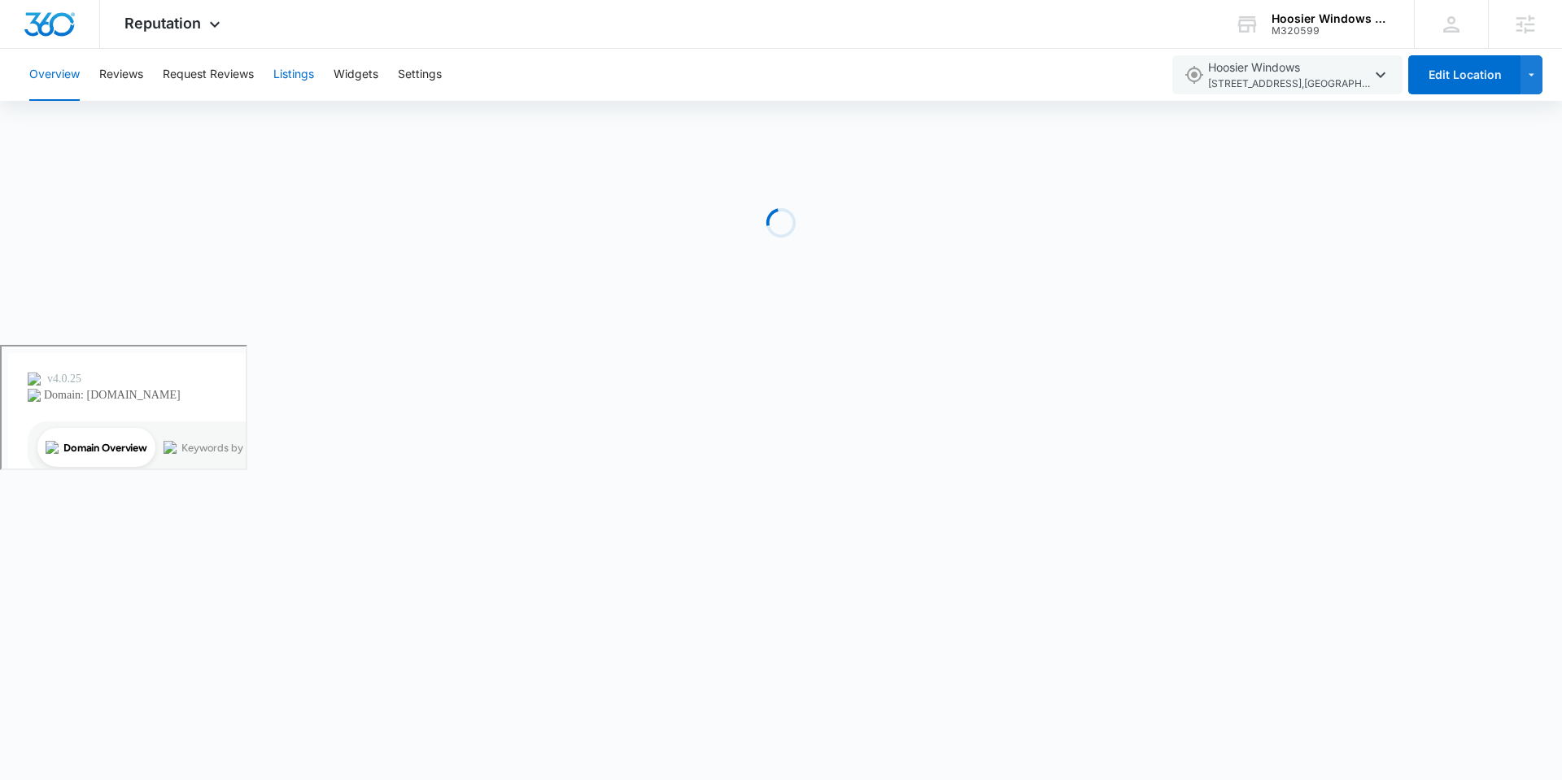
click at [285, 78] on button "Listings" at bounding box center [293, 75] width 41 height 52
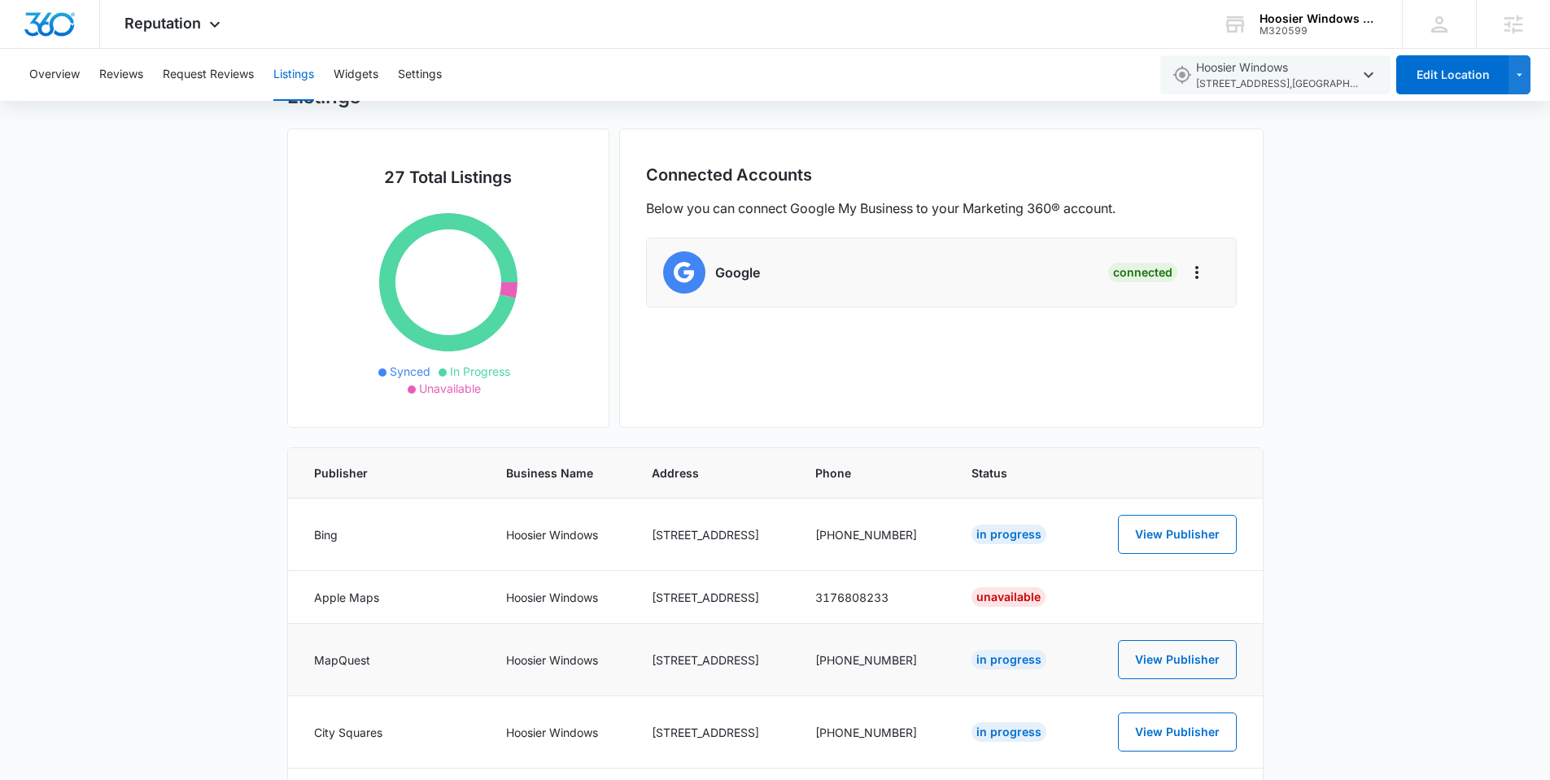
scroll to position [63, 0]
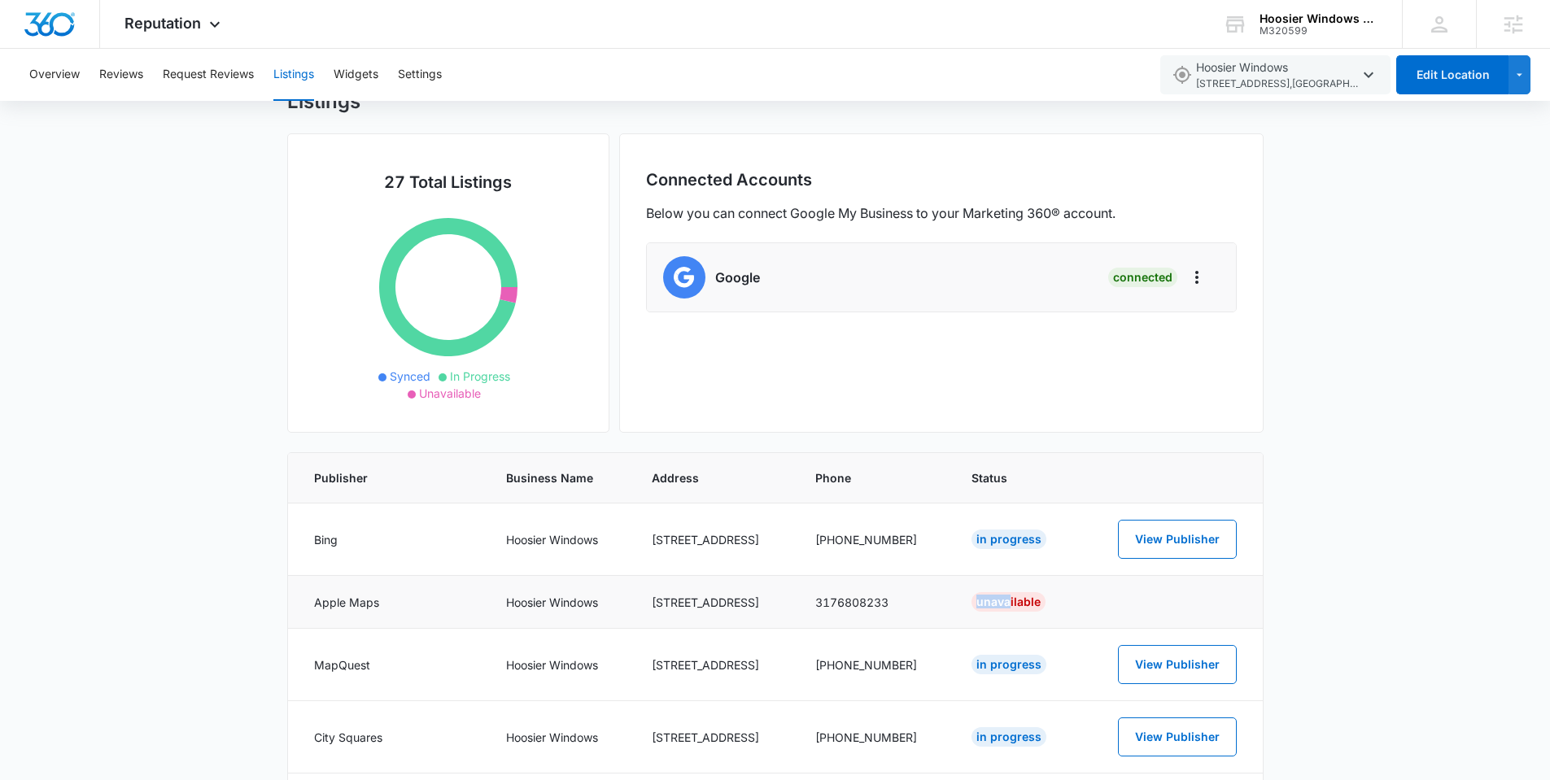
drag, startPoint x: 1008, startPoint y: 602, endPoint x: 961, endPoint y: 601, distance: 47.2
click at [961, 601] on td "Unavailable" at bounding box center [1015, 602] width 127 height 53
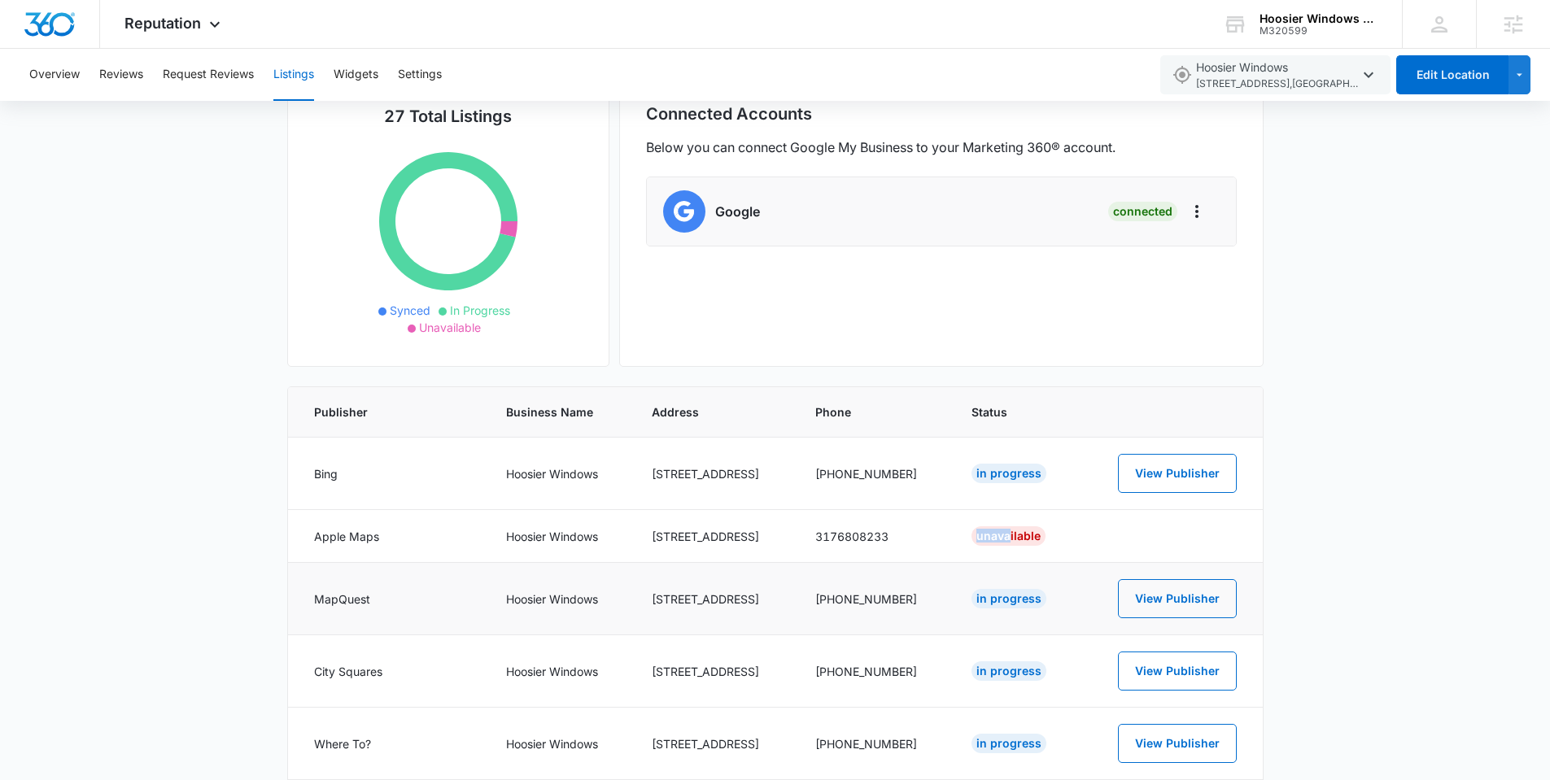
scroll to position [139, 0]
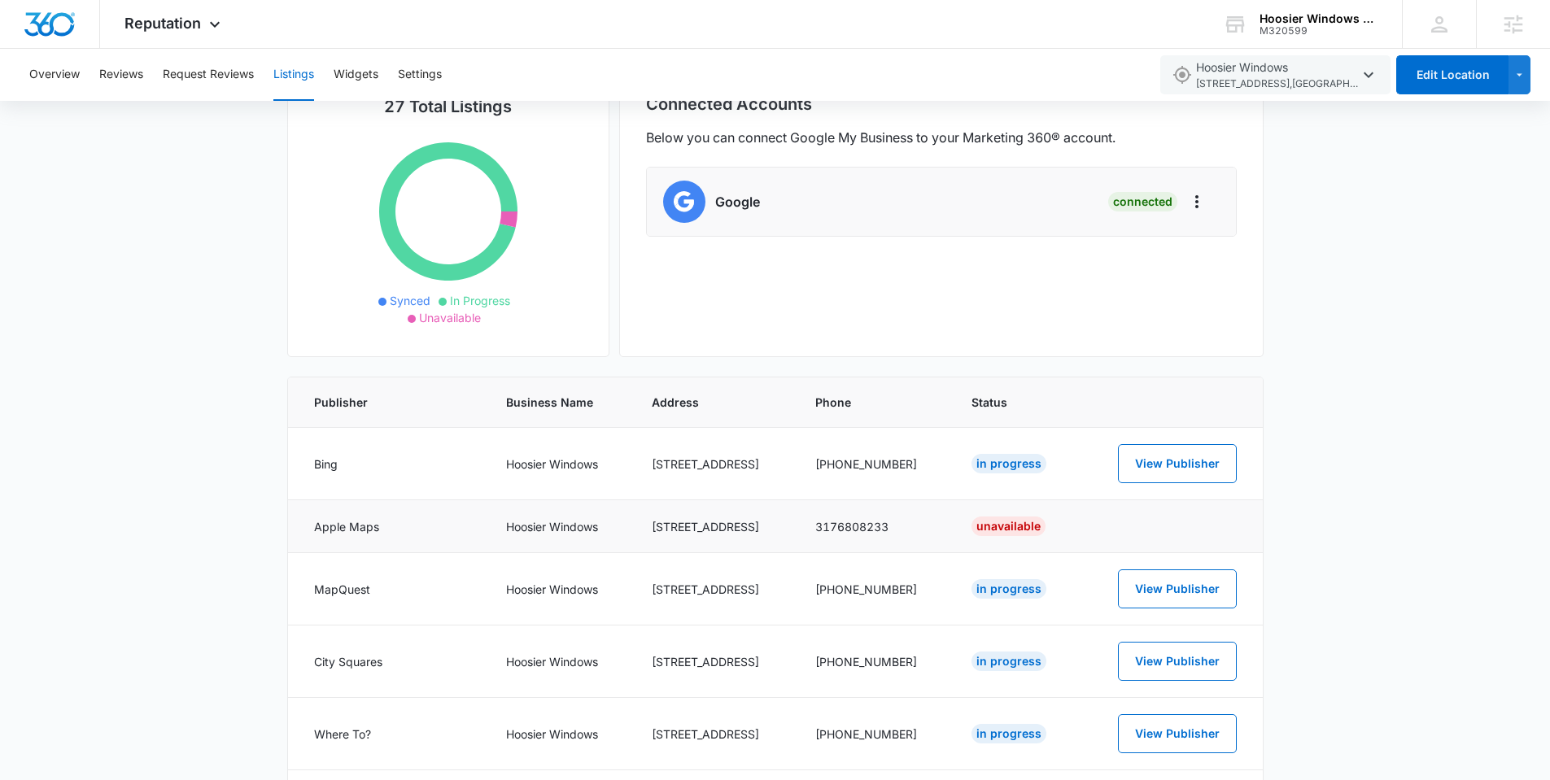
click at [368, 522] on td "Apple Maps" at bounding box center [387, 526] width 199 height 53
click at [365, 525] on td "Apple Maps" at bounding box center [387, 526] width 199 height 53
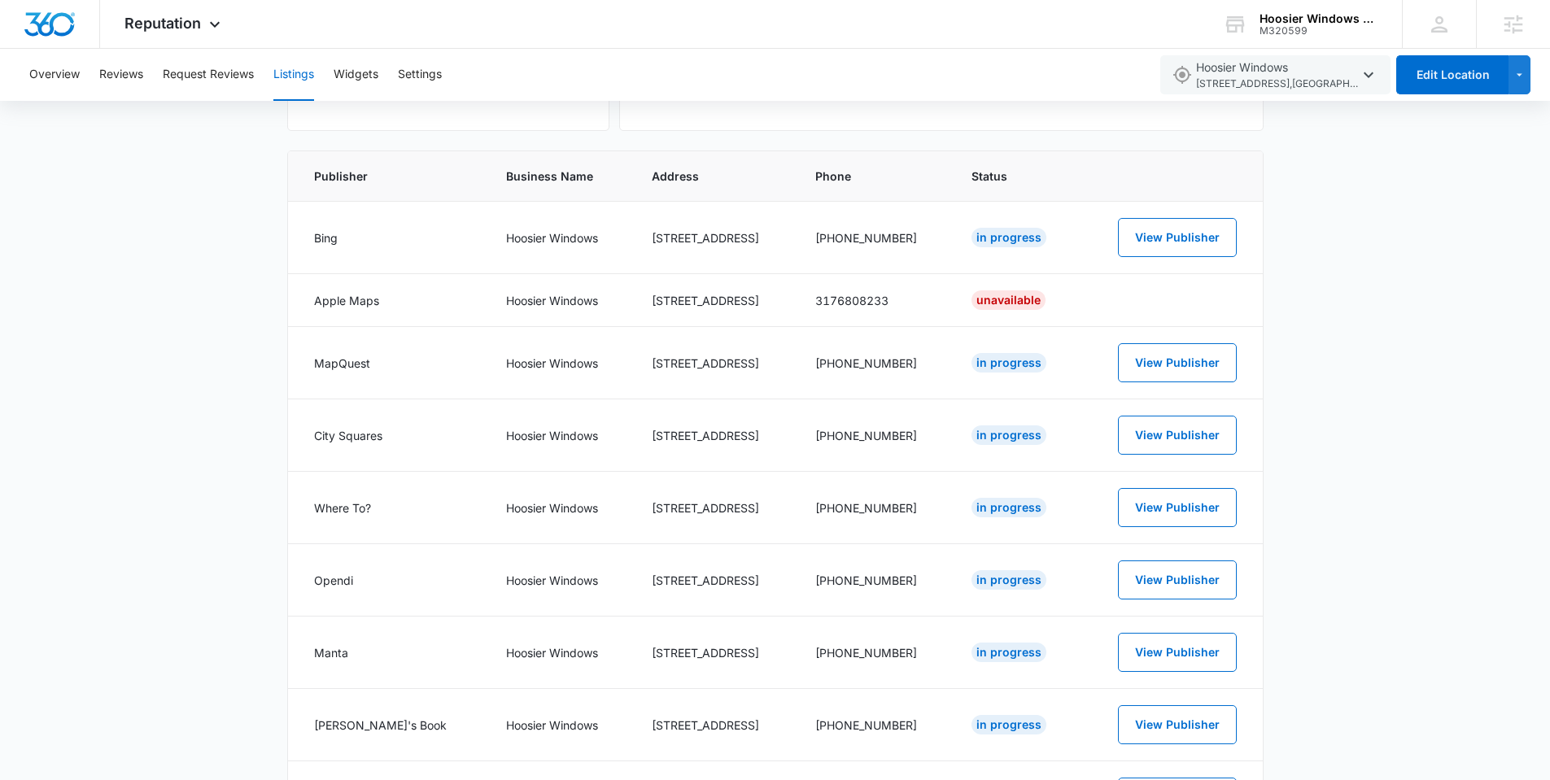
scroll to position [0, 0]
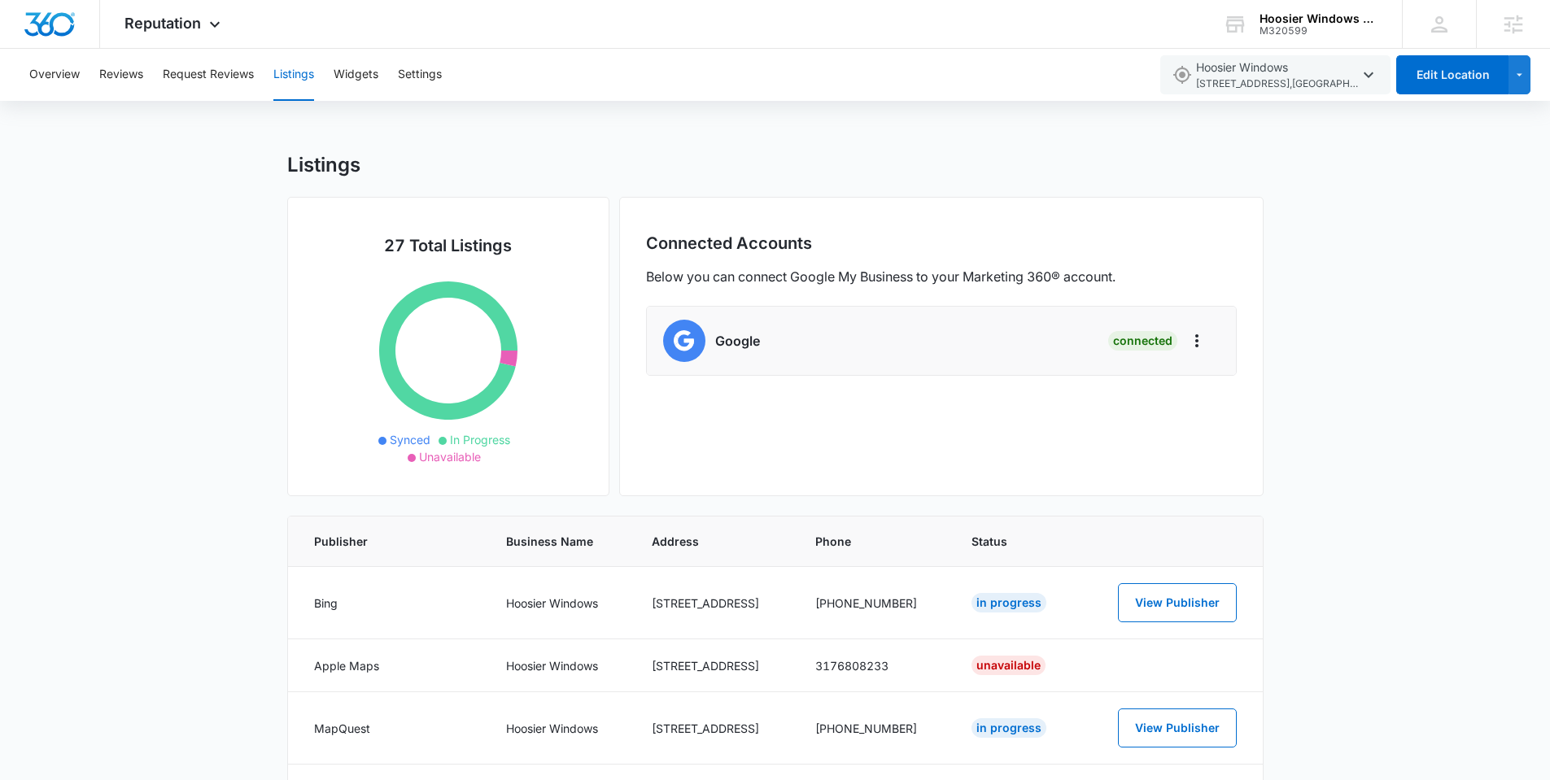
click at [718, 343] on h6 "Google" at bounding box center [737, 341] width 45 height 20
click at [1195, 342] on icon "Actions" at bounding box center [1197, 341] width 20 height 20
click at [960, 417] on div "Connected Accounts Below you can connect Google My Business to your Marketing 3…" at bounding box center [941, 346] width 644 height 299
click at [740, 332] on h6 "Google" at bounding box center [737, 341] width 45 height 20
click at [688, 338] on img at bounding box center [684, 341] width 42 height 42
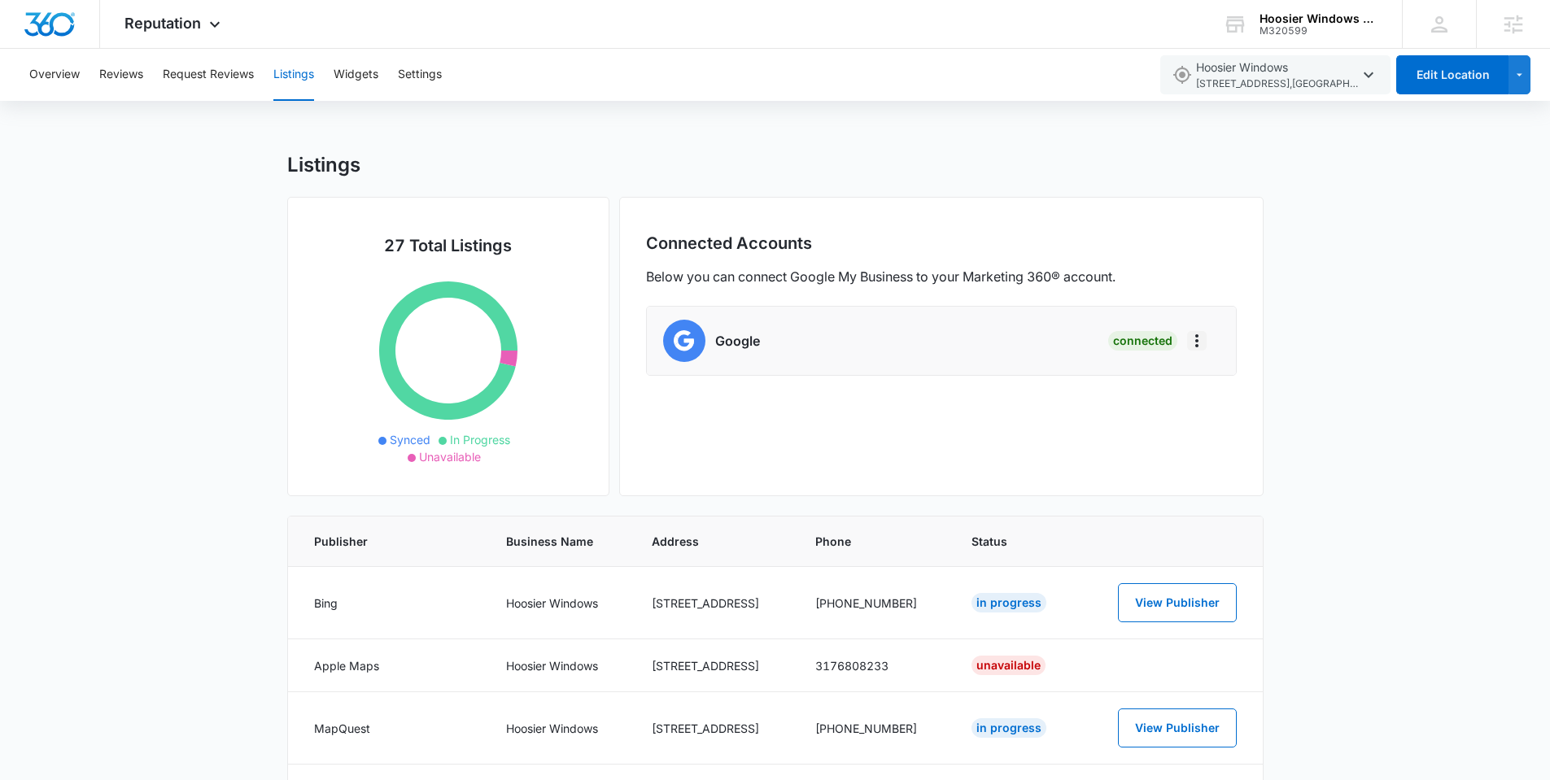
click at [1198, 336] on icon "Actions" at bounding box center [1197, 341] width 20 height 20
click at [842, 338] on div "Google Connected" at bounding box center [941, 341] width 557 height 42
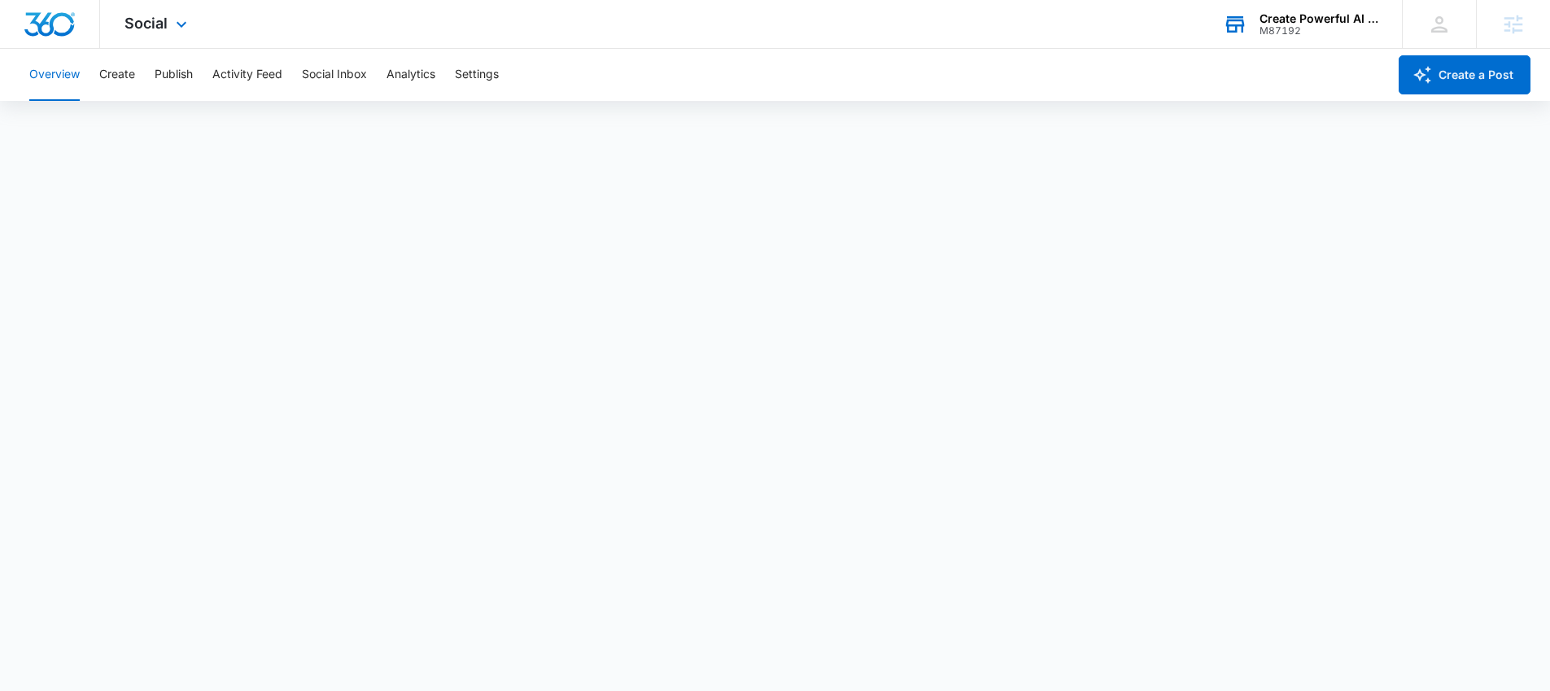
click at [1274, 25] on div "M87192" at bounding box center [1318, 30] width 119 height 11
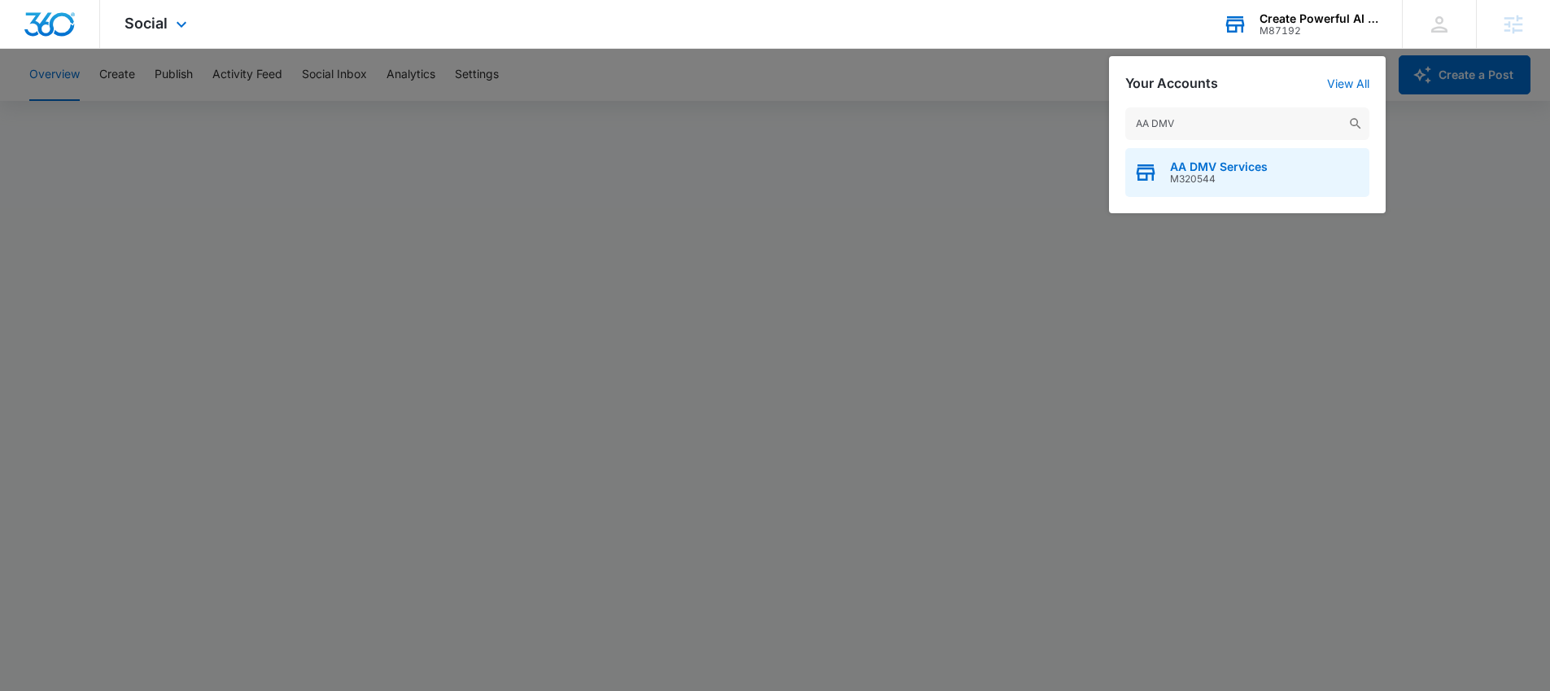
type input "AA DMV"
click at [1229, 162] on span "AA DMV Services" at bounding box center [1219, 166] width 98 height 13
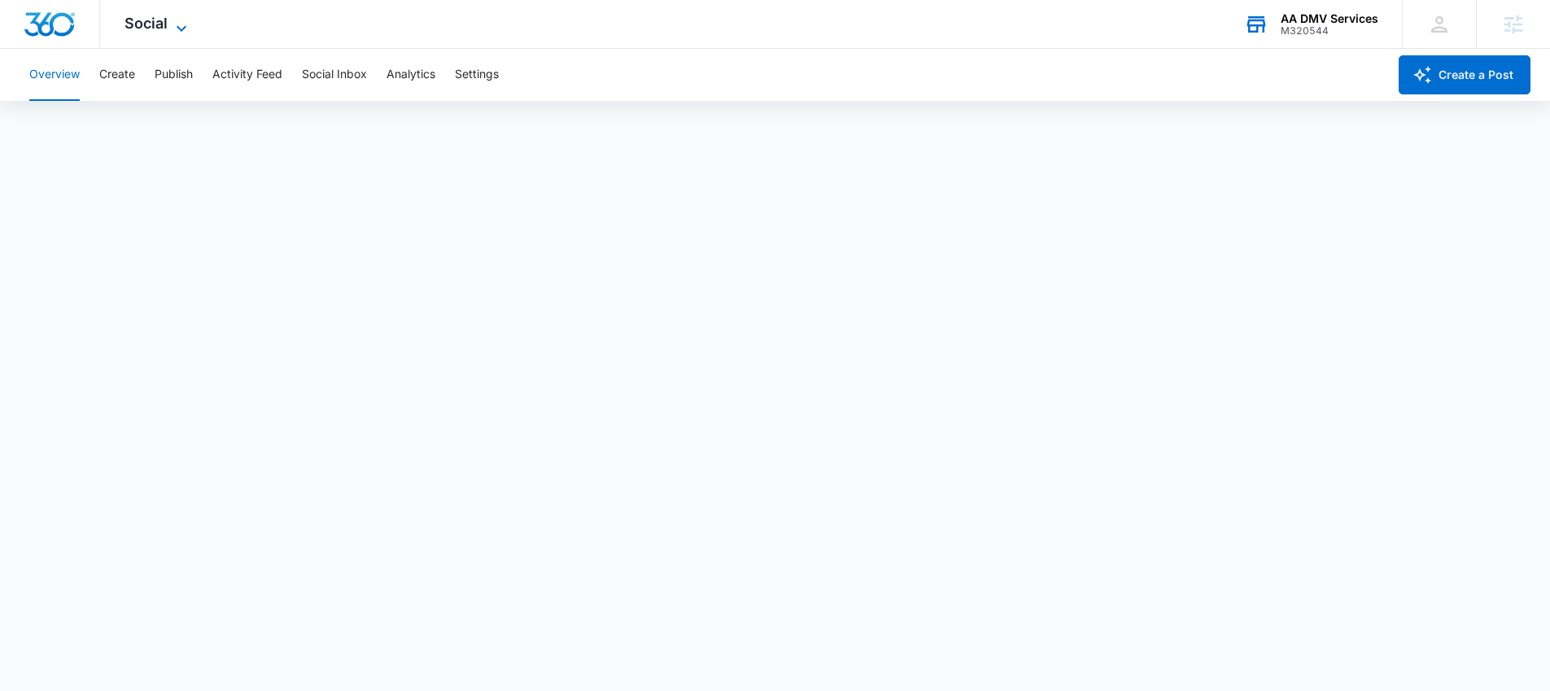
click at [163, 27] on span "Social" at bounding box center [145, 23] width 43 height 17
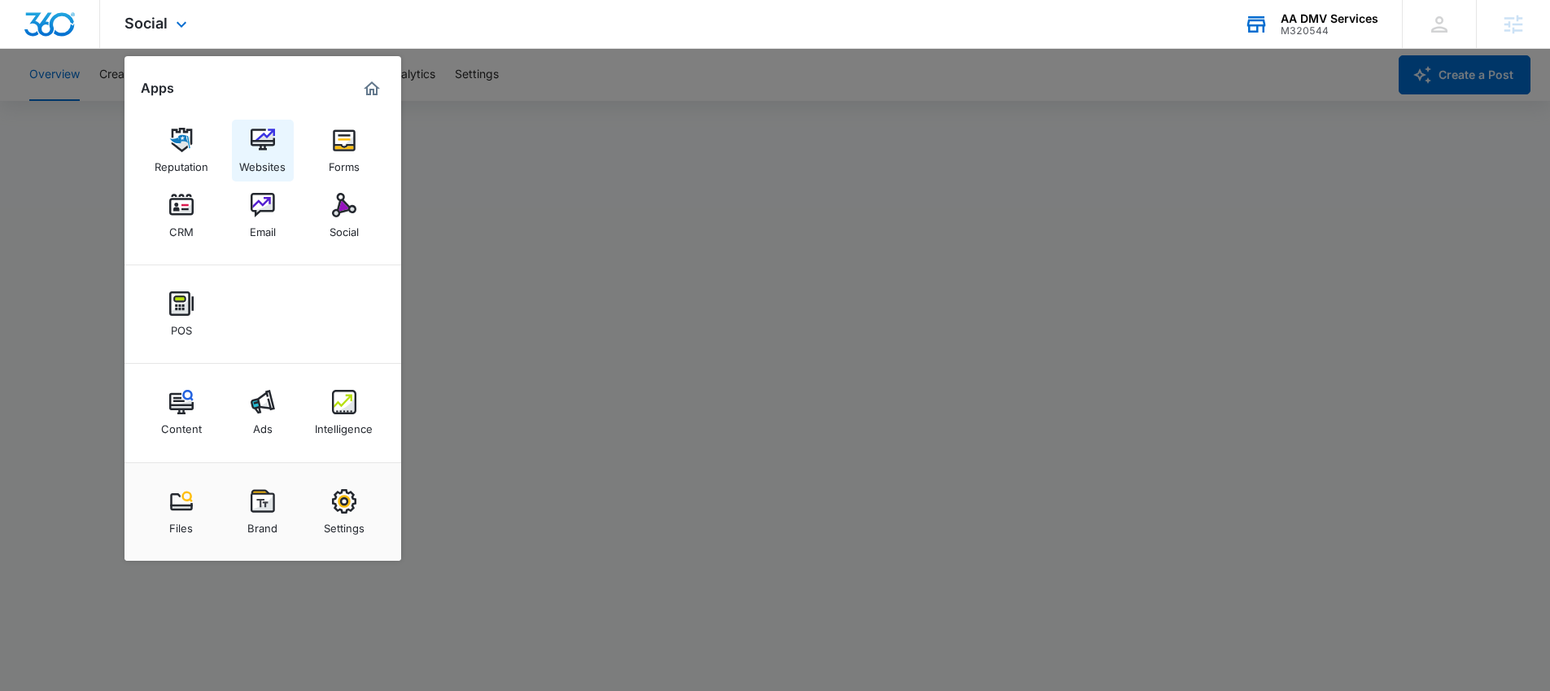
click at [261, 146] on img at bounding box center [263, 140] width 24 height 24
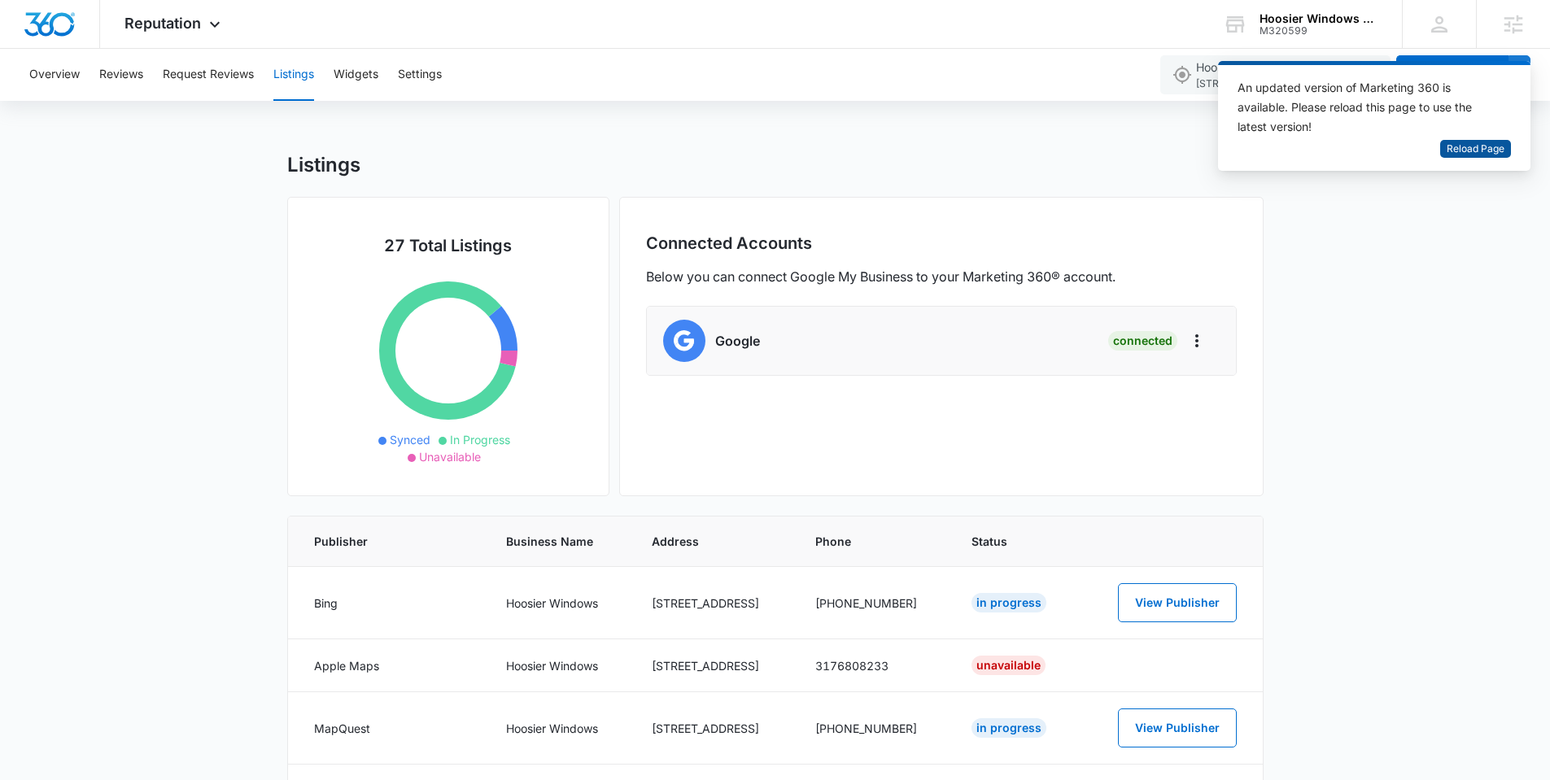
click at [1482, 150] on span "Reload Page" at bounding box center [1476, 149] width 58 height 15
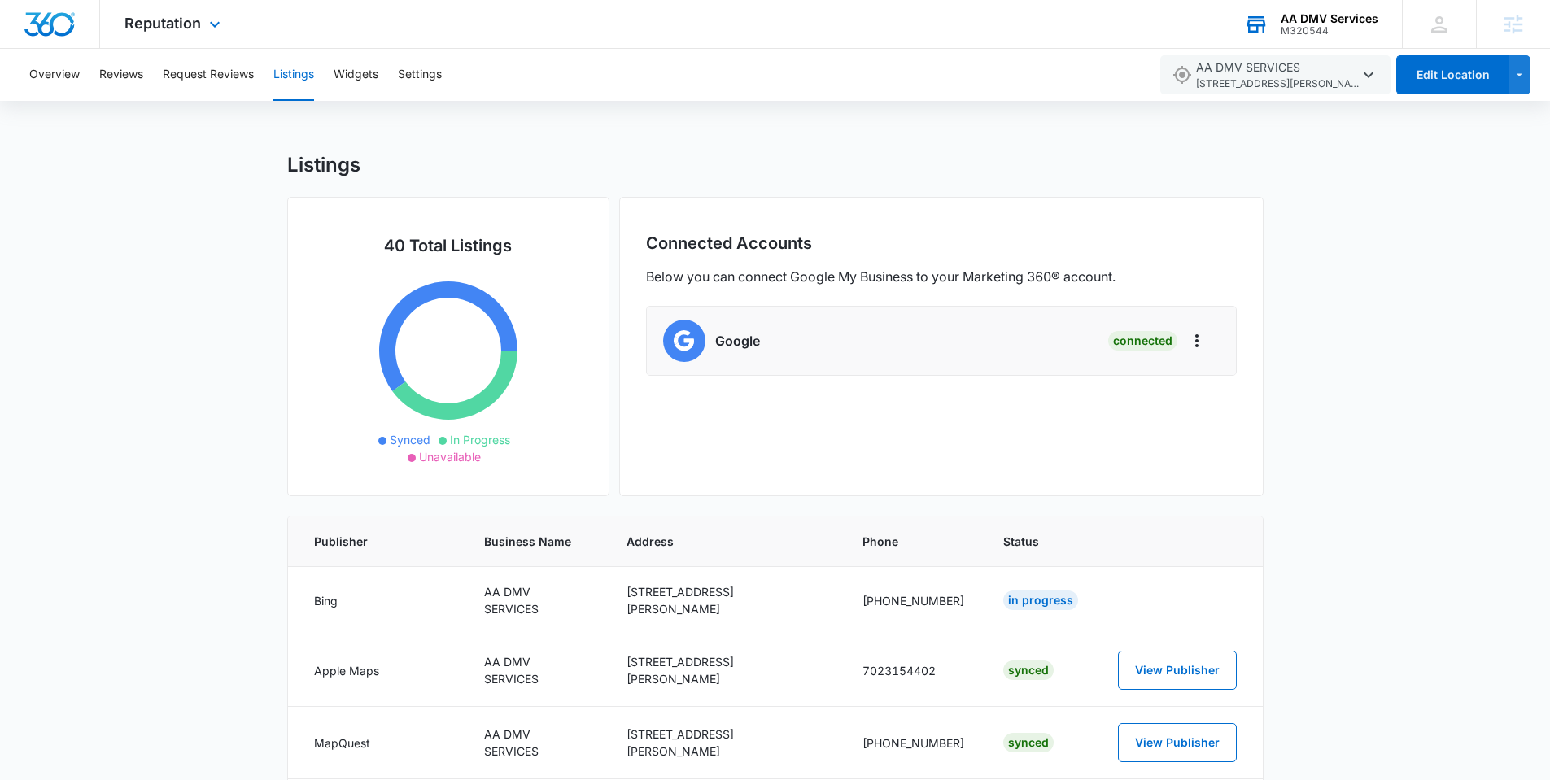
click at [1266, 28] on icon at bounding box center [1256, 24] width 24 height 24
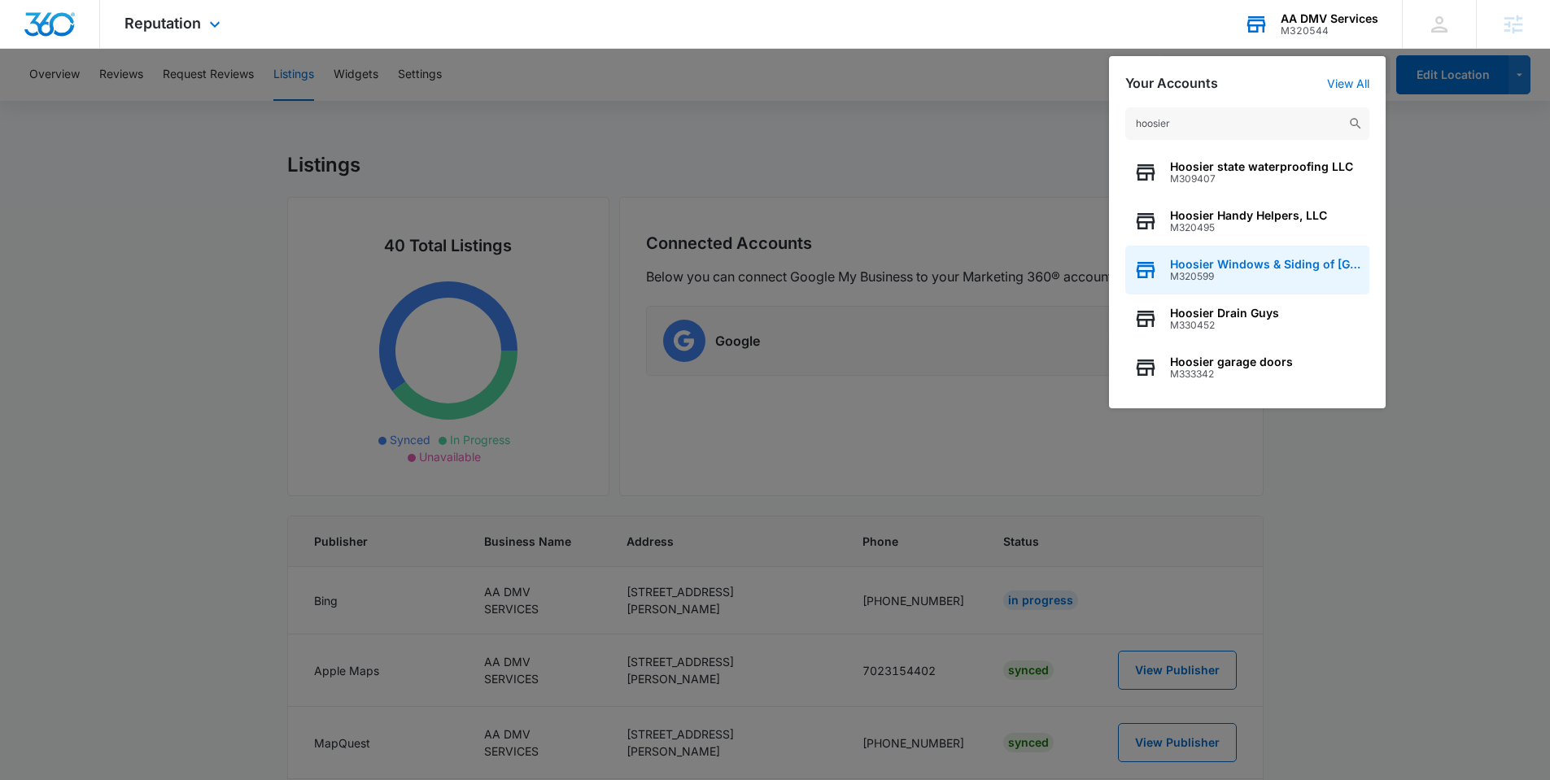
type input "hoosier"
click at [1233, 263] on span "Hoosier Windows & Siding of [GEOGRAPHIC_DATA]" at bounding box center [1265, 264] width 191 height 13
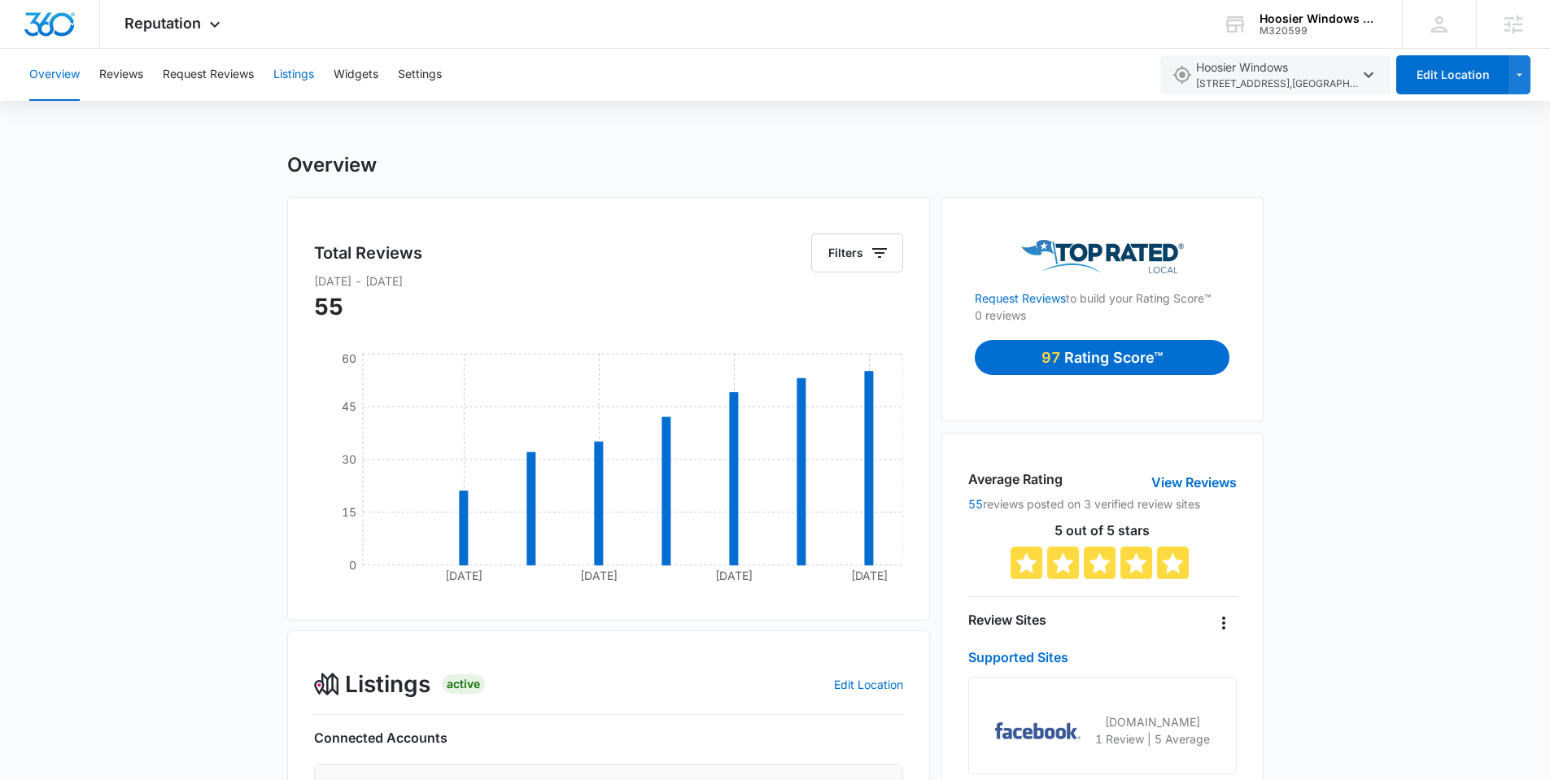
click at [291, 74] on button "Listings" at bounding box center [293, 75] width 41 height 52
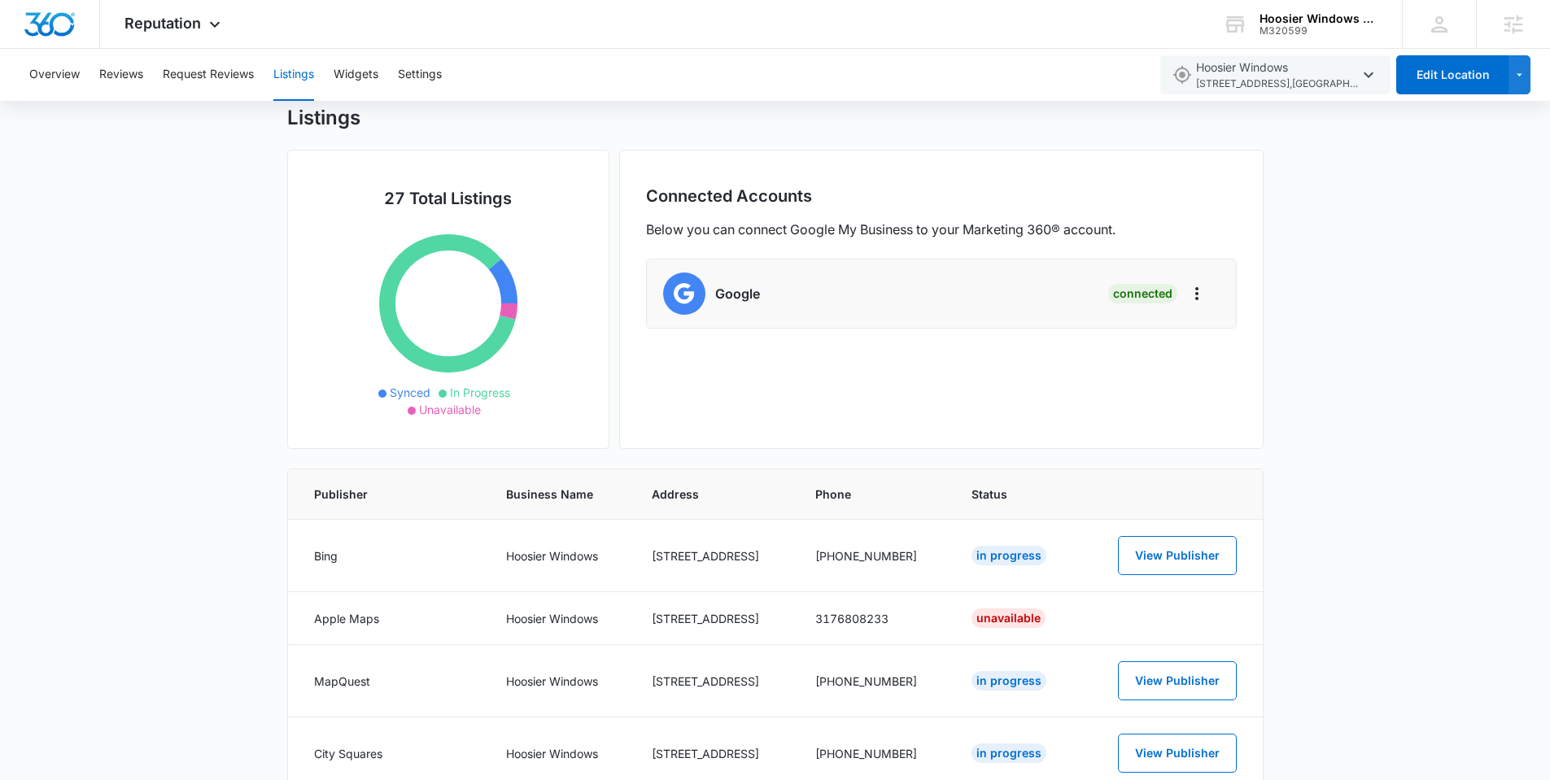
scroll to position [64, 0]
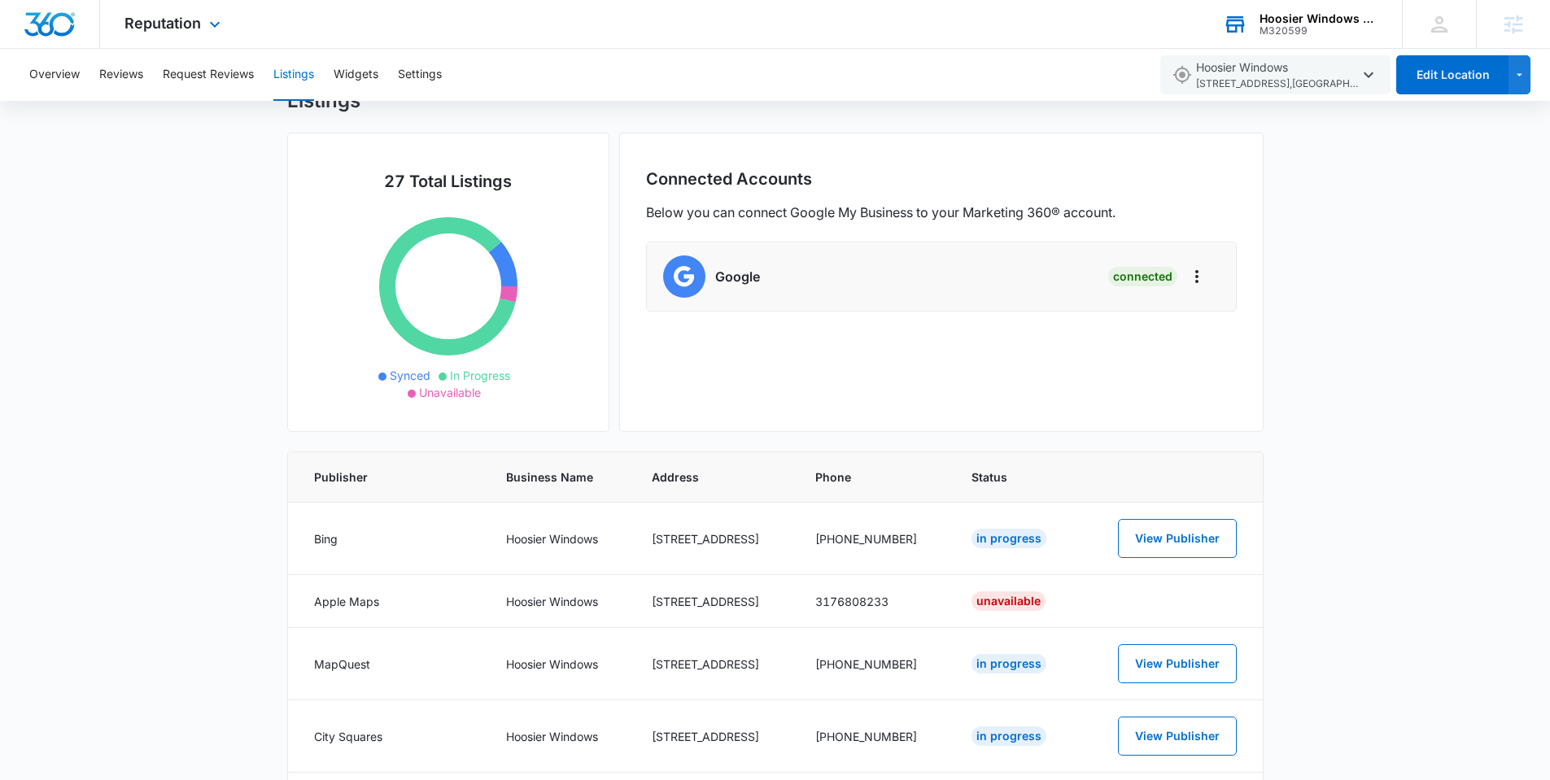
click at [1312, 21] on div "Hoosier Windows & Siding of [GEOGRAPHIC_DATA]" at bounding box center [1318, 18] width 119 height 13
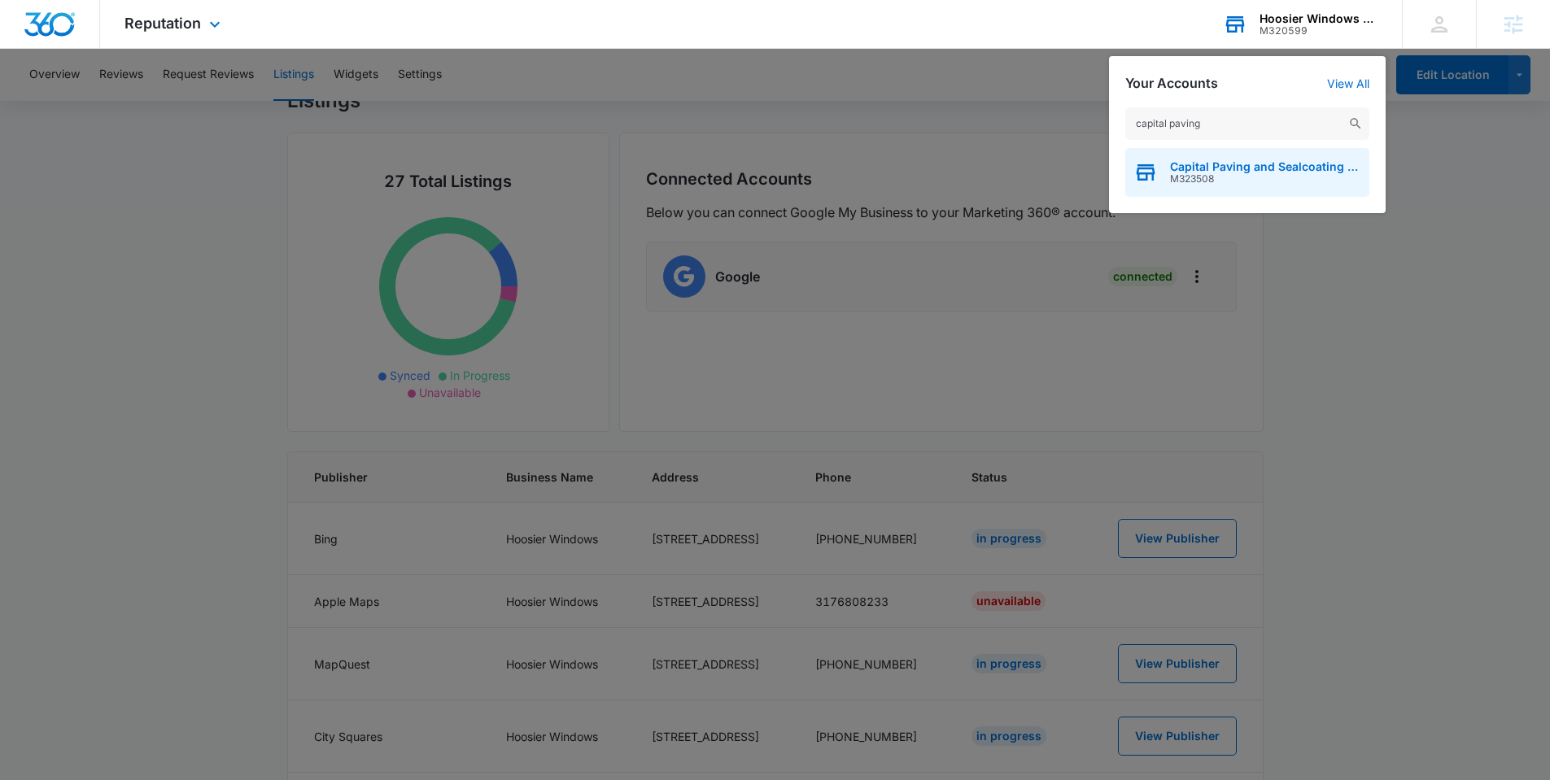
type input "capital paving"
click at [1195, 168] on span "Capital Paving and Sealcoating LLC" at bounding box center [1265, 166] width 191 height 13
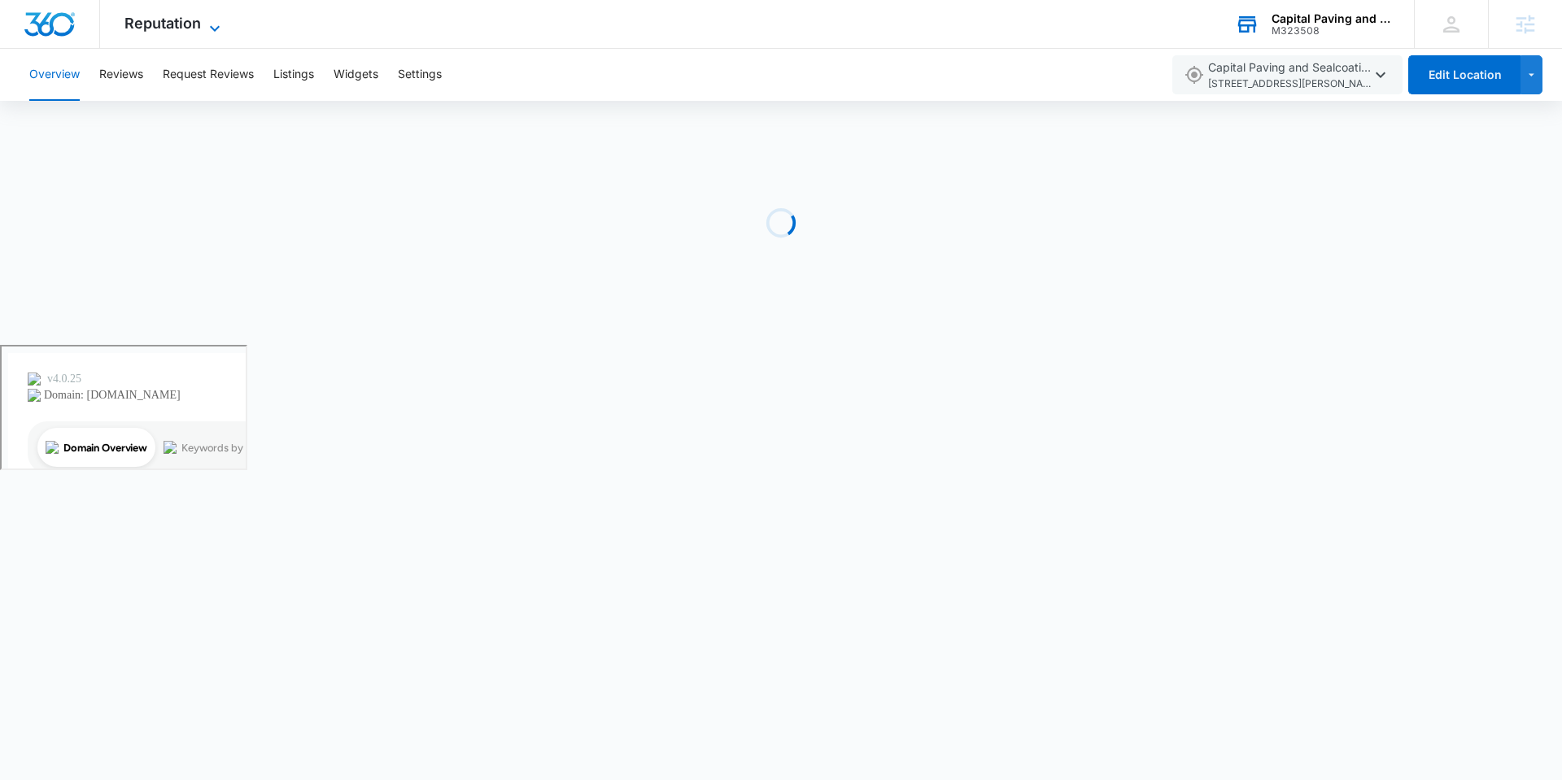
click at [197, 28] on span "Reputation" at bounding box center [162, 23] width 76 height 17
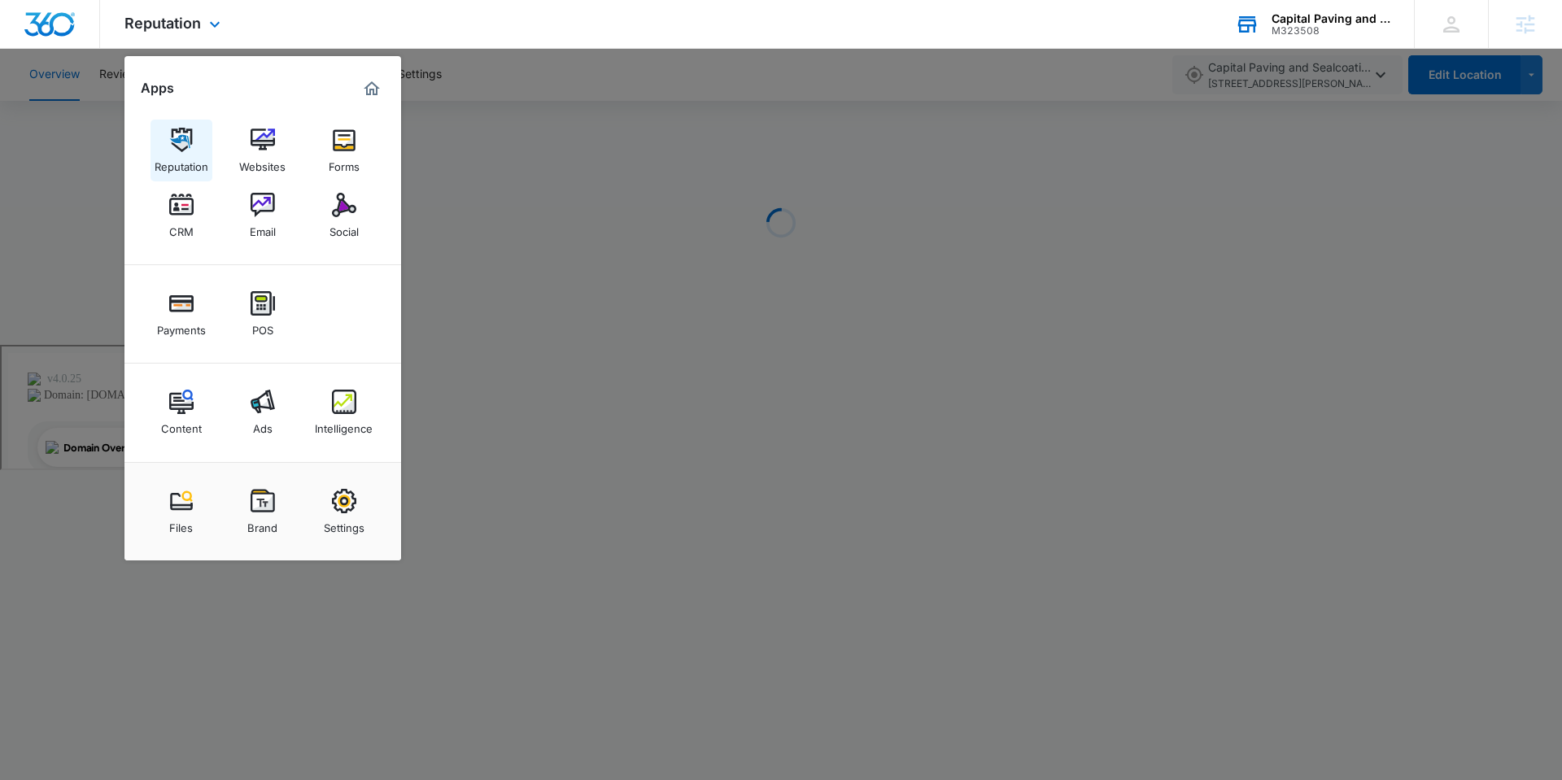
click at [184, 155] on div "Reputation" at bounding box center [182, 162] width 54 height 21
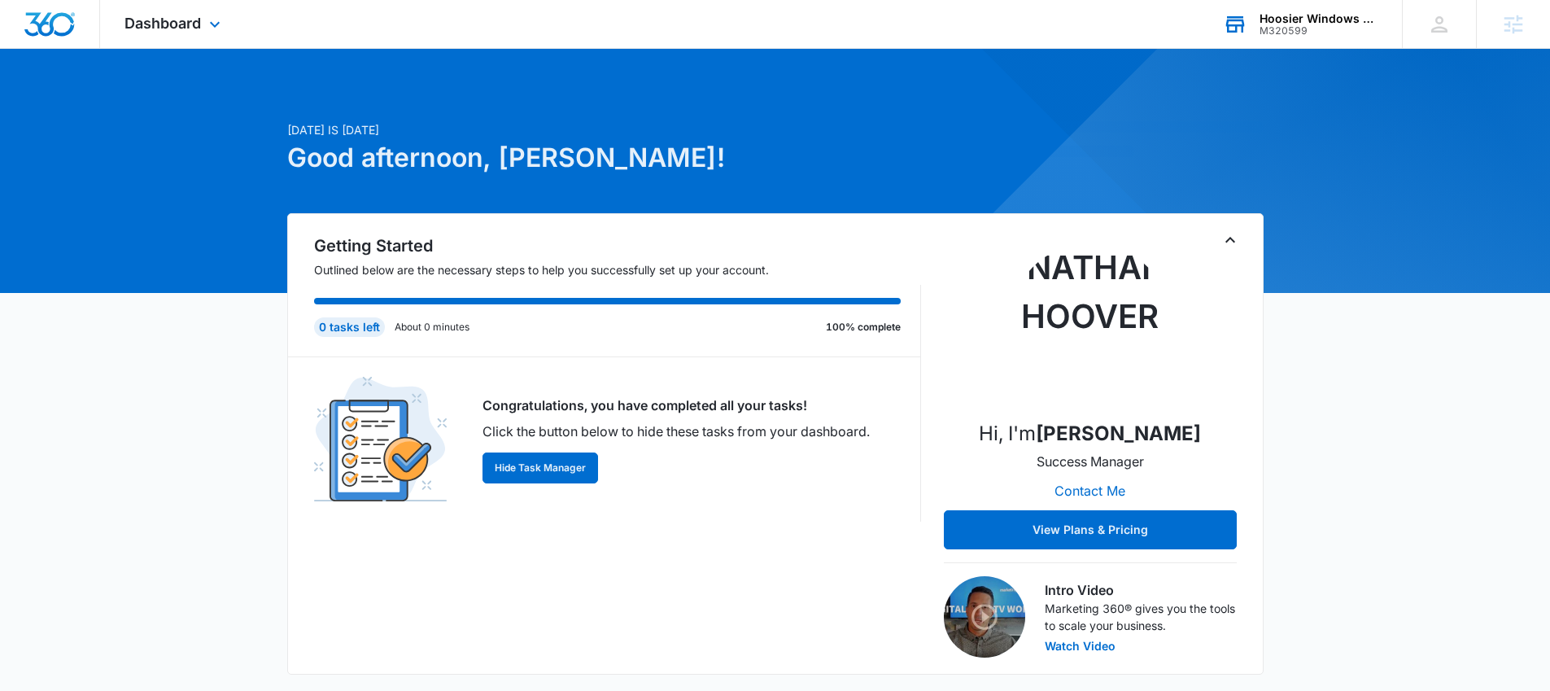
click at [1294, 17] on div "Hoosier Windows & Siding of [GEOGRAPHIC_DATA]" at bounding box center [1318, 18] width 119 height 13
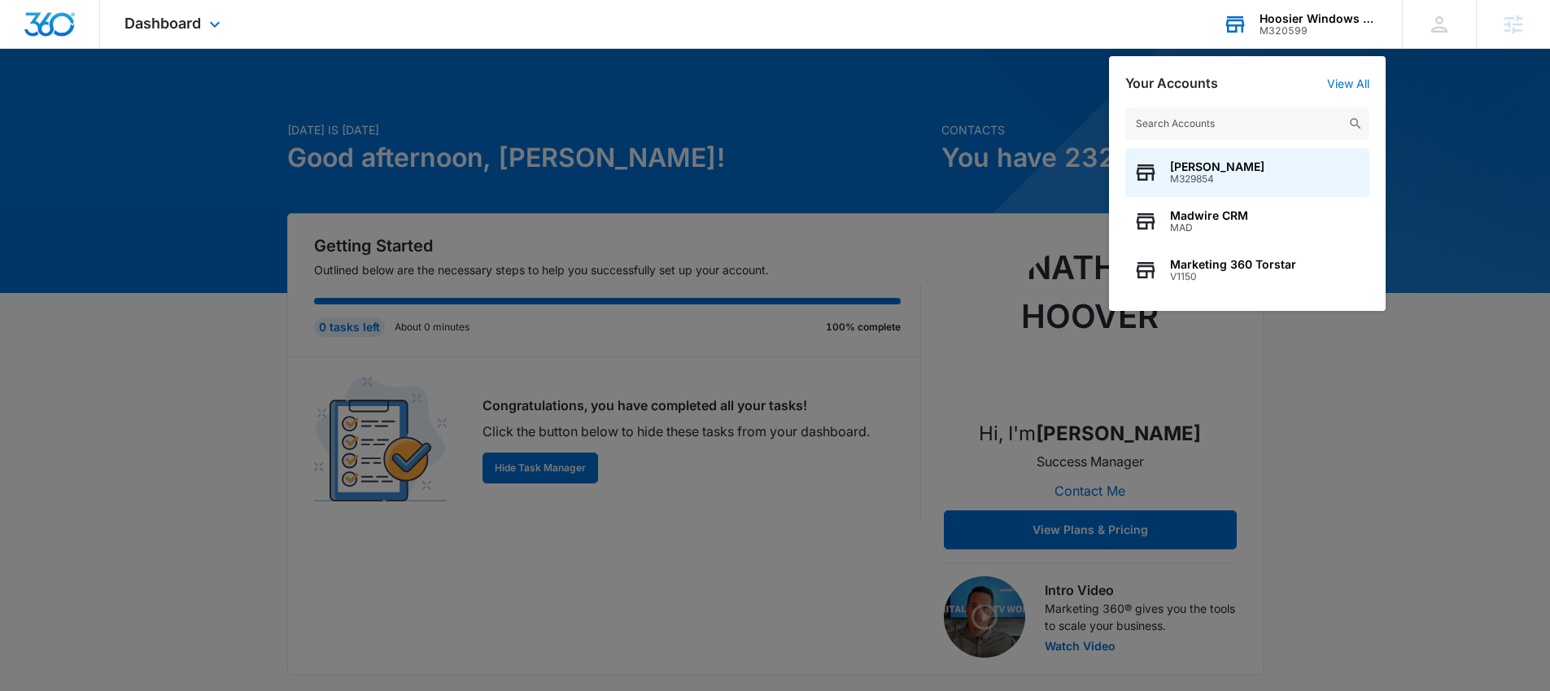
click at [1244, 115] on input "text" at bounding box center [1247, 123] width 244 height 33
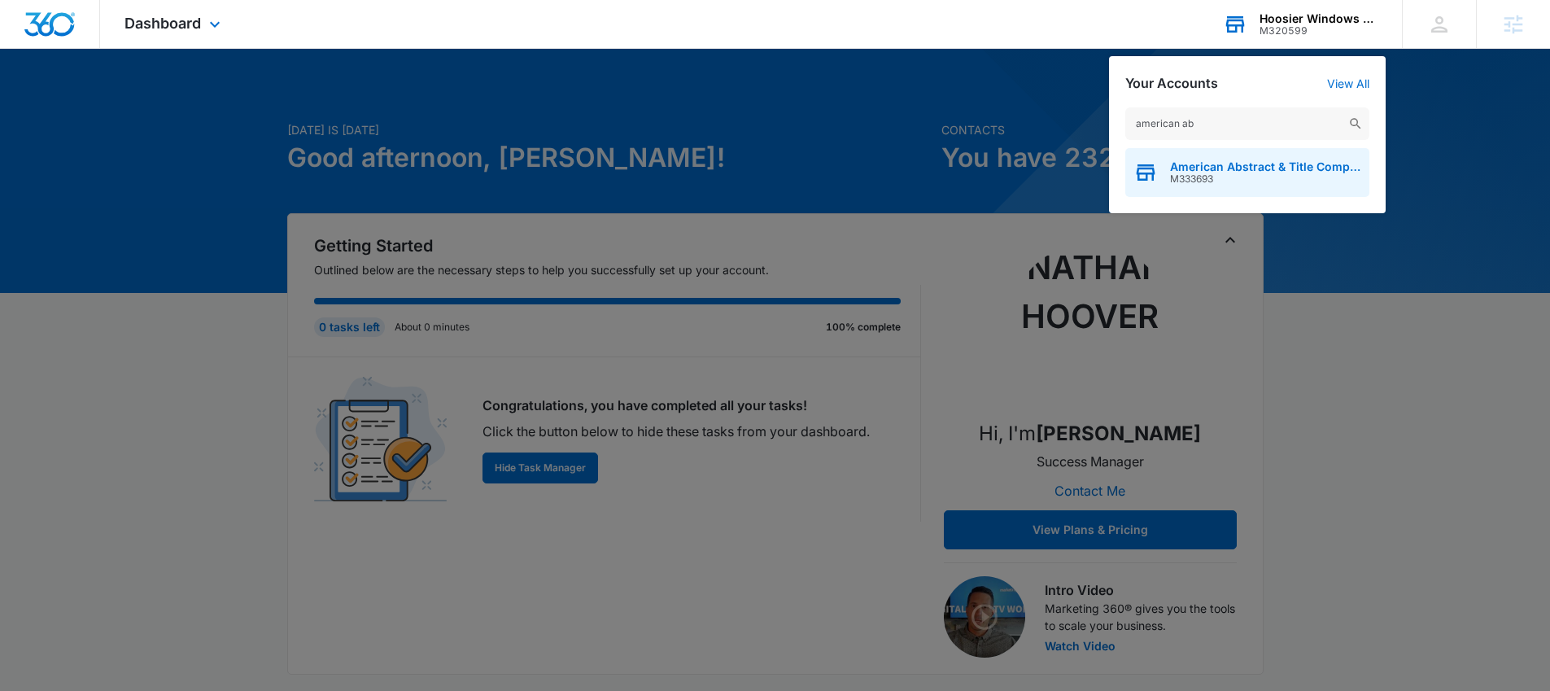
type input "american ab"
click at [1257, 183] on span "M333693" at bounding box center [1265, 178] width 191 height 11
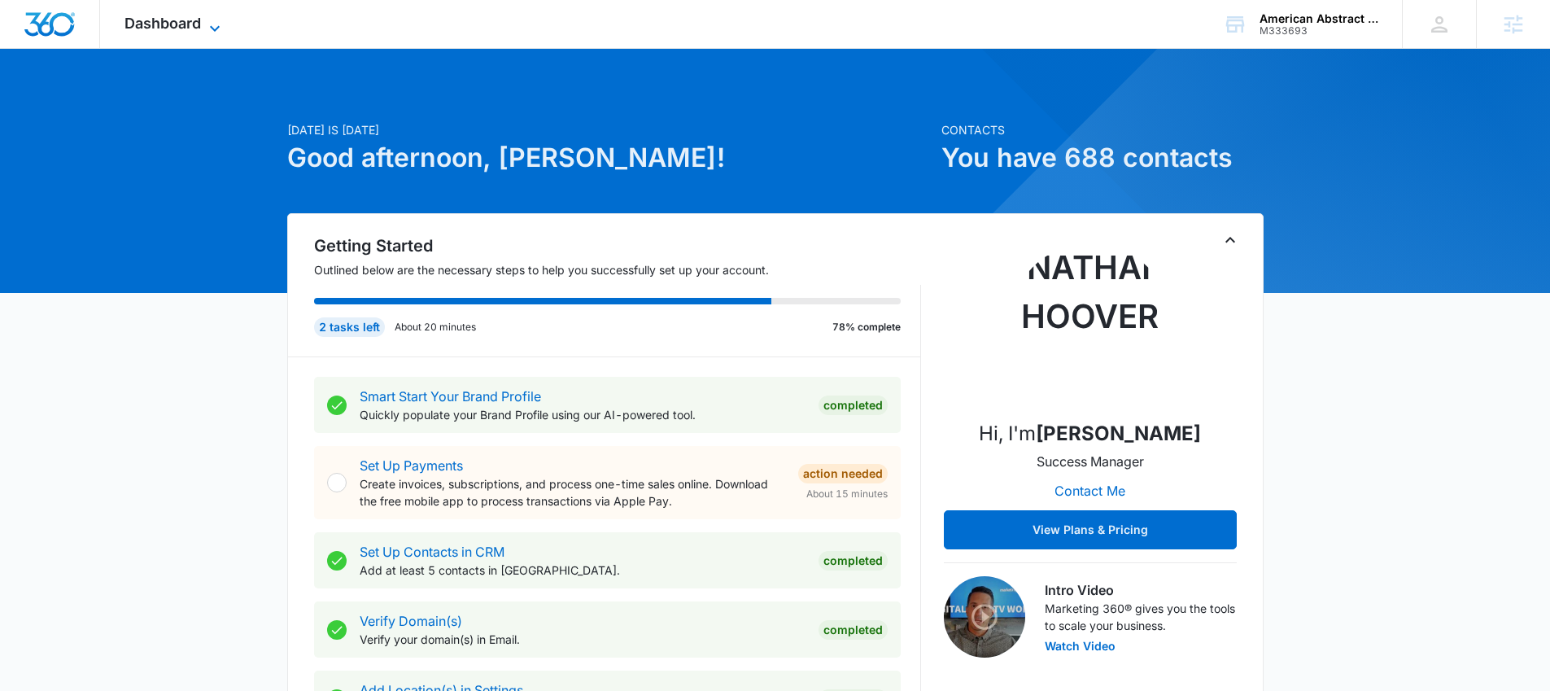
click at [186, 24] on span "Dashboard" at bounding box center [162, 23] width 76 height 17
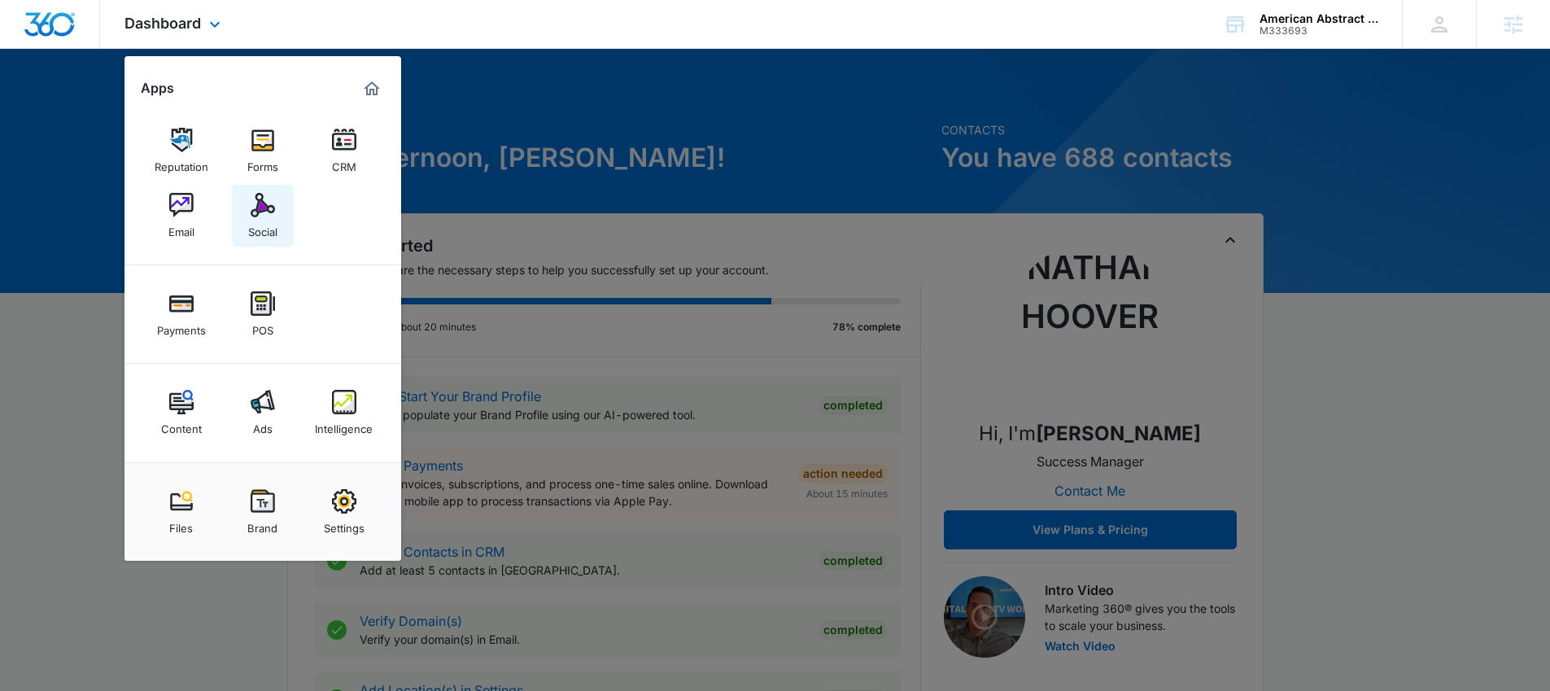
click at [251, 202] on img at bounding box center [263, 205] width 24 height 24
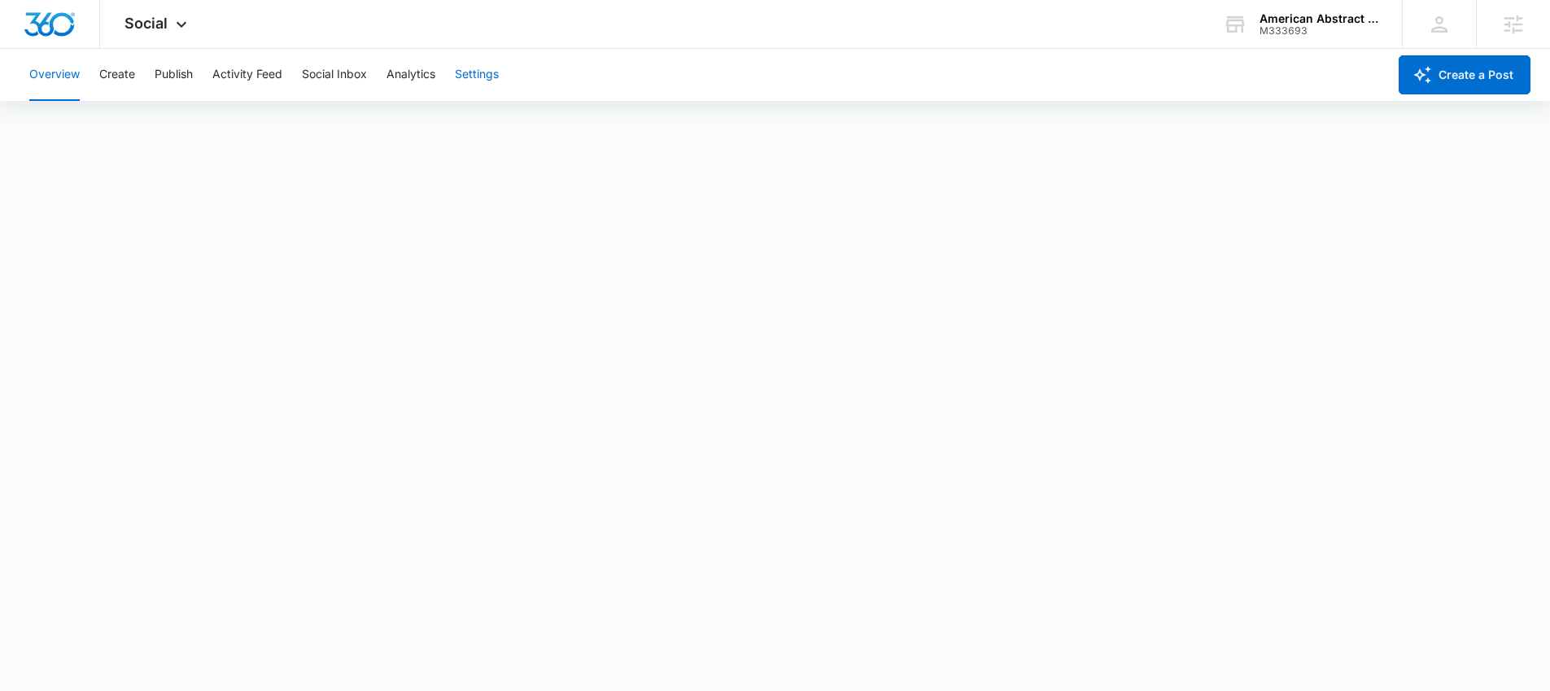
click at [486, 74] on button "Settings" at bounding box center [477, 75] width 44 height 52
